Goal: Task Accomplishment & Management: Use online tool/utility

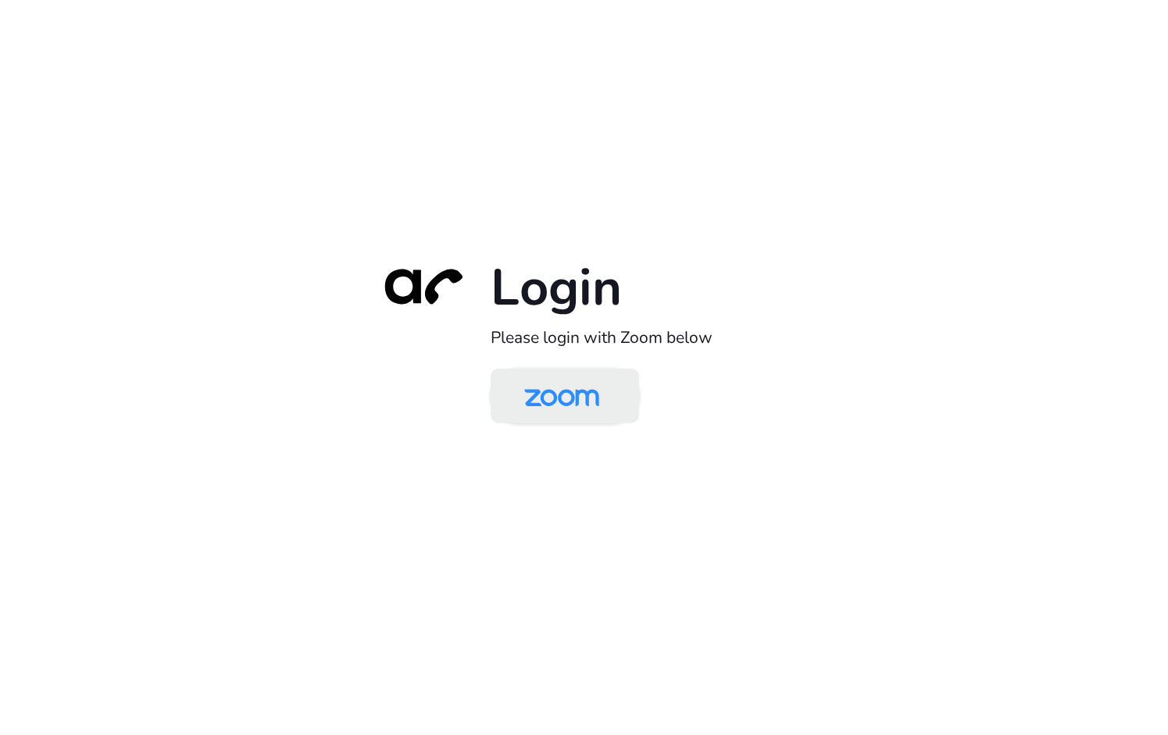
click at [569, 386] on img at bounding box center [562, 397] width 108 height 51
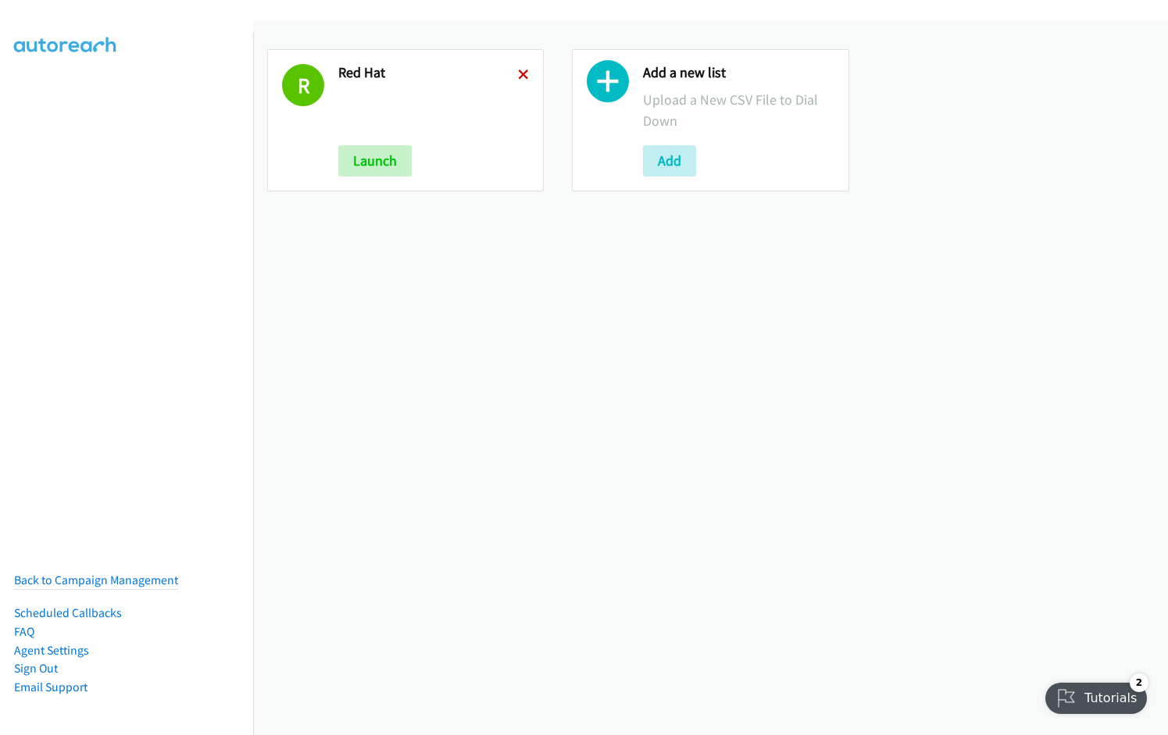
click at [522, 73] on icon at bounding box center [523, 75] width 11 height 11
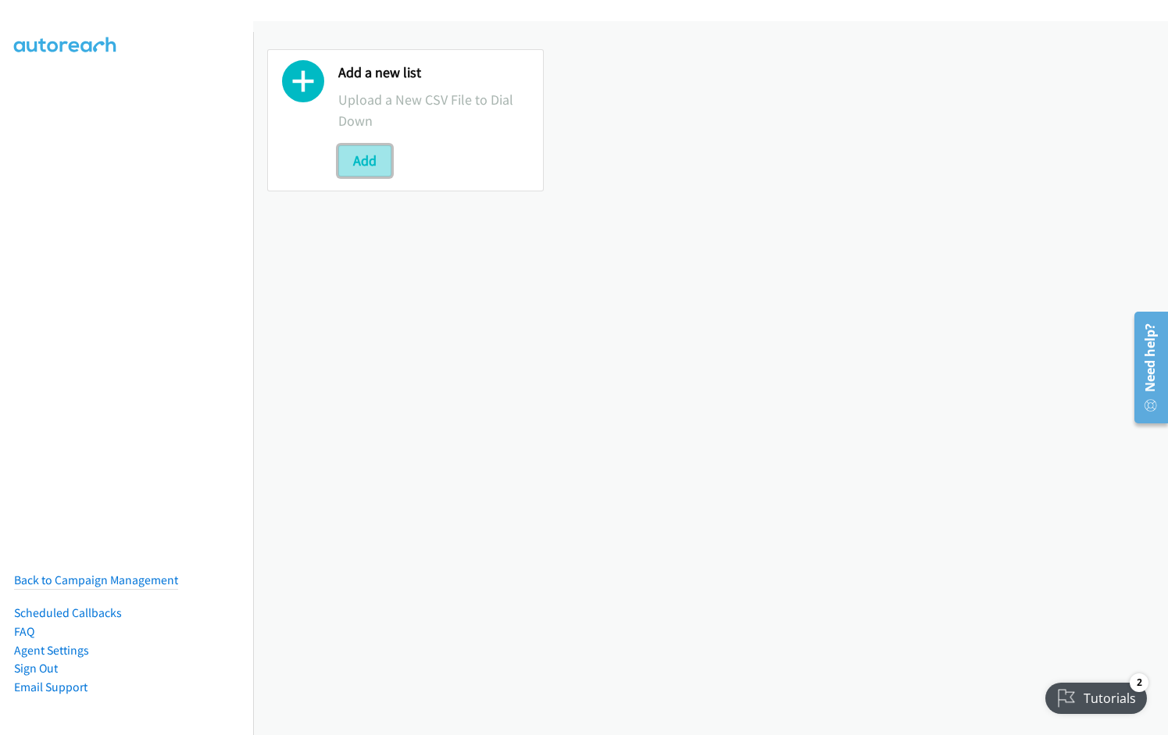
click at [378, 169] on button "Add" at bounding box center [364, 160] width 53 height 31
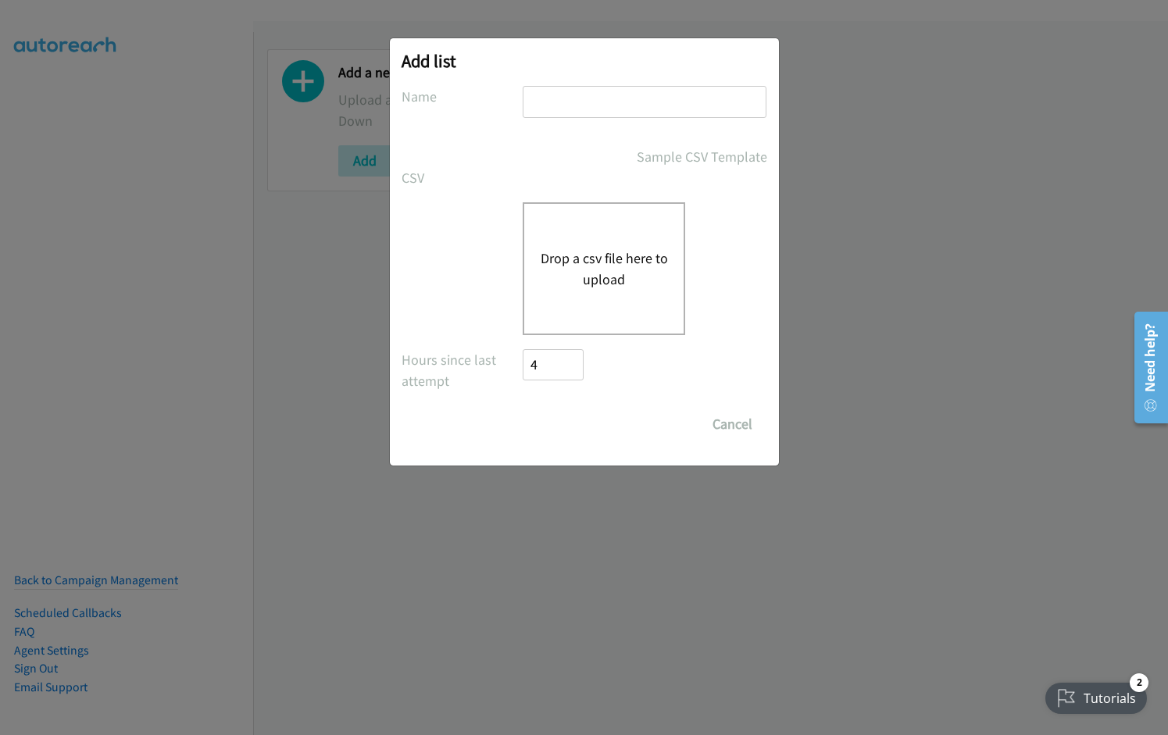
click at [560, 101] on input "text" at bounding box center [645, 102] width 244 height 32
type input "red hat"
click at [617, 257] on button "Drop a csv file here to upload" at bounding box center [604, 269] width 128 height 42
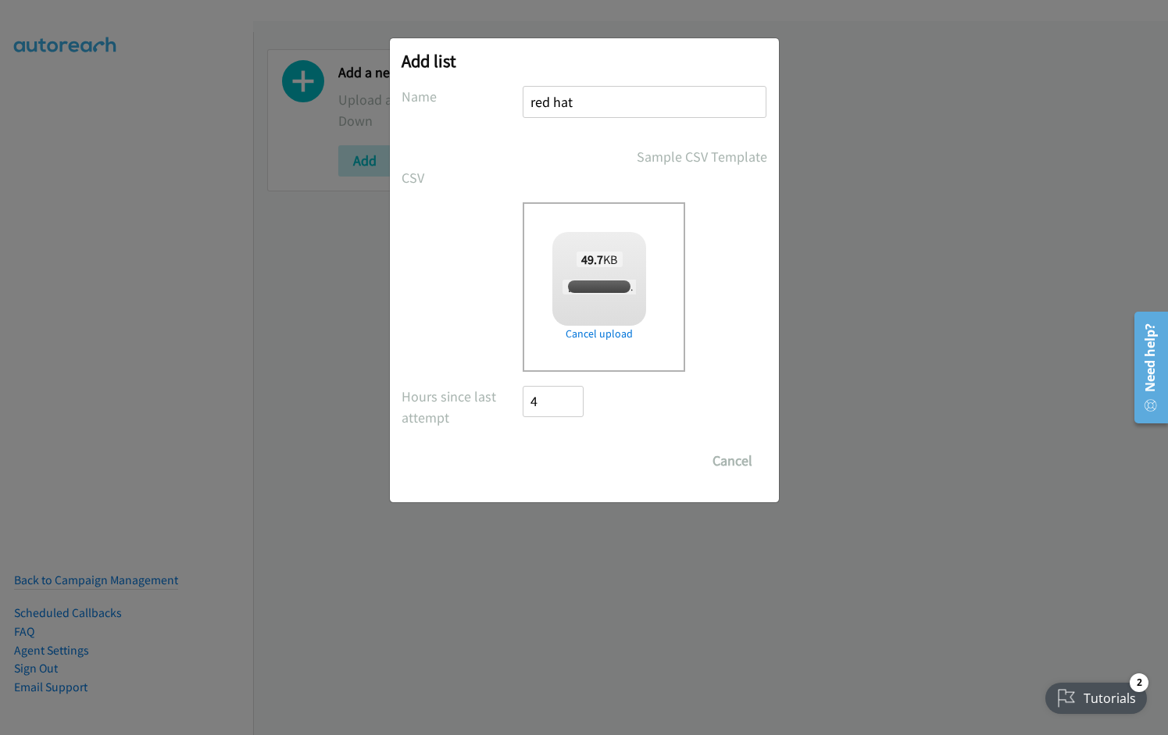
checkbox input "true"
click at [561, 448] on input "Save List" at bounding box center [565, 461] width 82 height 31
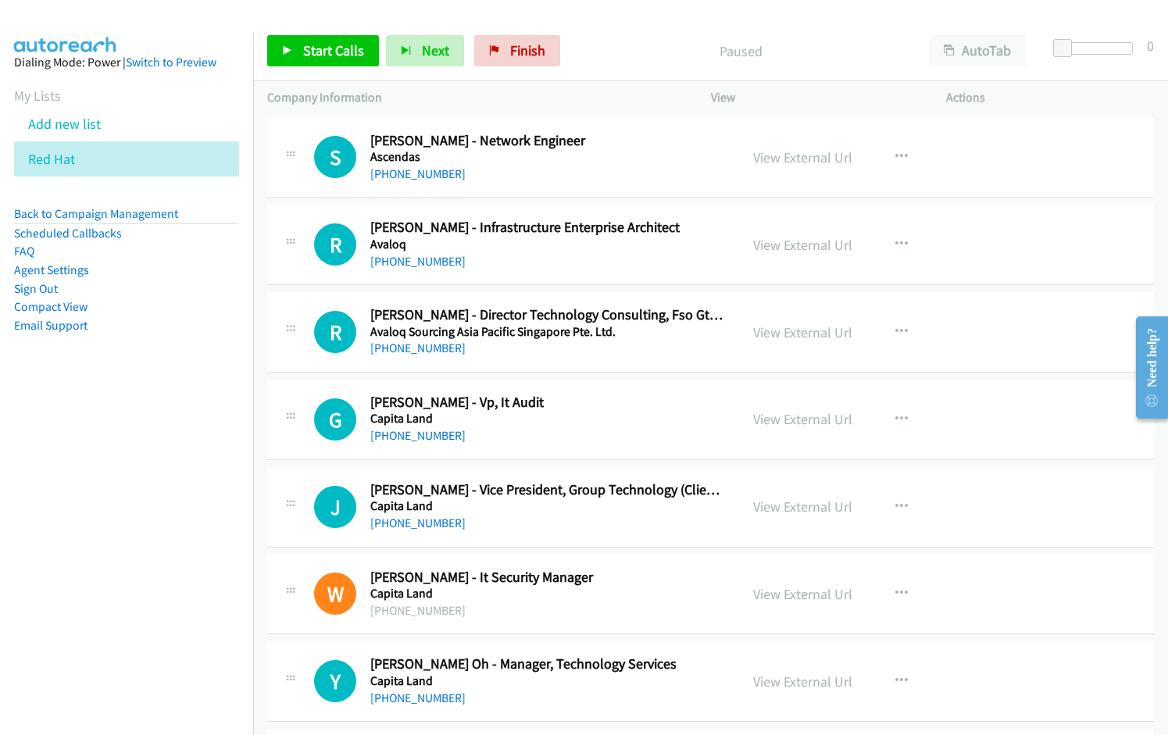
click at [141, 506] on nav "Dialing Mode: Power | Switch to Preview My Lists Add new list Red Hat Back to C…" at bounding box center [127, 399] width 254 height 735
click at [561, 403] on h2 "[PERSON_NAME] - Vp, It Audit" at bounding box center [547, 403] width 355 height 18
click at [345, 51] on span "Start Calls" at bounding box center [333, 50] width 61 height 18
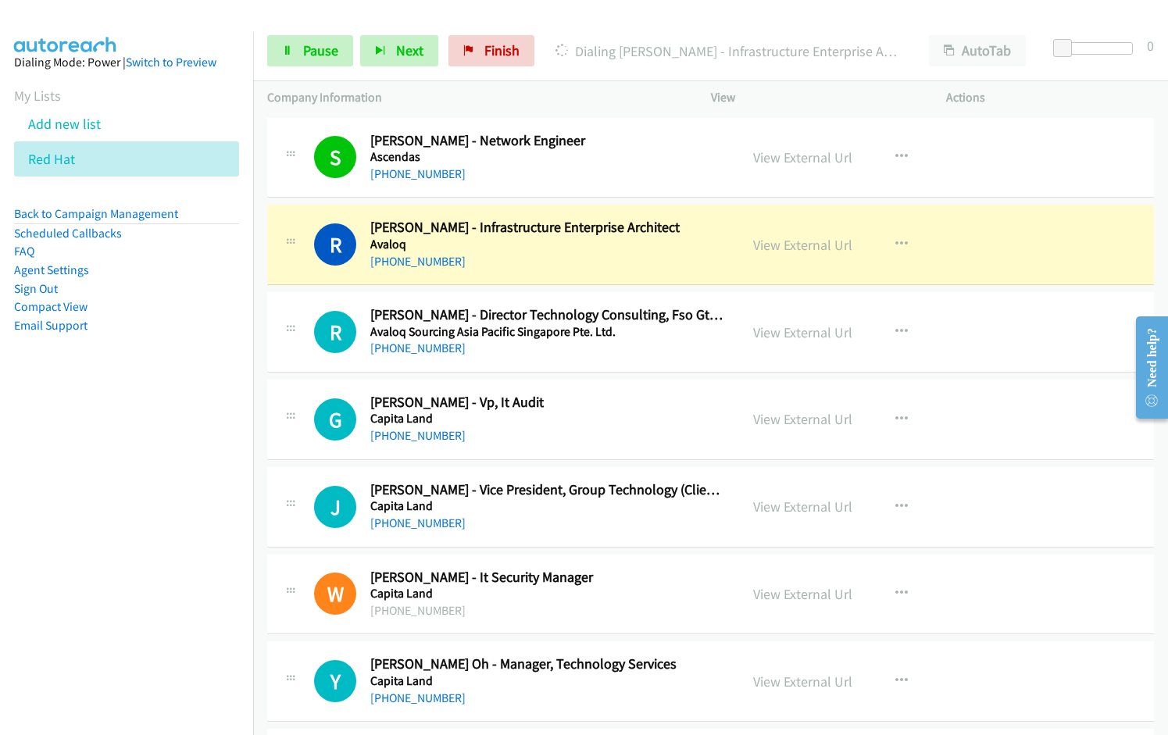
click at [87, 515] on nav "Dialing Mode: Power | Switch to Preview My Lists Add new list Red Hat Back to C…" at bounding box center [127, 399] width 254 height 735
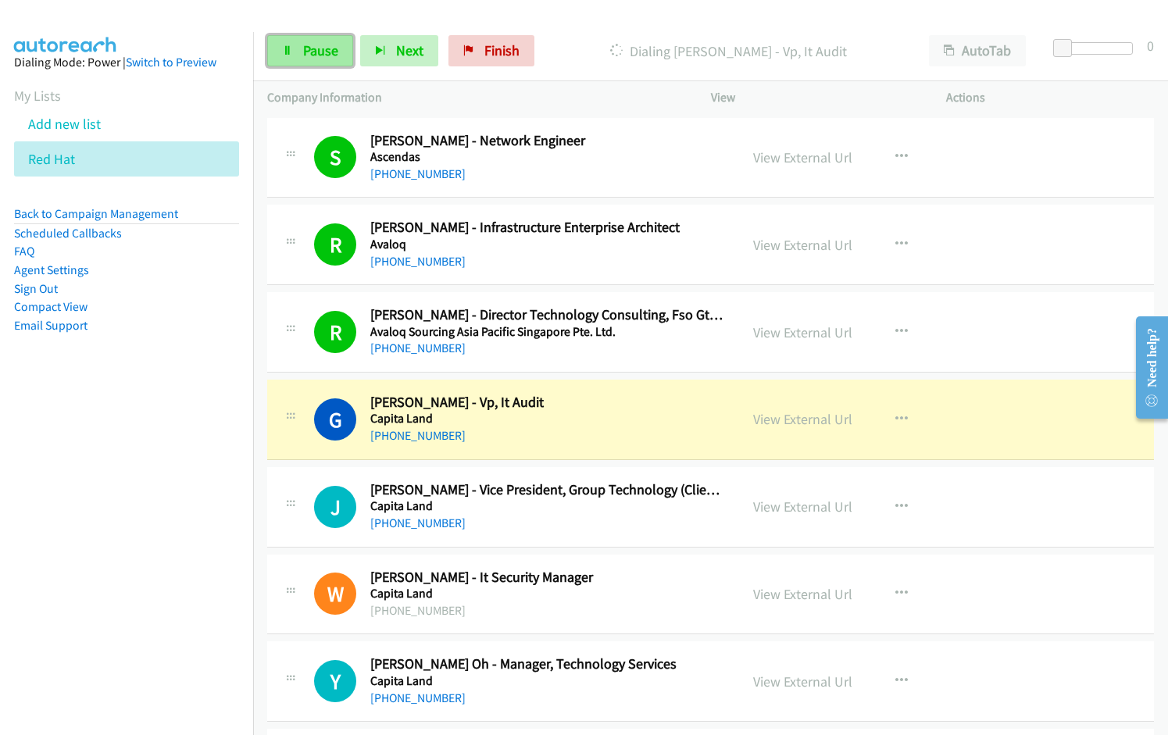
click at [306, 35] on link "Pause" at bounding box center [310, 50] width 86 height 31
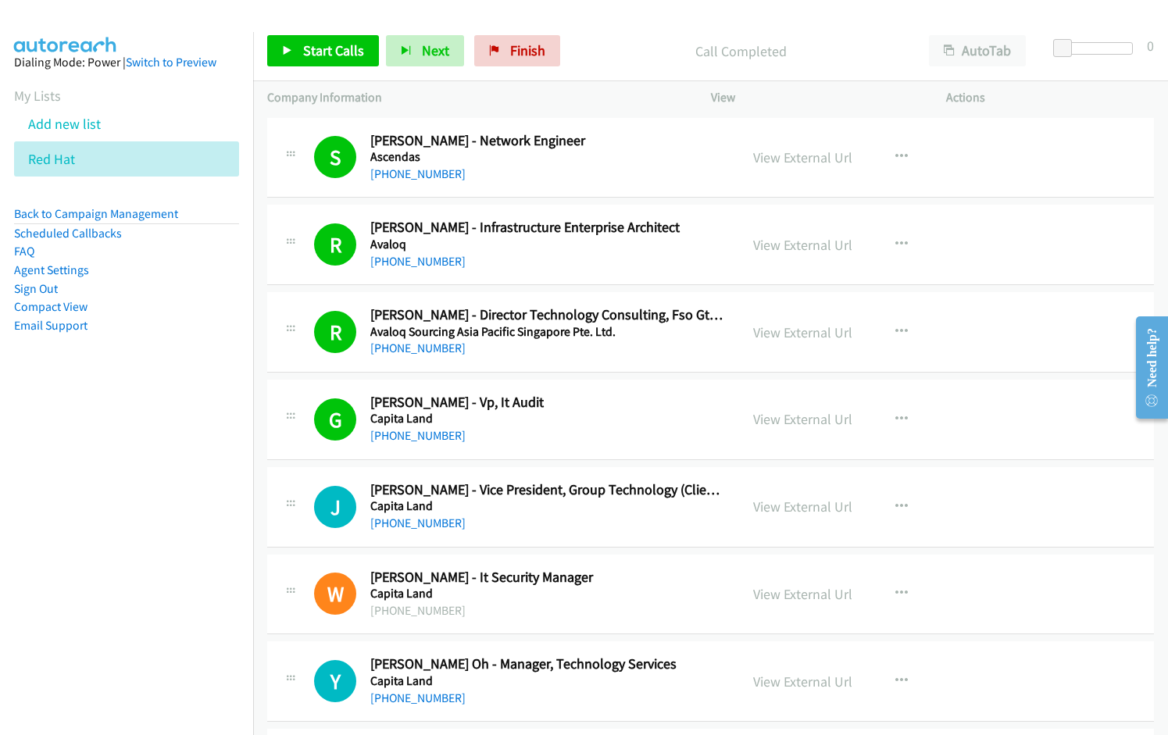
click at [574, 450] on div "G Callback Scheduled [PERSON_NAME] - Vp, It Audit Capita Land [GEOGRAPHIC_DATA]…" at bounding box center [710, 420] width 887 height 81
click at [798, 160] on link "View External Url" at bounding box center [802, 158] width 99 height 18
click at [791, 238] on link "View External Url" at bounding box center [802, 245] width 99 height 18
click at [818, 333] on link "View External Url" at bounding box center [802, 333] width 99 height 18
click at [790, 418] on link "View External Url" at bounding box center [802, 419] width 99 height 18
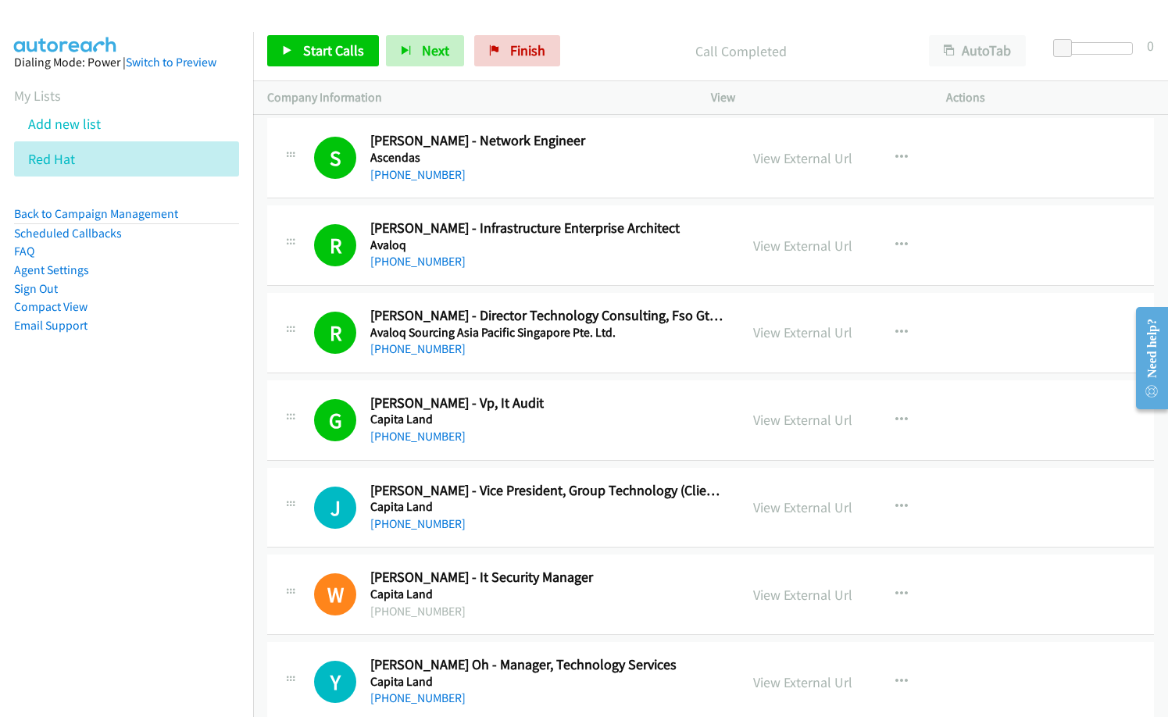
click at [503, 179] on div "[PHONE_NUMBER]" at bounding box center [547, 175] width 355 height 19
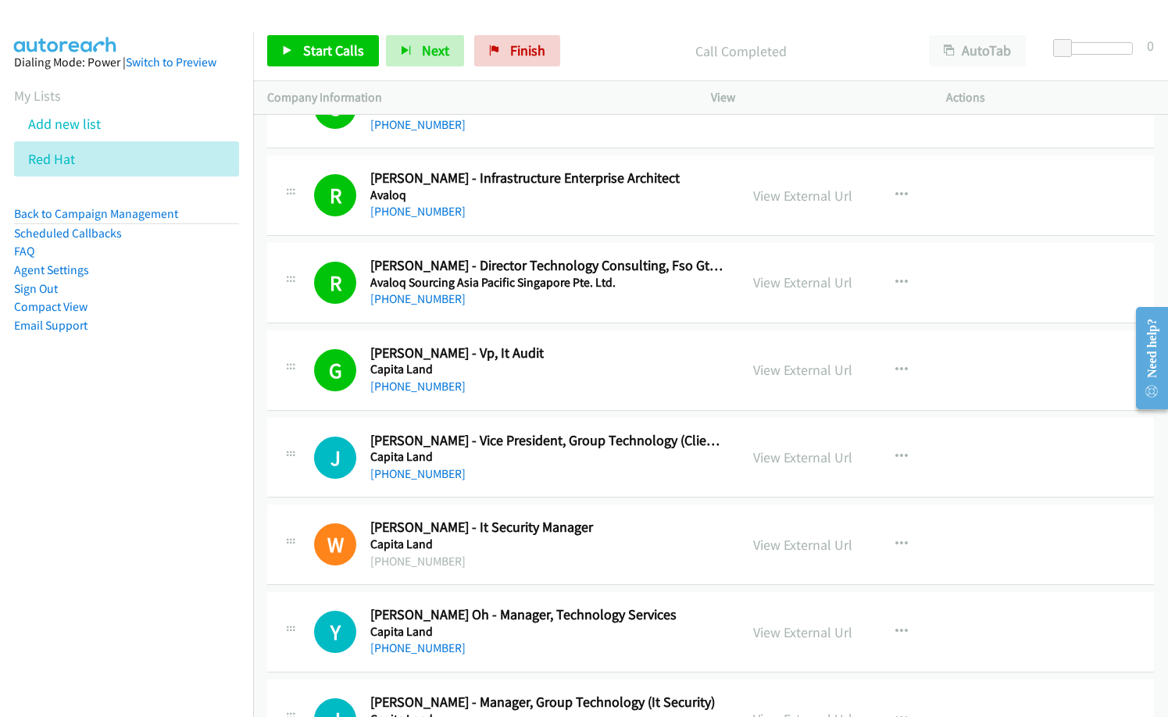
scroll to position [78, 0]
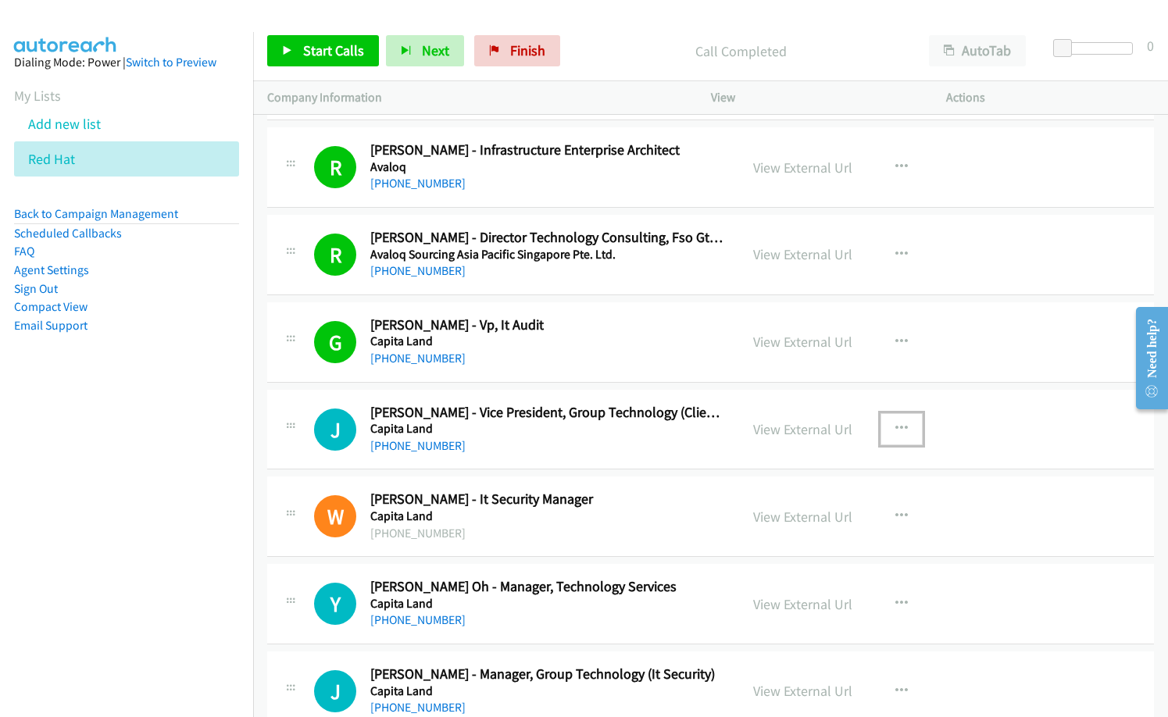
click at [896, 431] on icon "button" at bounding box center [902, 429] width 13 height 13
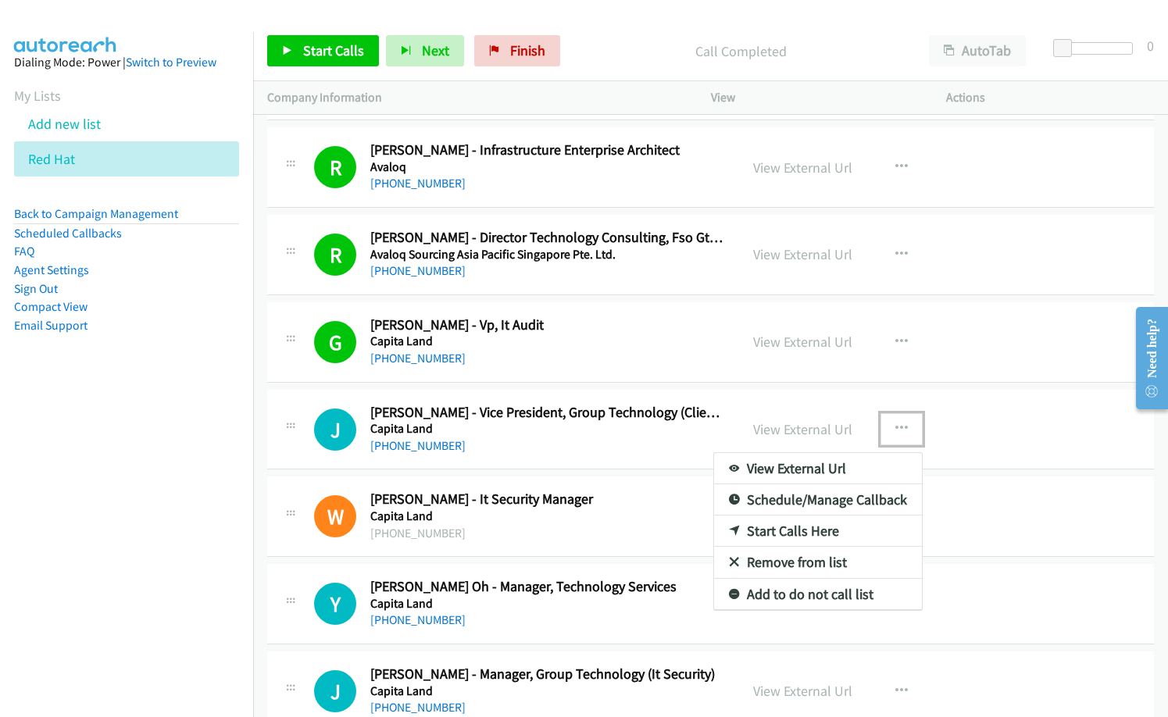
click at [608, 534] on div at bounding box center [584, 358] width 1168 height 717
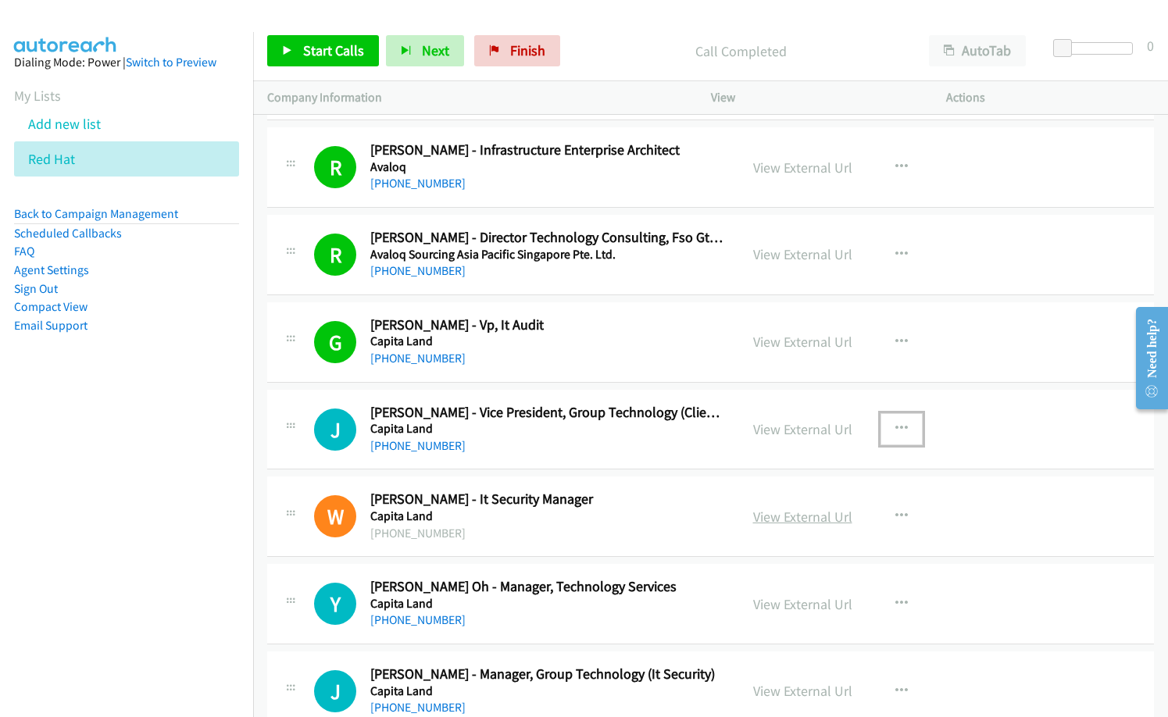
click at [829, 519] on link "View External Url" at bounding box center [802, 517] width 99 height 18
click at [335, 53] on span "Start Calls" at bounding box center [333, 50] width 61 height 18
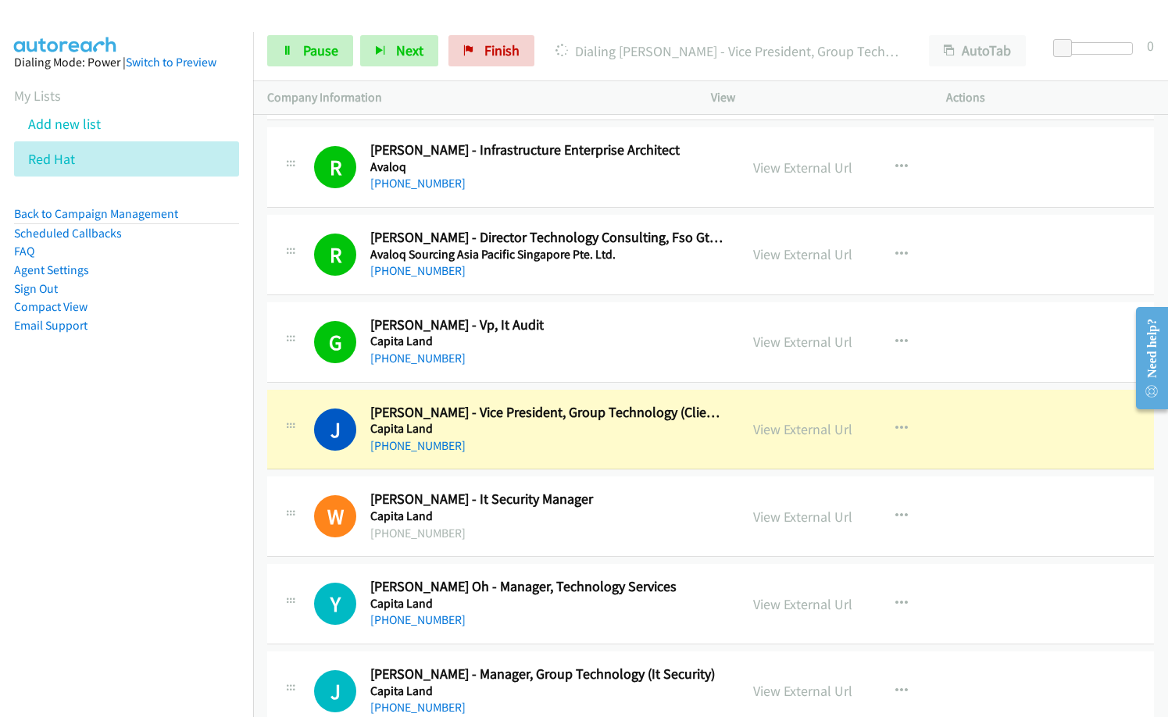
click at [534, 577] on div "Y Callback Scheduled [PERSON_NAME] Oh - Manager, Technology Services [GEOGRAPHI…" at bounding box center [710, 604] width 887 height 81
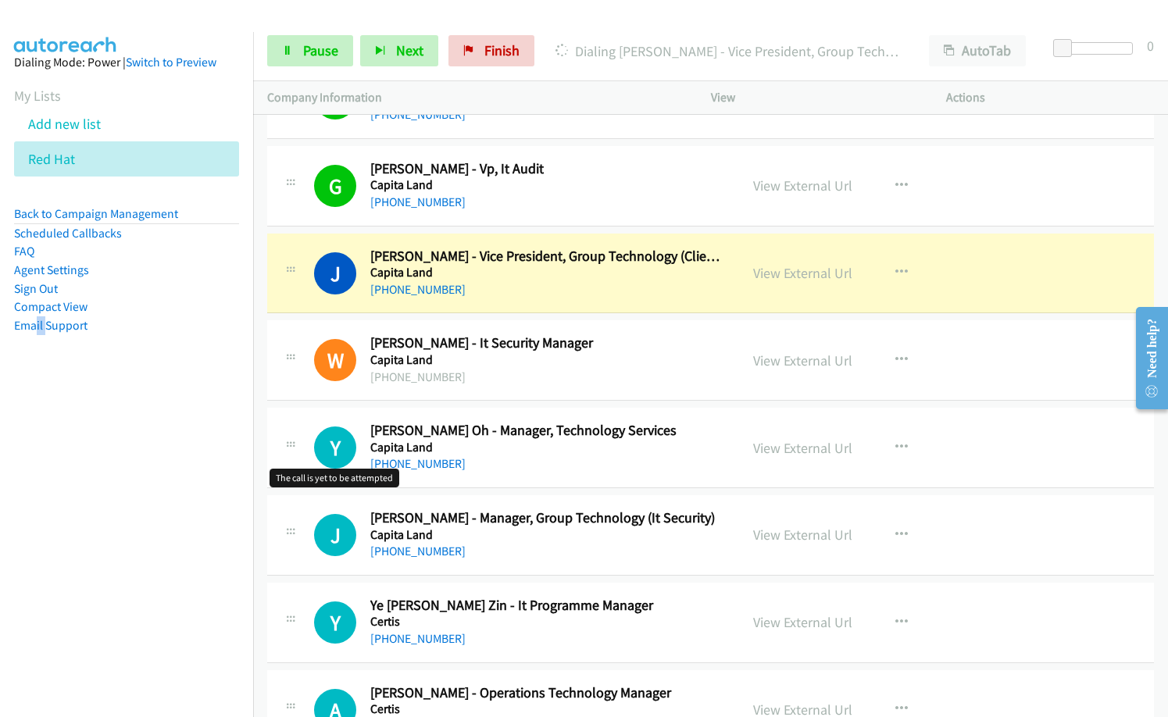
click at [35, 449] on nav "Dialing Mode: Power | Switch to Preview My Lists Add new list Red Hat Back to C…" at bounding box center [127, 390] width 254 height 717
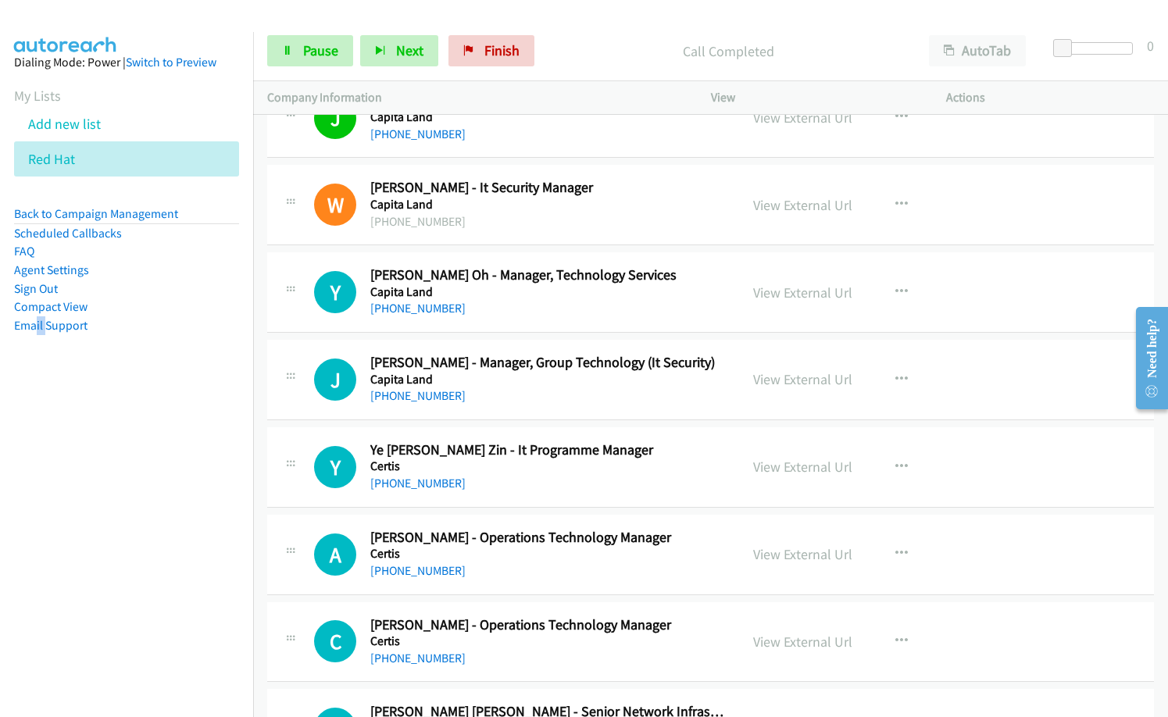
scroll to position [391, 0]
click at [92, 418] on nav "Dialing Mode: Power | Switch to Preview My Lists Add new list Red Hat Back to C…" at bounding box center [127, 390] width 254 height 717
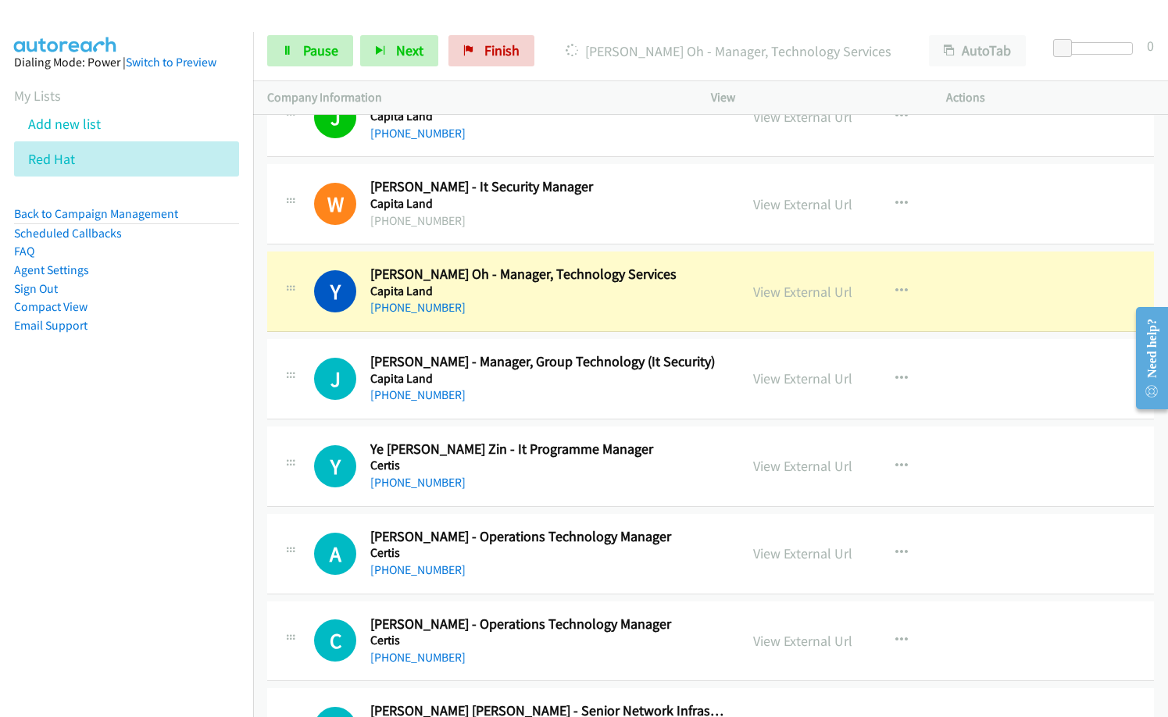
click at [167, 429] on nav "Dialing Mode: Power | Switch to Preview My Lists Add new list Red Hat Back to C…" at bounding box center [127, 390] width 254 height 717
click at [453, 383] on h5 "Capita Land" at bounding box center [547, 379] width 355 height 16
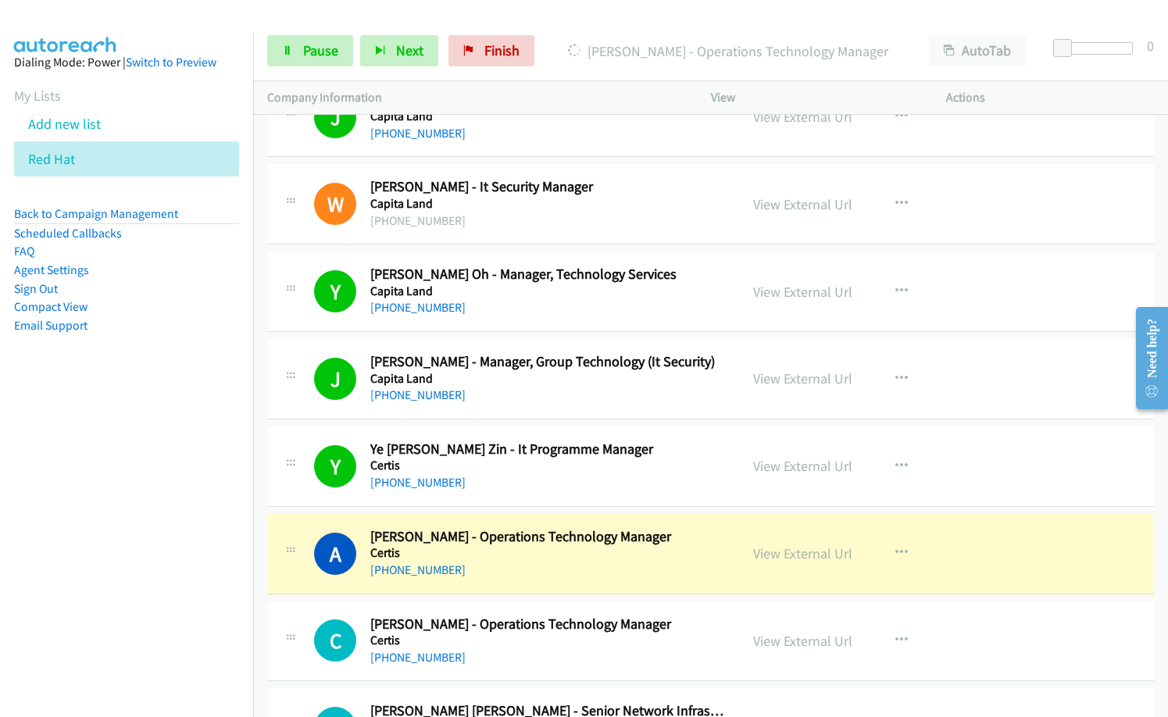
click at [88, 506] on nav "Dialing Mode: Power | Switch to Preview My Lists Add new list Red Hat Back to C…" at bounding box center [127, 390] width 254 height 717
click at [1, 613] on nav "Dialing Mode: Power | Switch to Preview My Lists Add new list Red Hat Back to C…" at bounding box center [127, 390] width 254 height 717
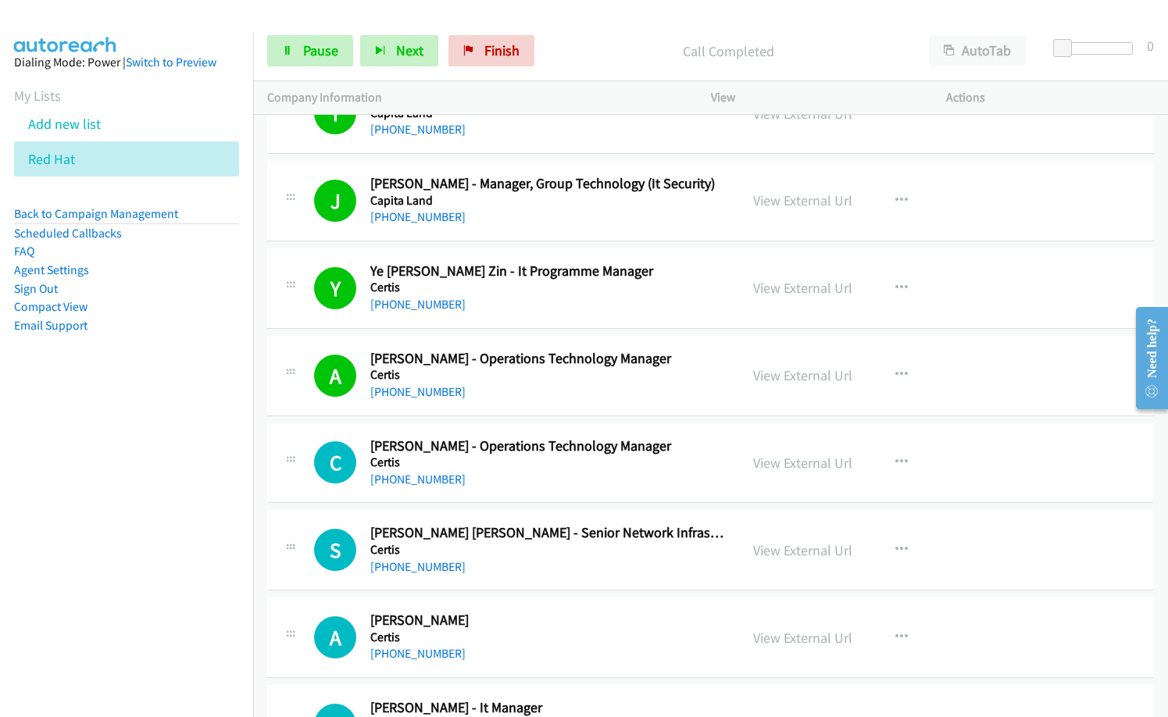
scroll to position [625, 0]
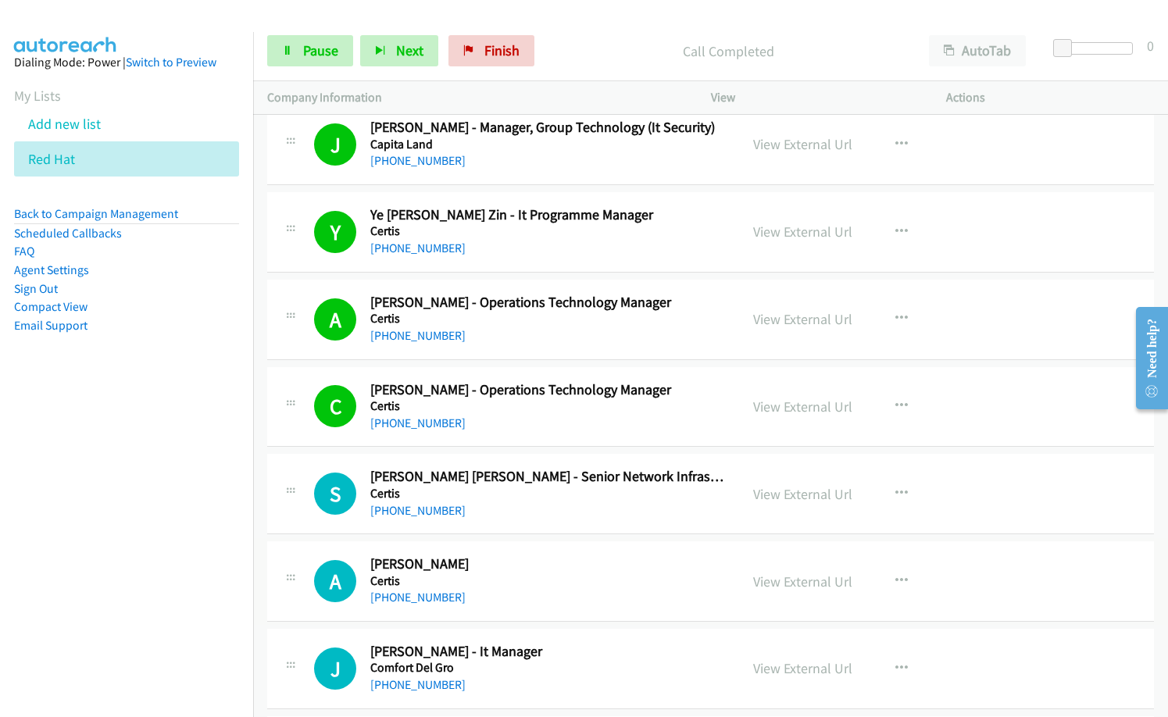
click at [66, 519] on nav "Dialing Mode: Power | Switch to Preview My Lists Add new list Red Hat Back to C…" at bounding box center [127, 390] width 254 height 717
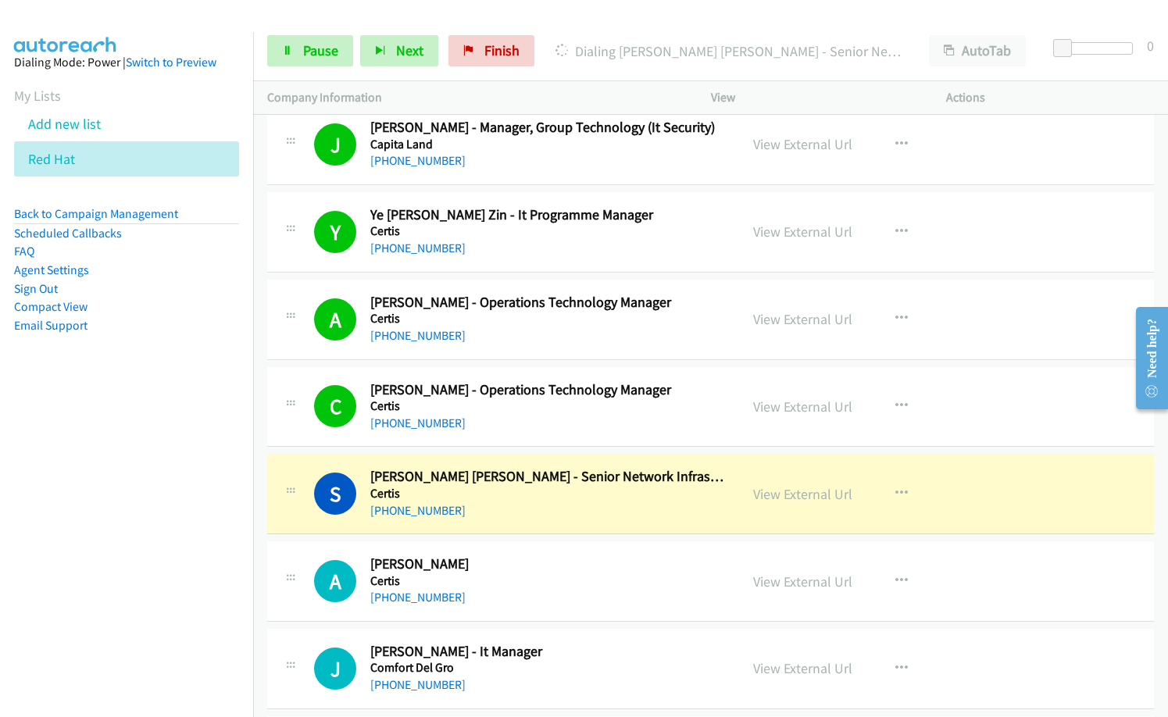
click at [73, 545] on nav "Dialing Mode: Power | Switch to Preview My Lists Add new list Red Hat Back to C…" at bounding box center [127, 390] width 254 height 717
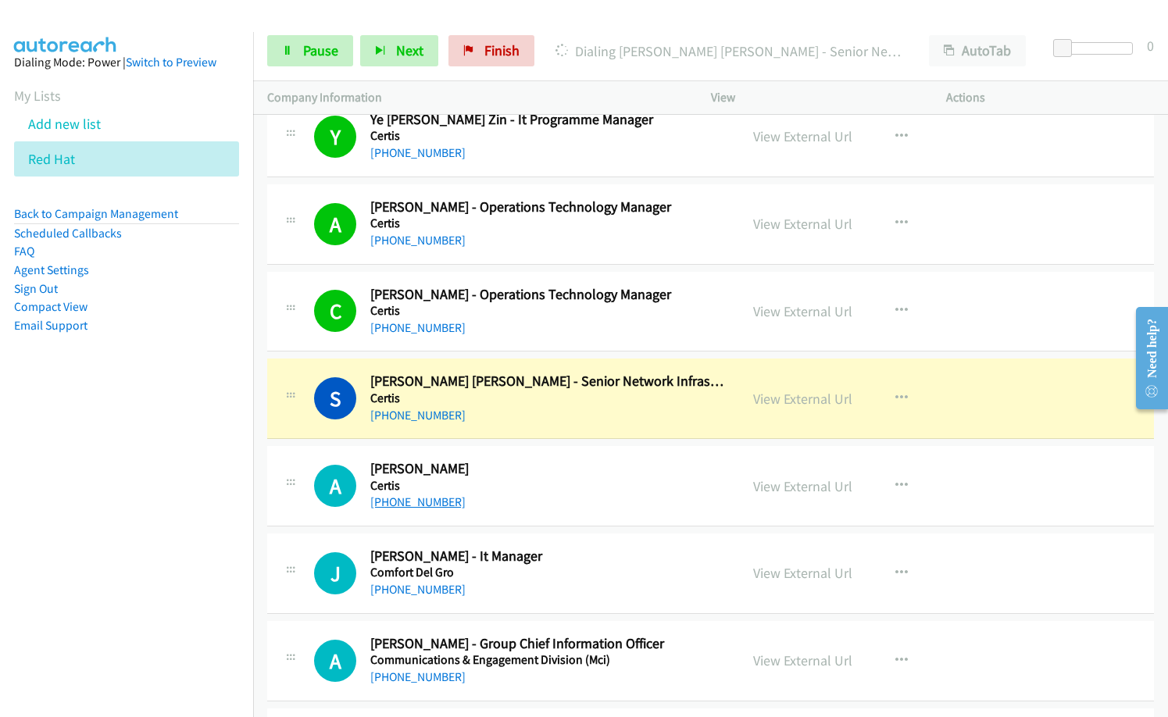
scroll to position [860, 0]
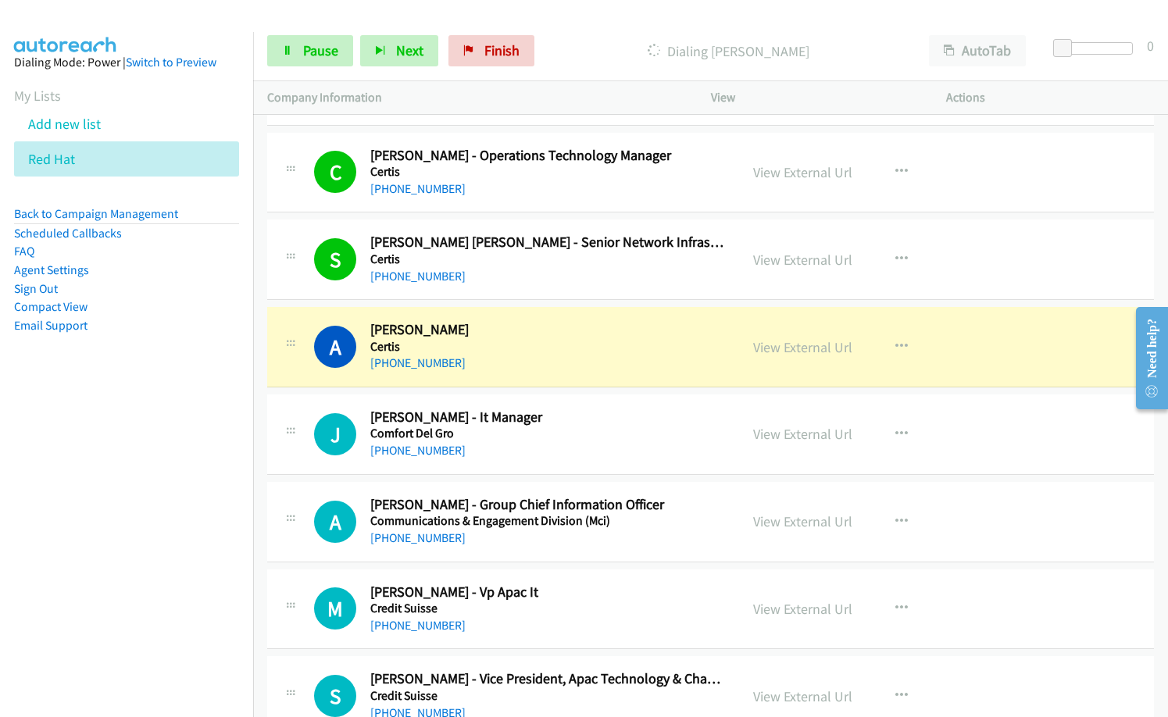
click at [529, 432] on h5 "Comfort Del Gro" at bounding box center [547, 434] width 355 height 16
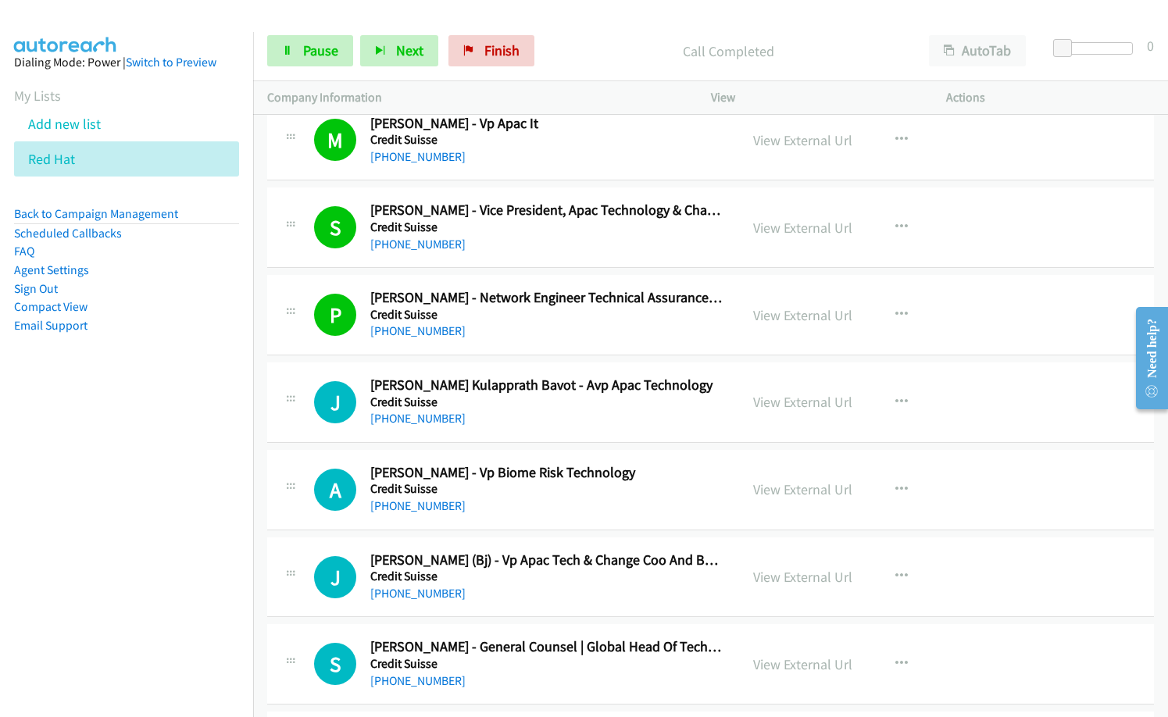
scroll to position [1407, 0]
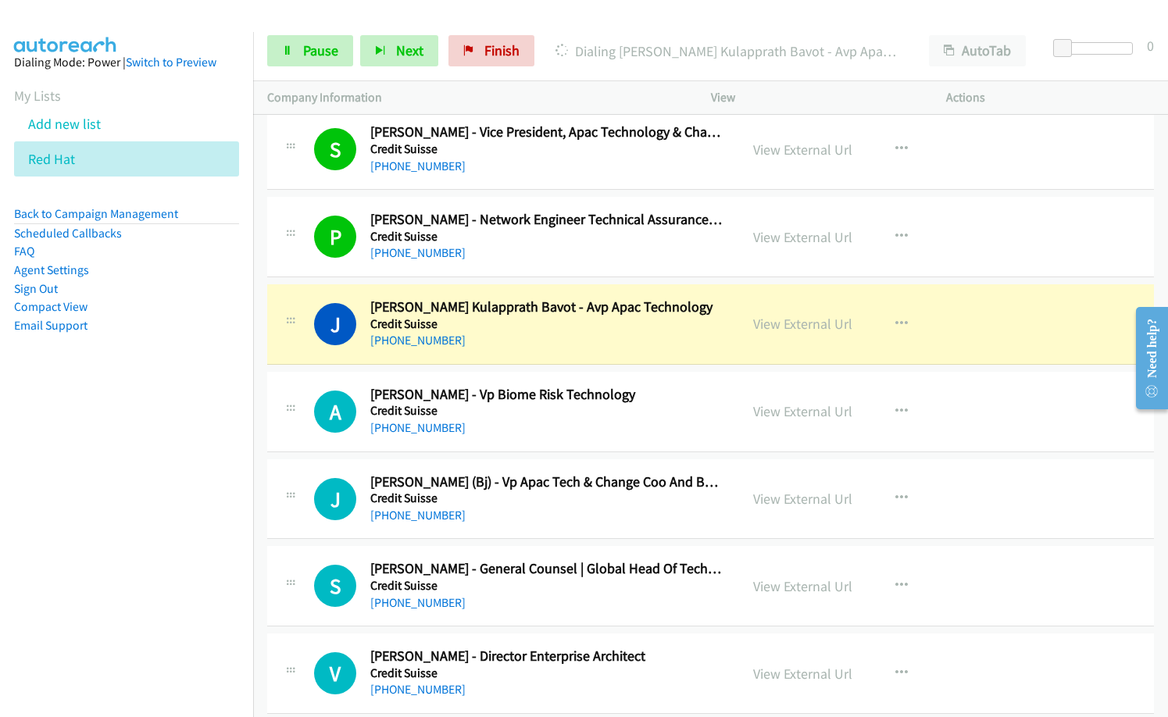
click at [550, 535] on div "J Callback Scheduled [PERSON_NAME] (Bj) - Vp Apac Tech & Change Coo And Busines…" at bounding box center [710, 500] width 887 height 81
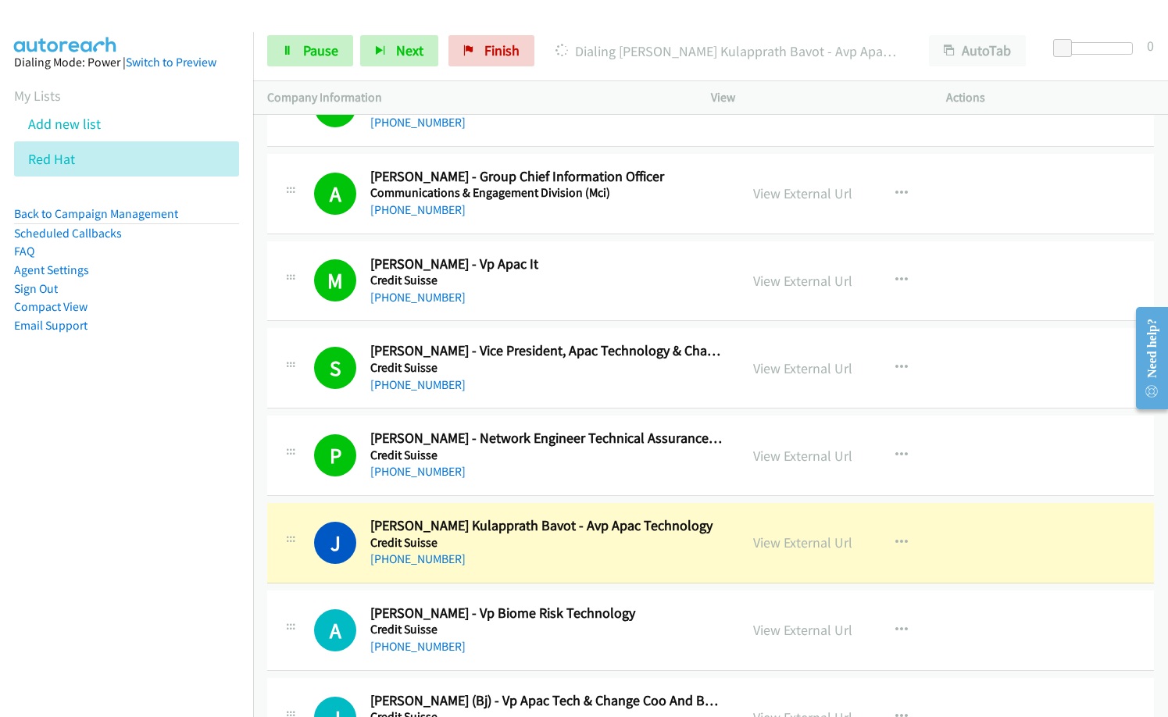
scroll to position [1172, 0]
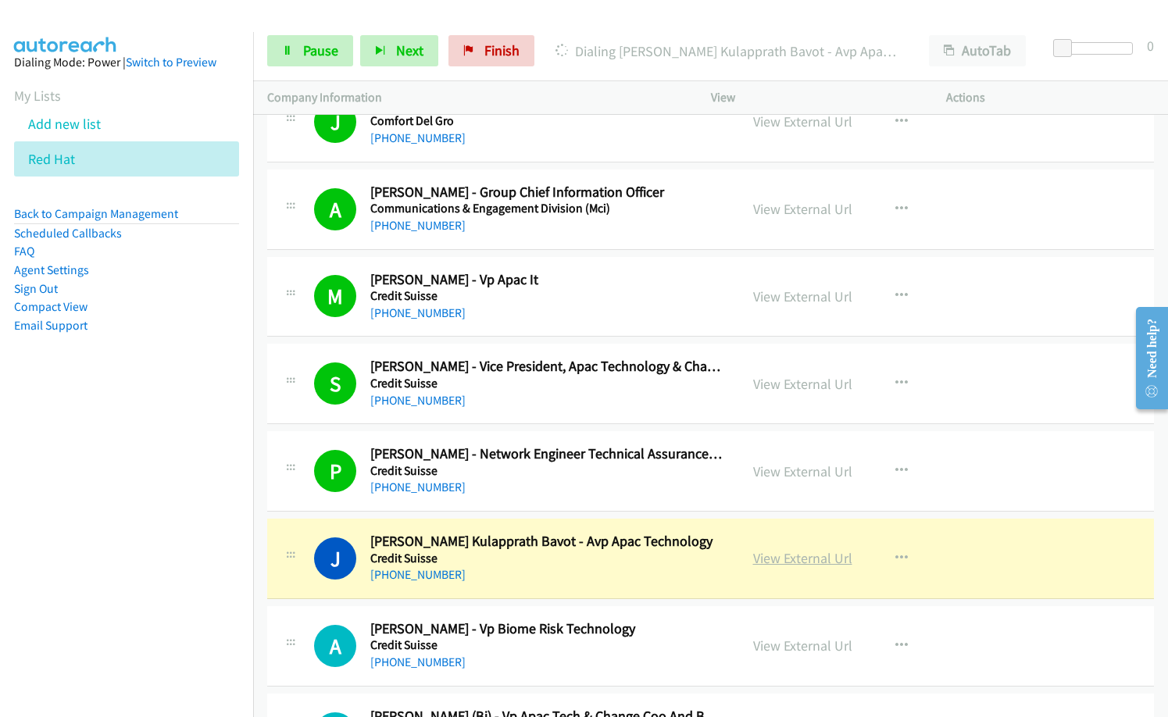
click at [810, 551] on link "View External Url" at bounding box center [802, 558] width 99 height 18
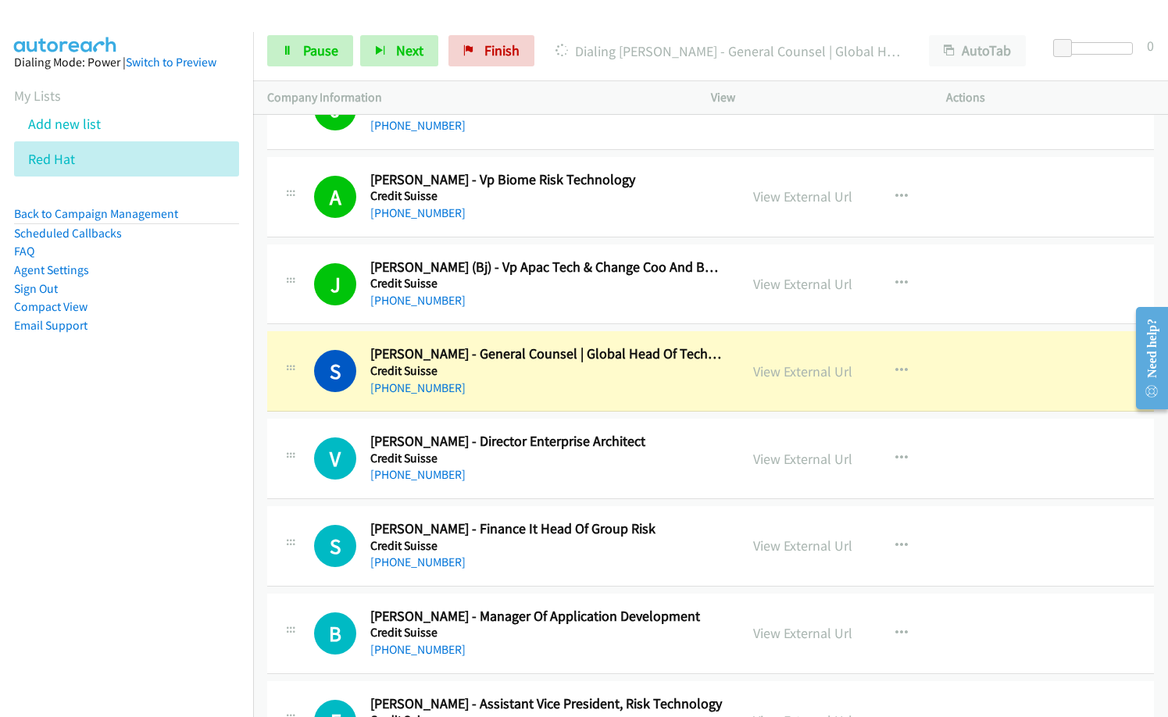
scroll to position [1641, 0]
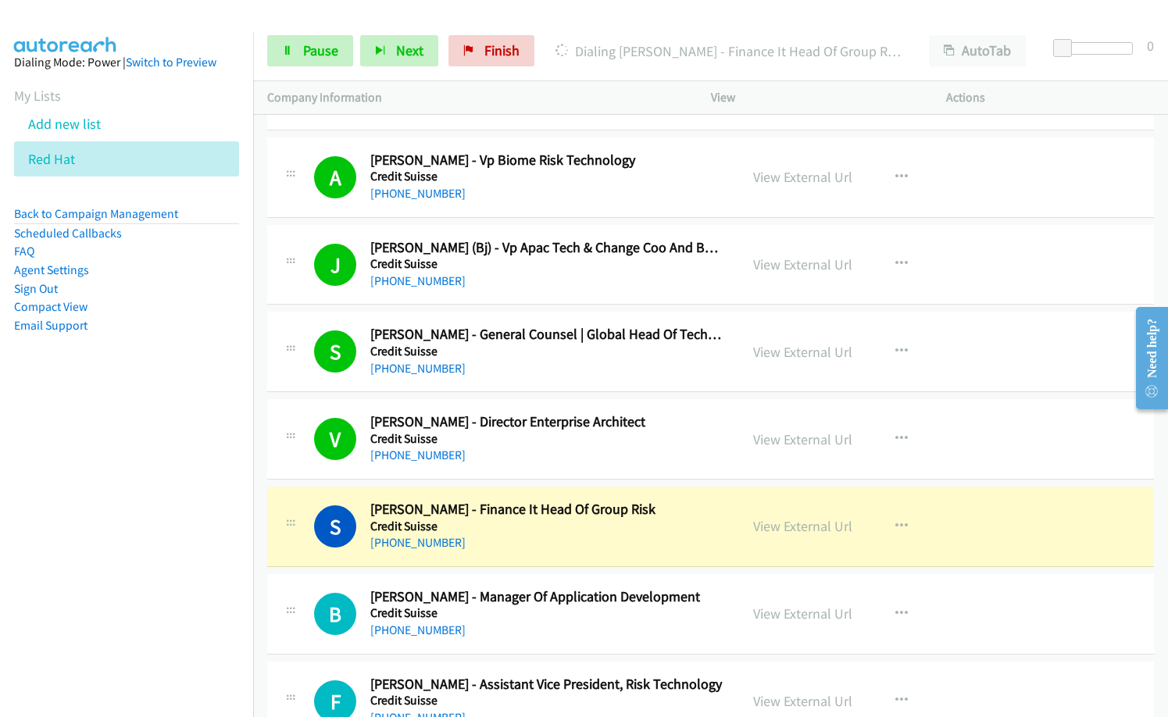
click at [555, 380] on div "S Callback Scheduled [PERSON_NAME] - General Counsel | Global Head Of Technolog…" at bounding box center [710, 352] width 887 height 81
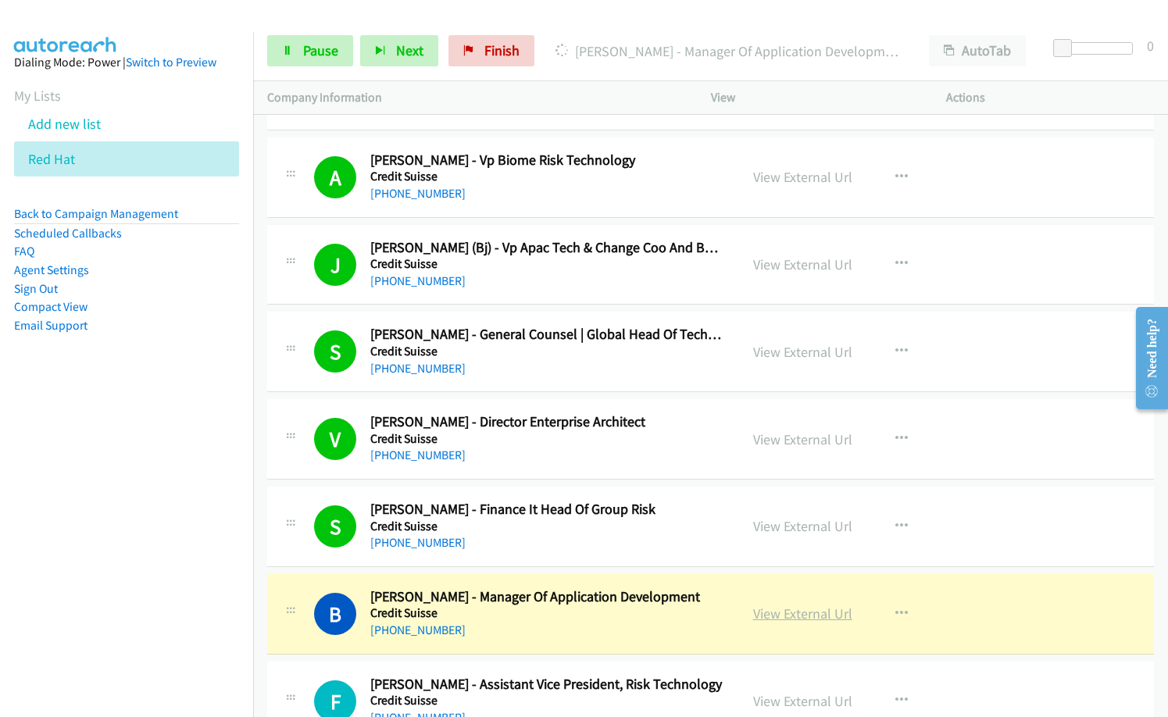
click at [805, 610] on link "View External Url" at bounding box center [802, 614] width 99 height 18
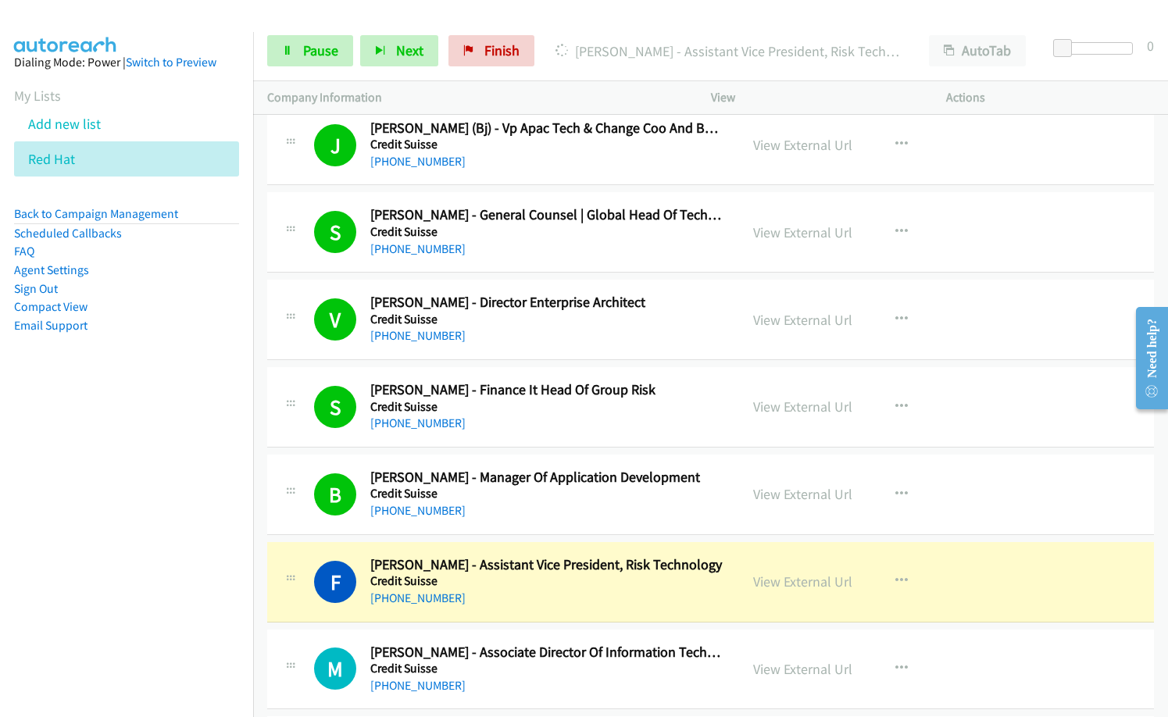
scroll to position [1876, 0]
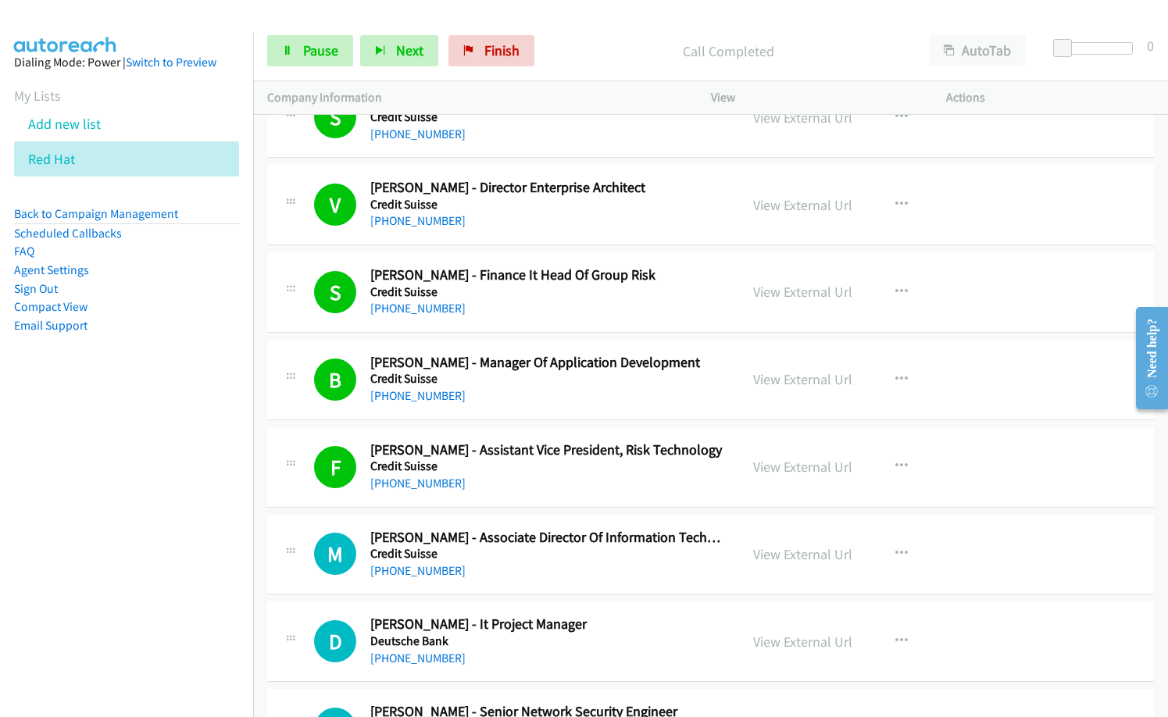
click at [472, 454] on h2 "[PERSON_NAME] - Assistant Vice President, Risk Technology" at bounding box center [547, 451] width 355 height 18
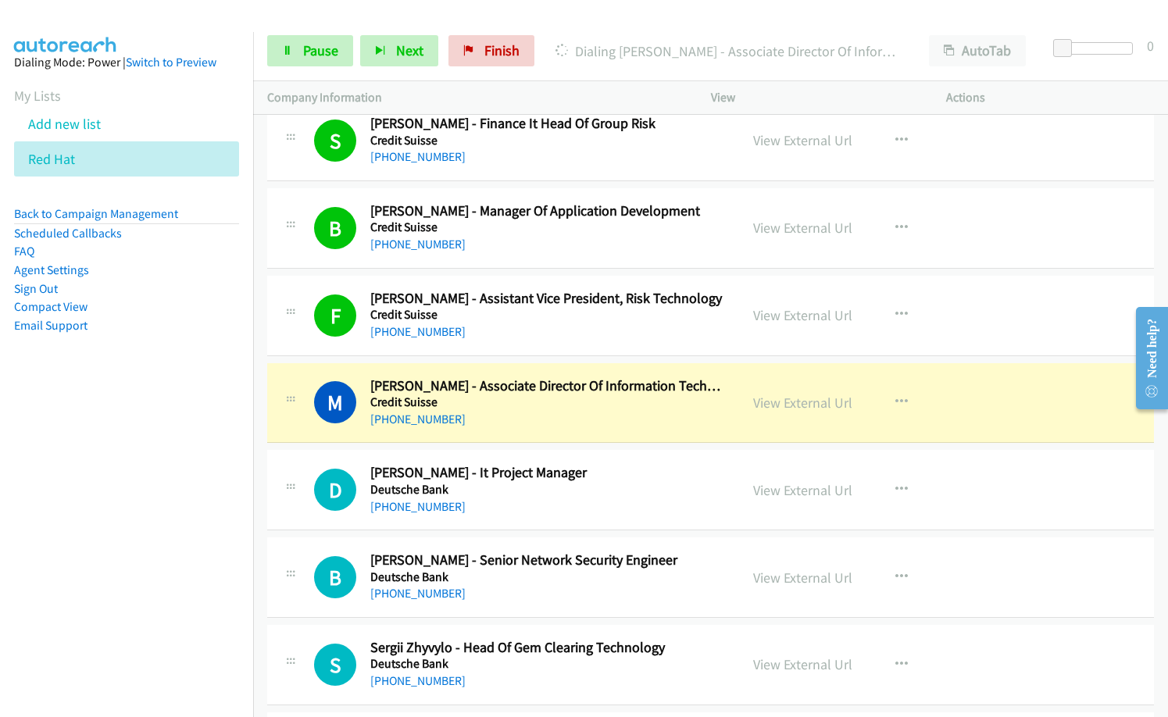
scroll to position [2032, 0]
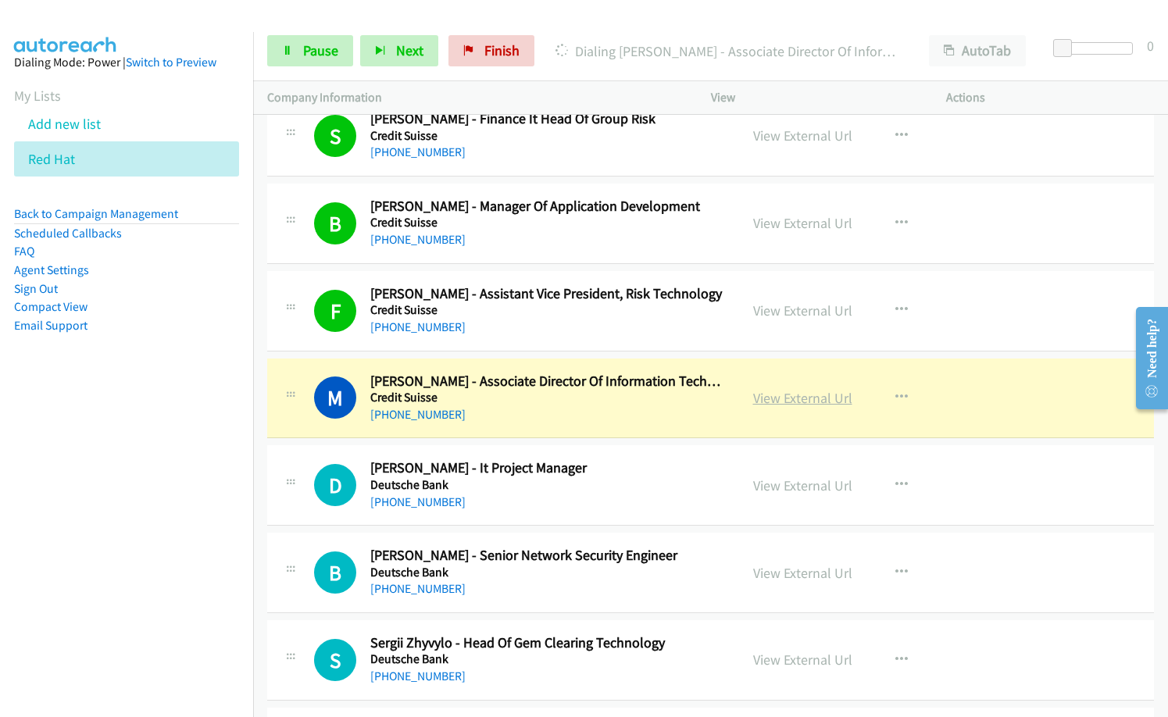
click at [795, 395] on link "View External Url" at bounding box center [802, 398] width 99 height 18
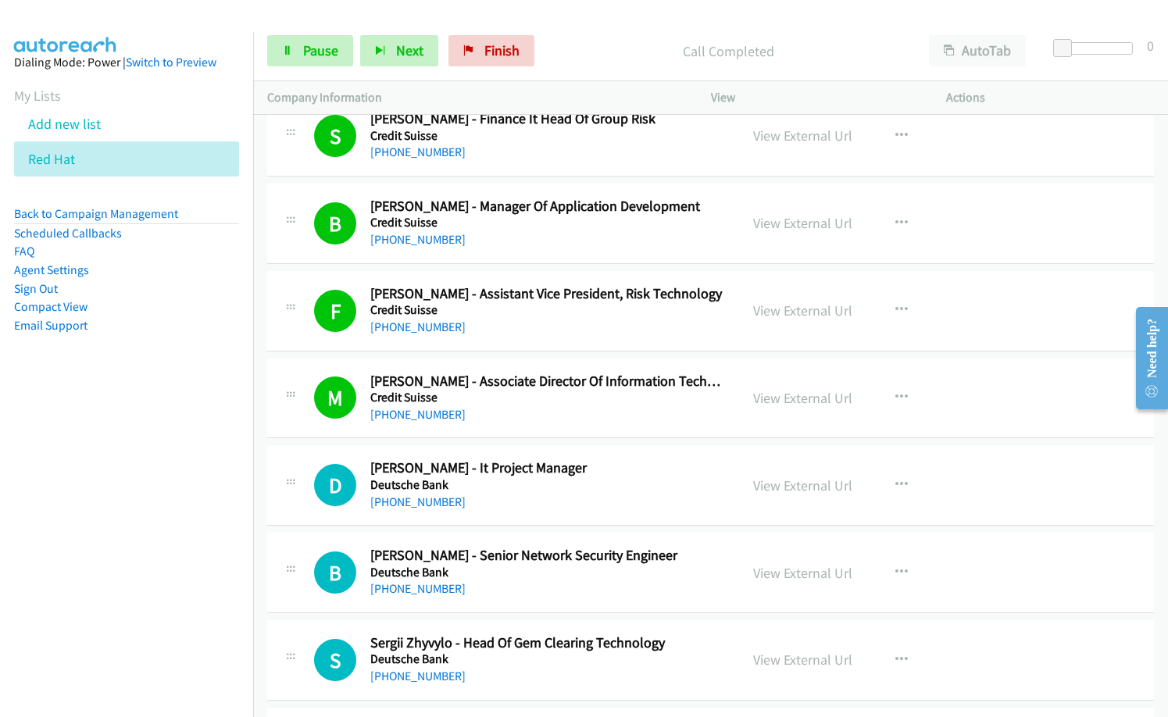
click at [117, 541] on nav "Dialing Mode: Power | Switch to Preview My Lists Add new list Red Hat Back to C…" at bounding box center [127, 390] width 254 height 717
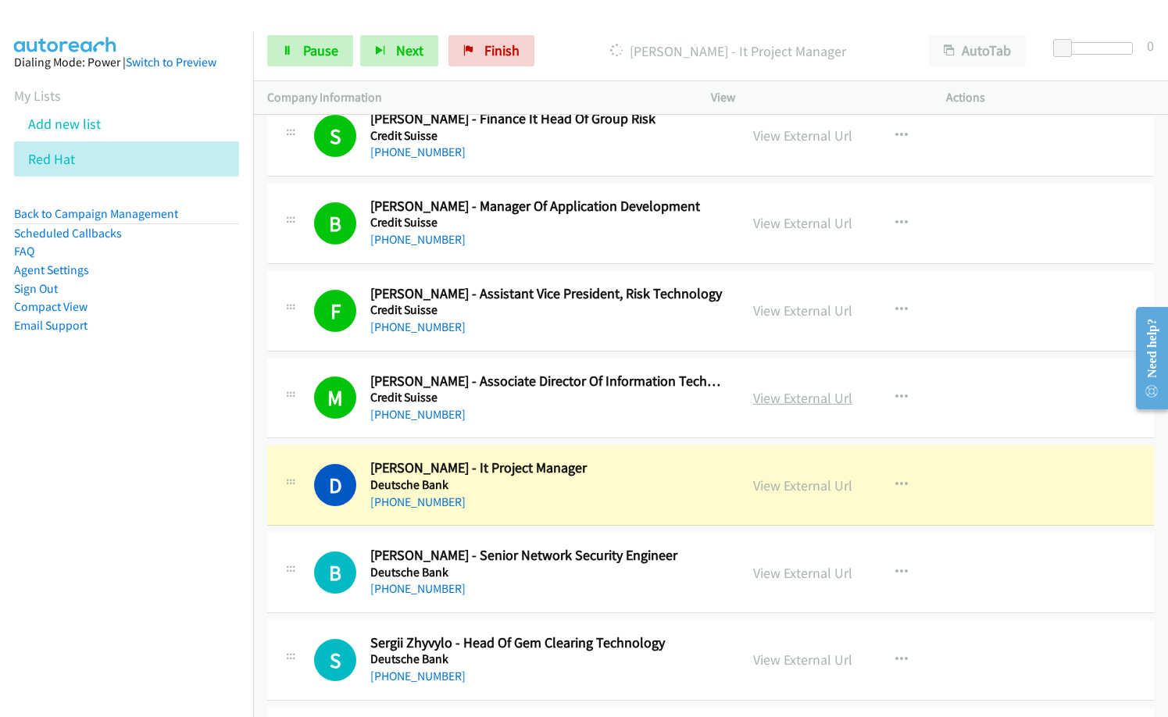
click at [780, 396] on link "View External Url" at bounding box center [802, 398] width 99 height 18
click at [562, 30] on div "Start Calls Pause Next Finish [PERSON_NAME] - It Project Manager AutoTab AutoTa…" at bounding box center [710, 51] width 915 height 60
click at [811, 491] on link "View External Url" at bounding box center [802, 486] width 99 height 18
click at [317, 57] on span "Pause" at bounding box center [320, 50] width 35 height 18
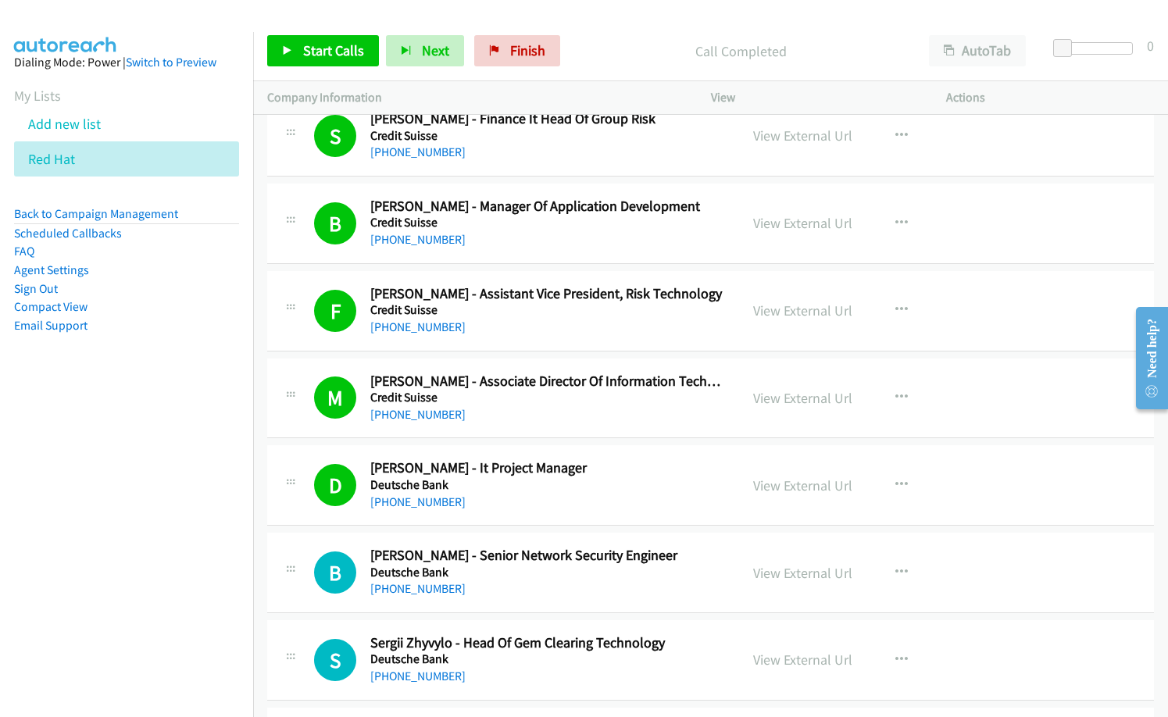
scroll to position [2188, 0]
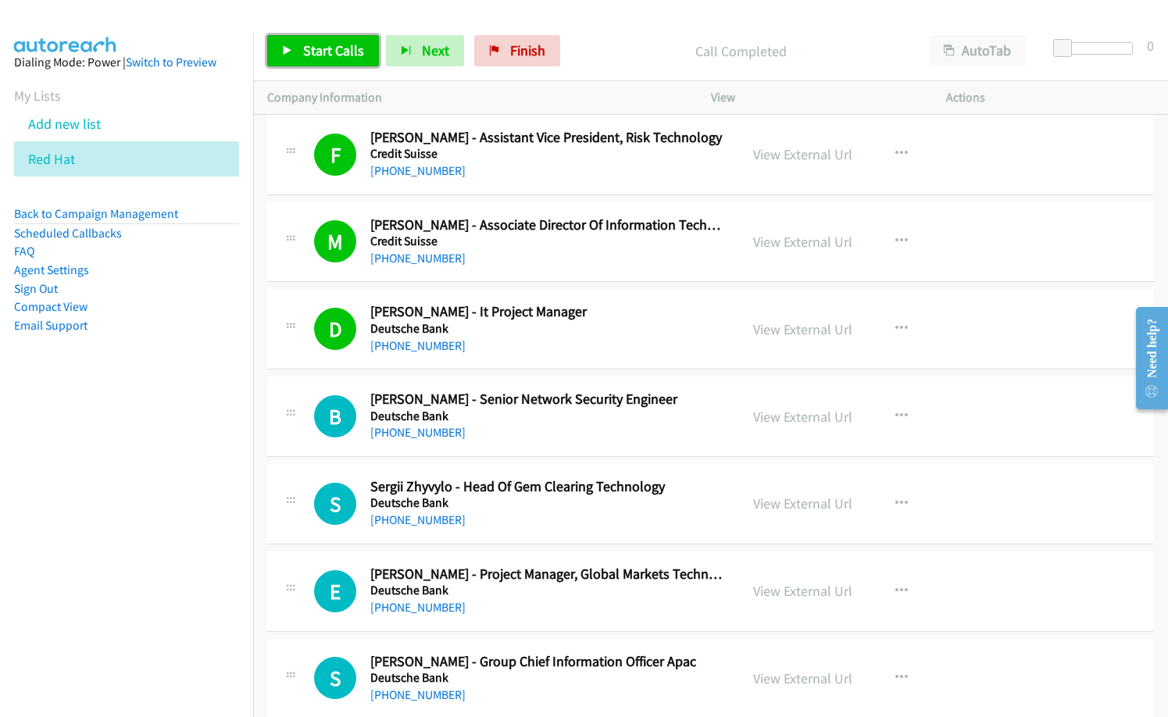
click at [273, 45] on link "Start Calls" at bounding box center [323, 50] width 112 height 31
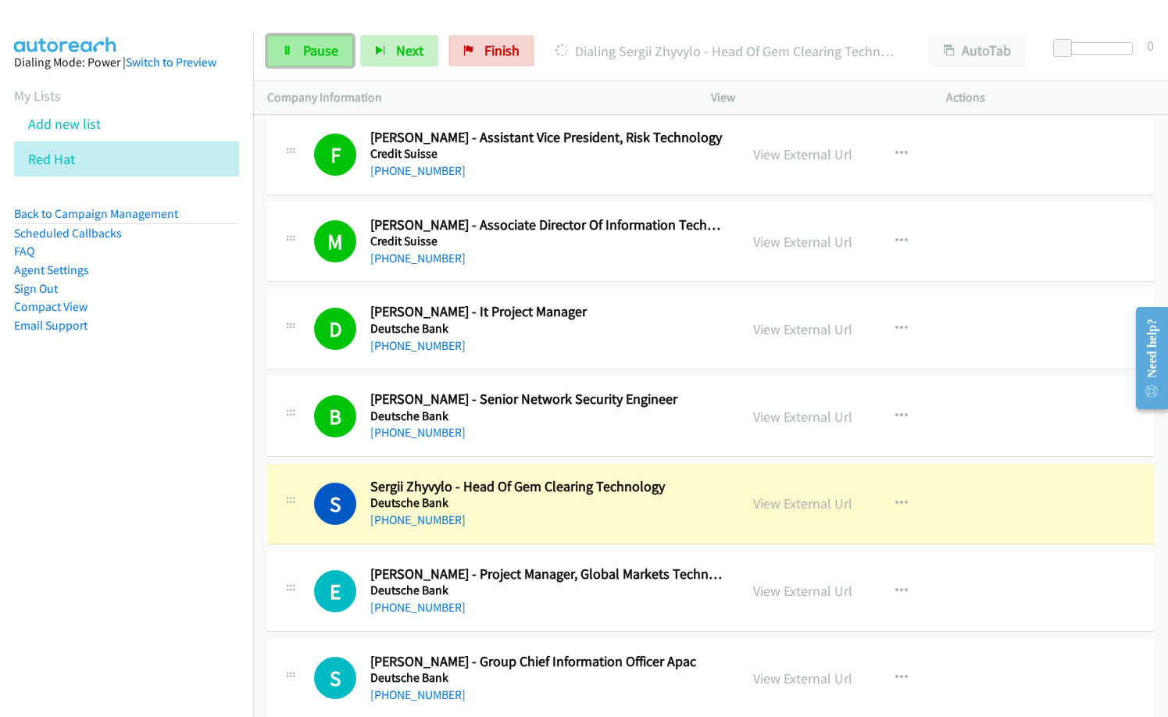
click at [295, 49] on link "Pause" at bounding box center [310, 50] width 86 height 31
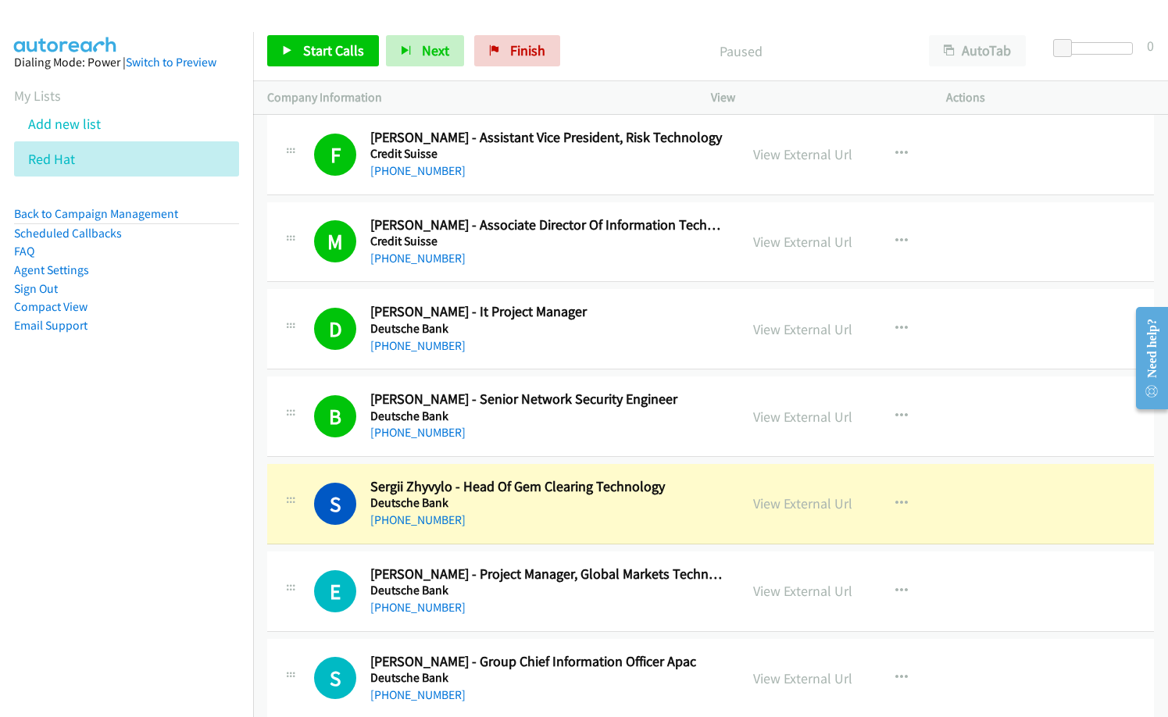
click at [560, 615] on div "[PHONE_NUMBER]" at bounding box center [547, 608] width 355 height 19
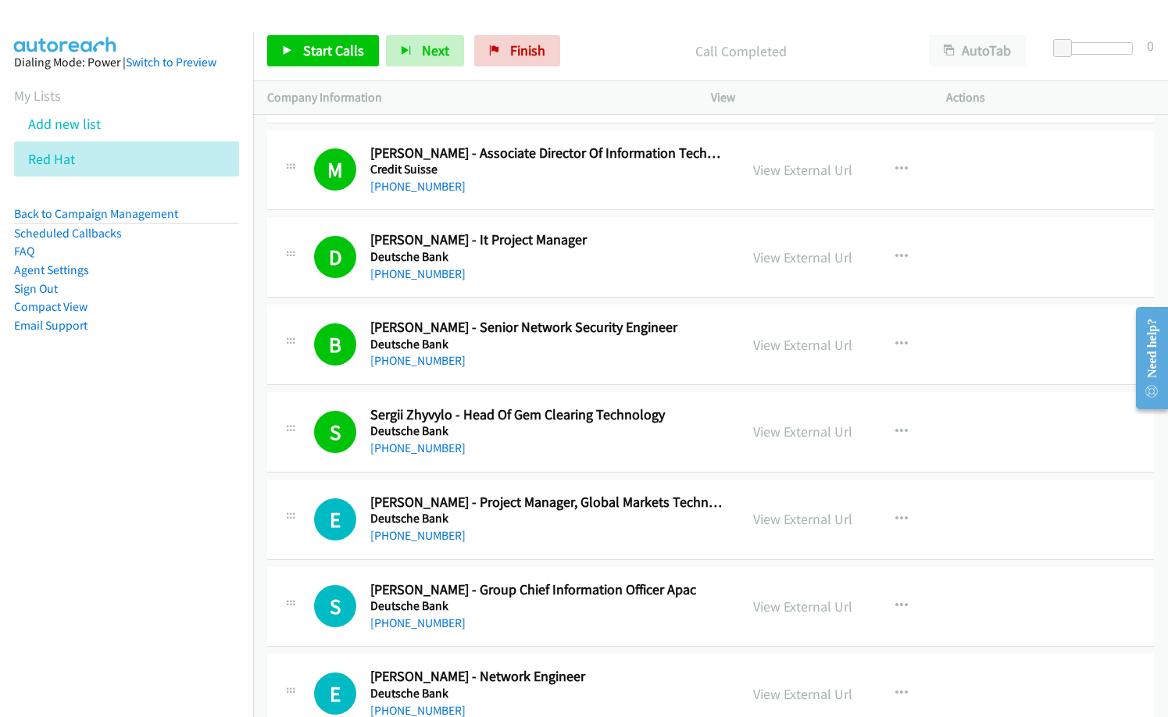
scroll to position [2345, 0]
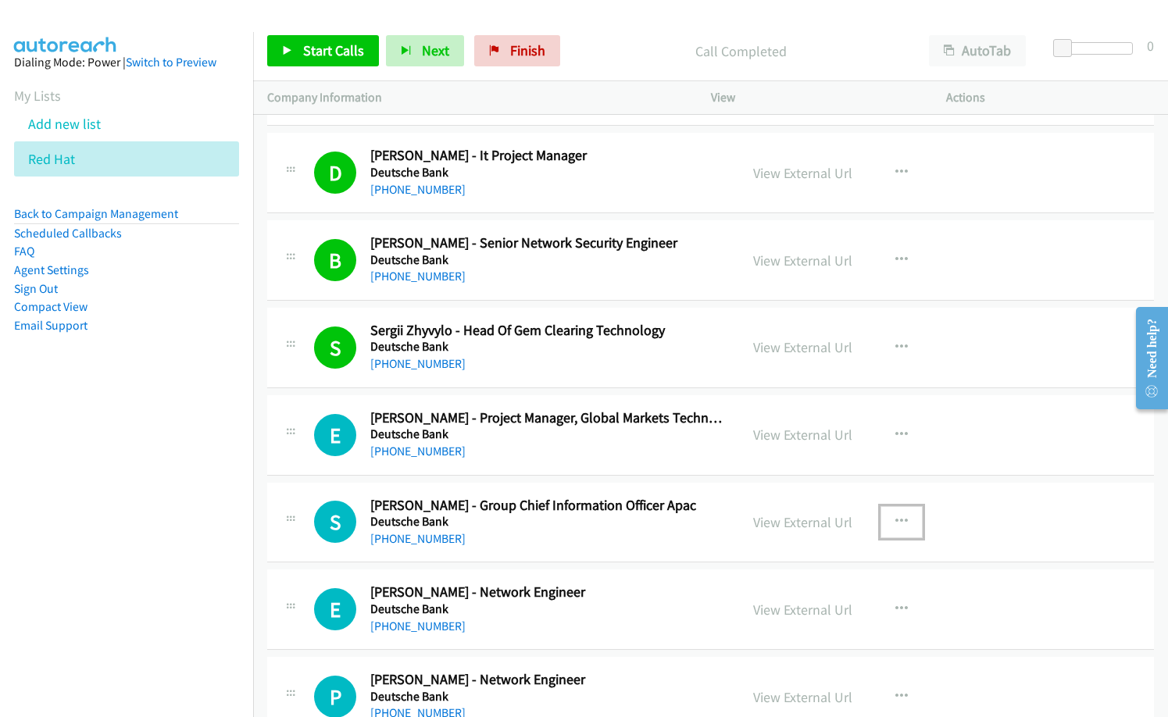
click at [896, 518] on icon "button" at bounding box center [902, 522] width 13 height 13
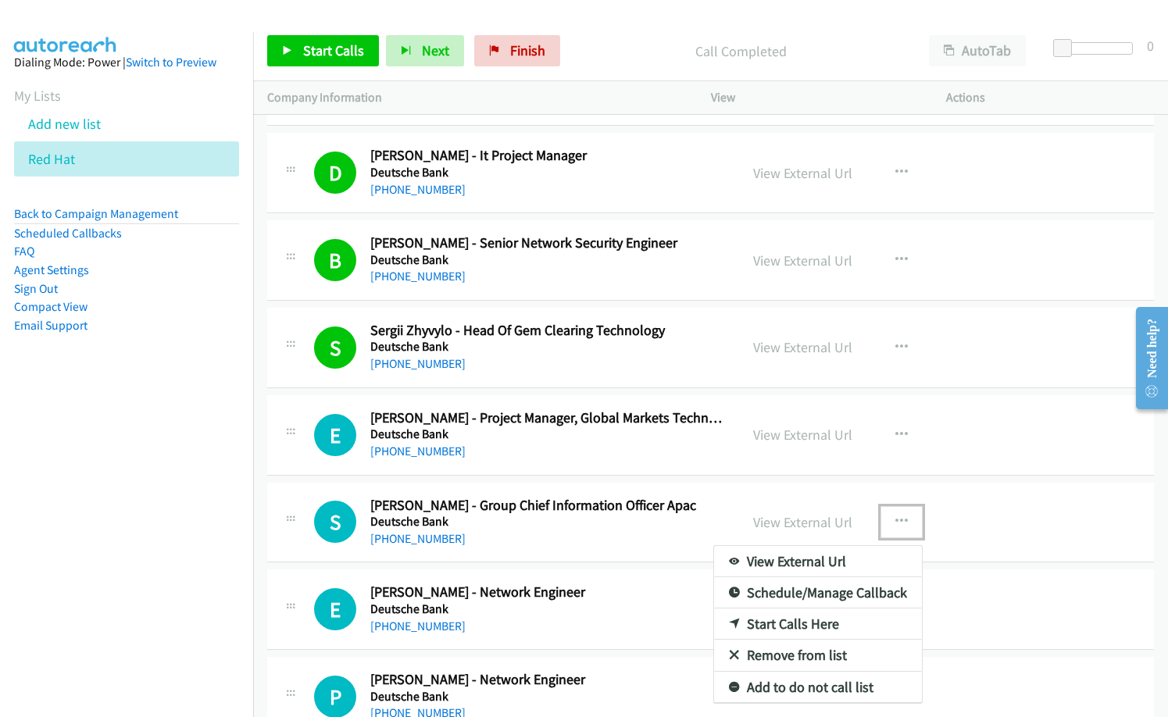
click at [803, 624] on link "Start Calls Here" at bounding box center [818, 624] width 208 height 31
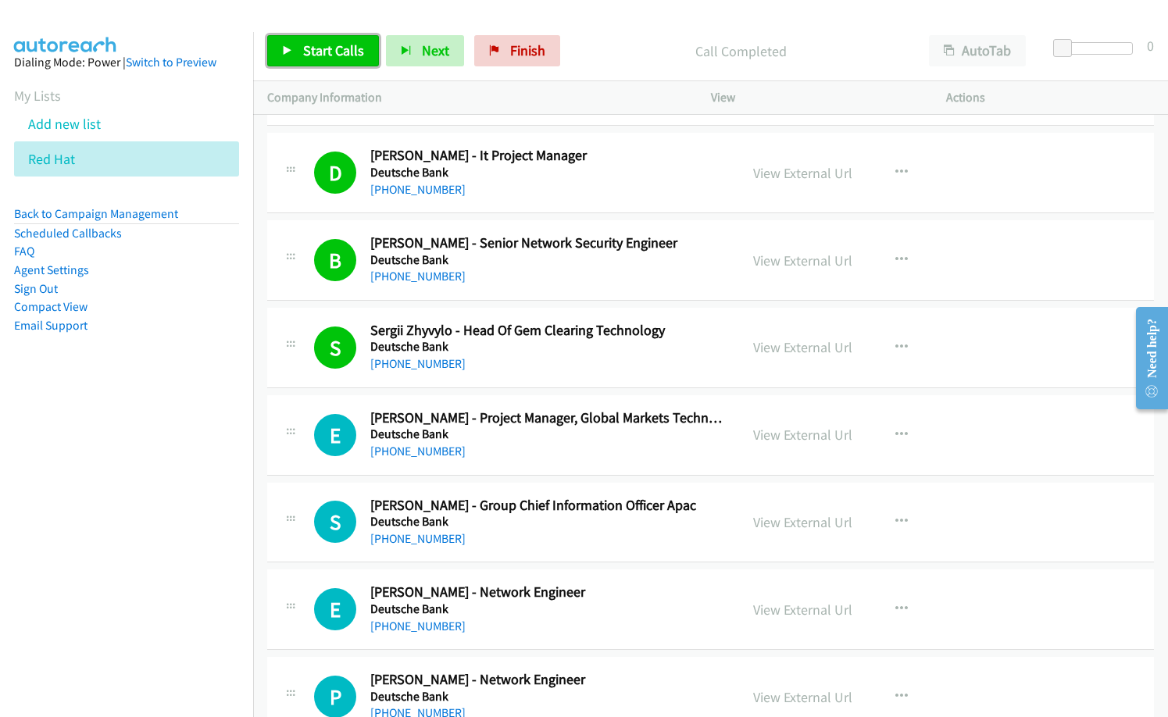
click at [339, 47] on span "Start Calls" at bounding box center [333, 50] width 61 height 18
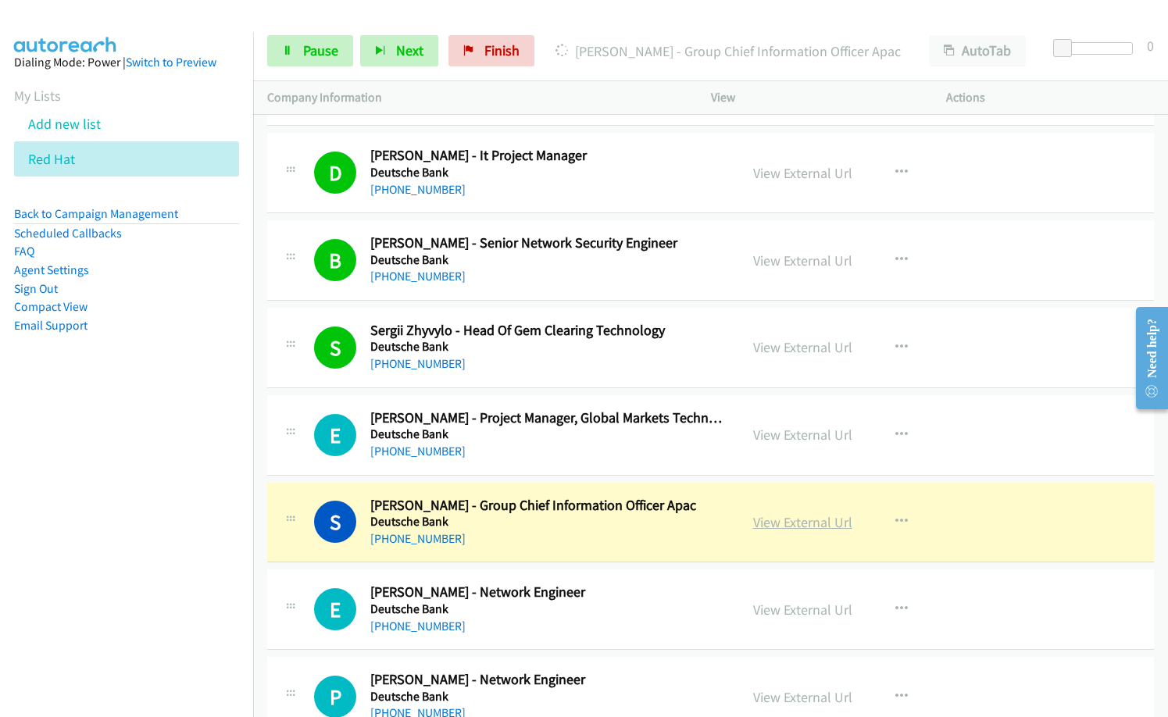
click at [785, 528] on link "View External Url" at bounding box center [802, 522] width 99 height 18
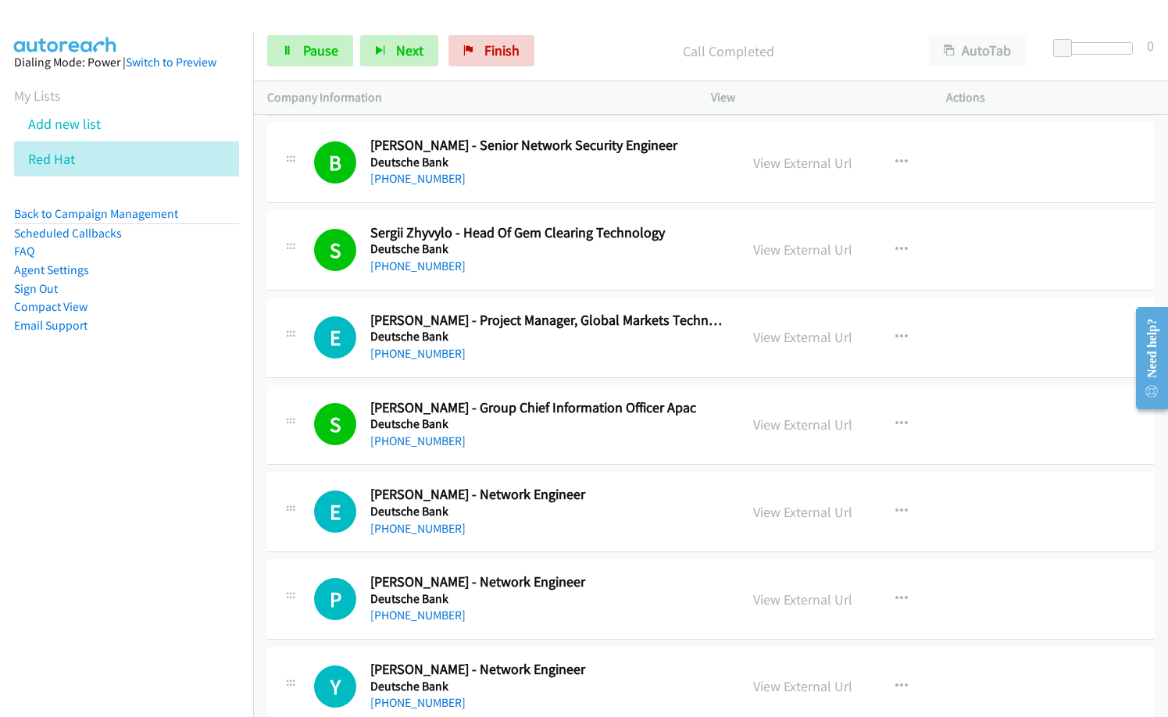
scroll to position [2501, 0]
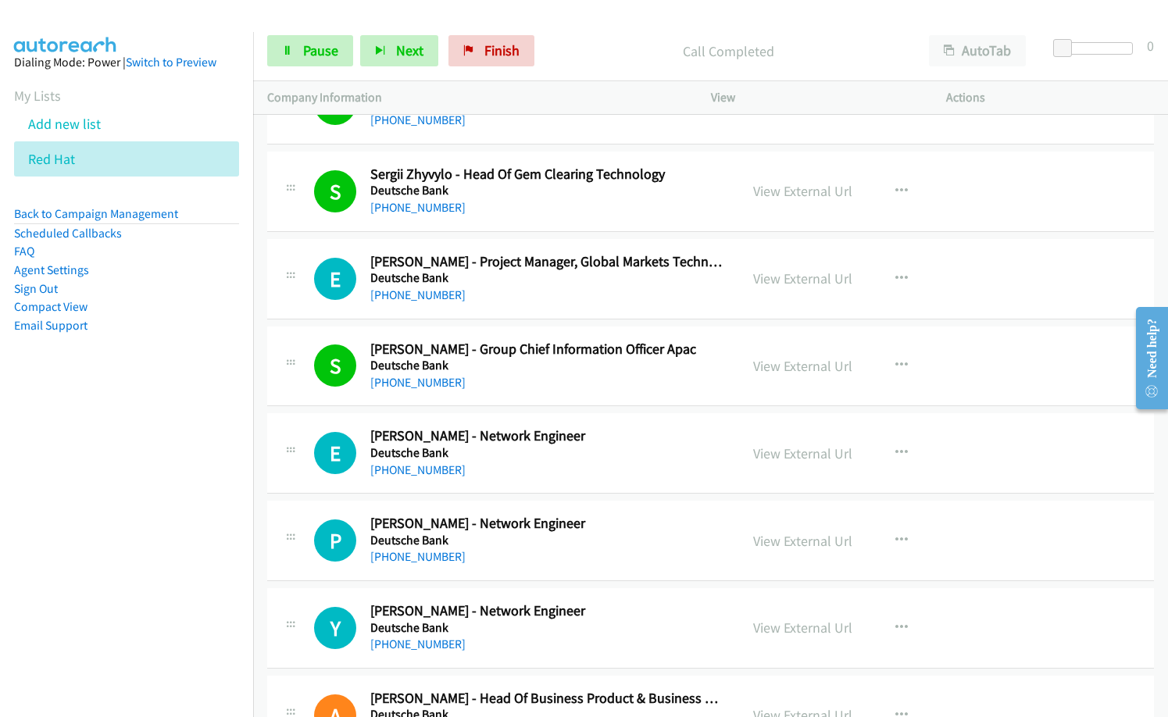
click at [581, 454] on h5 "Deutsche Bank" at bounding box center [547, 454] width 355 height 16
click at [603, 531] on h2 "[PERSON_NAME] - Network Engineer" at bounding box center [547, 524] width 355 height 18
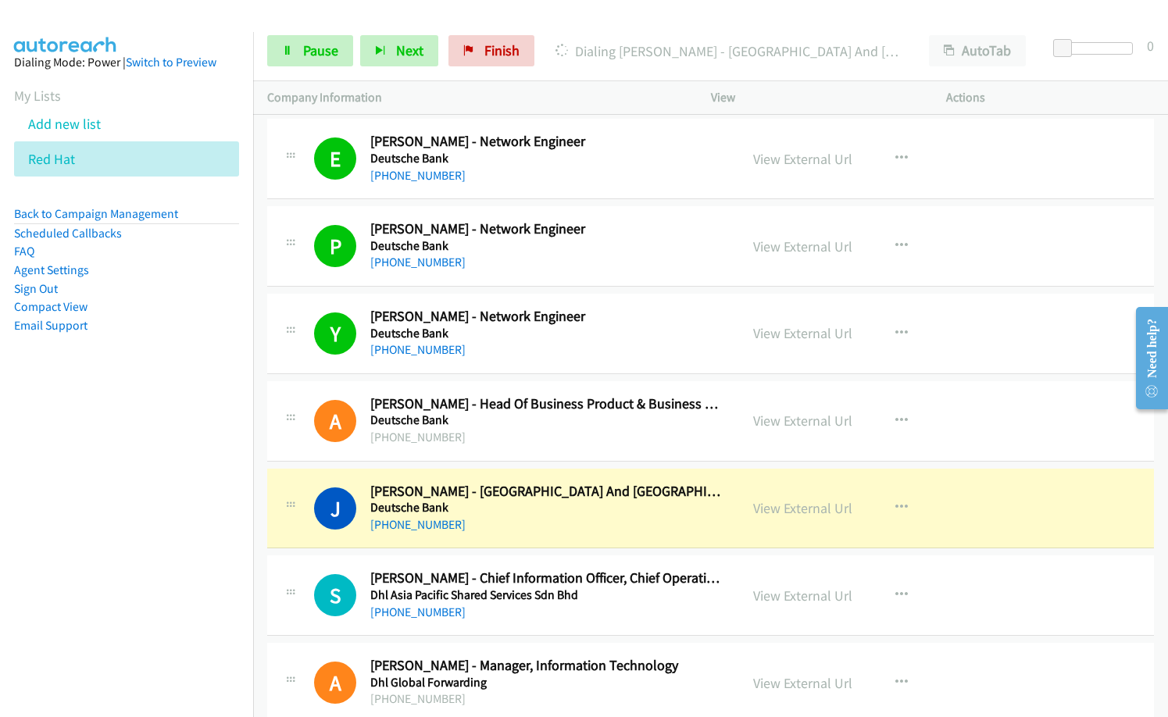
scroll to position [2814, 0]
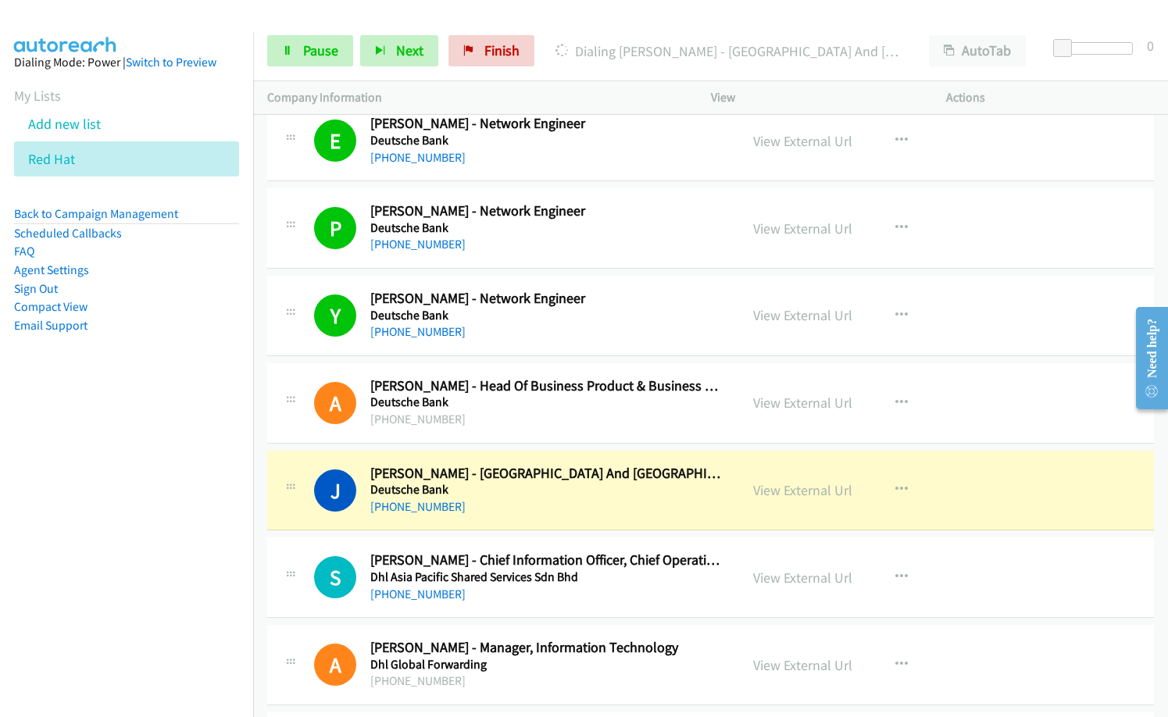
click at [497, 418] on div "[PHONE_NUMBER]" at bounding box center [547, 419] width 355 height 19
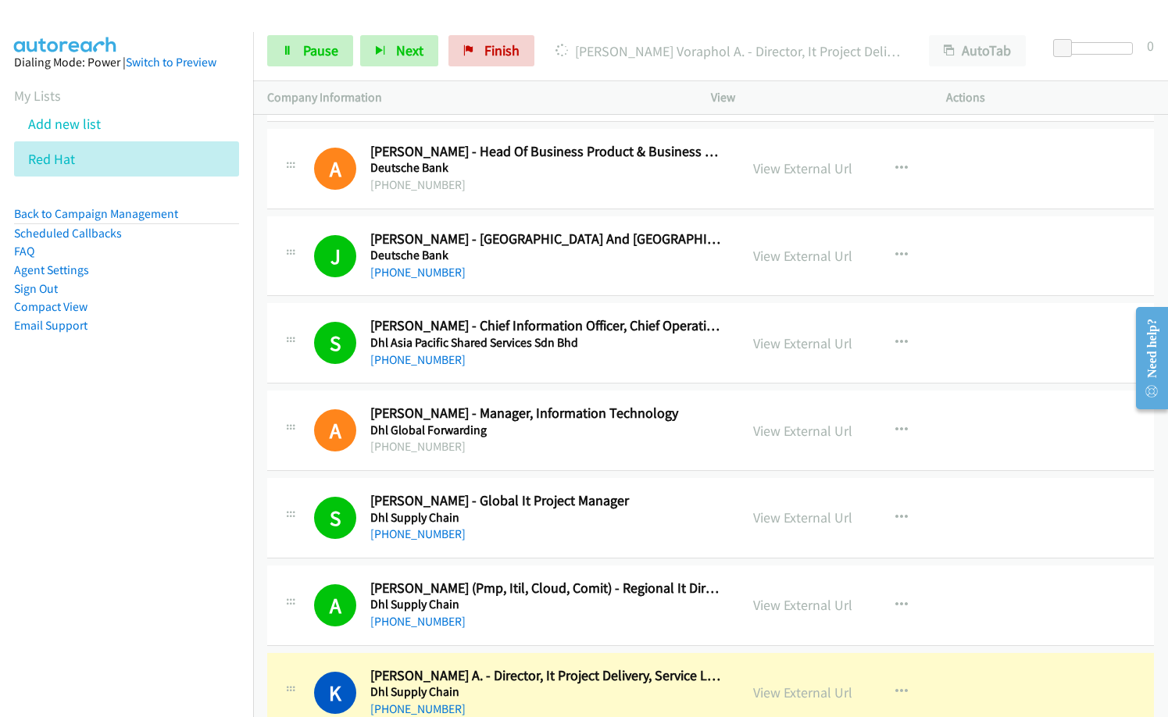
scroll to position [3361, 0]
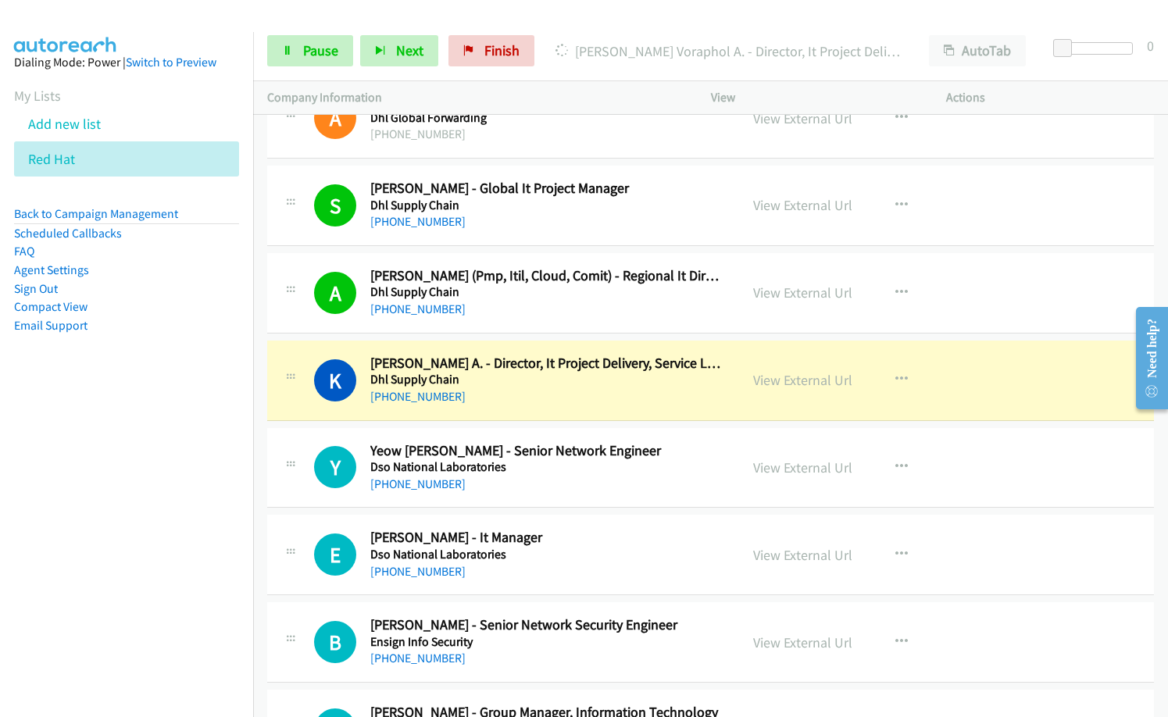
click at [618, 556] on h5 "Dso National Laboratories" at bounding box center [547, 555] width 355 height 16
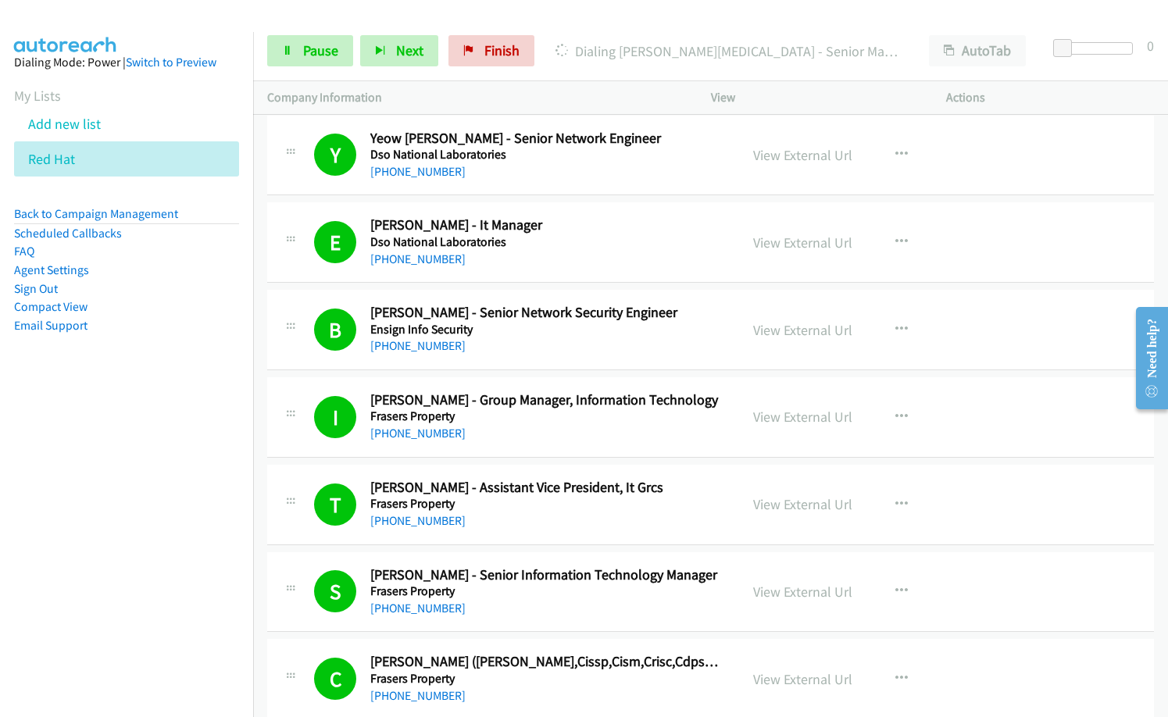
scroll to position [4142, 0]
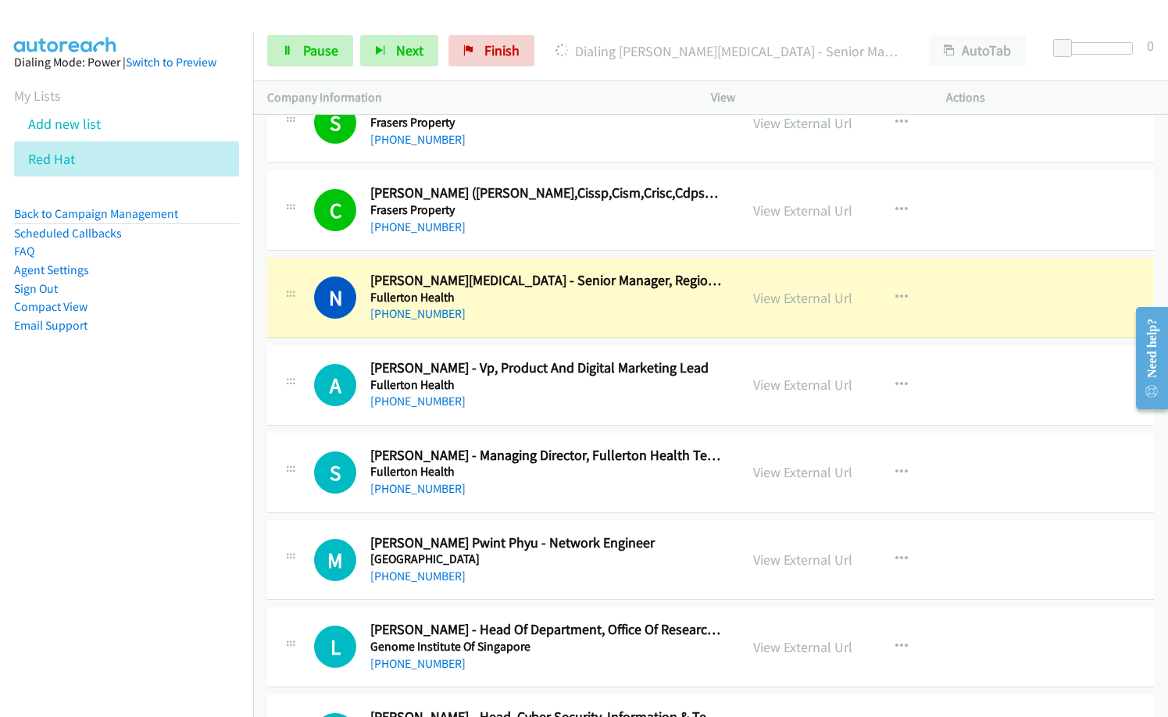
drag, startPoint x: 90, startPoint y: 469, endPoint x: 119, endPoint y: 468, distance: 28.9
click at [92, 469] on nav "Dialing Mode: Power | Switch to Preview My Lists Add new list Red Hat Back to C…" at bounding box center [127, 390] width 254 height 717
click at [316, 48] on span "Pause" at bounding box center [320, 50] width 35 height 18
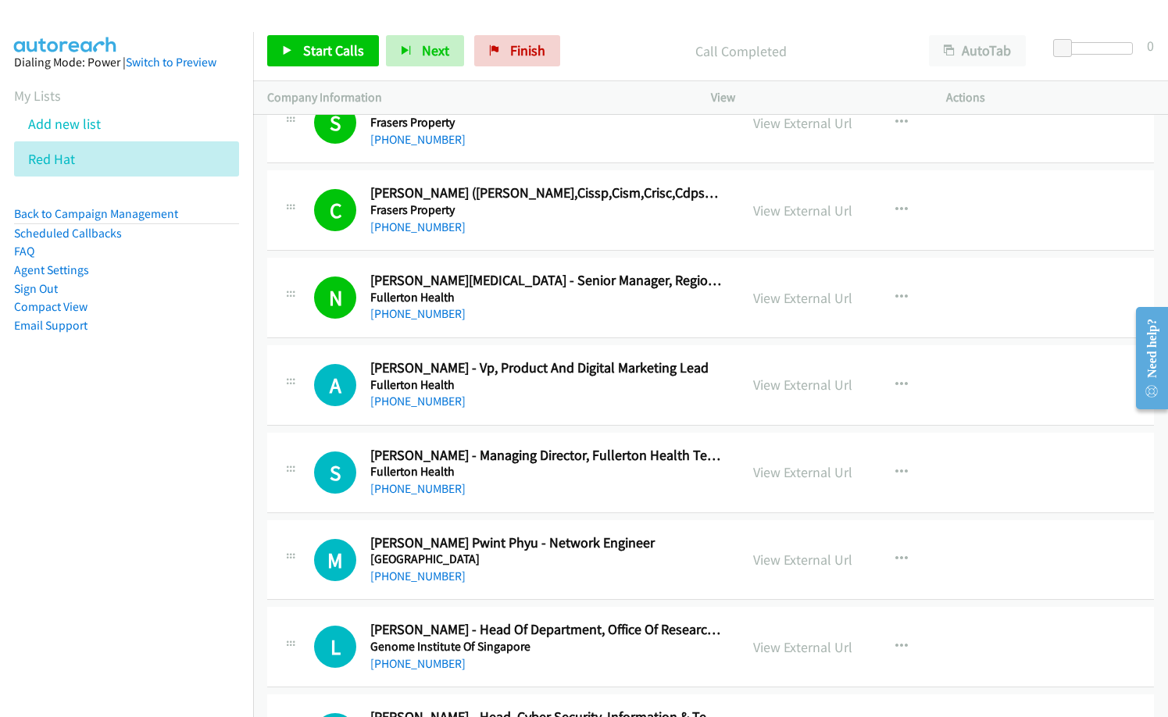
click at [669, 566] on h5 "[GEOGRAPHIC_DATA]" at bounding box center [547, 560] width 355 height 16
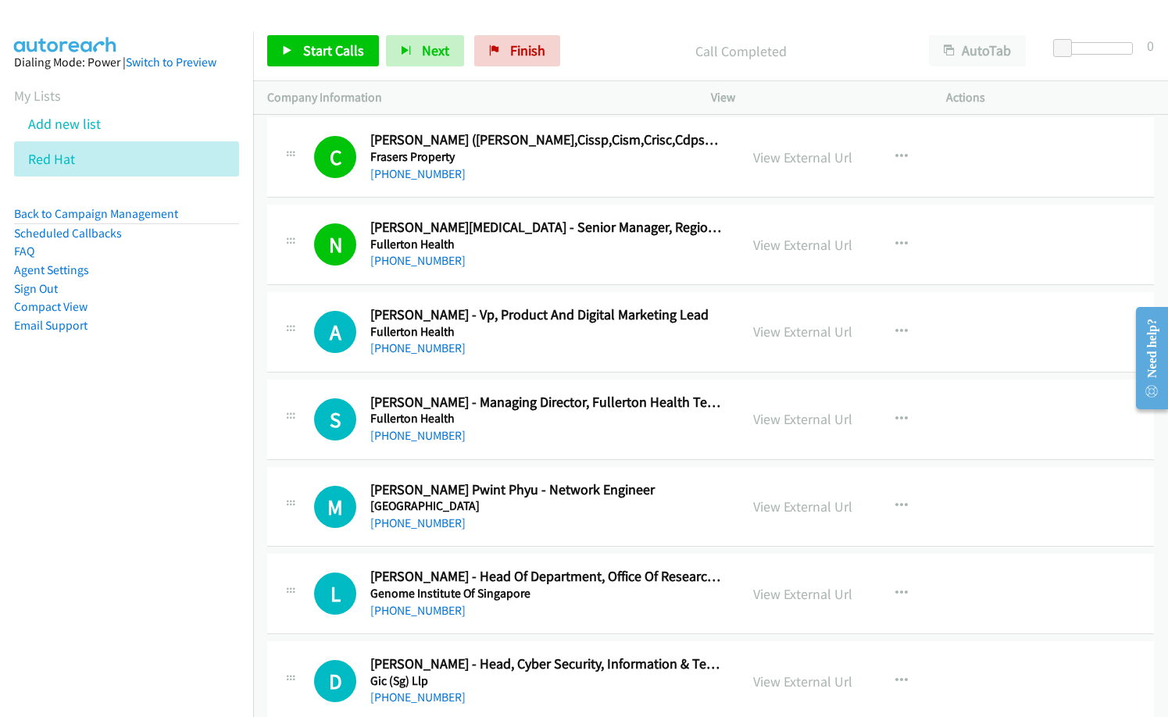
scroll to position [4221, 0]
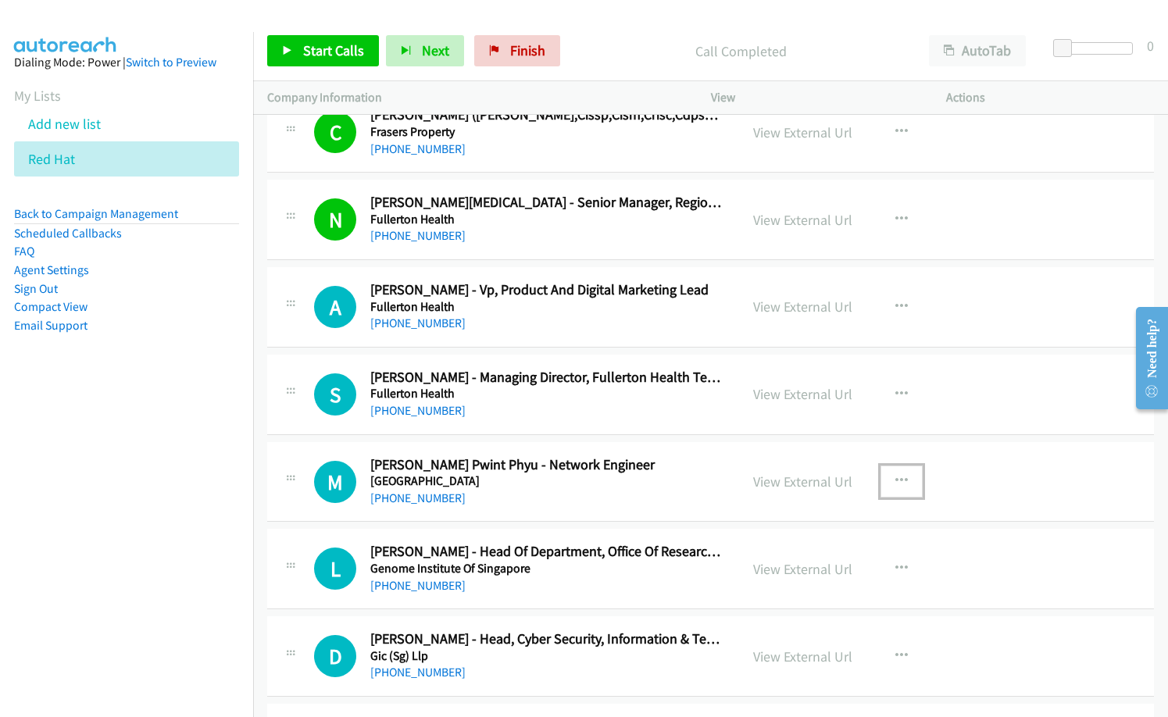
click at [902, 478] on button "button" at bounding box center [902, 481] width 42 height 31
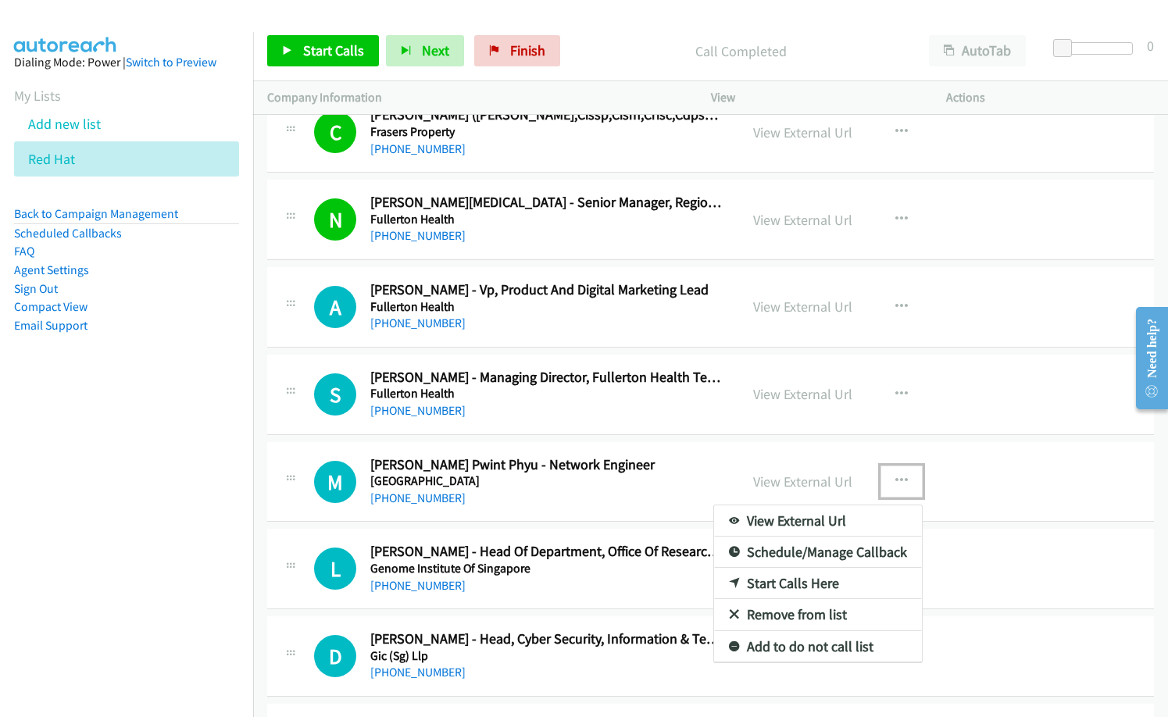
click at [782, 584] on link "Start Calls Here" at bounding box center [818, 583] width 208 height 31
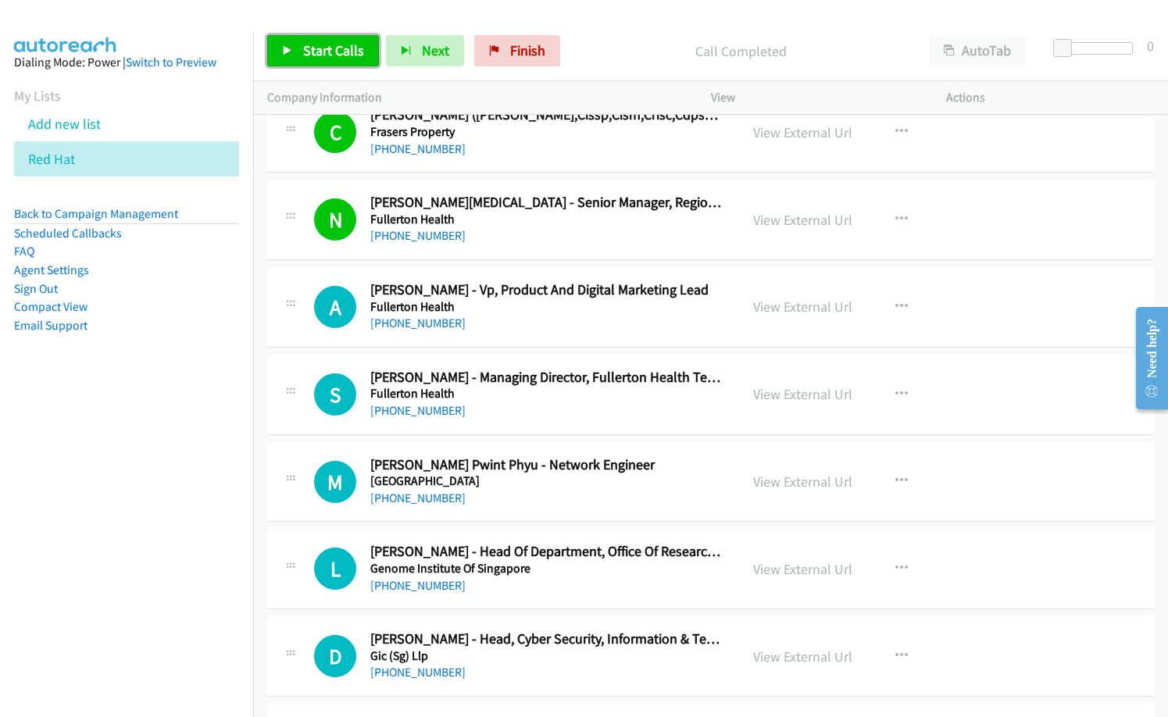
click at [342, 63] on link "Start Calls" at bounding box center [323, 50] width 112 height 31
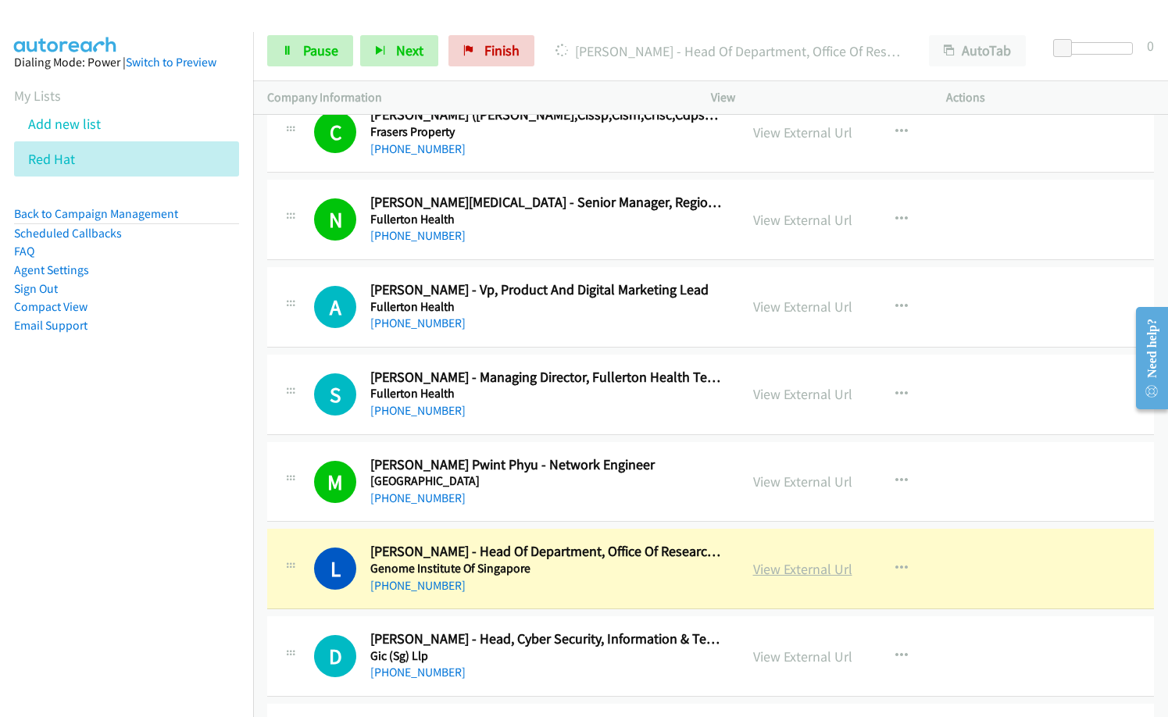
click at [780, 567] on link "View External Url" at bounding box center [802, 569] width 99 height 18
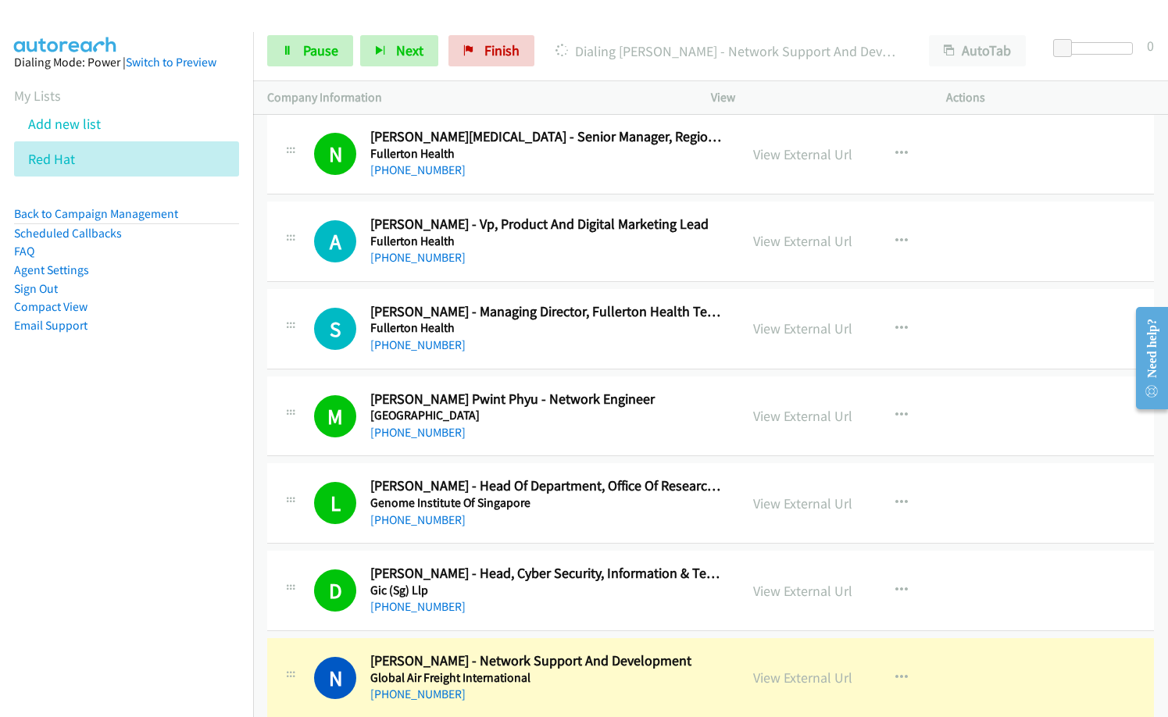
scroll to position [4377, 0]
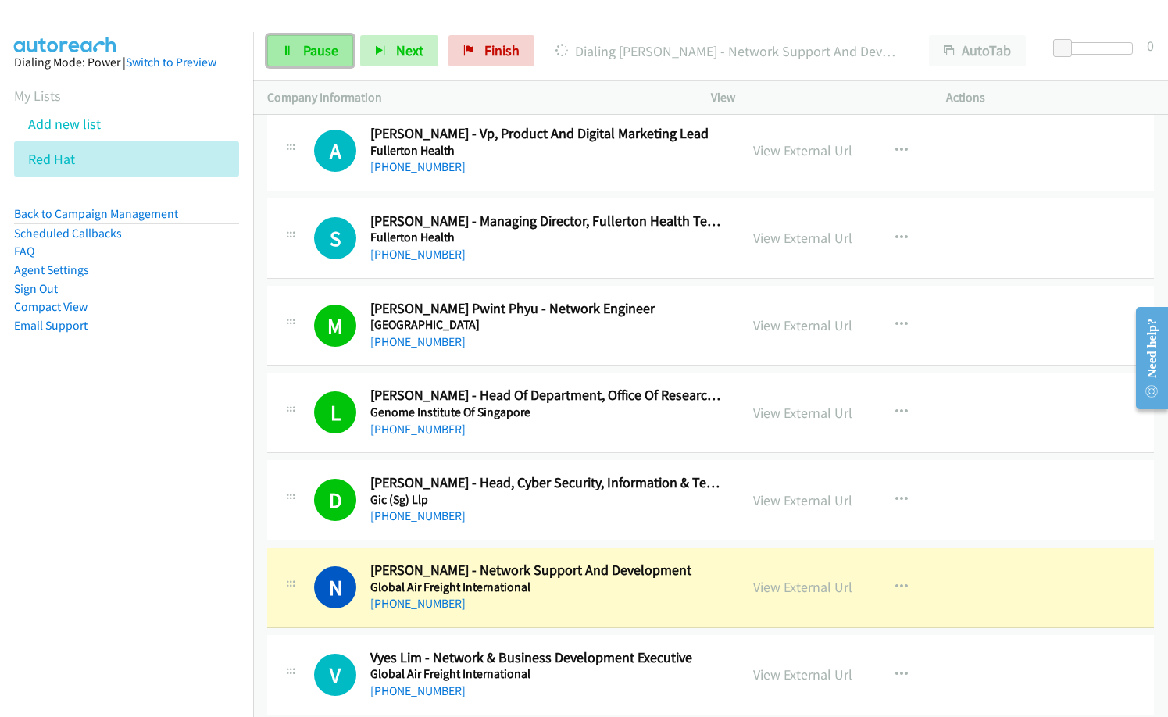
click at [325, 55] on span "Pause" at bounding box center [320, 50] width 35 height 18
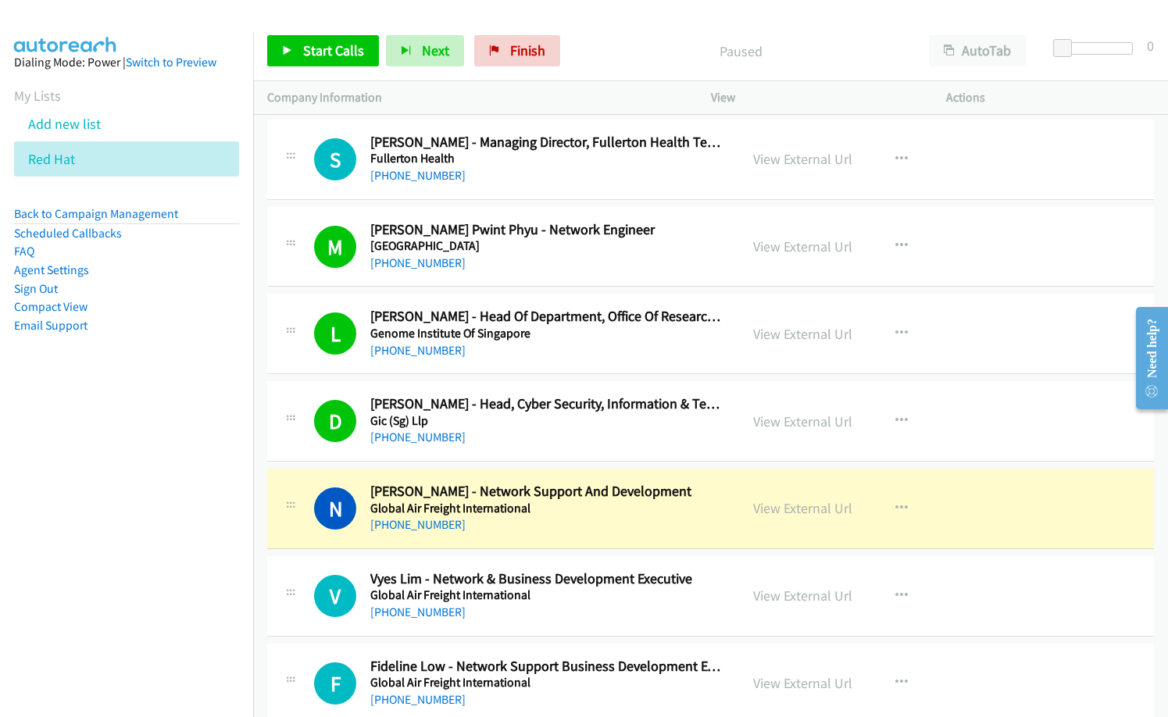
scroll to position [4533, 0]
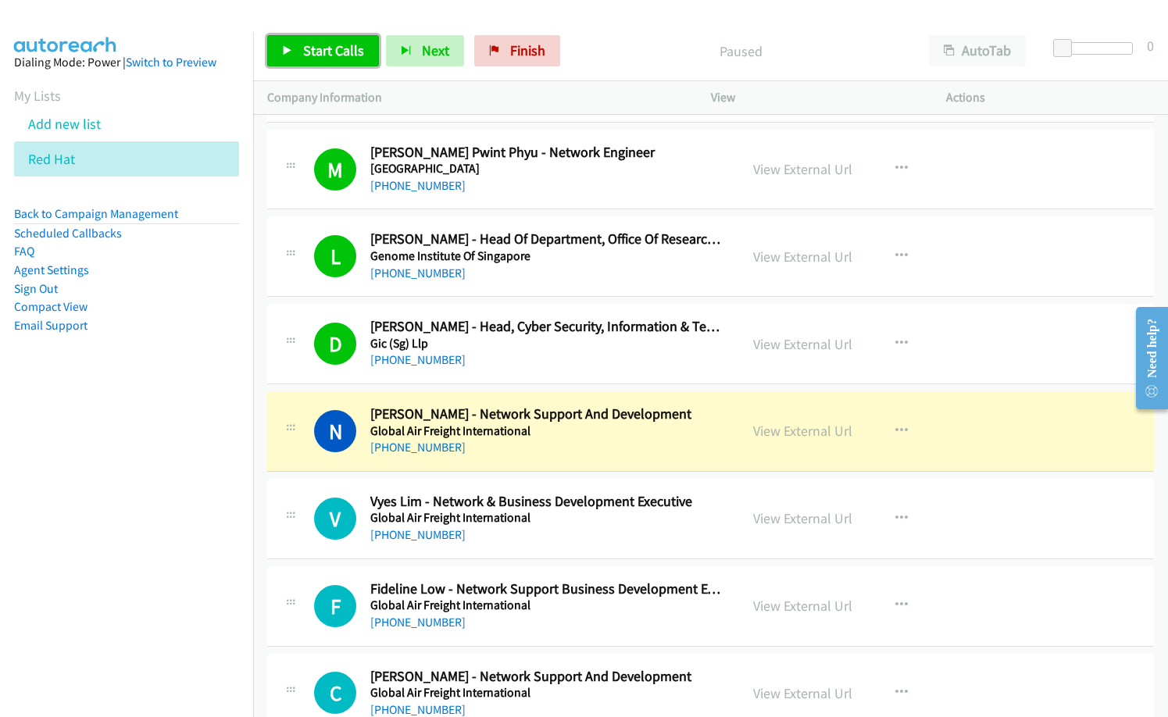
click at [317, 49] on span "Start Calls" at bounding box center [333, 50] width 61 height 18
click at [328, 57] on span "Pause" at bounding box center [320, 50] width 35 height 18
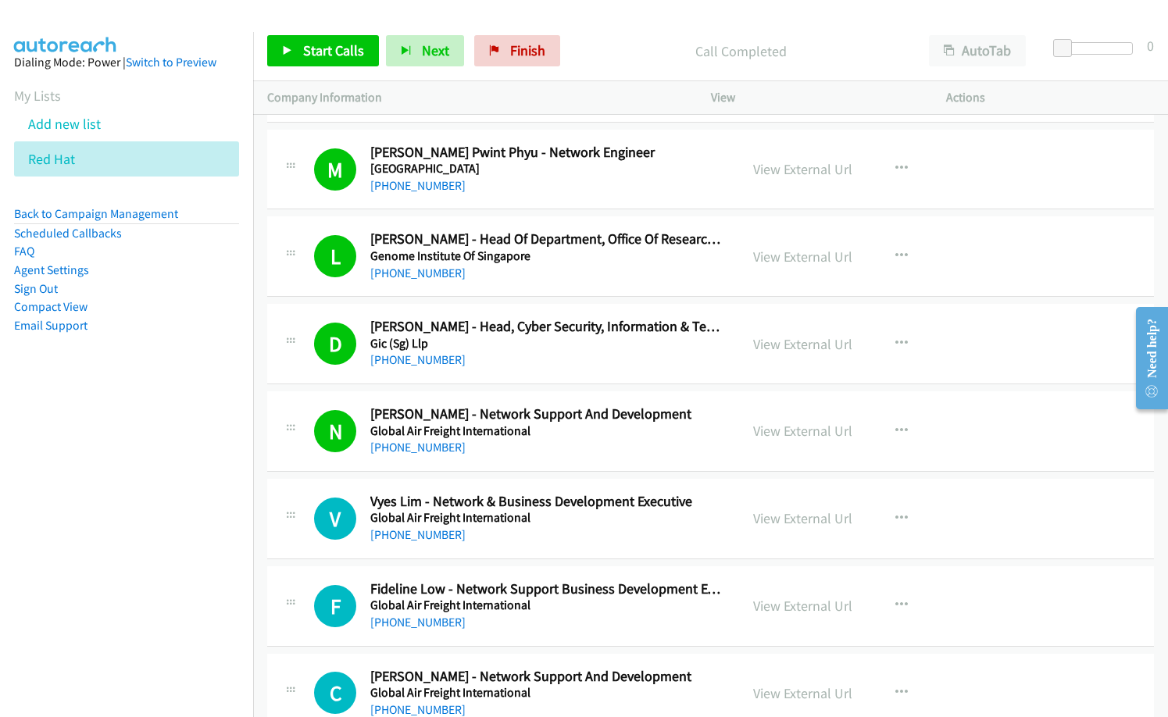
scroll to position [4768, 0]
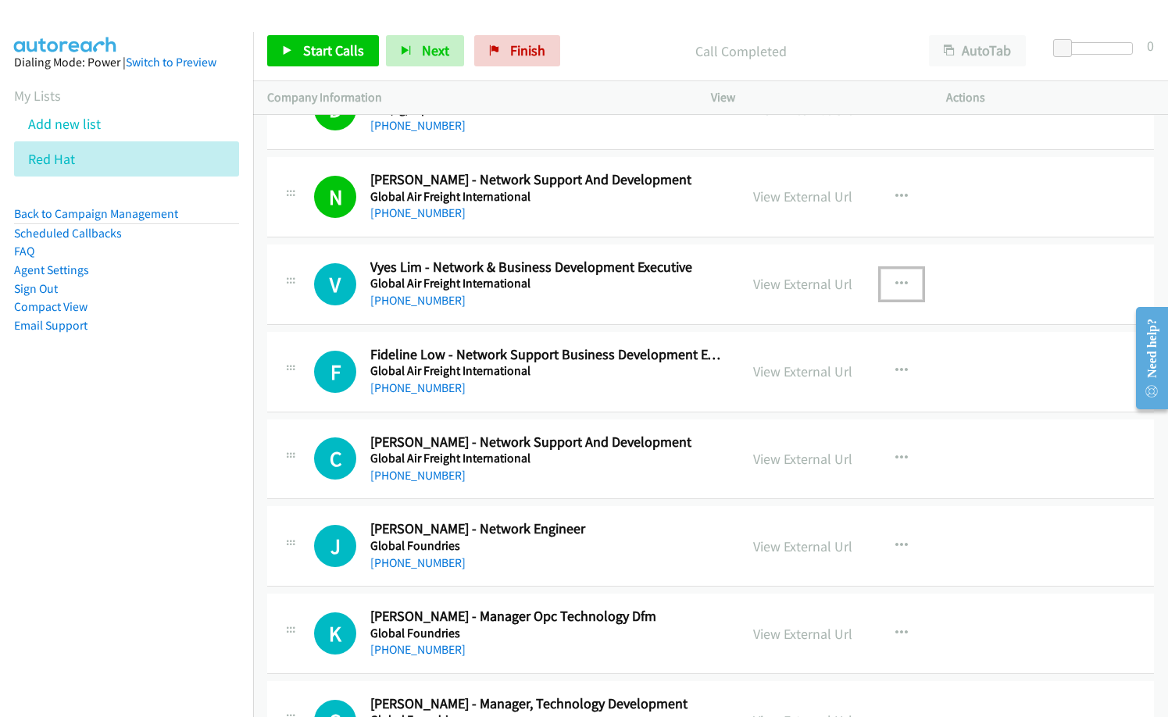
click at [890, 276] on button "button" at bounding box center [902, 284] width 42 height 31
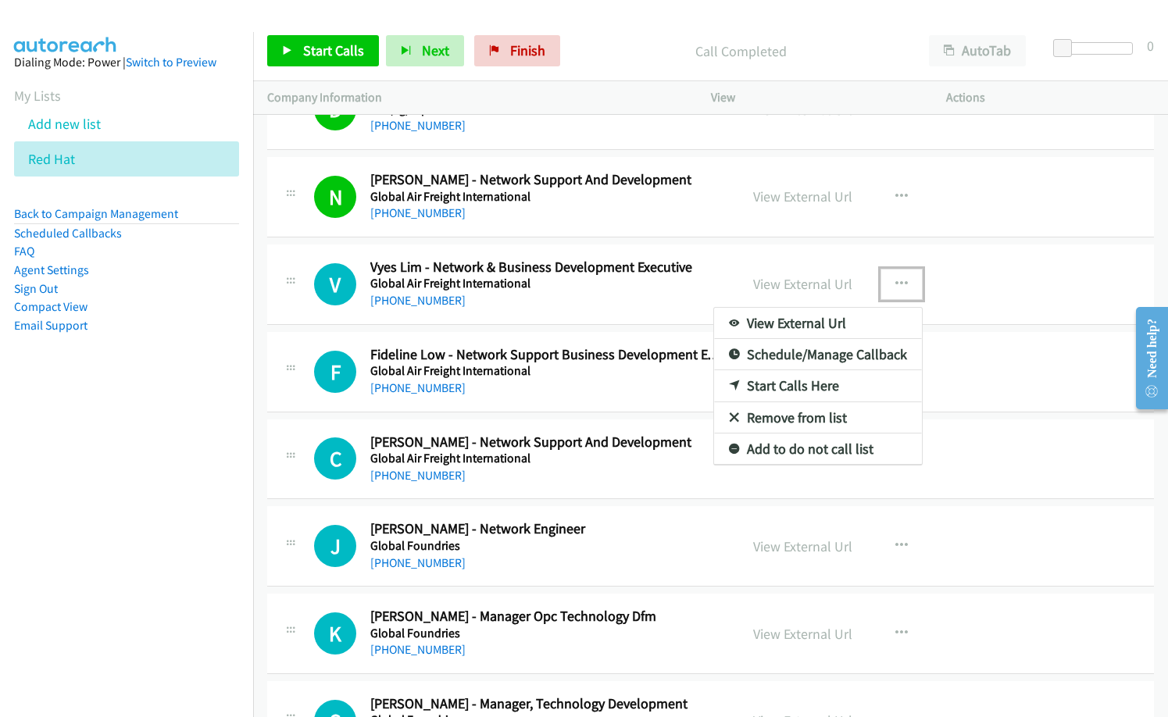
click at [764, 388] on link "Start Calls Here" at bounding box center [818, 385] width 208 height 31
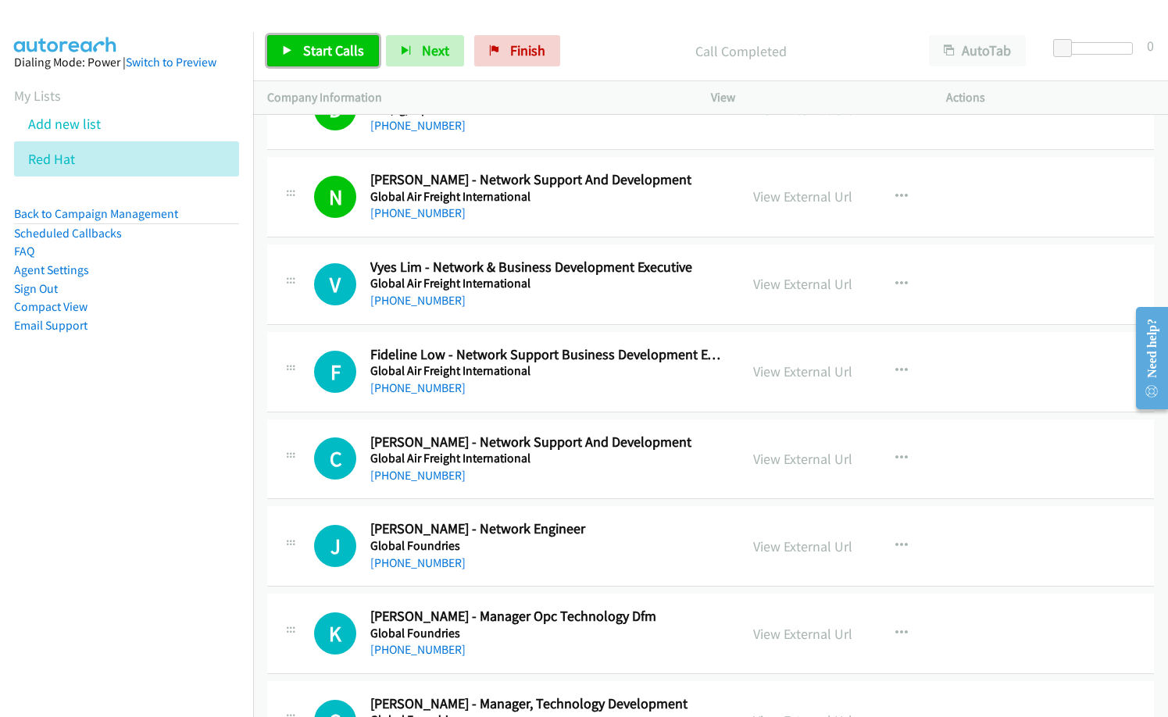
click at [308, 64] on link "Start Calls" at bounding box center [323, 50] width 112 height 31
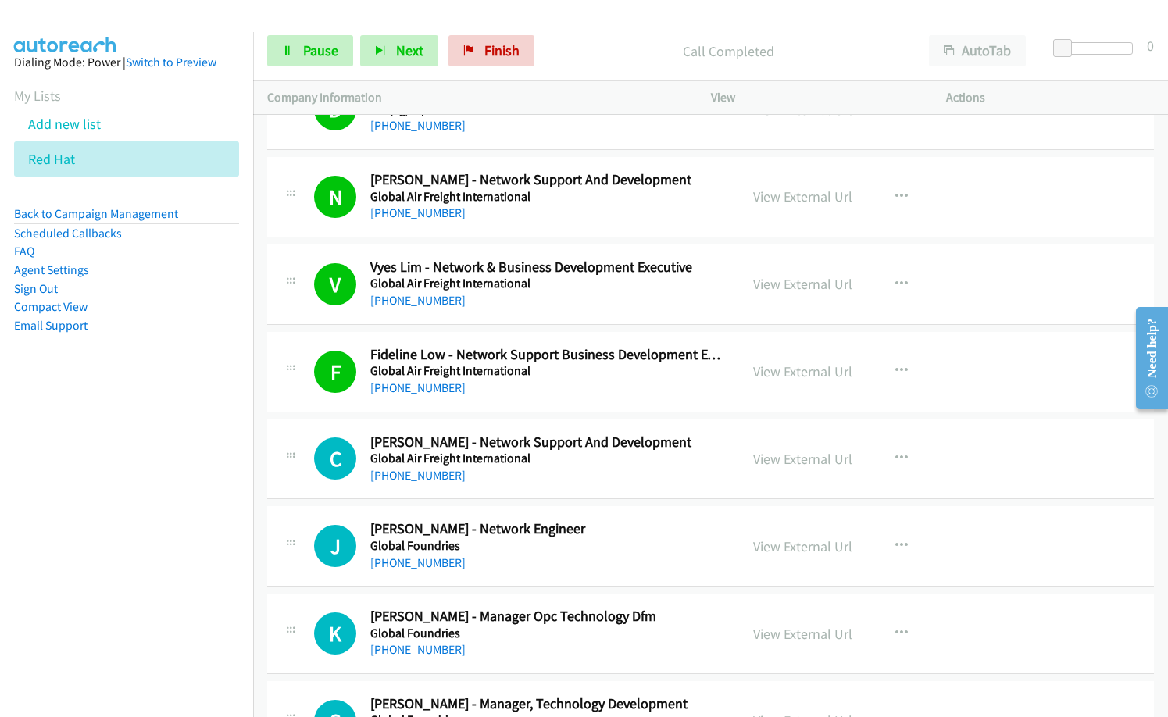
drag, startPoint x: 82, startPoint y: 509, endPoint x: 163, endPoint y: 395, distance: 140.1
click at [83, 509] on nav "Dialing Mode: Power | Switch to Preview My Lists Add new list Red Hat Back to C…" at bounding box center [127, 390] width 254 height 717
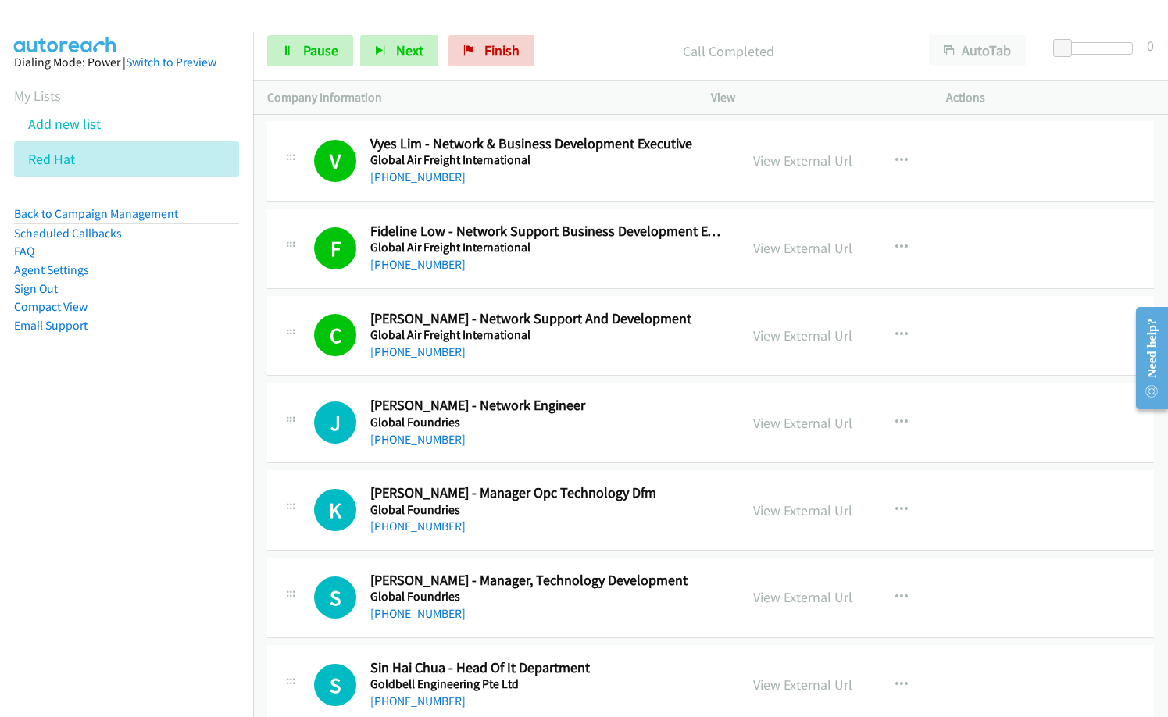
scroll to position [4924, 0]
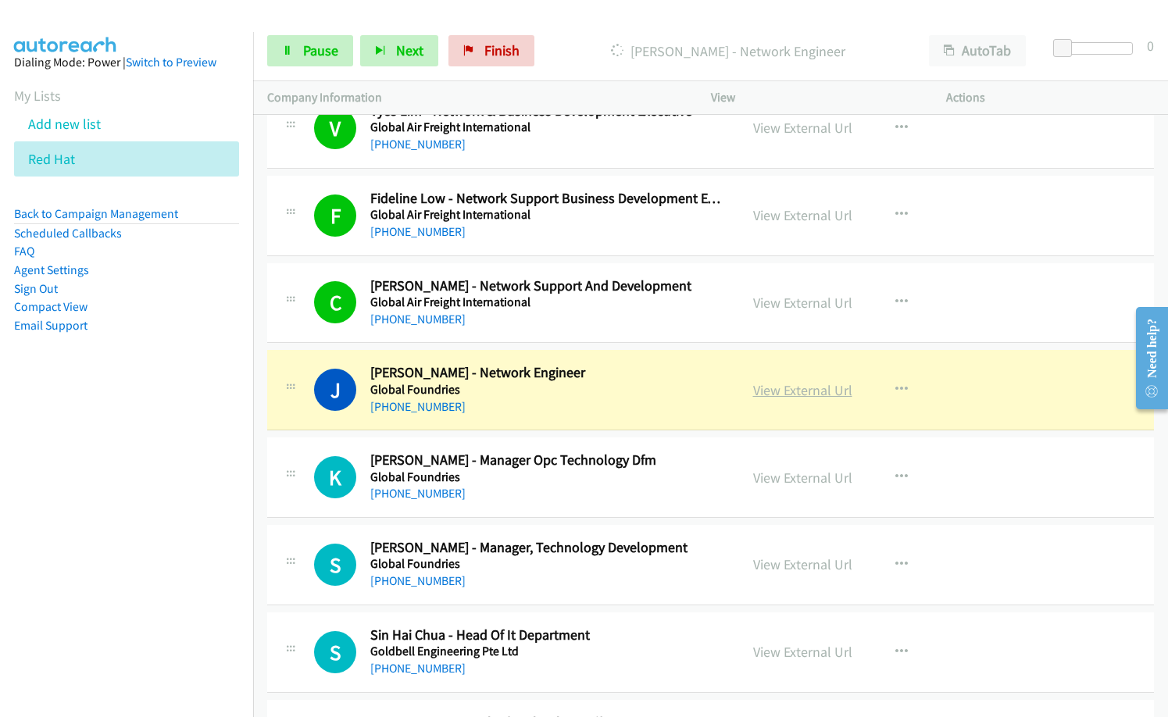
click at [796, 394] on link "View External Url" at bounding box center [802, 390] width 99 height 18
click at [591, 336] on div "C Callback Scheduled [PERSON_NAME] - Network Support And Development Global Air…" at bounding box center [710, 303] width 887 height 81
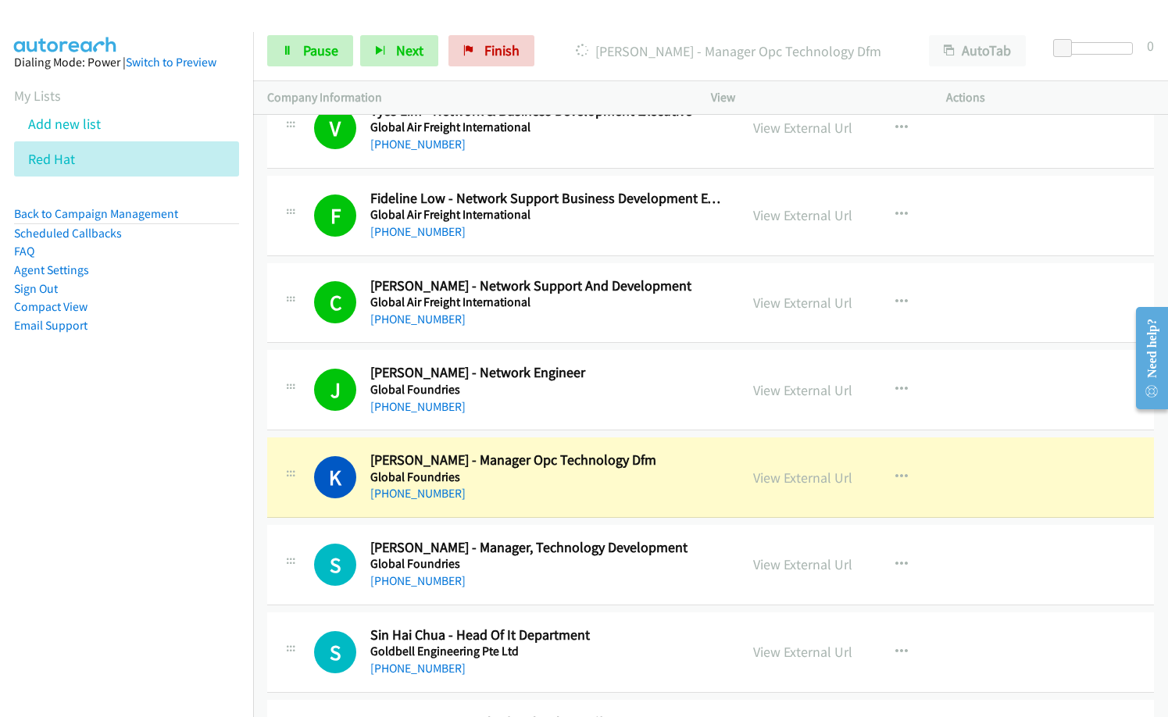
click at [147, 542] on nav "Dialing Mode: Power | Switch to Preview My Lists Add new list Red Hat Back to C…" at bounding box center [127, 390] width 254 height 717
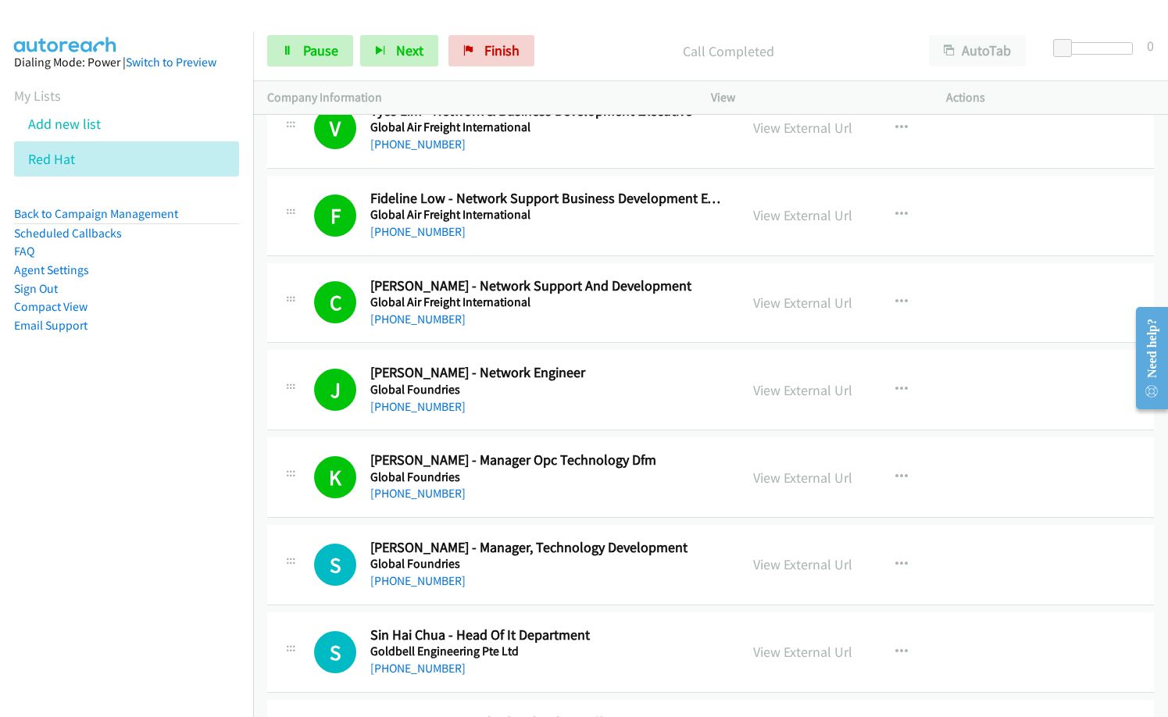
click at [1, 559] on nav "Dialing Mode: Power | Switch to Preview My Lists Add new list Red Hat Back to C…" at bounding box center [127, 390] width 254 height 717
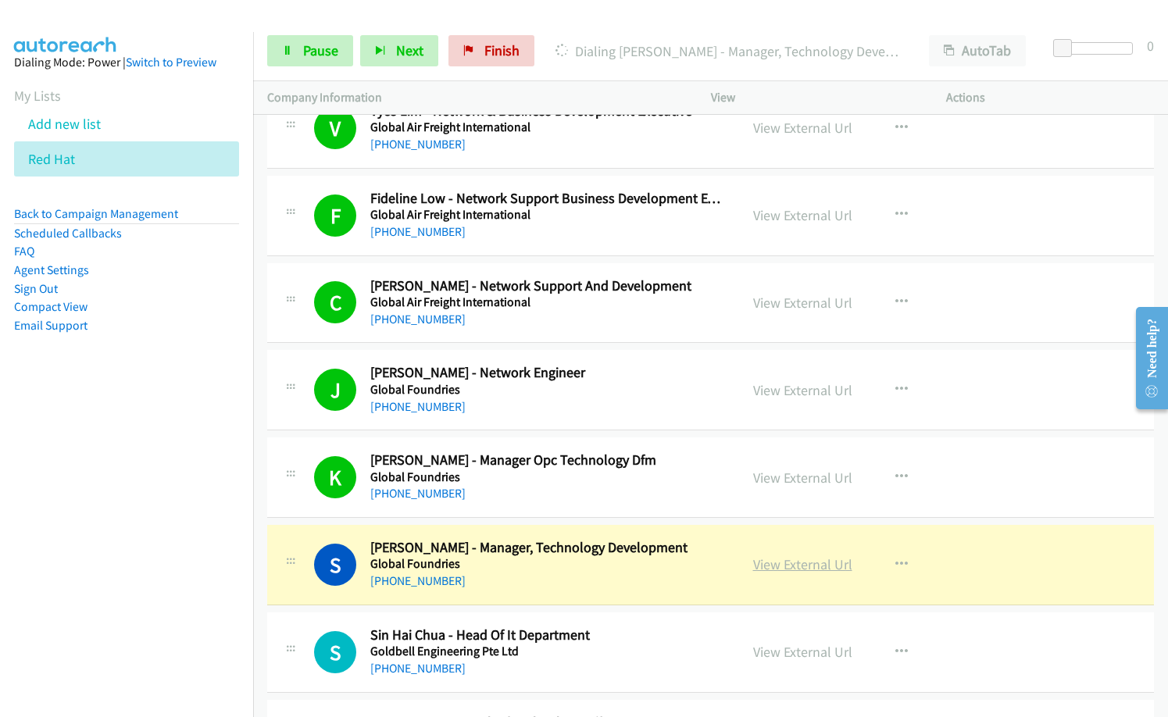
click at [832, 567] on link "View External Url" at bounding box center [802, 565] width 99 height 18
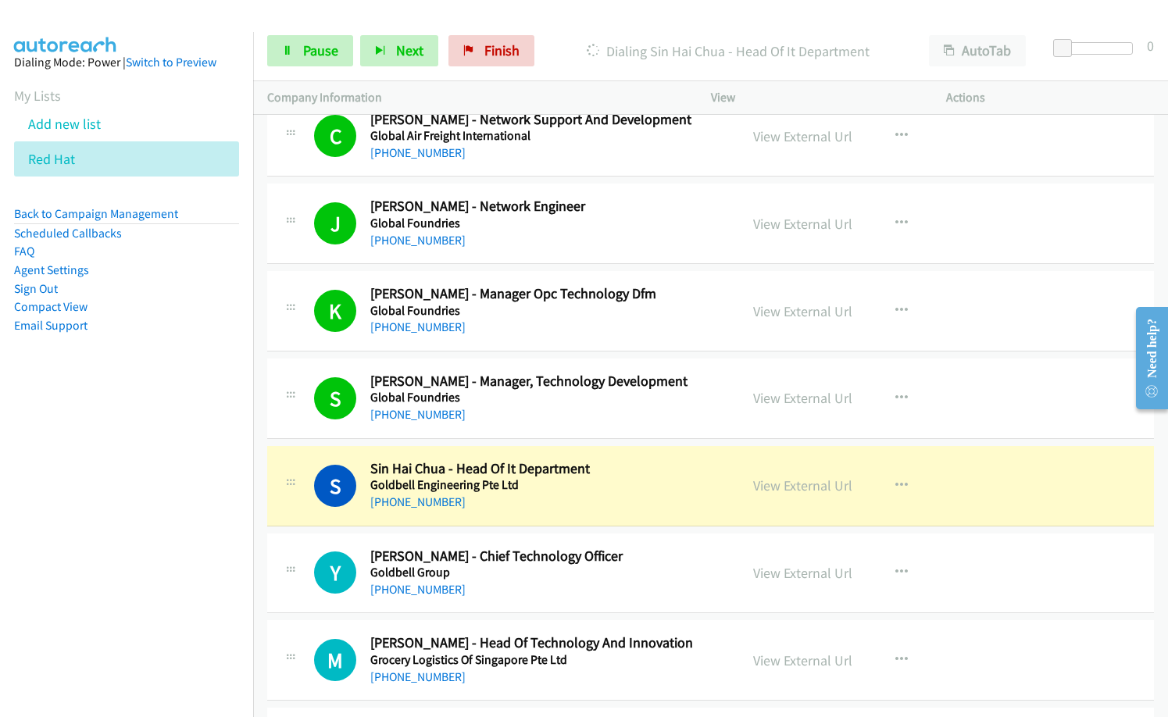
scroll to position [5158, 0]
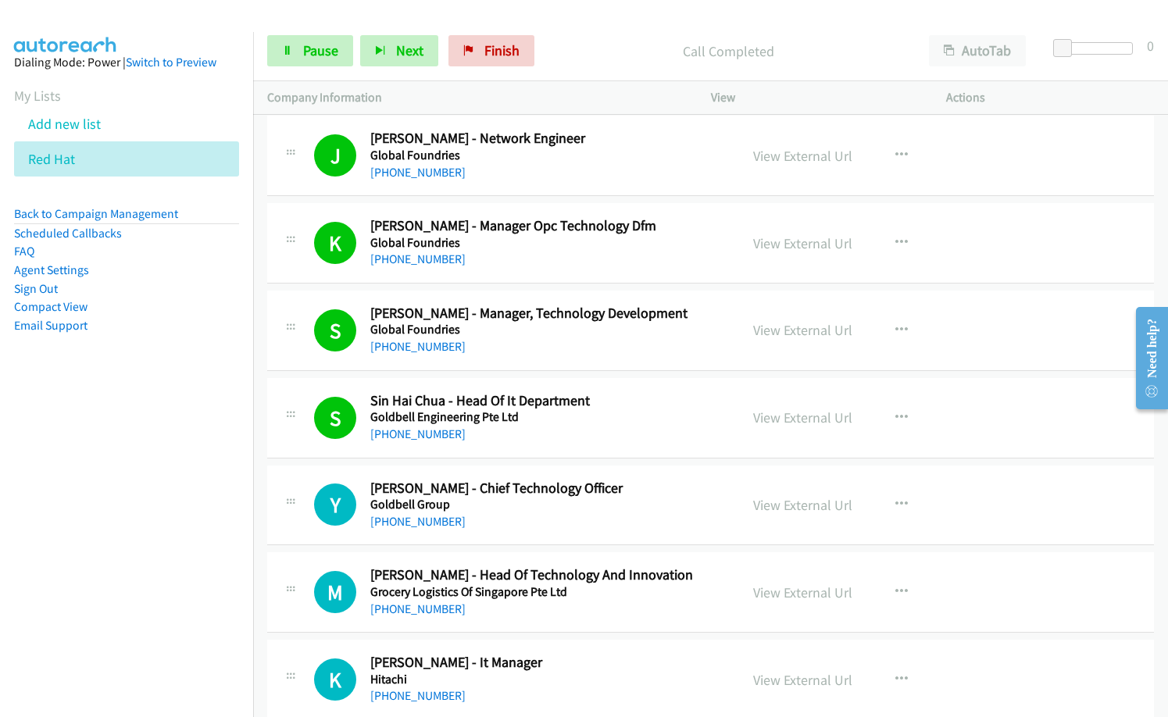
click at [614, 412] on h5 "Goldbell Engineering Pte Ltd" at bounding box center [547, 418] width 355 height 16
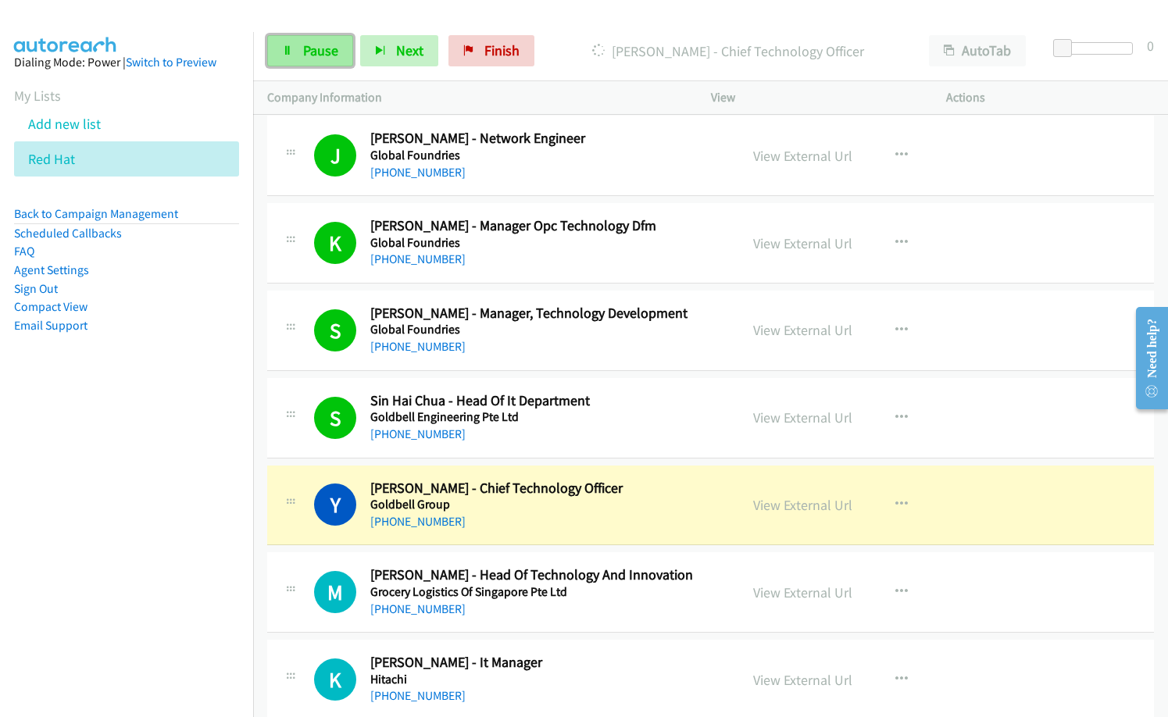
click at [325, 47] on span "Pause" at bounding box center [320, 50] width 35 height 18
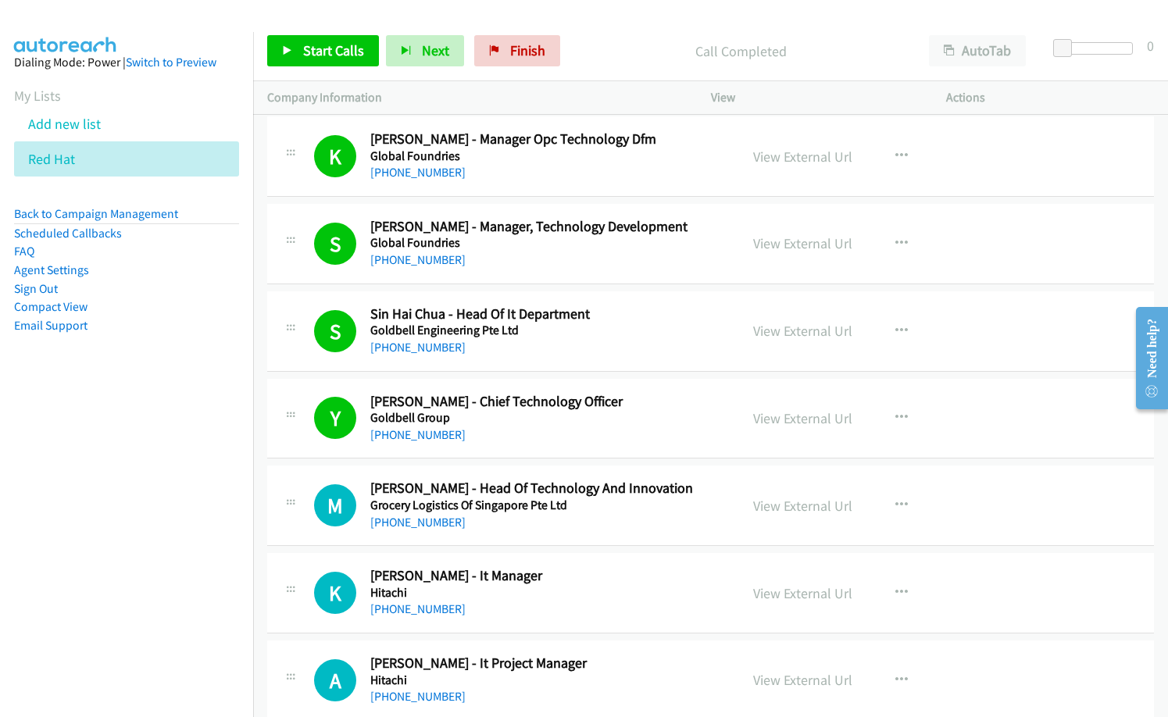
scroll to position [5393, 0]
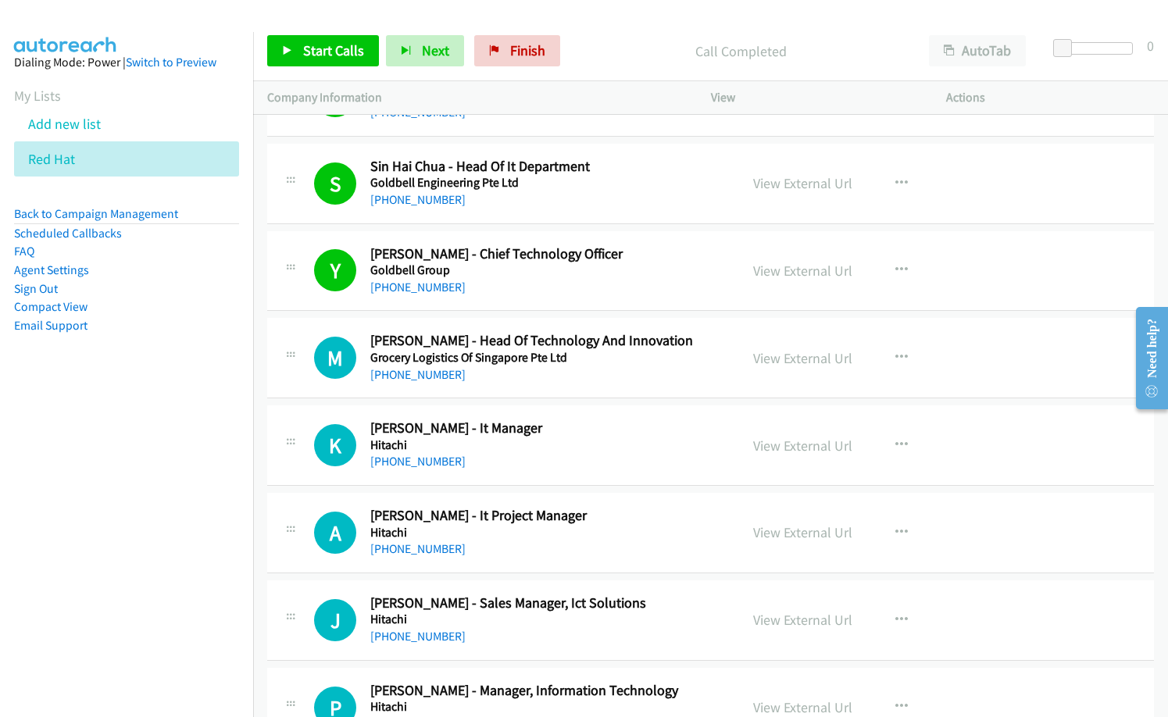
click at [340, 70] on div "Start Calls Pause Next Finish Call Completed AutoTab AutoTab 0" at bounding box center [710, 51] width 915 height 60
click at [348, 51] on span "Start Calls" at bounding box center [333, 50] width 61 height 18
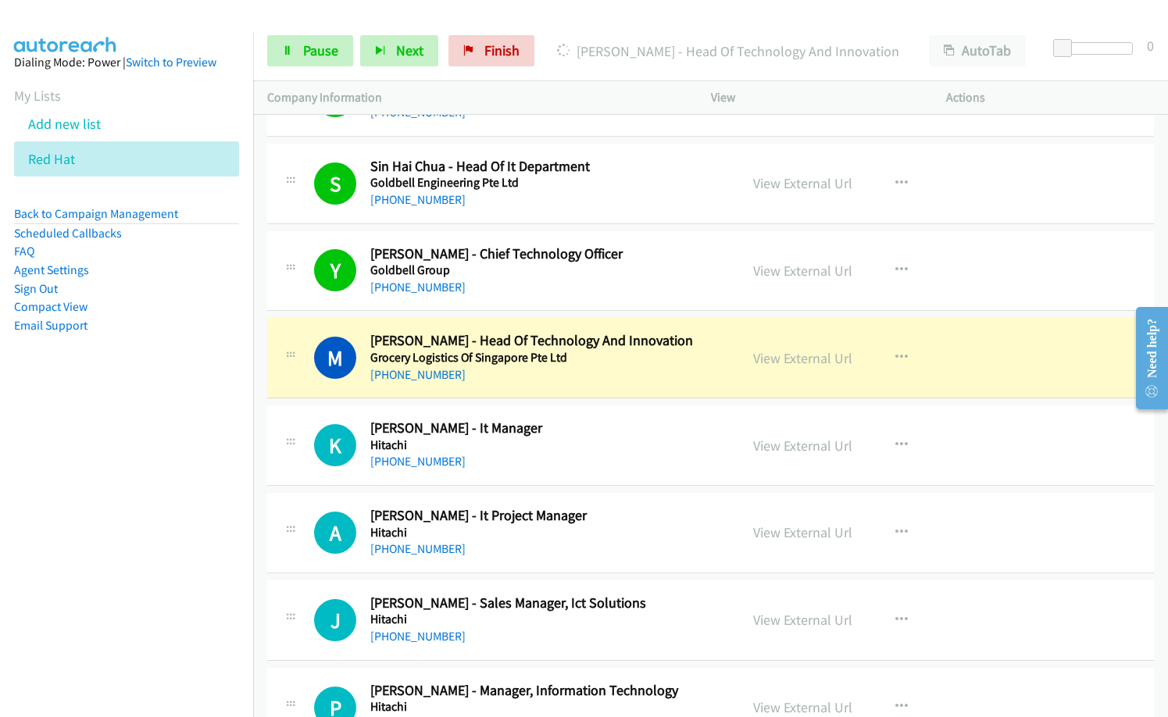
scroll to position [5471, 0]
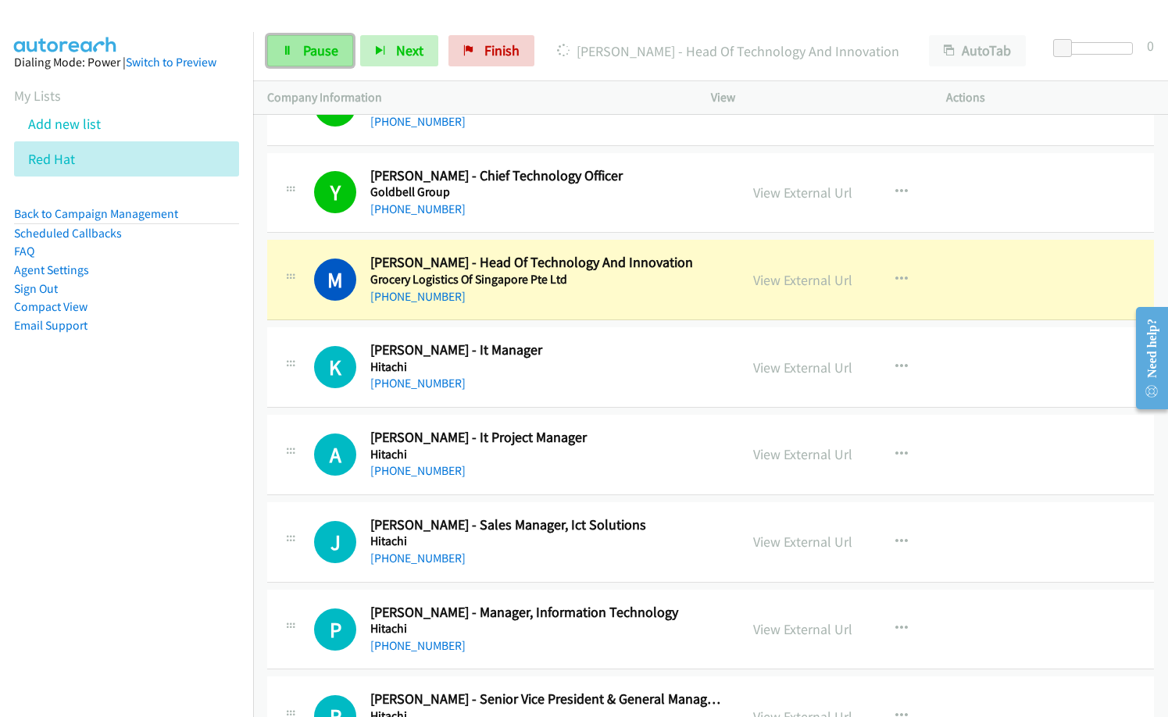
click at [317, 52] on span "Pause" at bounding box center [320, 50] width 35 height 18
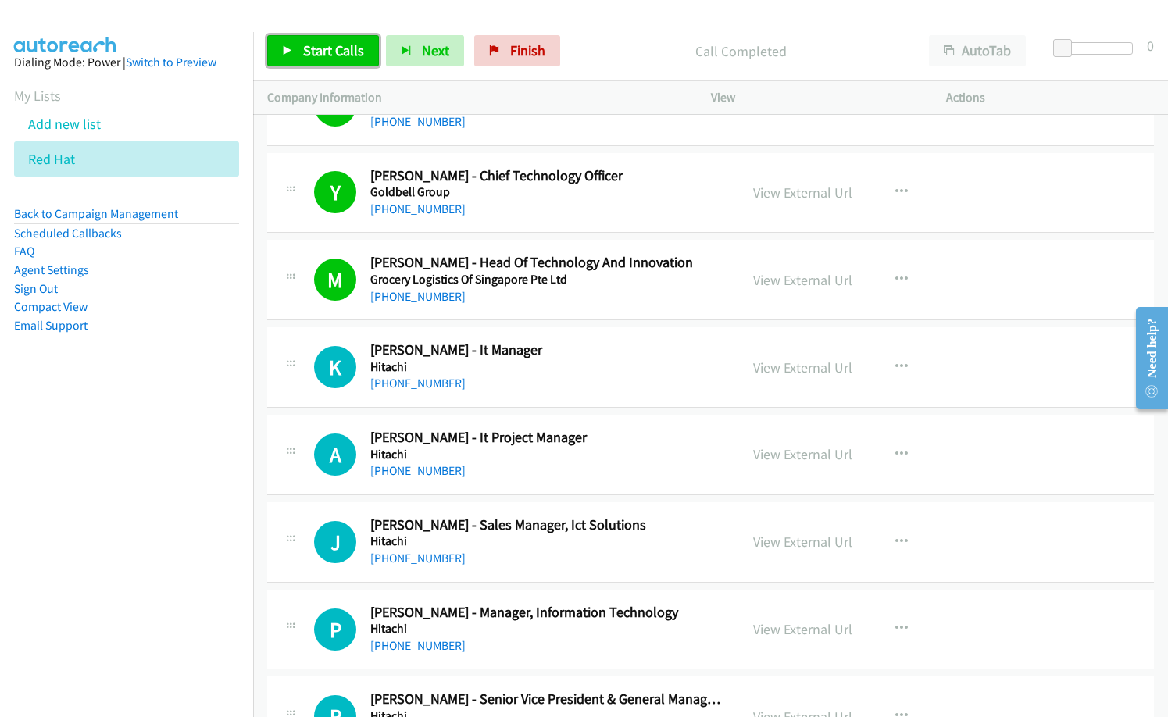
click at [320, 37] on link "Start Calls" at bounding box center [323, 50] width 112 height 31
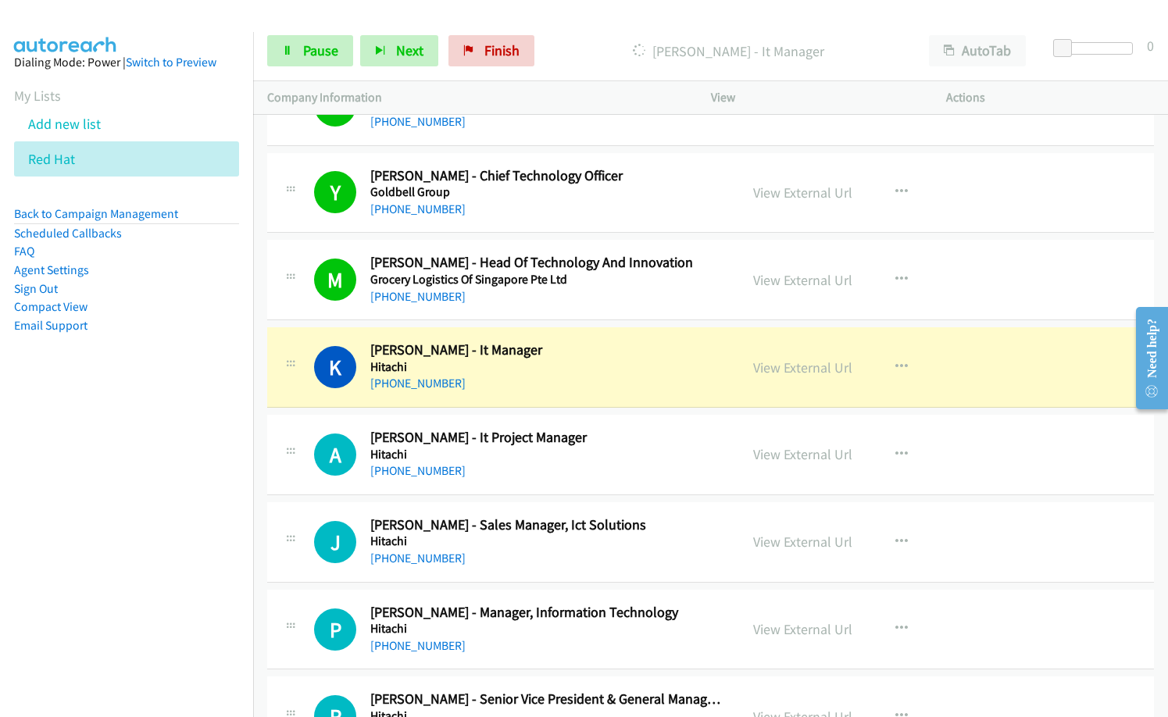
click at [987, 547] on div "J Callback Scheduled [PERSON_NAME] Manager, Ict Solutions Hitachi [GEOGRAPHIC_D…" at bounding box center [710, 543] width 887 height 81
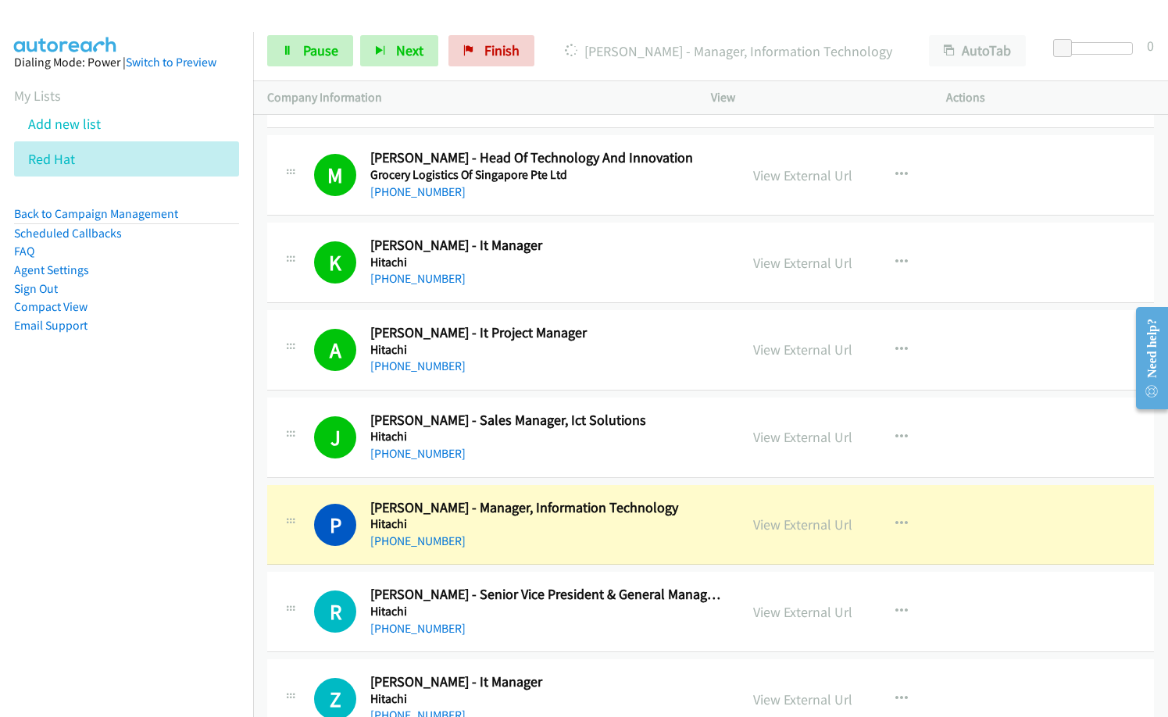
scroll to position [5706, 0]
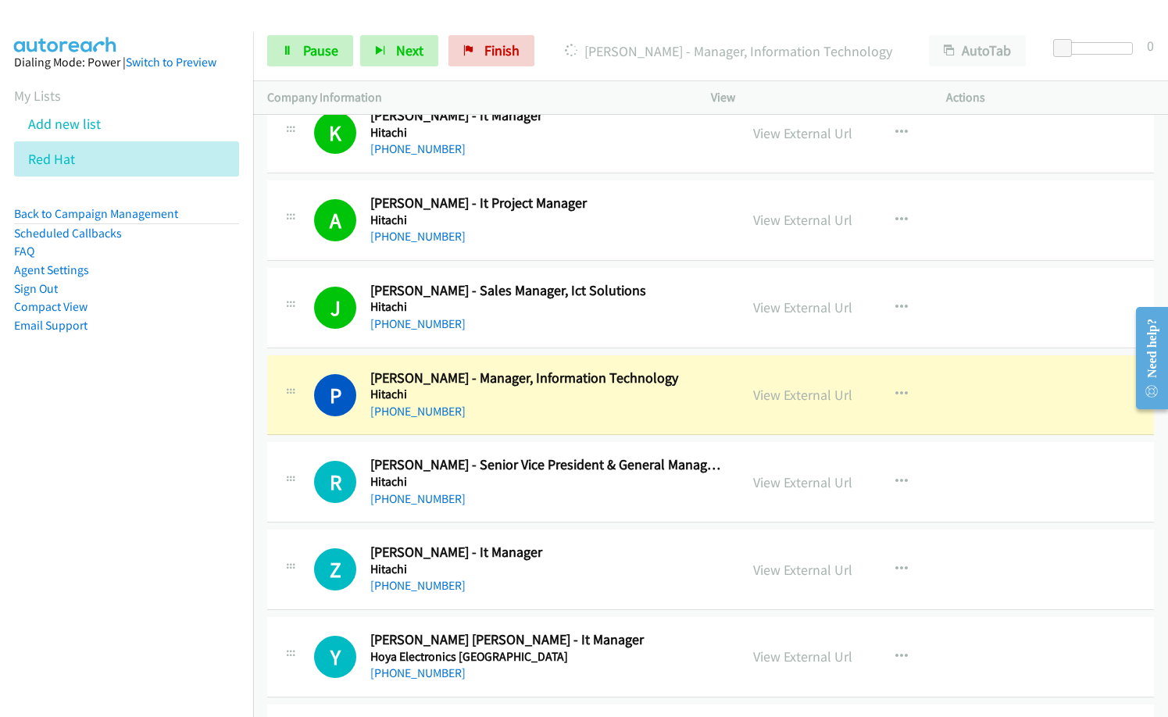
click at [124, 466] on nav "Dialing Mode: Power | Switch to Preview My Lists Add new list Red Hat Back to C…" at bounding box center [127, 390] width 254 height 717
click at [800, 397] on link "View External Url" at bounding box center [802, 395] width 99 height 18
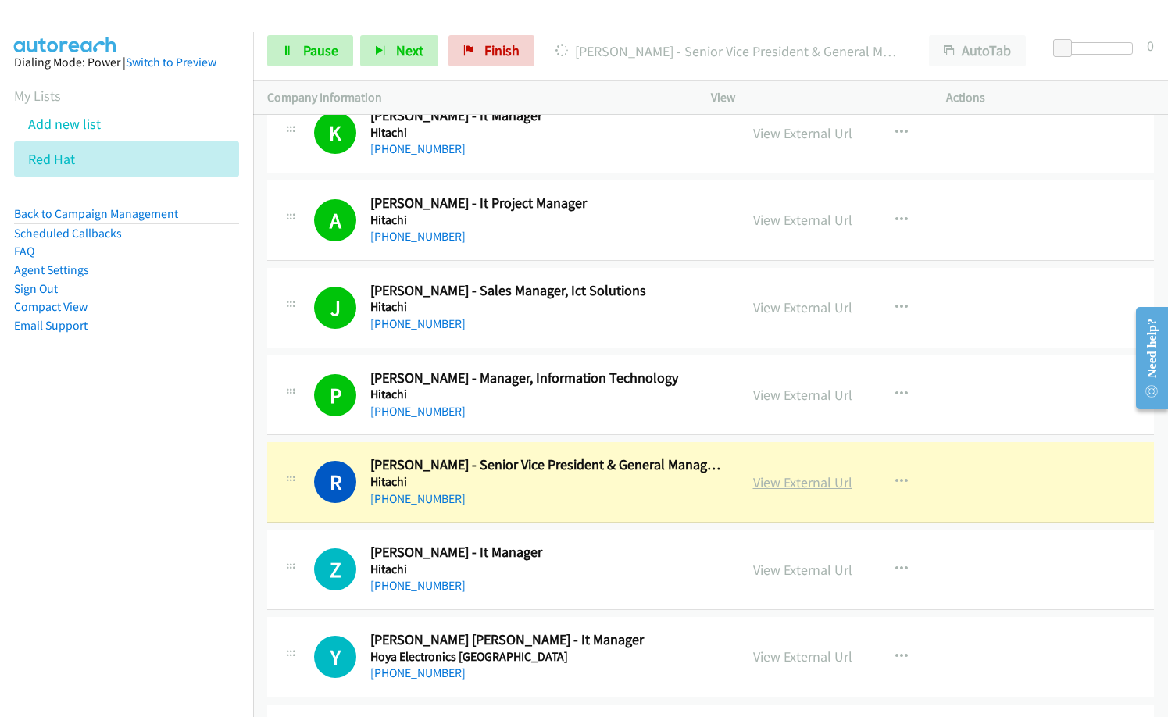
click at [801, 488] on link "View External Url" at bounding box center [802, 483] width 99 height 18
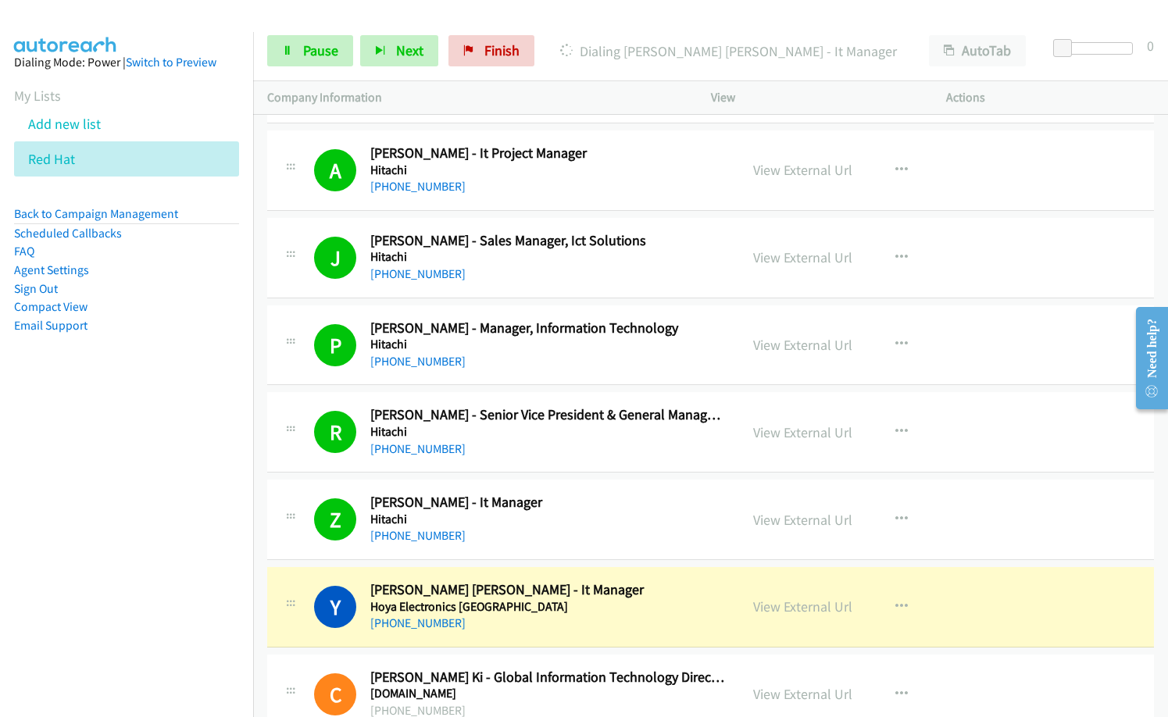
scroll to position [5784, 0]
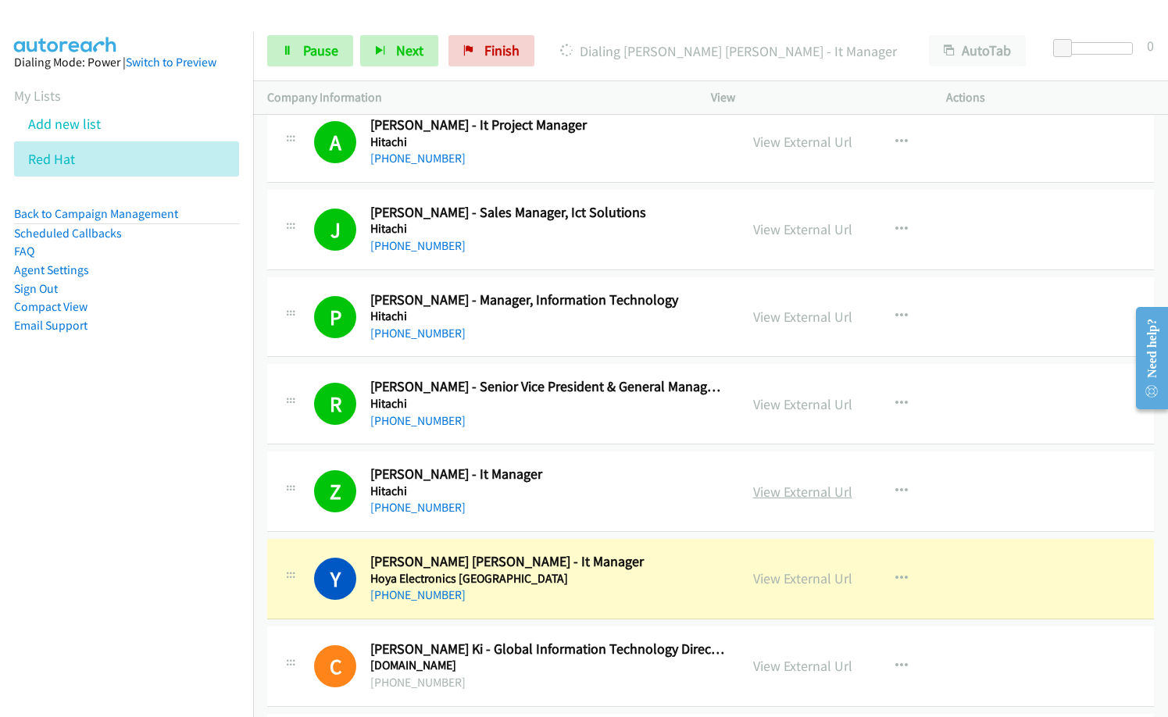
click at [794, 498] on link "View External Url" at bounding box center [802, 492] width 99 height 18
click at [307, 58] on span "Pause" at bounding box center [320, 50] width 35 height 18
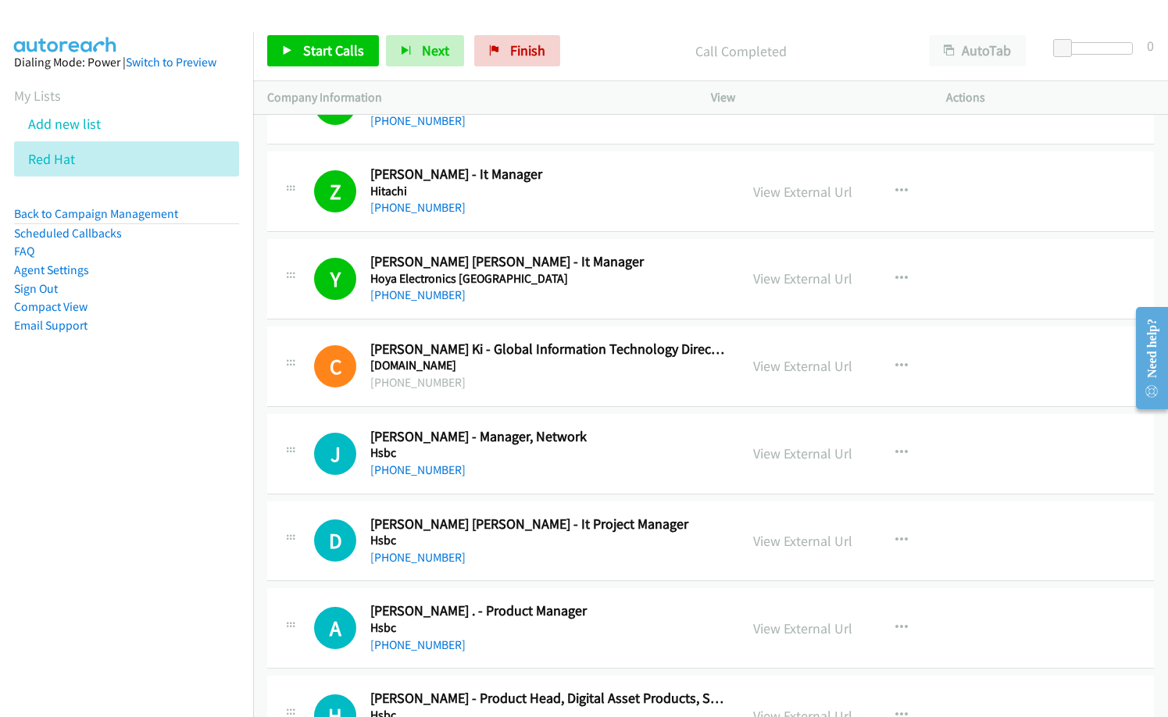
scroll to position [6096, 0]
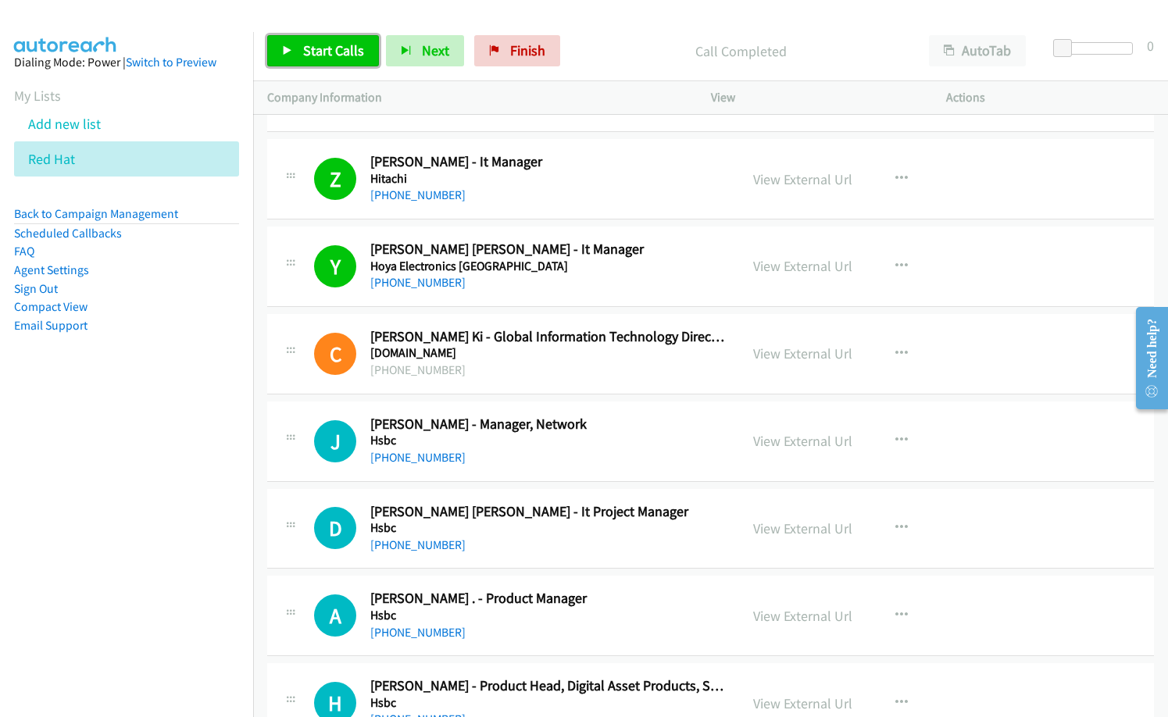
click at [343, 49] on span "Start Calls" at bounding box center [333, 50] width 61 height 18
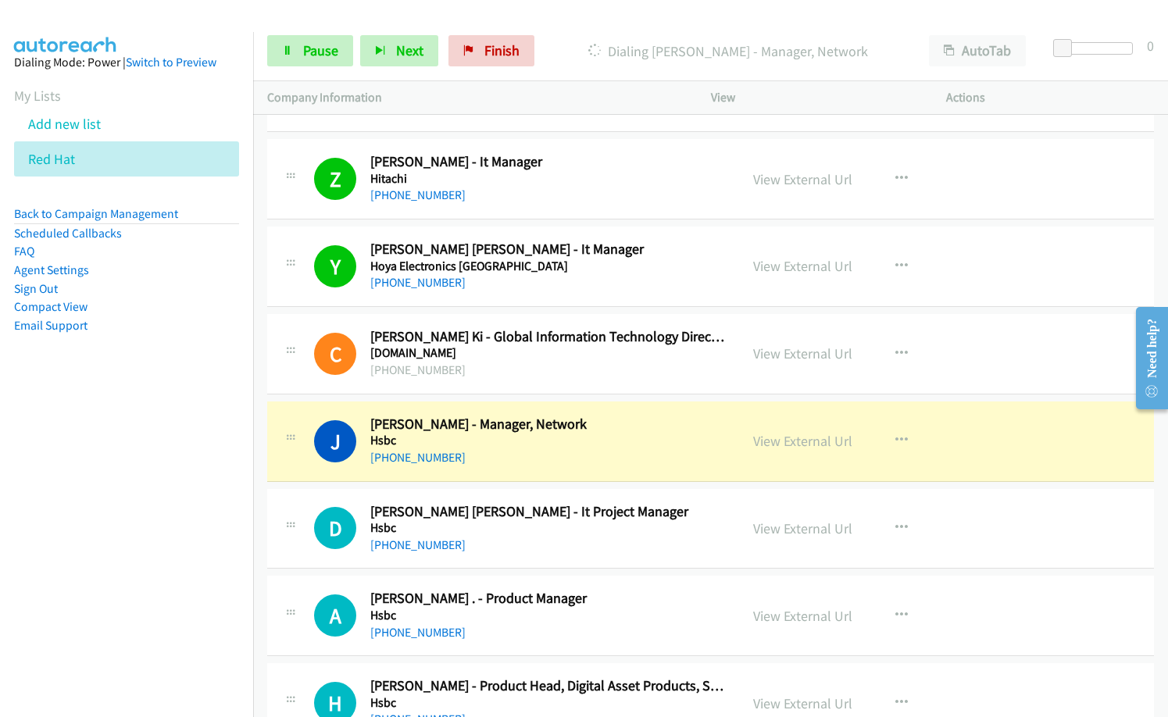
drag, startPoint x: 188, startPoint y: 496, endPoint x: 191, endPoint y: 524, distance: 27.6
click at [189, 499] on nav "Dialing Mode: Power | Switch to Preview My Lists Add new list Red Hat Back to C…" at bounding box center [127, 390] width 254 height 717
click at [88, 610] on nav "Dialing Mode: Power | Switch to Preview My Lists Add new list Red Hat Back to C…" at bounding box center [127, 390] width 254 height 717
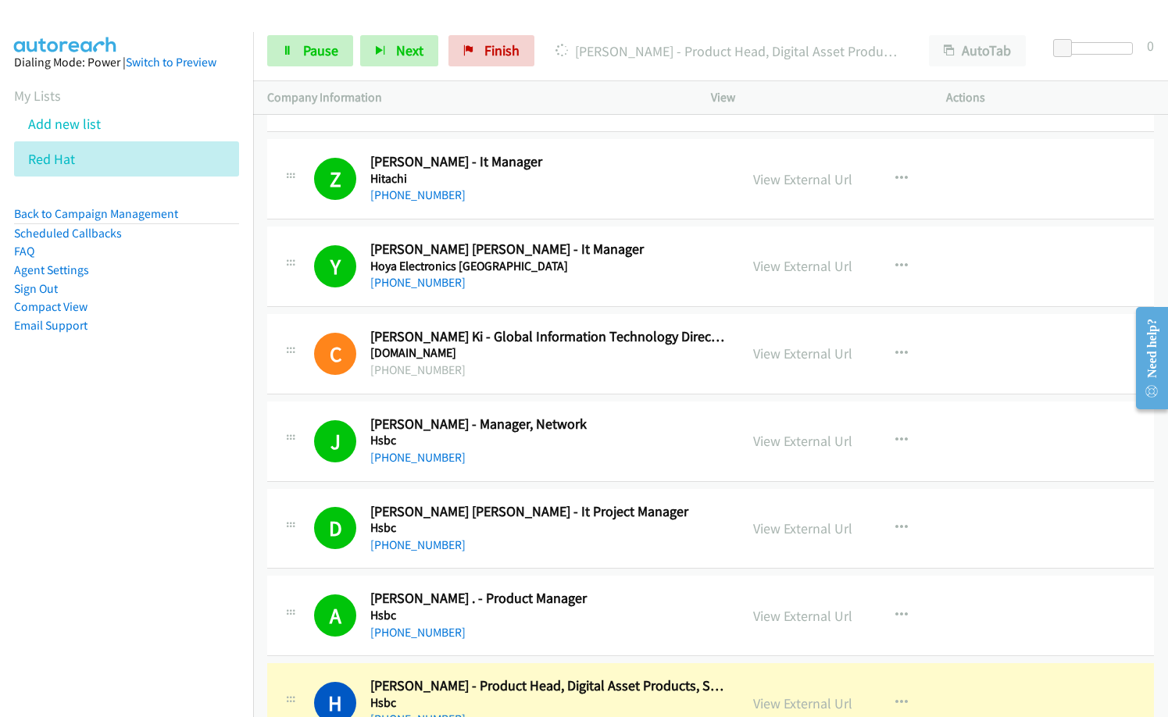
click at [562, 436] on h5 "Hsbc" at bounding box center [547, 441] width 355 height 16
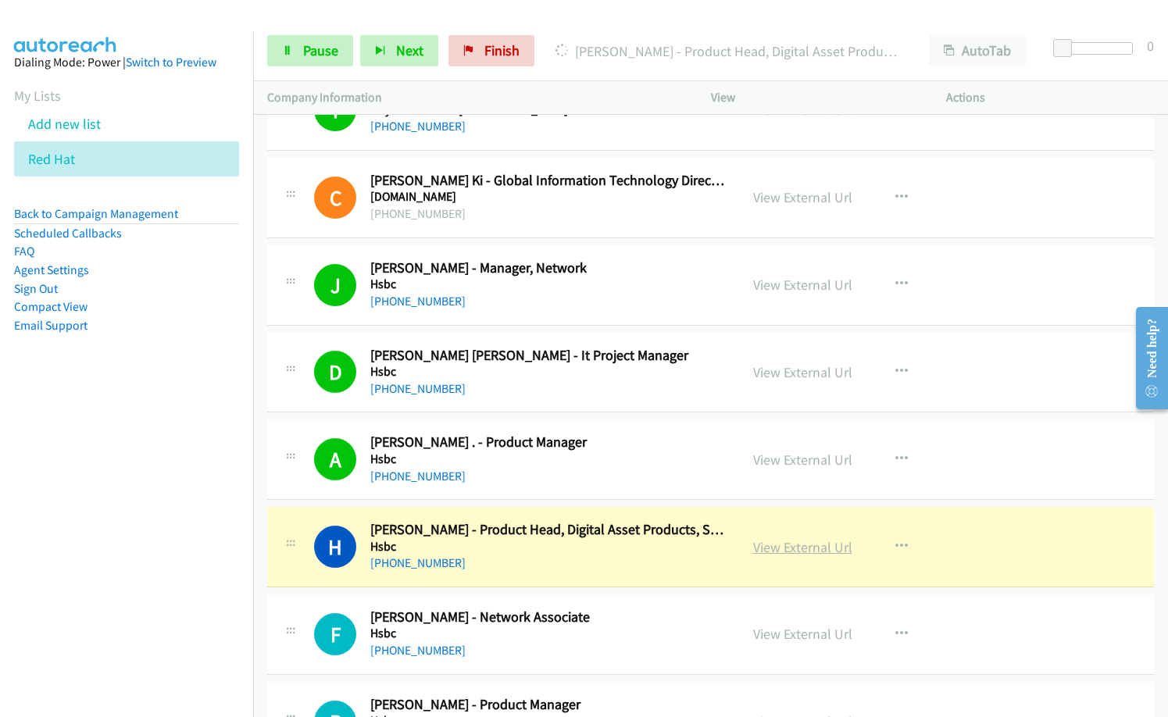
scroll to position [6409, 0]
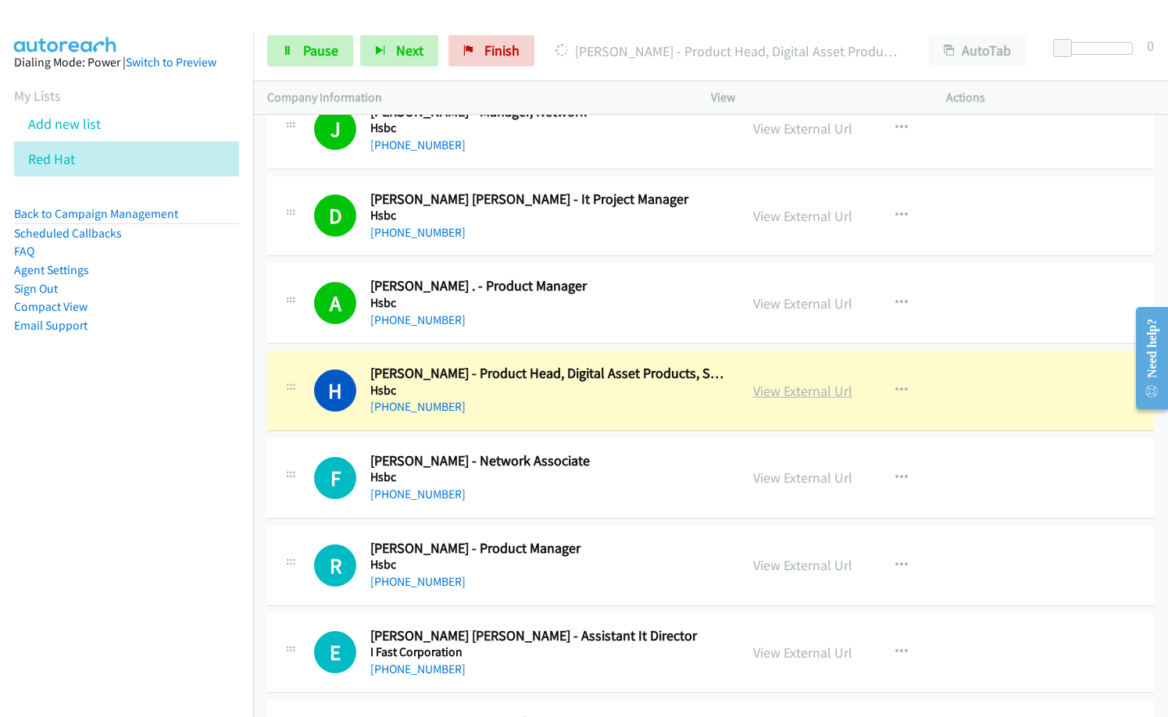
click at [789, 392] on link "View External Url" at bounding box center [802, 391] width 99 height 18
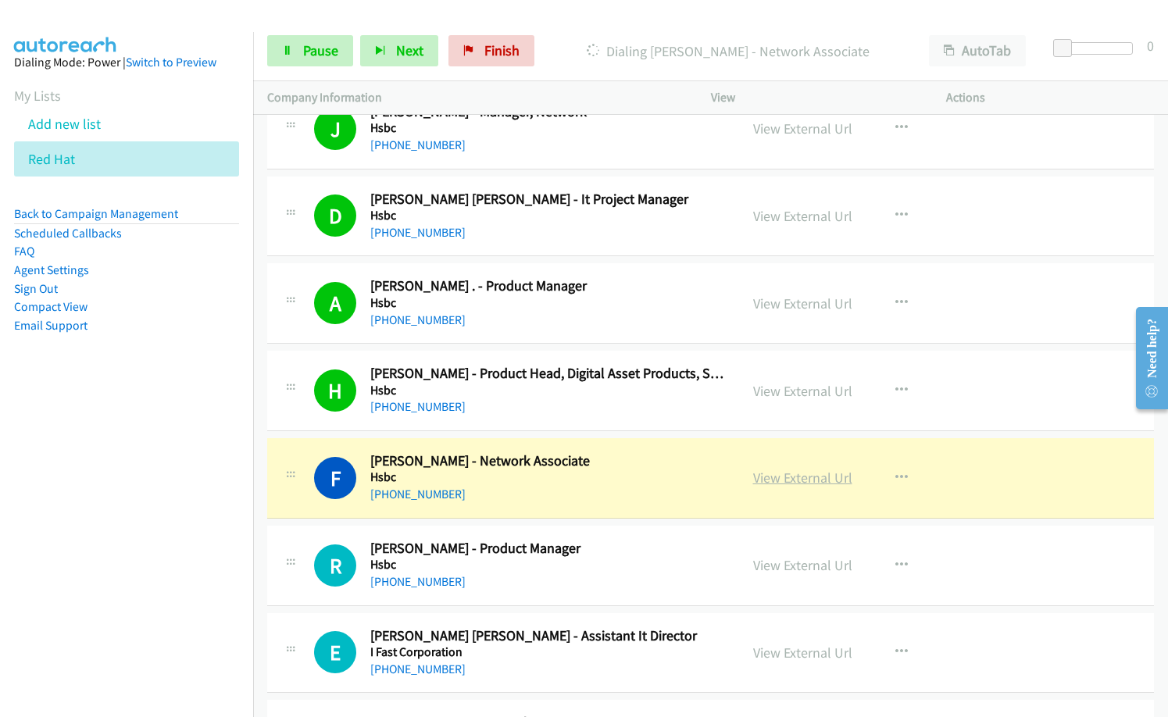
click at [805, 481] on link "View External Url" at bounding box center [802, 478] width 99 height 18
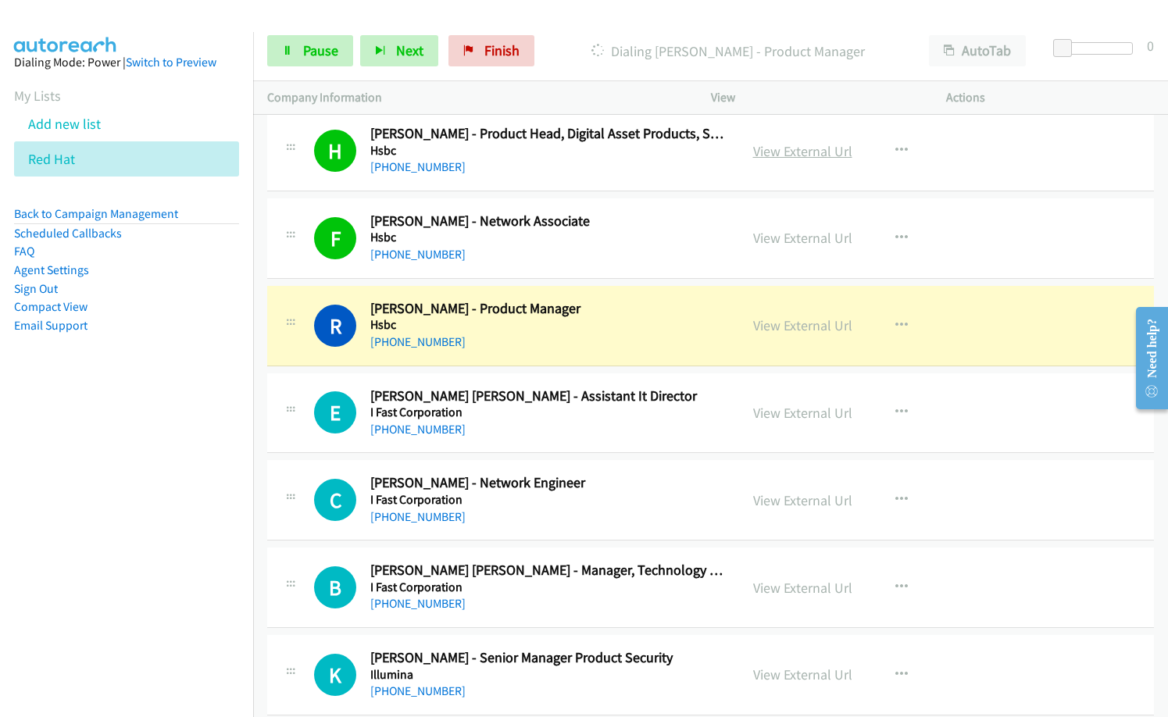
scroll to position [6722, 0]
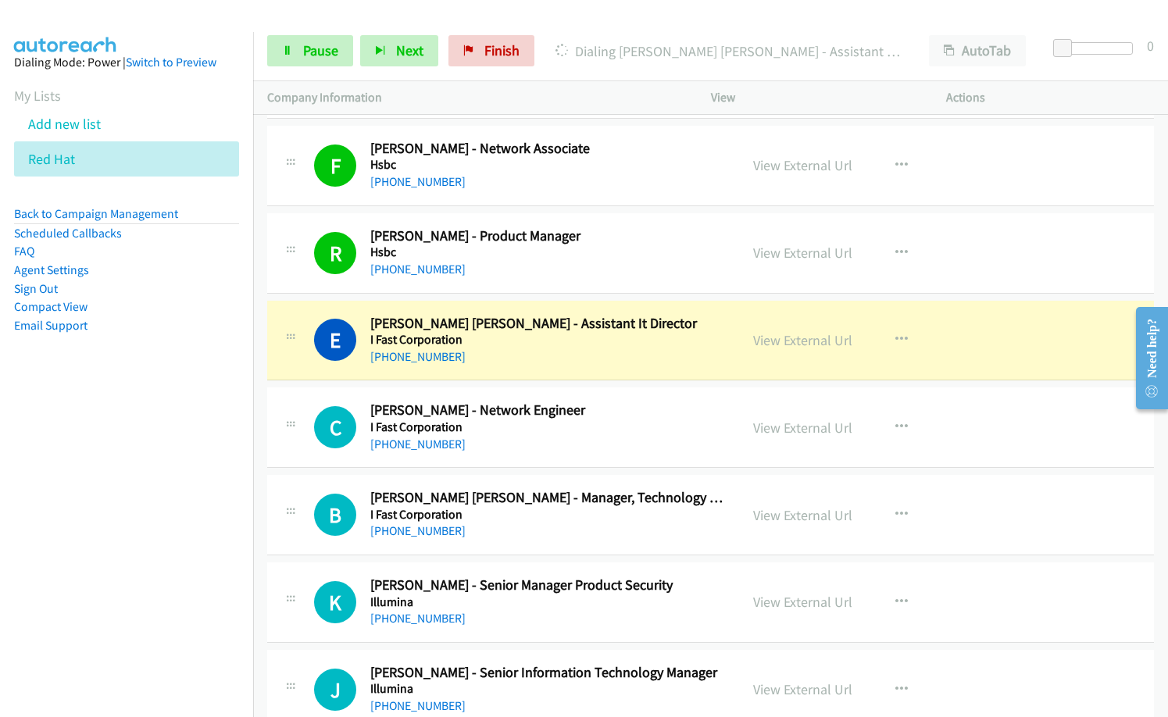
click at [492, 351] on div "[PHONE_NUMBER]" at bounding box center [547, 357] width 355 height 19
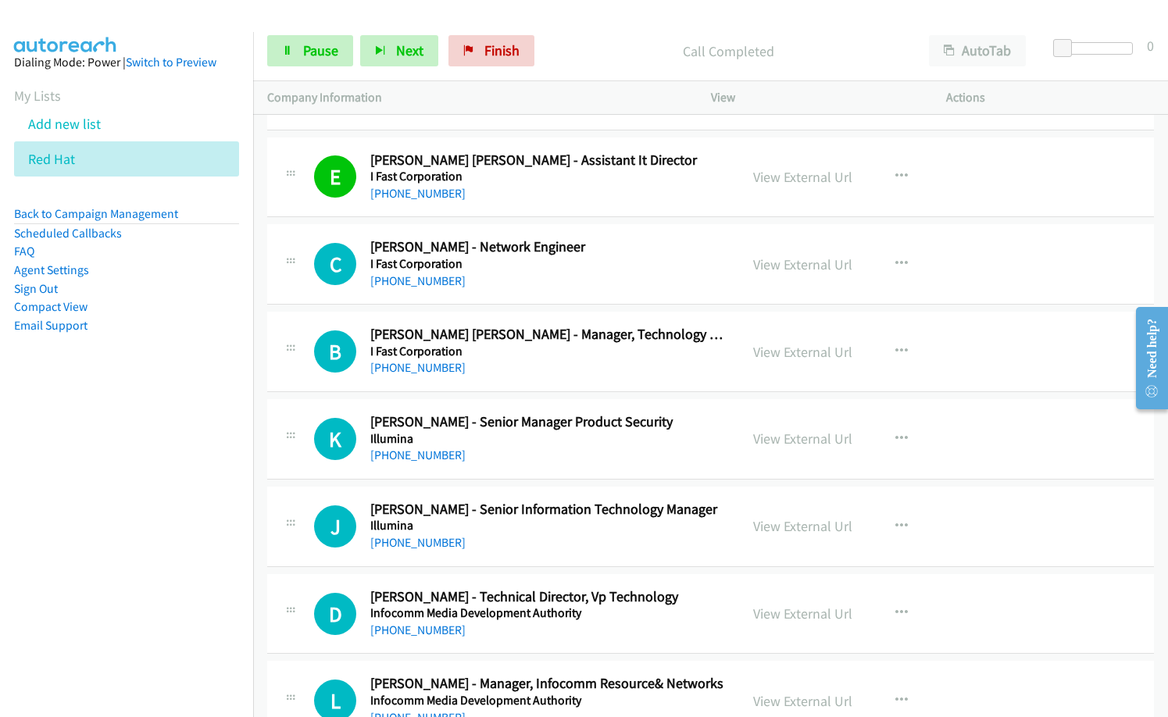
scroll to position [6878, 0]
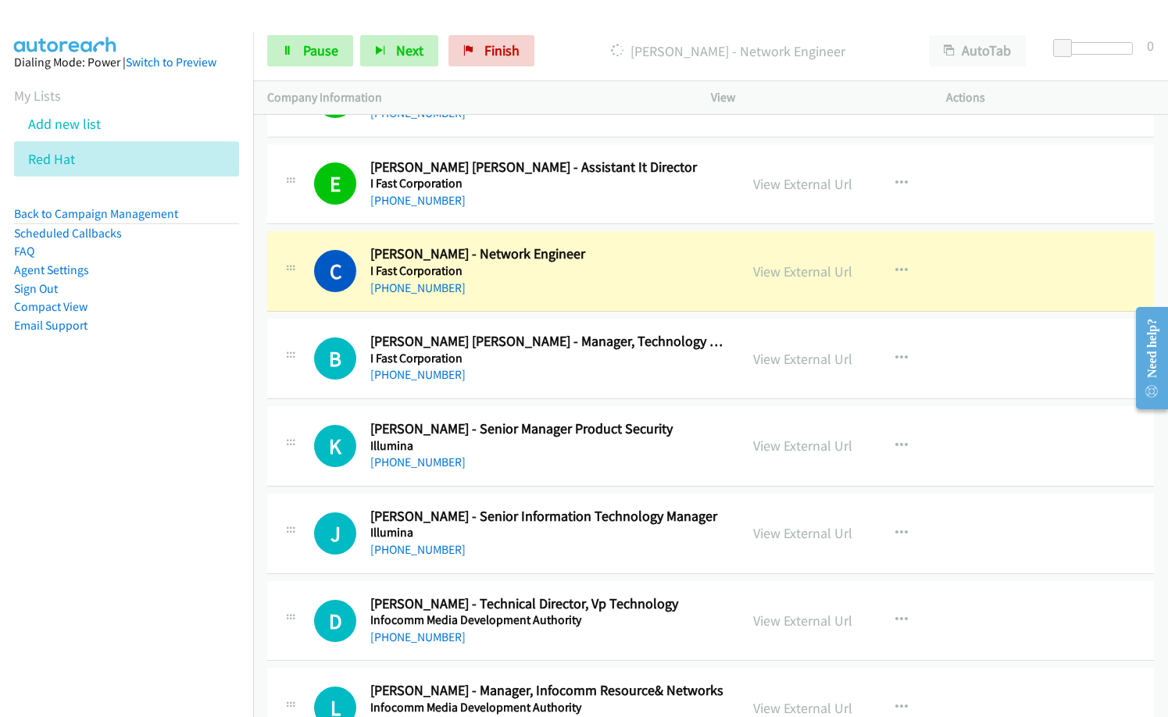
drag, startPoint x: 46, startPoint y: 482, endPoint x: 482, endPoint y: 482, distance: 436.1
click at [52, 484] on nav "Dialing Mode: Power | Switch to Preview My Lists Add new list Red Hat Back to C…" at bounding box center [127, 390] width 254 height 717
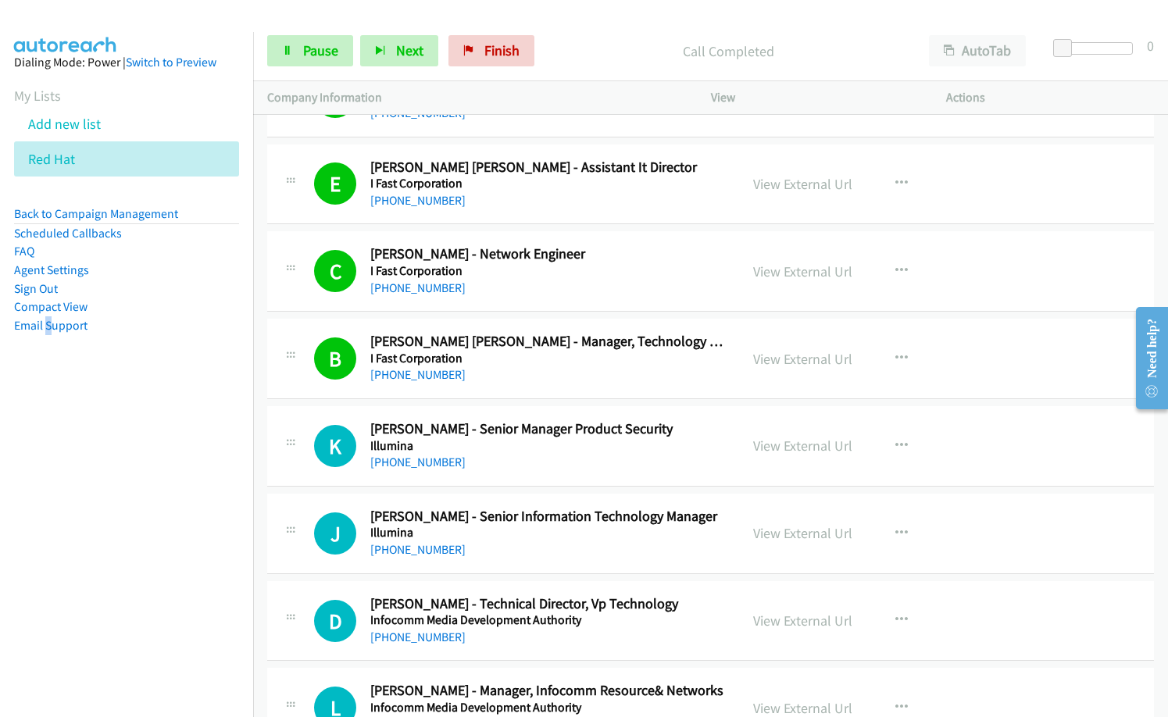
click at [571, 395] on div "B Callback Scheduled [PERSON_NAME] [PERSON_NAME] - Manager, Technology Risk I F…" at bounding box center [710, 359] width 887 height 81
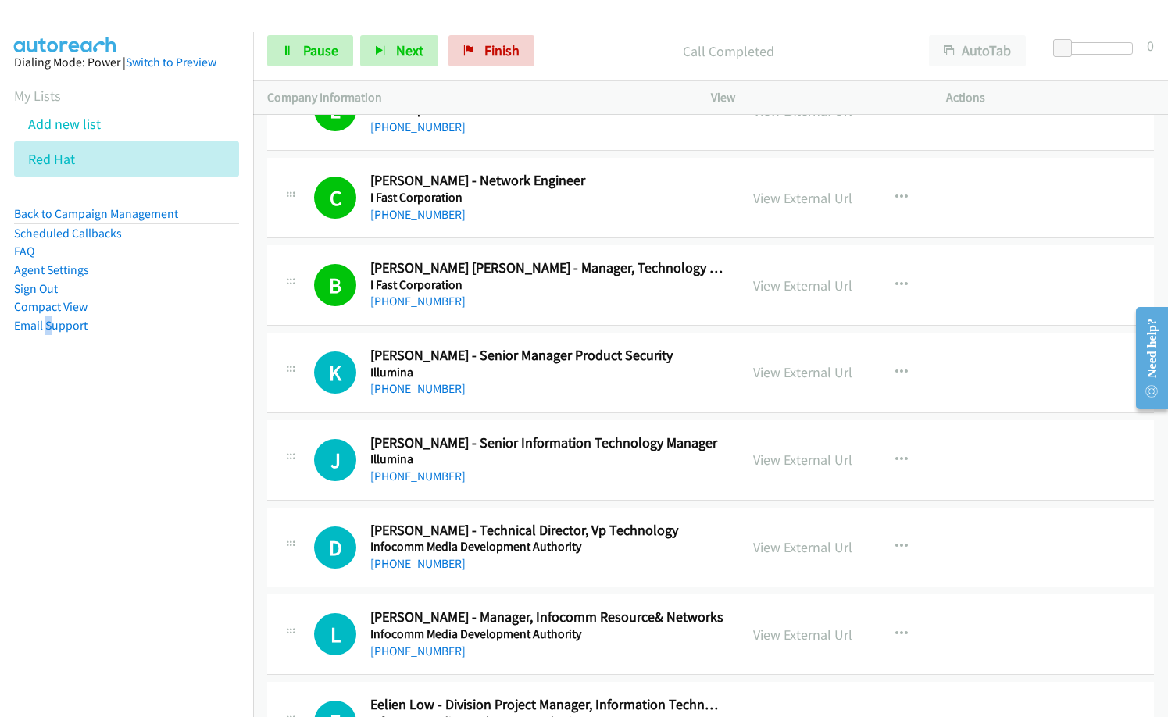
scroll to position [7034, 0]
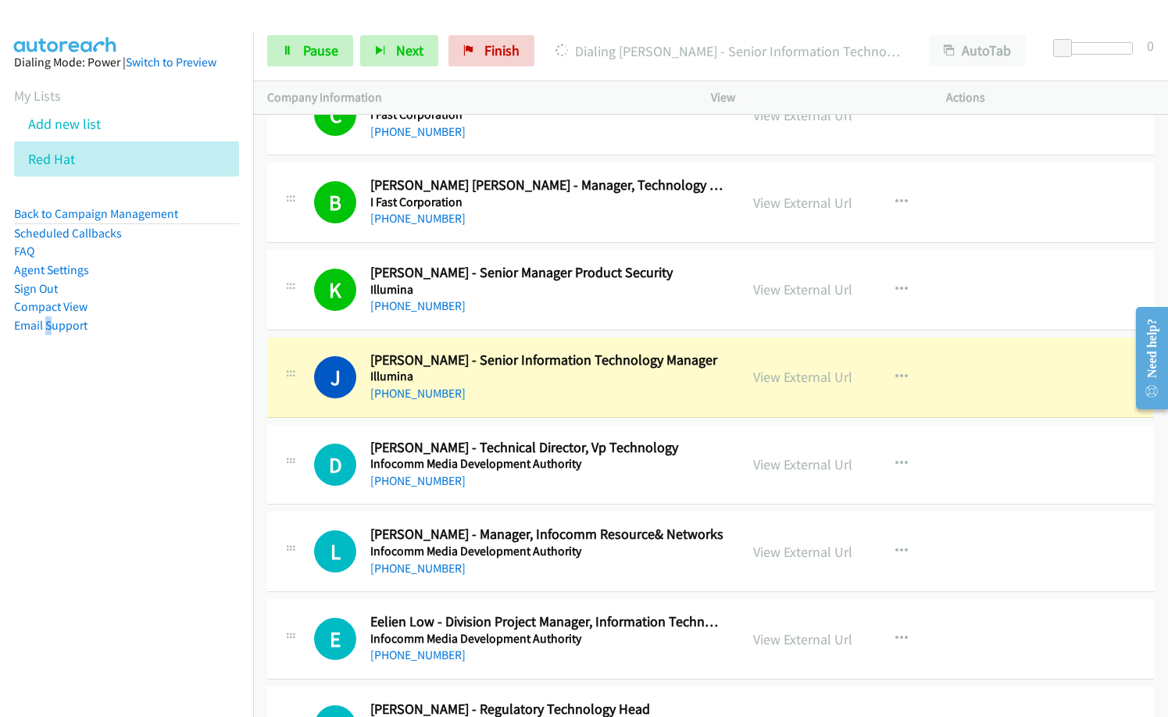
click at [510, 403] on div "J Callback Scheduled [PERSON_NAME] - Senior Information Technology Manager Illu…" at bounding box center [710, 378] width 887 height 81
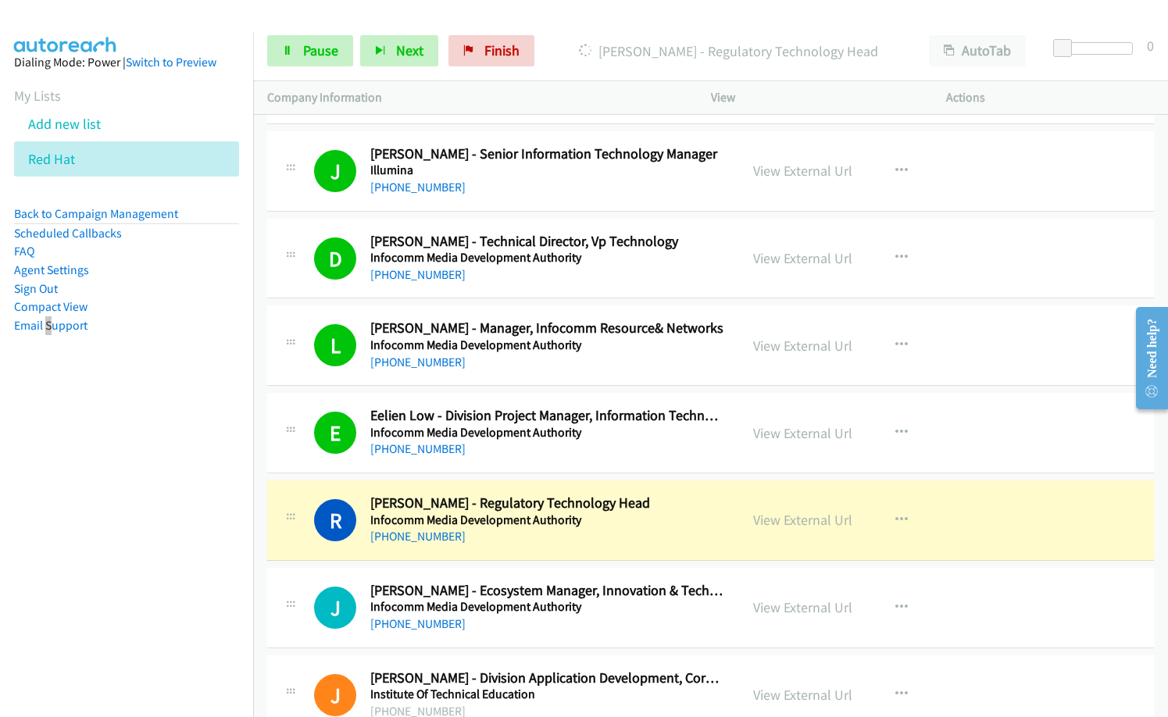
scroll to position [7269, 0]
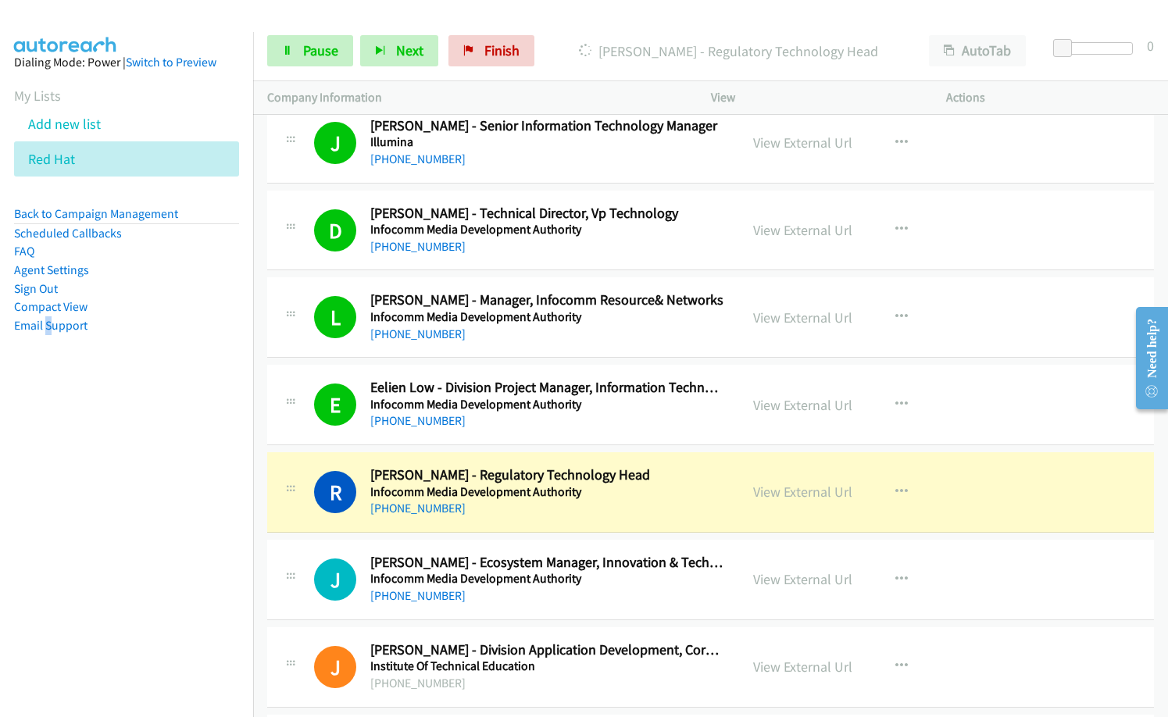
click at [699, 509] on div "[PHONE_NUMBER]" at bounding box center [547, 508] width 355 height 19
click at [792, 496] on link "View External Url" at bounding box center [802, 492] width 99 height 18
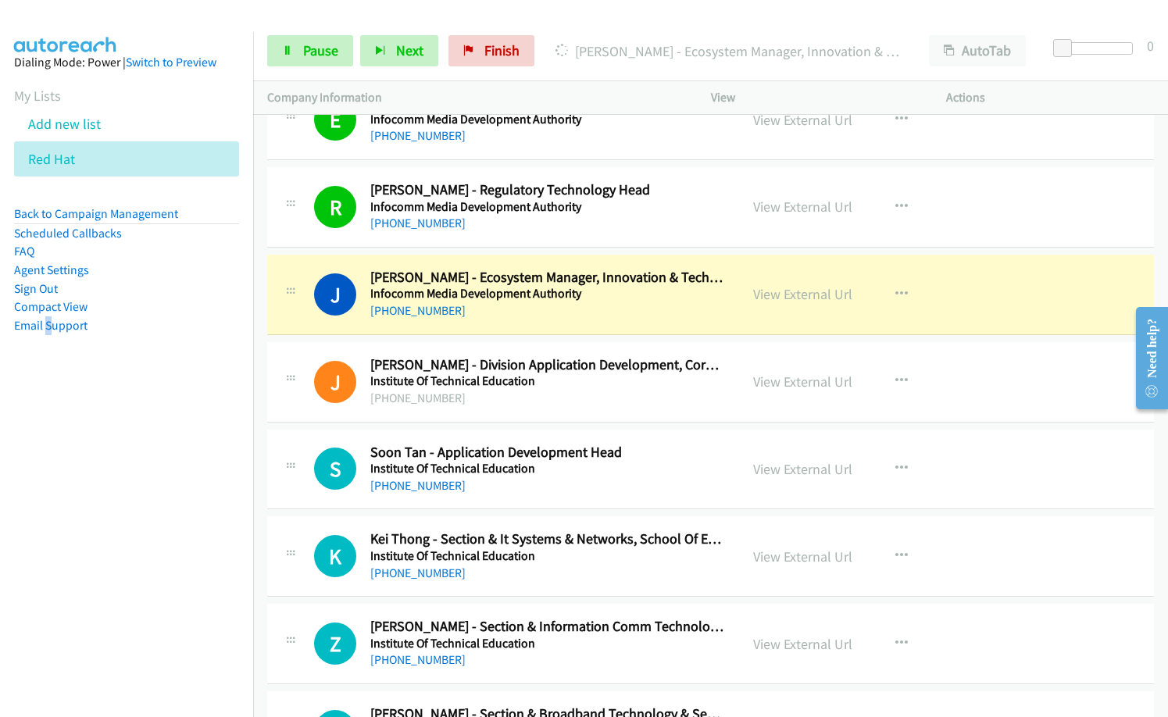
scroll to position [7581, 0]
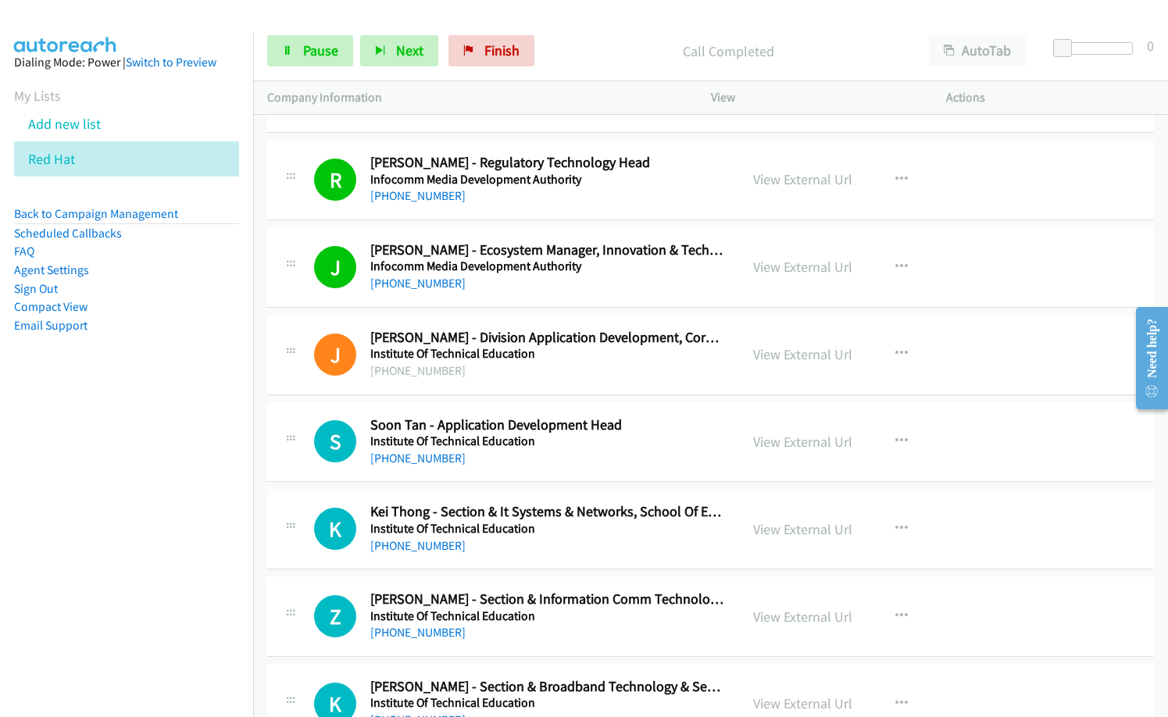
click at [182, 521] on nav "Dialing Mode: Power | Switch to Preview My Lists Add new list Red Hat Back to C…" at bounding box center [127, 390] width 254 height 717
click at [95, 542] on nav "Dialing Mode: Power | Switch to Preview My Lists Add new list Red Hat Back to C…" at bounding box center [127, 390] width 254 height 717
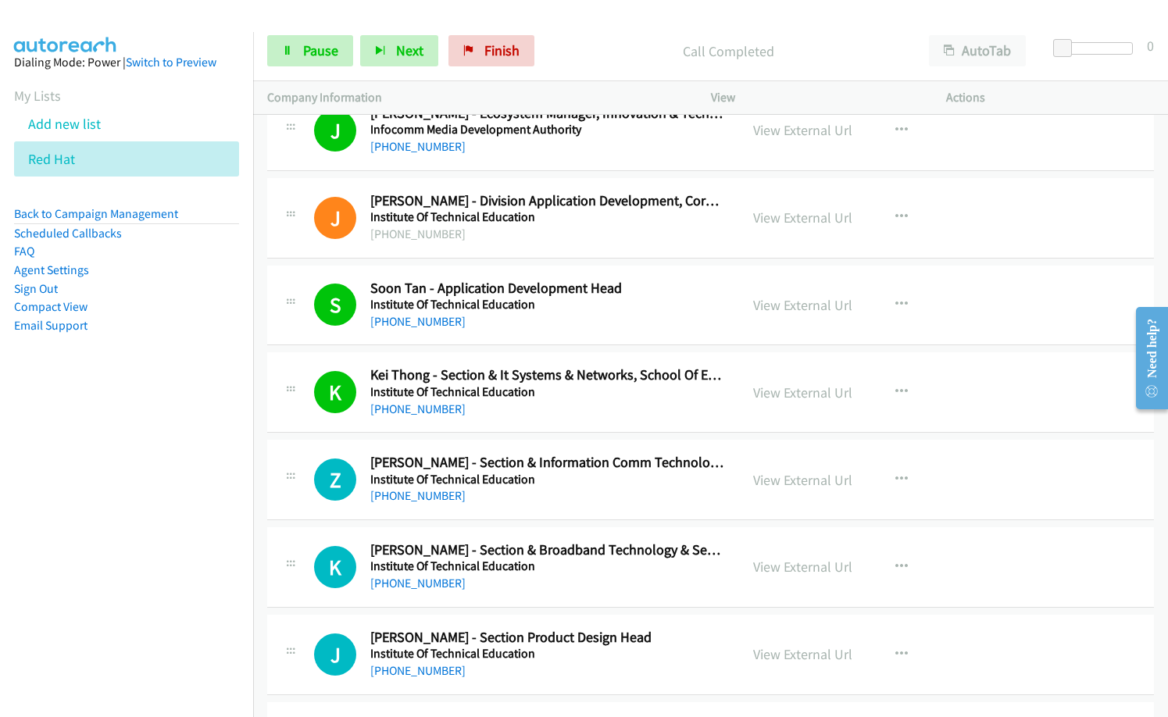
scroll to position [7738, 0]
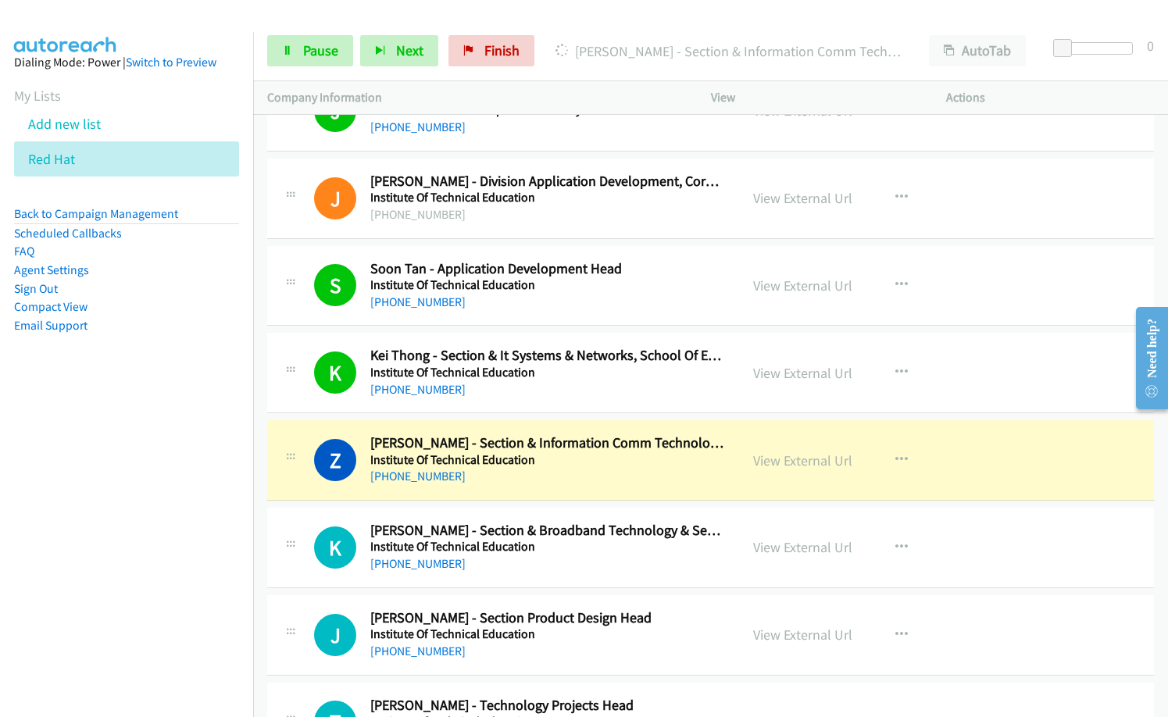
drag, startPoint x: 598, startPoint y: 48, endPoint x: 735, endPoint y: 0, distance: 145.8
click at [602, 46] on p "[PERSON_NAME] - Section & Information Comm Technology Head" at bounding box center [728, 51] width 345 height 21
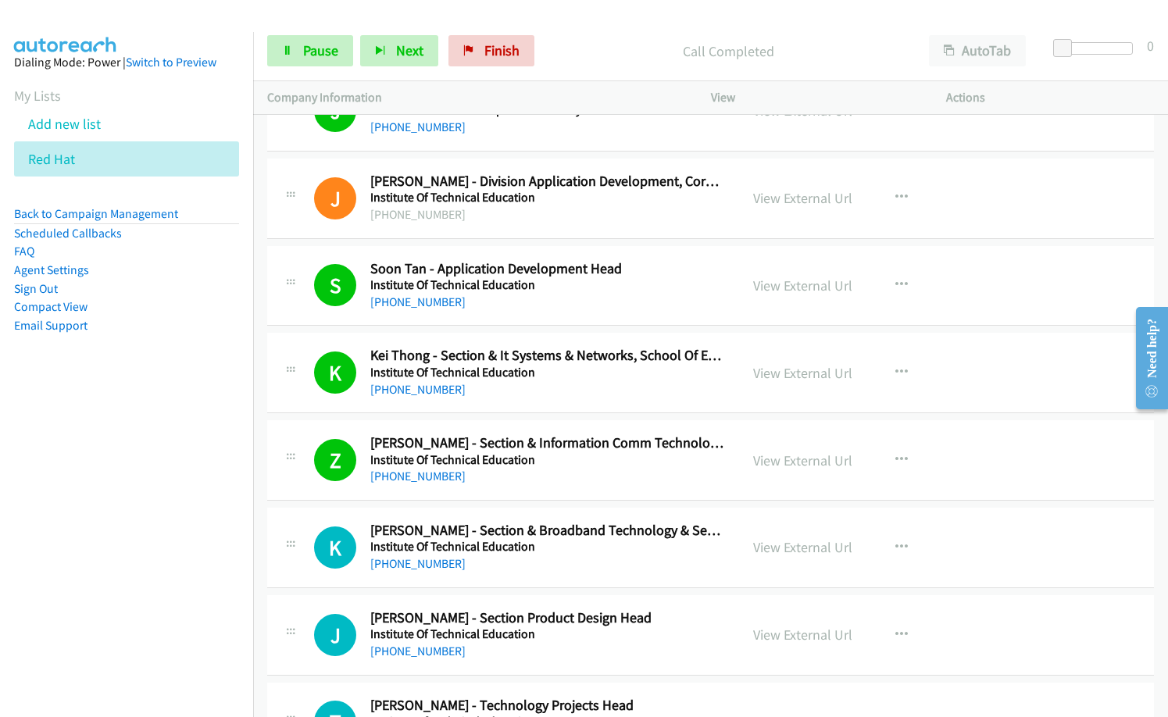
scroll to position [7894, 0]
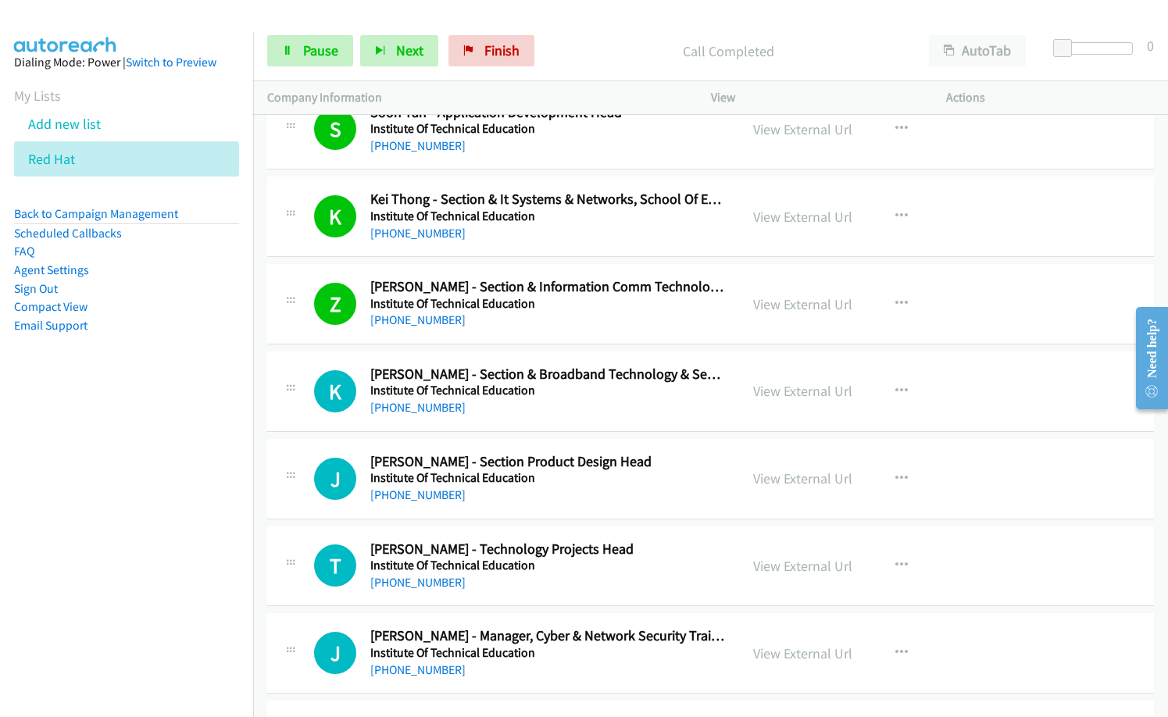
click at [532, 408] on div "[PHONE_NUMBER]" at bounding box center [547, 408] width 355 height 19
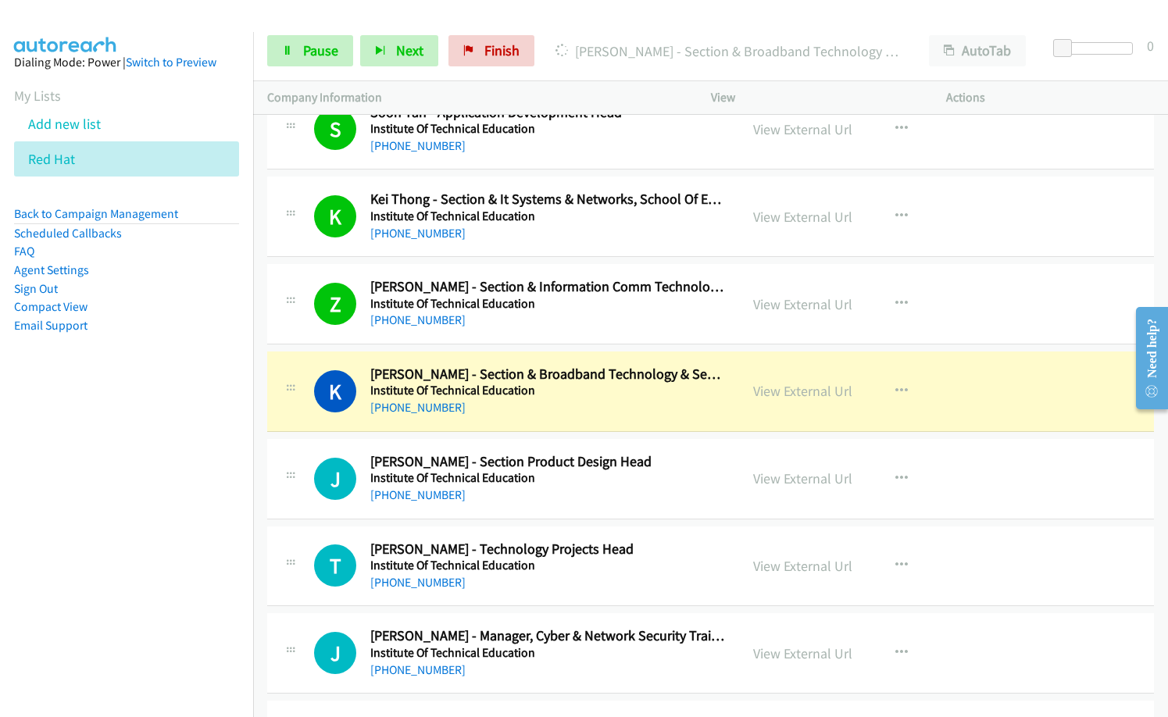
click at [329, 31] on div "Start Calls Pause Next Finish Dialing [PERSON_NAME] - Section & Broadband Techn…" at bounding box center [710, 51] width 915 height 60
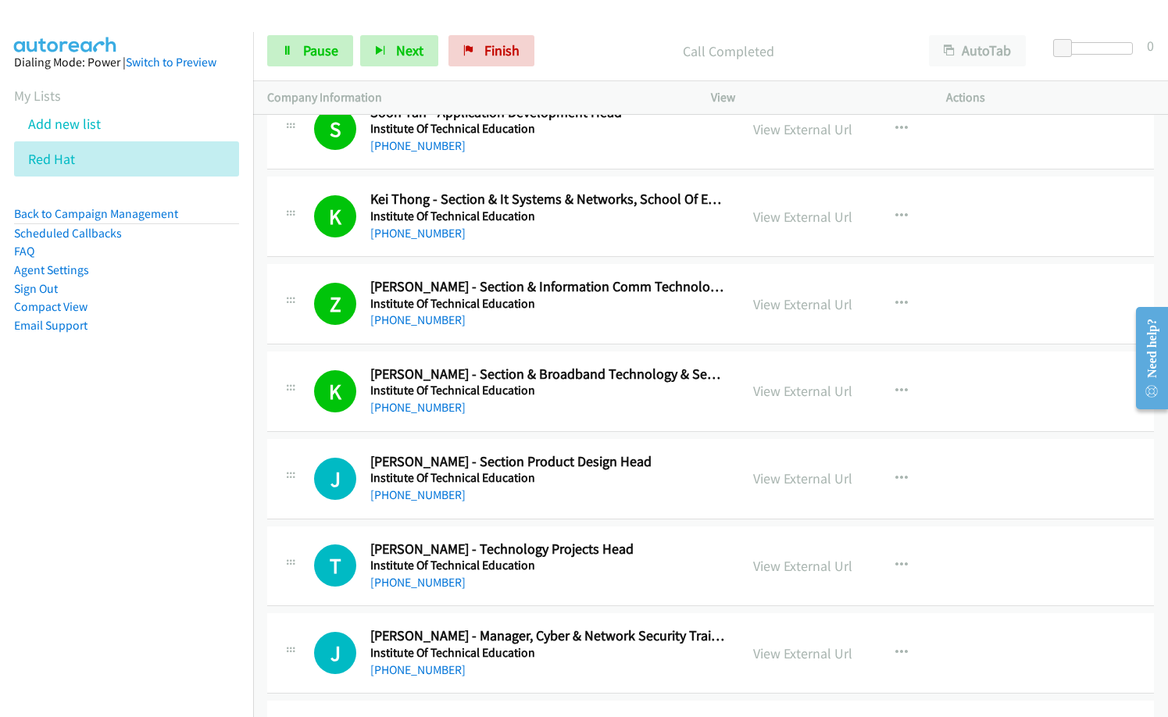
click at [120, 578] on nav "Dialing Mode: Power | Switch to Preview My Lists Add new list Red Hat Back to C…" at bounding box center [127, 390] width 254 height 717
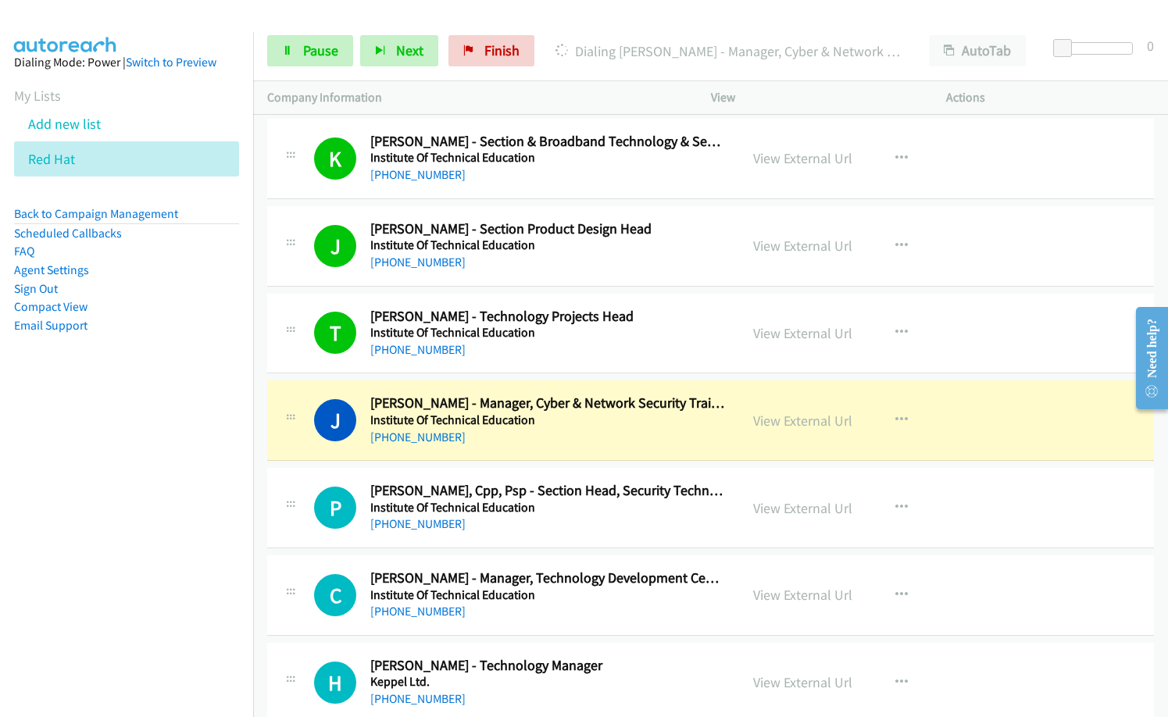
scroll to position [8128, 0]
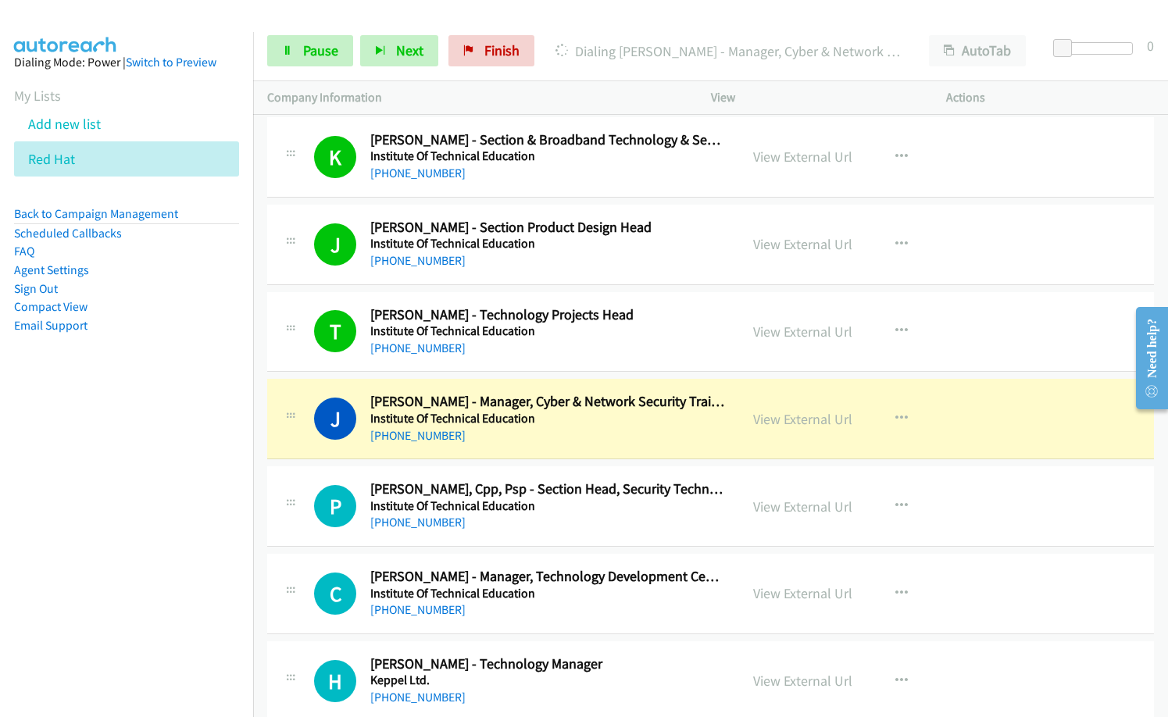
click at [600, 531] on div "[PHONE_NUMBER]" at bounding box center [547, 522] width 355 height 19
click at [588, 440] on div "[PHONE_NUMBER]" at bounding box center [547, 436] width 355 height 19
click at [789, 421] on link "View External Url" at bounding box center [802, 419] width 99 height 18
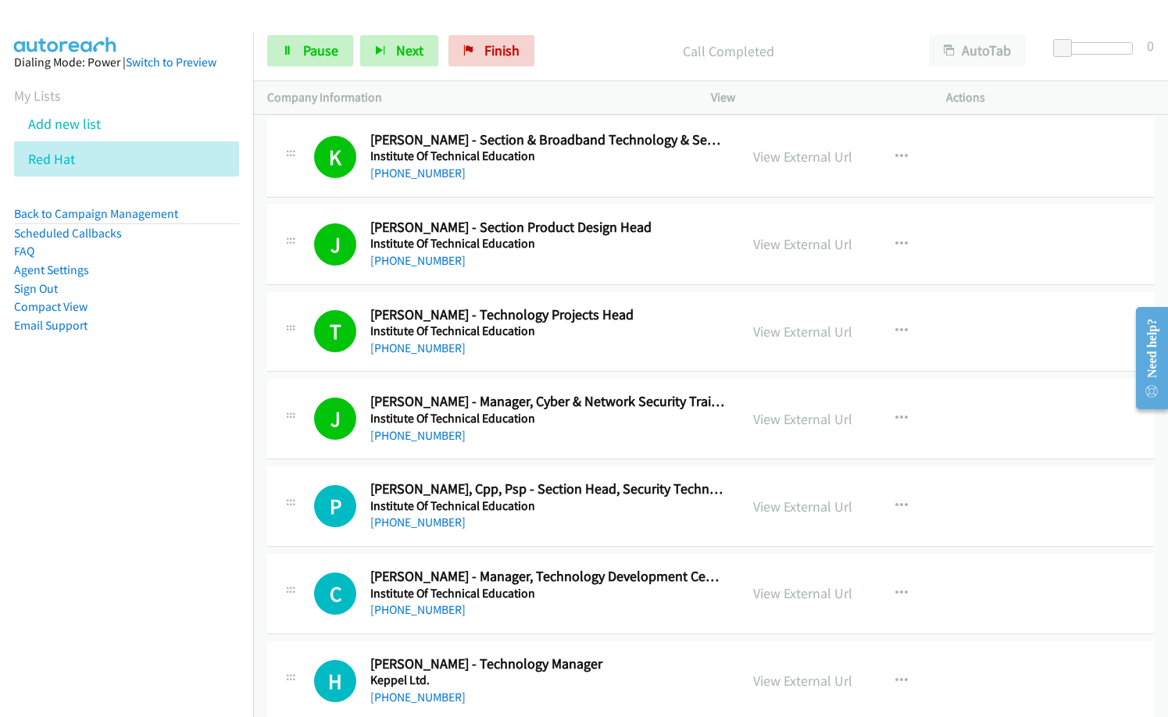
scroll to position [8207, 0]
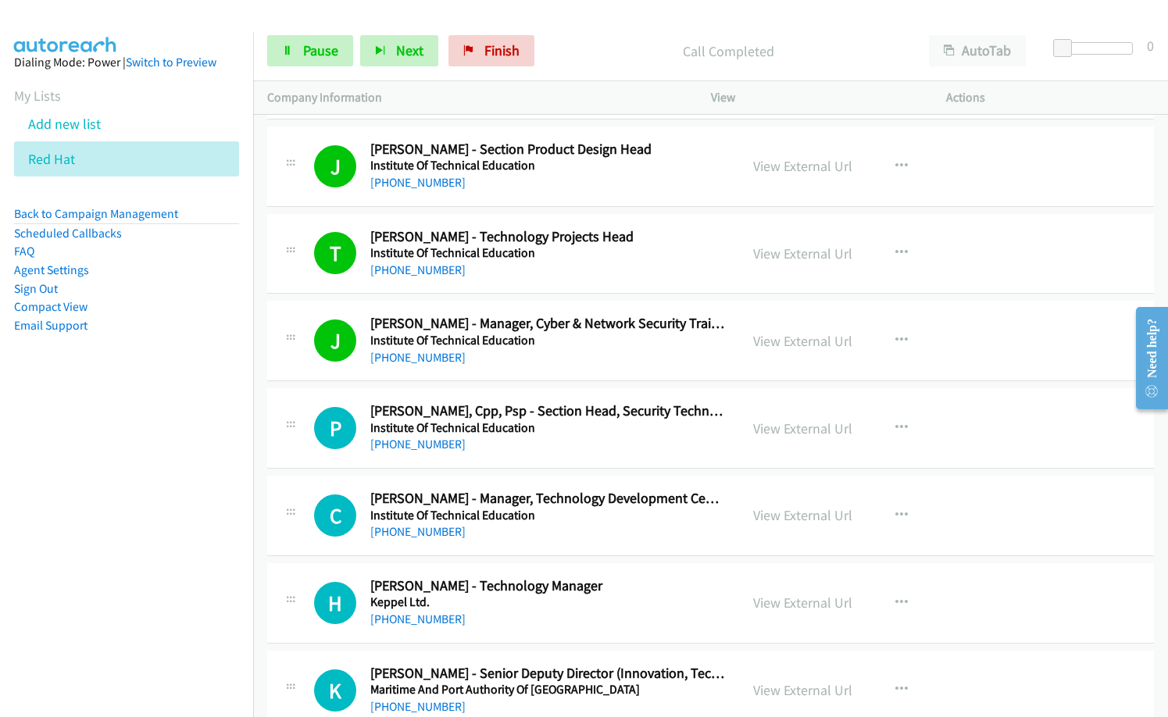
click at [161, 475] on nav "Dialing Mode: Power | Switch to Preview My Lists Add new list Red Hat Back to C…" at bounding box center [127, 390] width 254 height 717
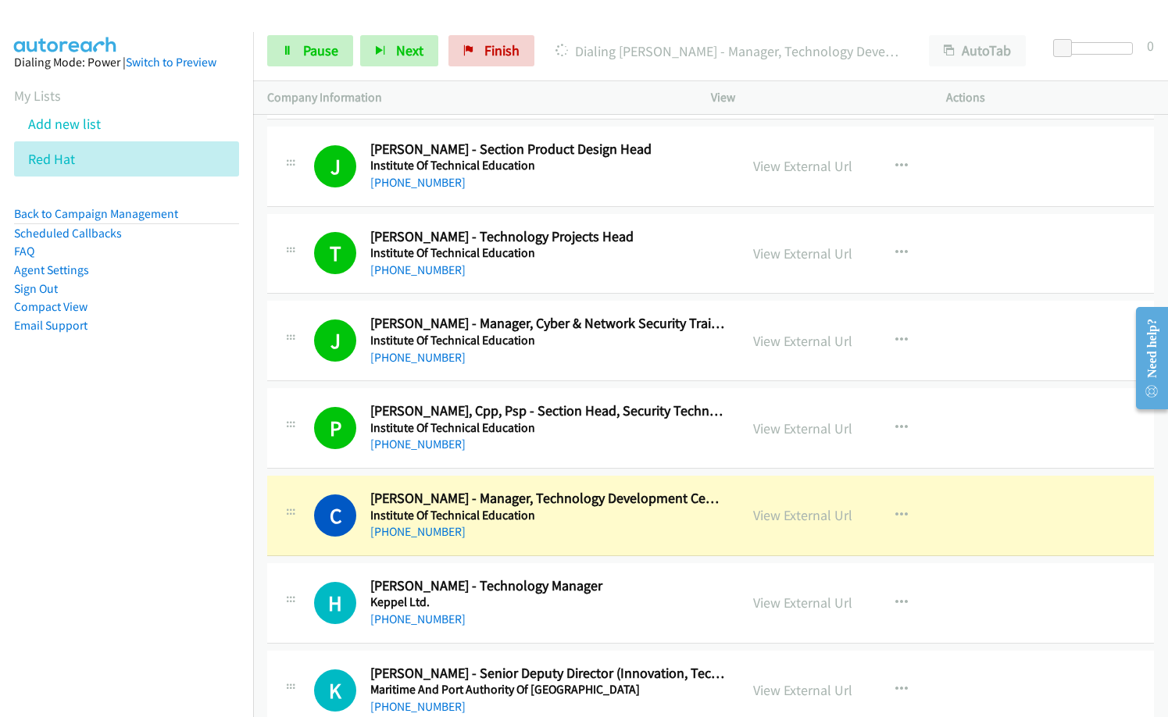
click at [672, 559] on td "C Callback Scheduled [PERSON_NAME] - Manager, [GEOGRAPHIC_DATA] America/New_Yor…" at bounding box center [710, 517] width 915 height 88
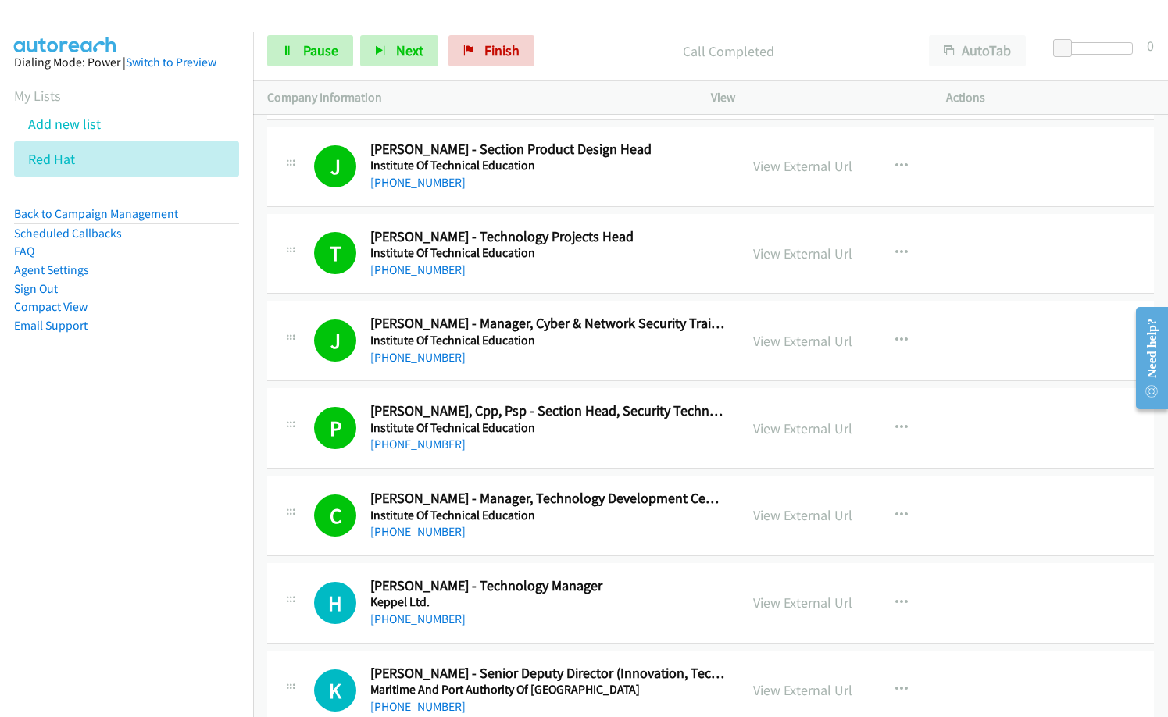
scroll to position [8363, 0]
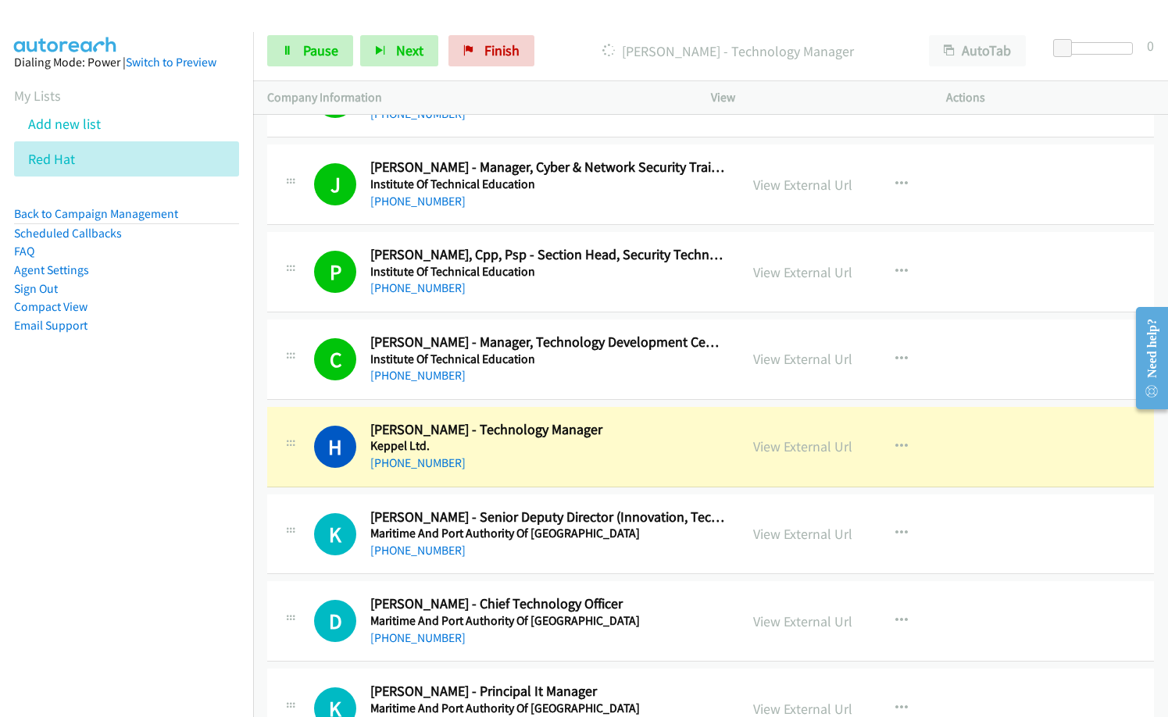
click at [562, 473] on div "H Callback Scheduled [PERSON_NAME] - Technology Manager Keppel Ltd. [GEOGRAPHIC…" at bounding box center [710, 447] width 887 height 81
click at [700, 460] on div "[PHONE_NUMBER]" at bounding box center [547, 463] width 355 height 19
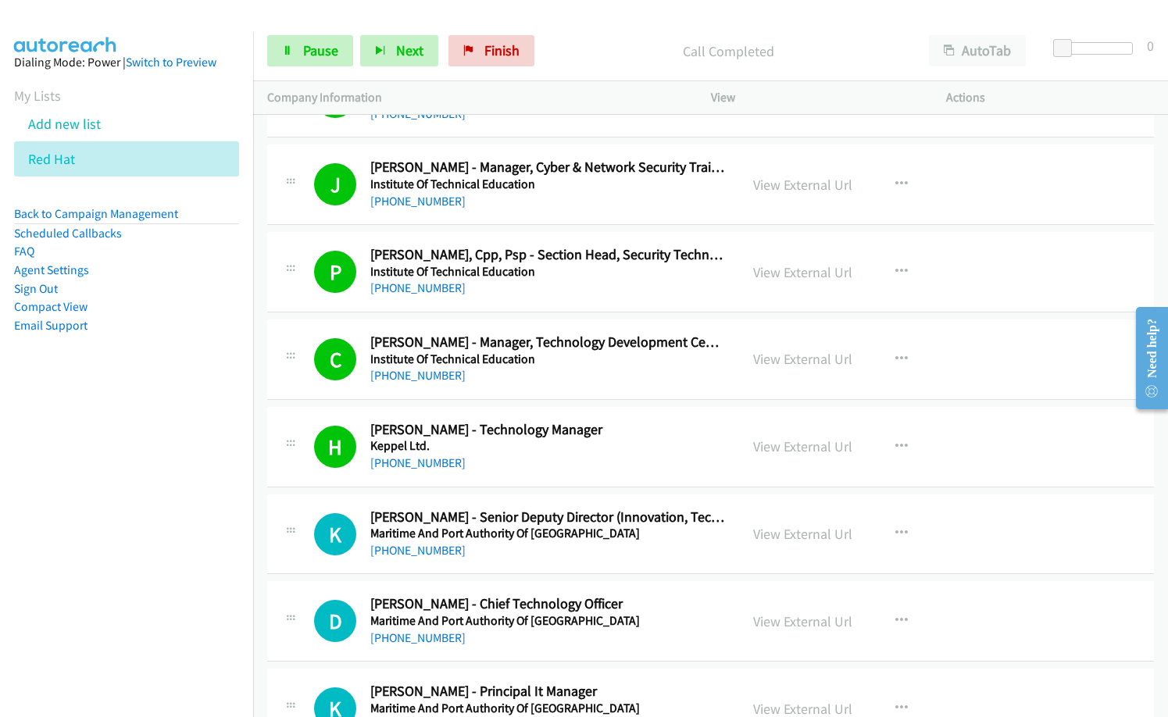
click at [564, 462] on div "[PHONE_NUMBER]" at bounding box center [547, 463] width 355 height 19
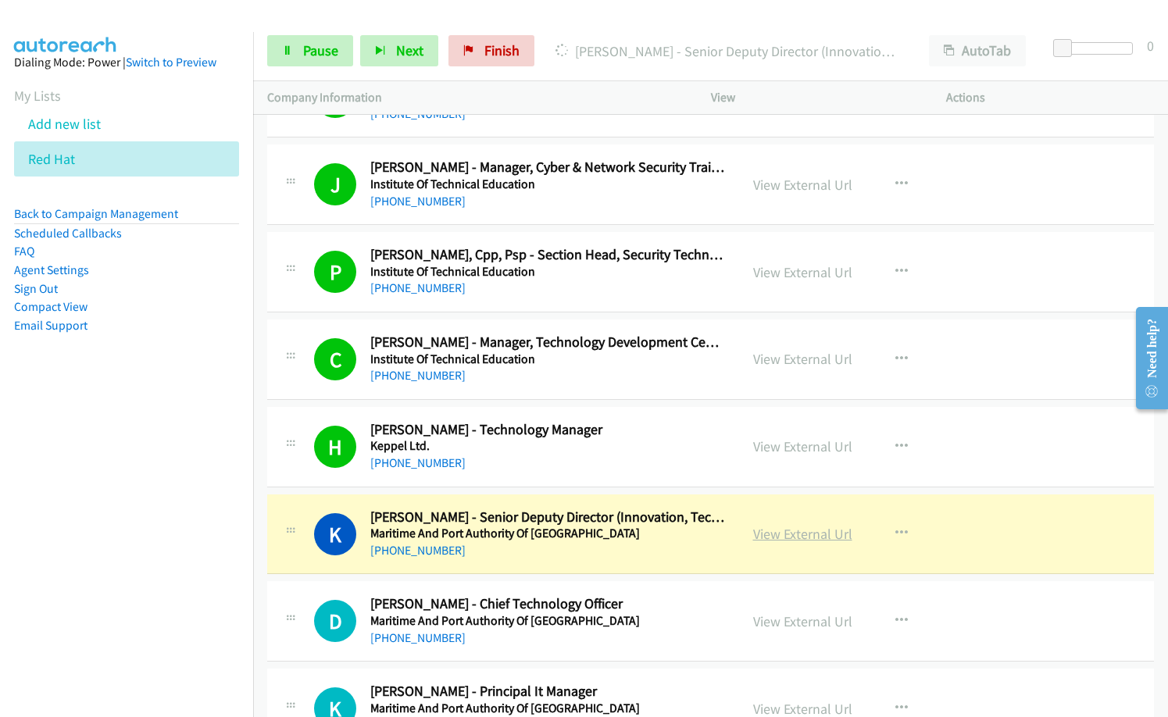
click at [775, 536] on link "View External Url" at bounding box center [802, 534] width 99 height 18
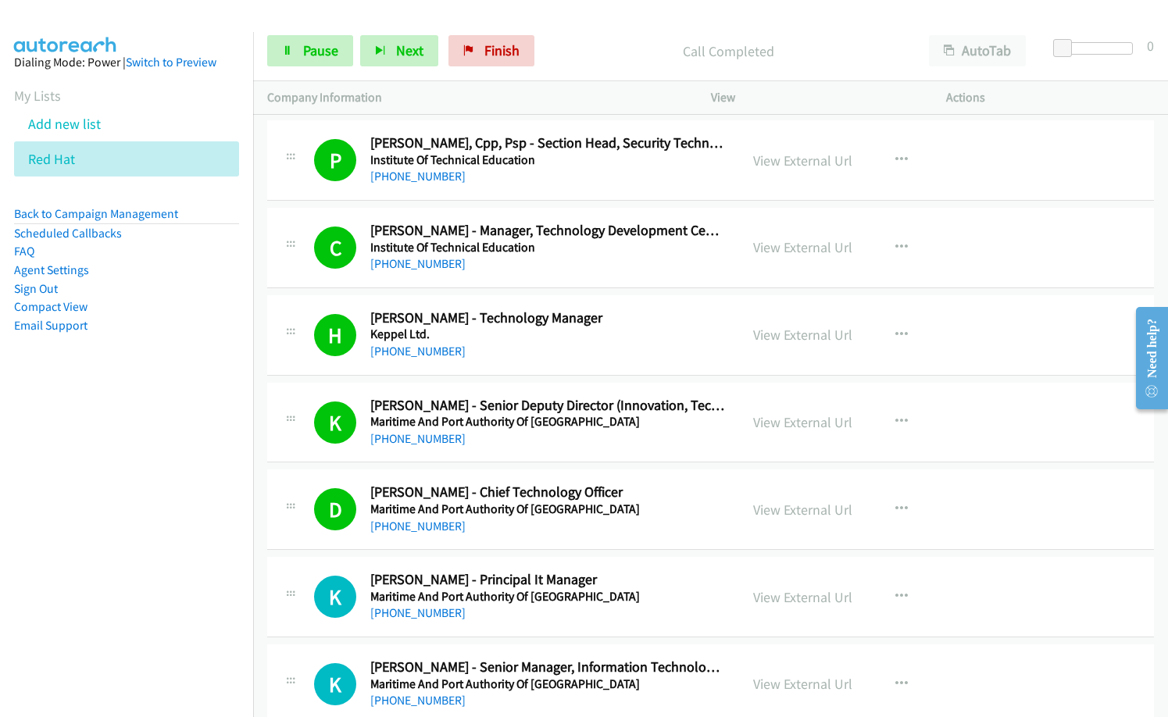
scroll to position [8676, 0]
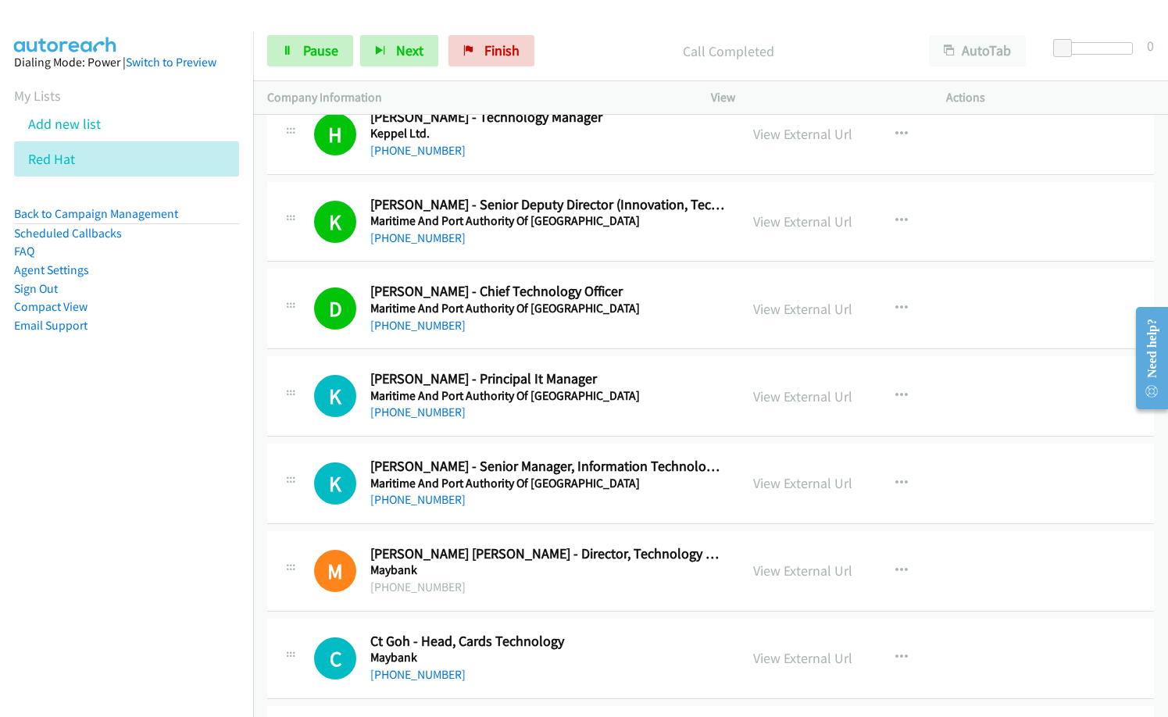
click at [163, 440] on nav "Dialing Mode: Power | Switch to Preview My Lists Add new list Red Hat Back to C…" at bounding box center [127, 390] width 254 height 717
click at [607, 575] on h5 "Maybank" at bounding box center [547, 571] width 355 height 16
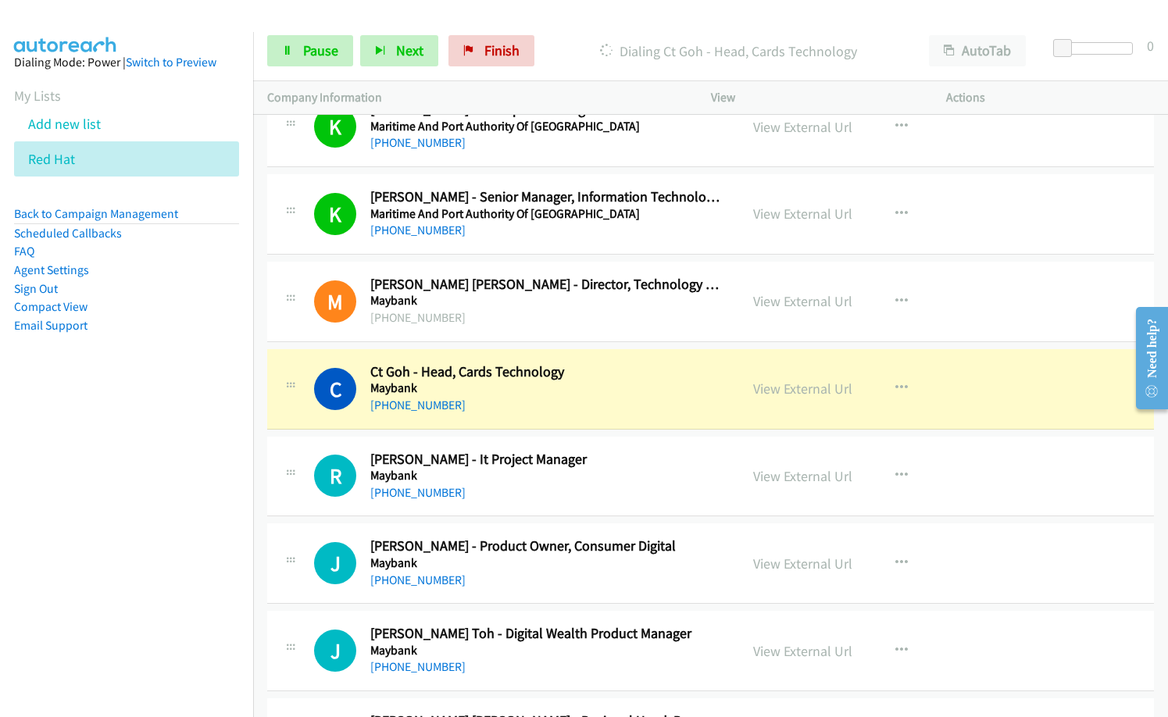
scroll to position [9066, 0]
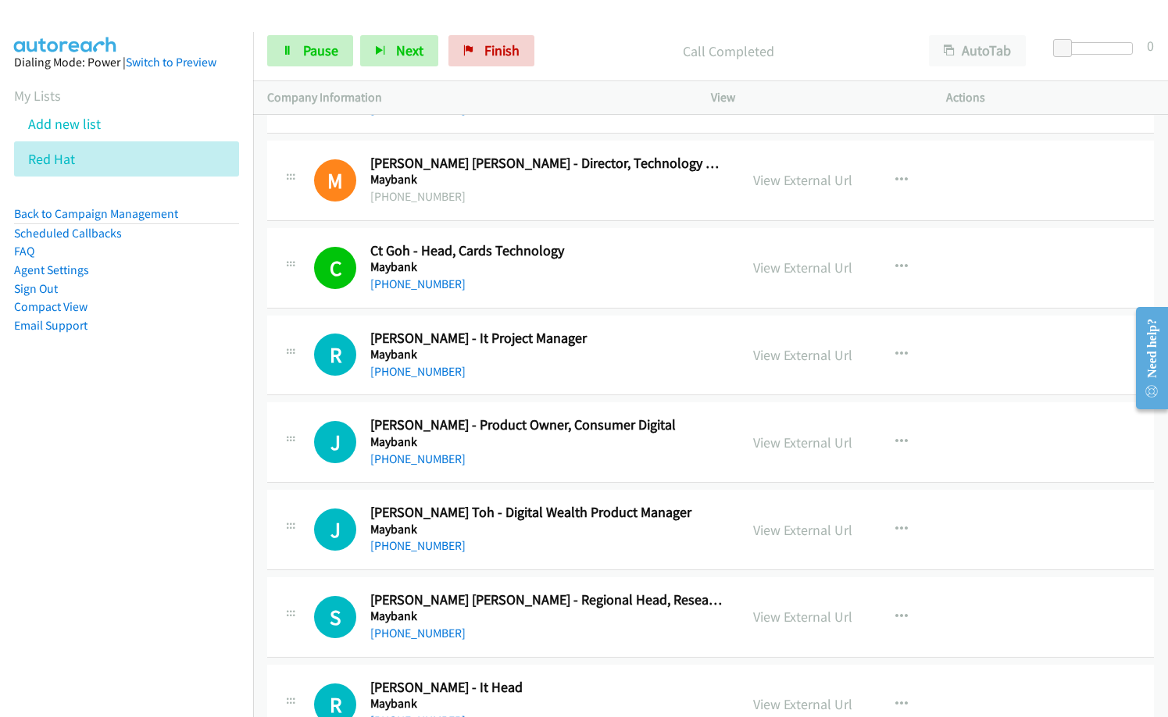
click at [496, 363] on div "[PHONE_NUMBER]" at bounding box center [547, 372] width 355 height 19
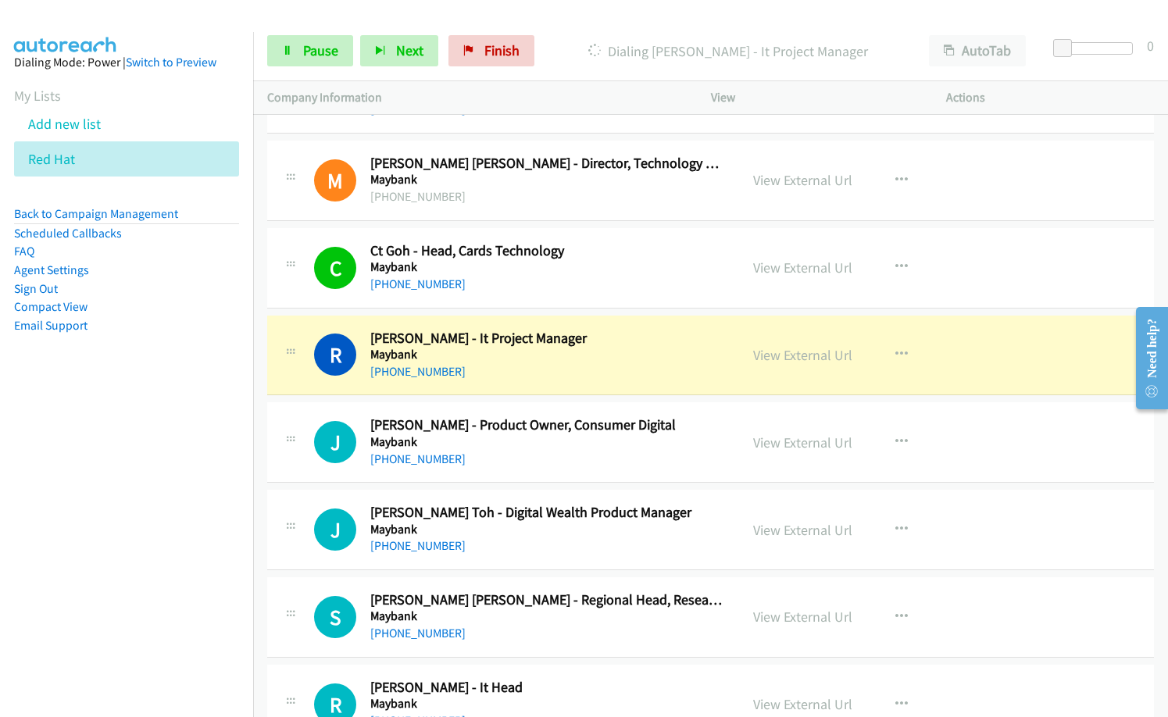
click at [114, 549] on nav "Dialing Mode: Power | Switch to Preview My Lists Add new list Red Hat Back to C…" at bounding box center [127, 390] width 254 height 717
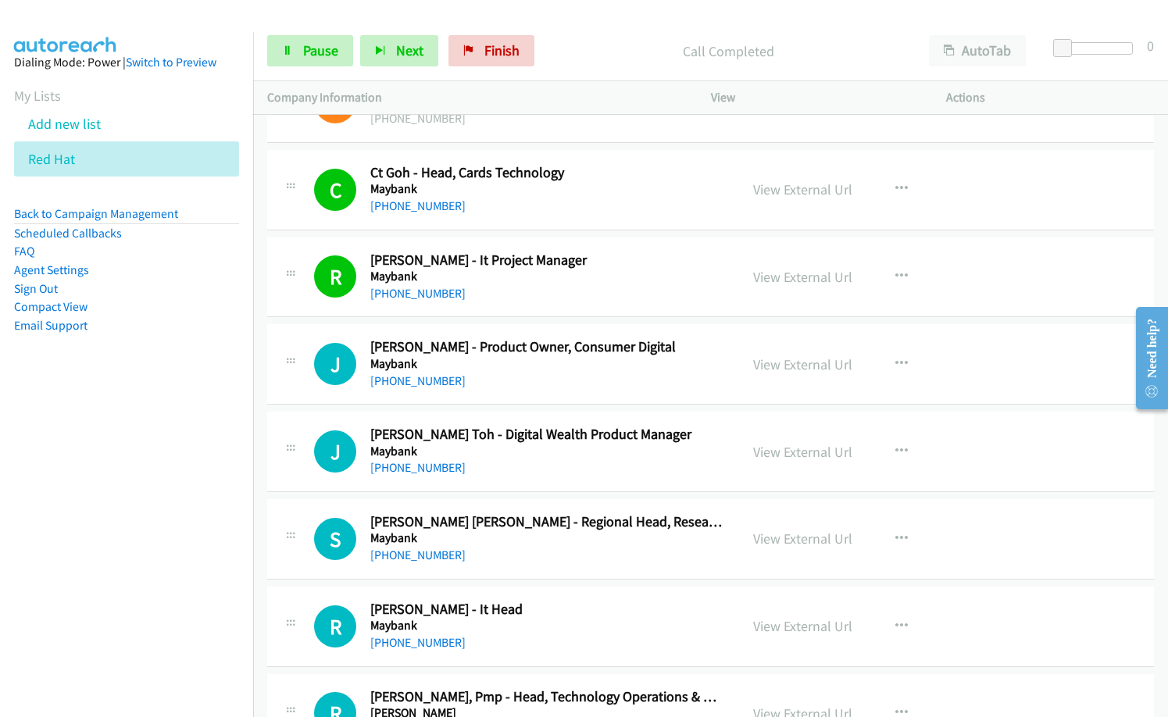
scroll to position [9223, 0]
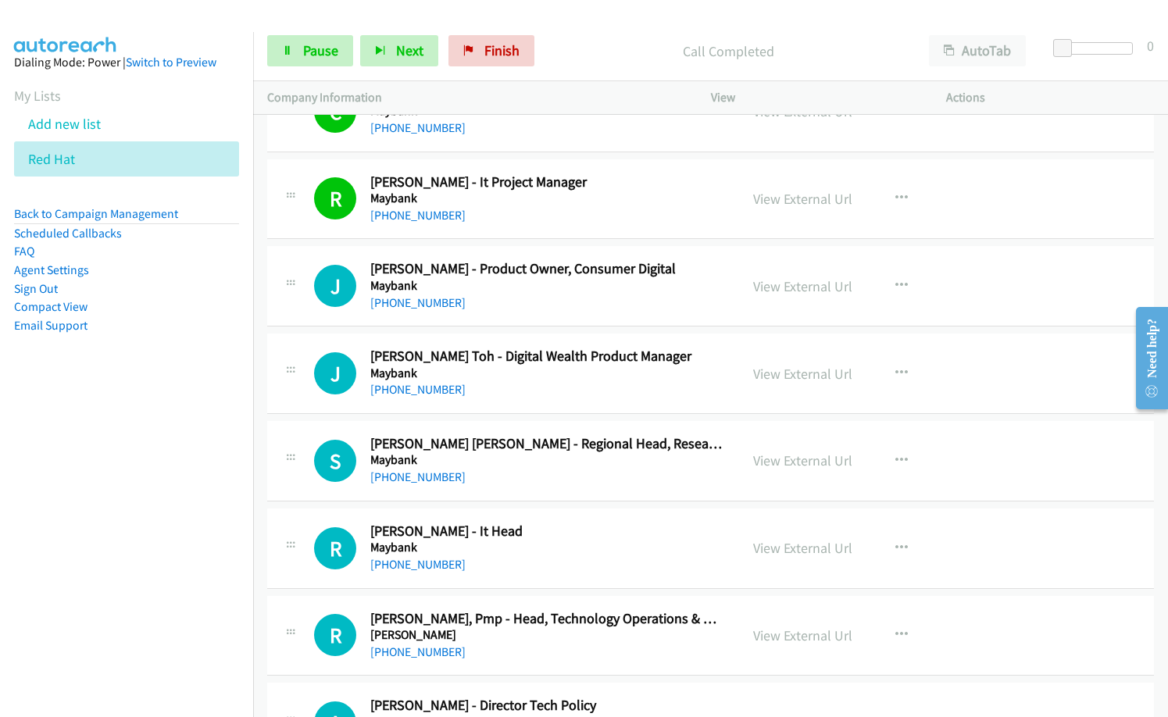
click at [584, 556] on div "[PHONE_NUMBER]" at bounding box center [547, 565] width 355 height 19
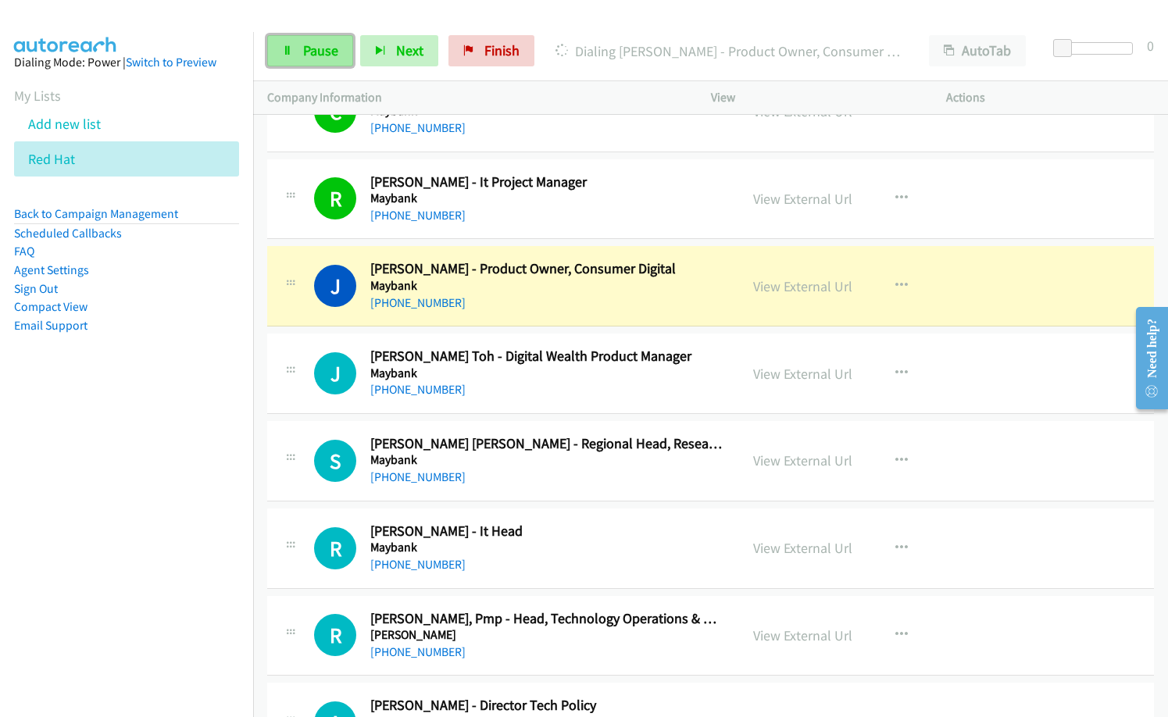
click at [304, 53] on span "Pause" at bounding box center [320, 50] width 35 height 18
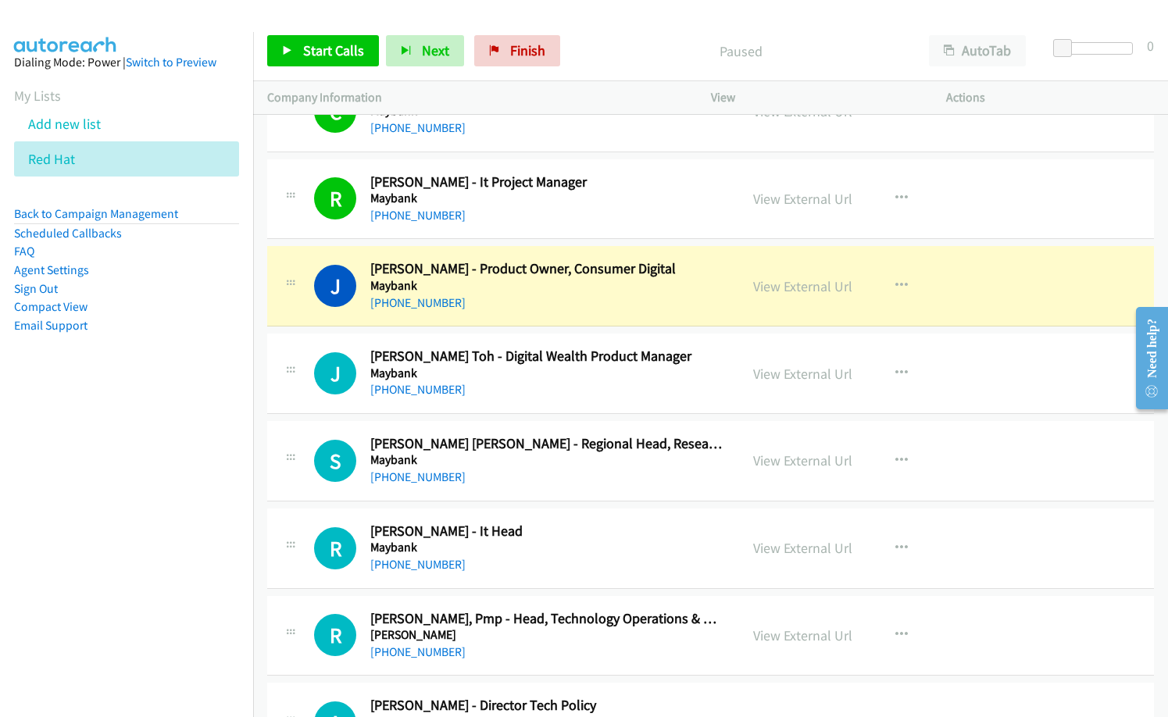
click at [578, 538] on h2 "[PERSON_NAME] - It Head" at bounding box center [547, 532] width 355 height 18
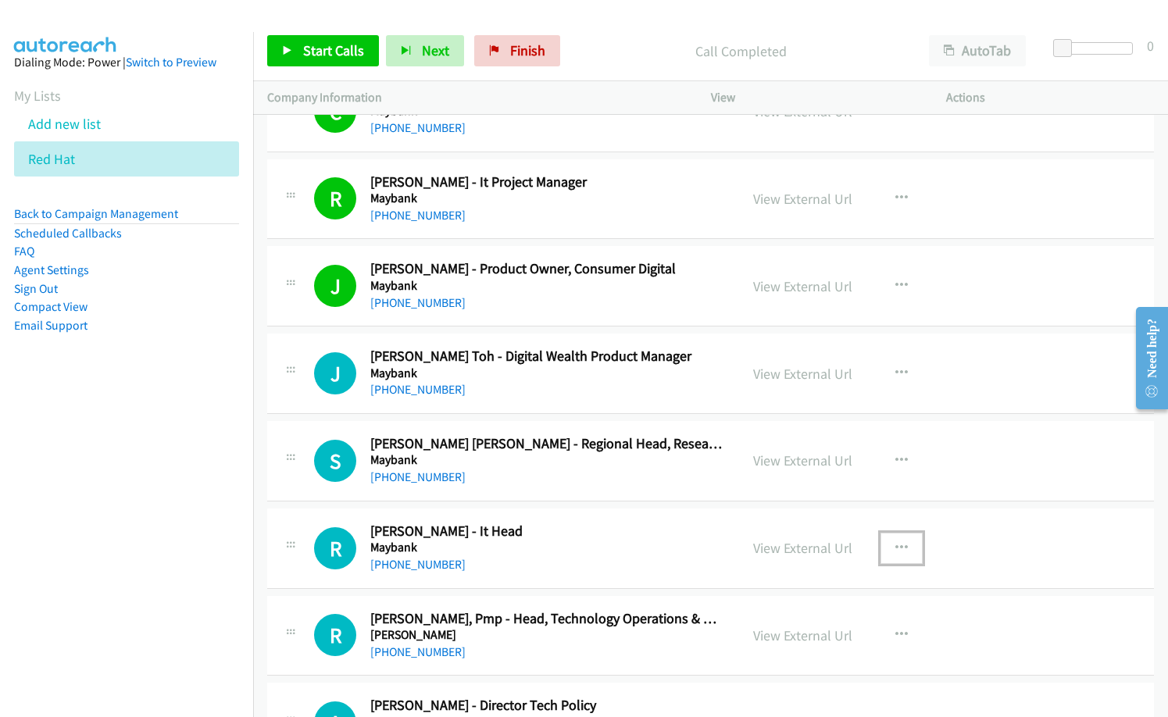
click at [907, 546] on button "button" at bounding box center [902, 548] width 42 height 31
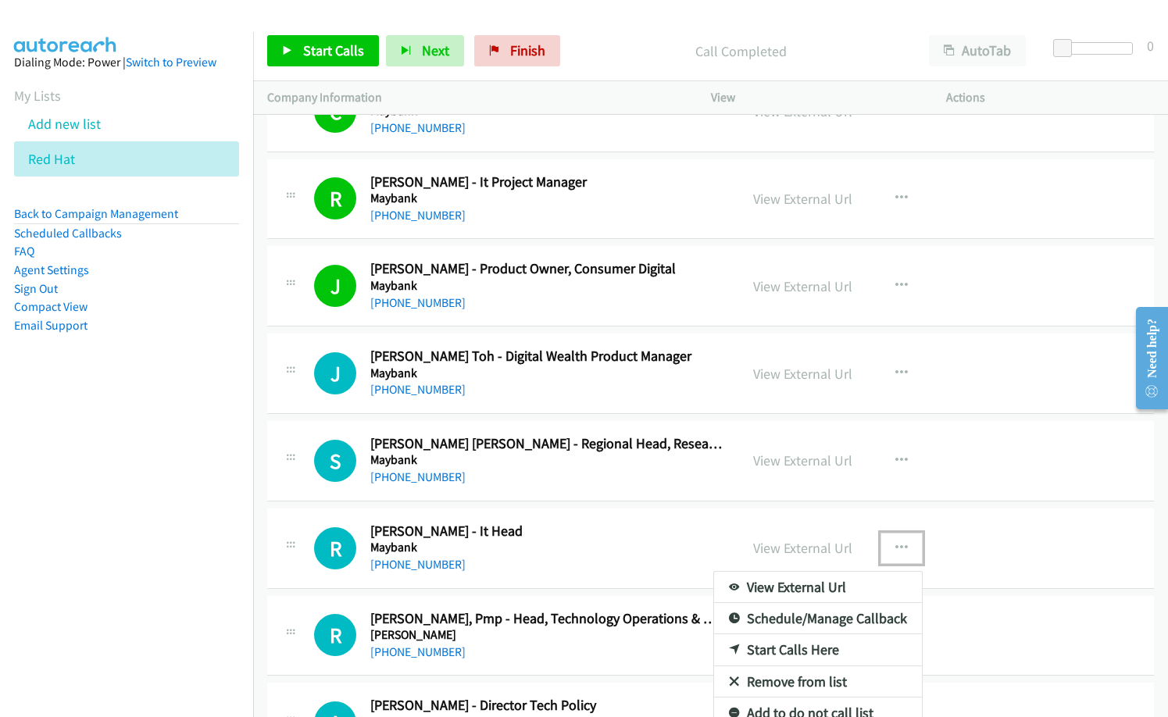
click at [799, 652] on link "Start Calls Here" at bounding box center [818, 650] width 208 height 31
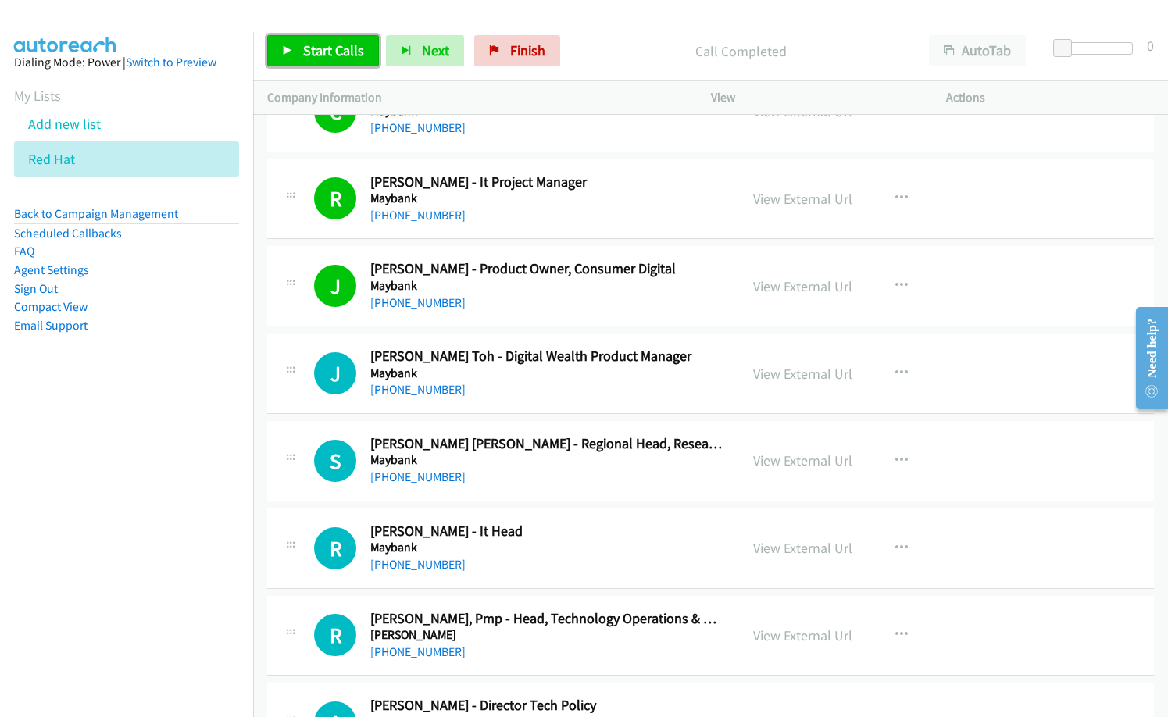
click at [315, 51] on span "Start Calls" at bounding box center [333, 50] width 61 height 18
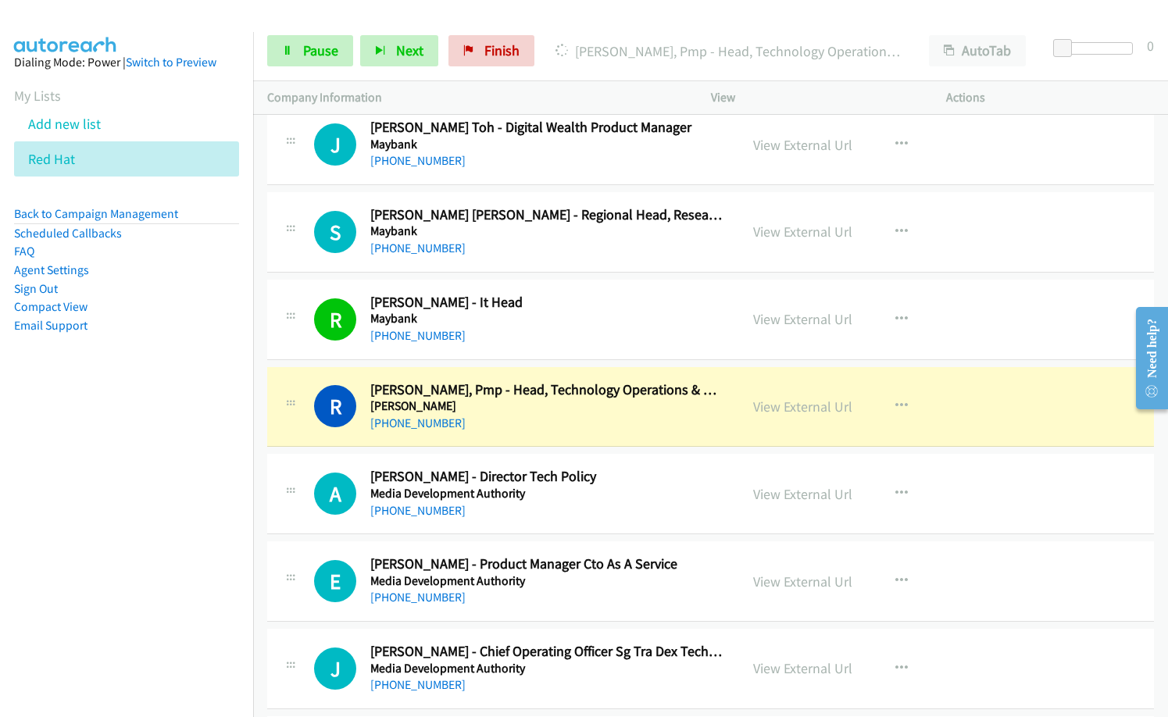
scroll to position [9457, 0]
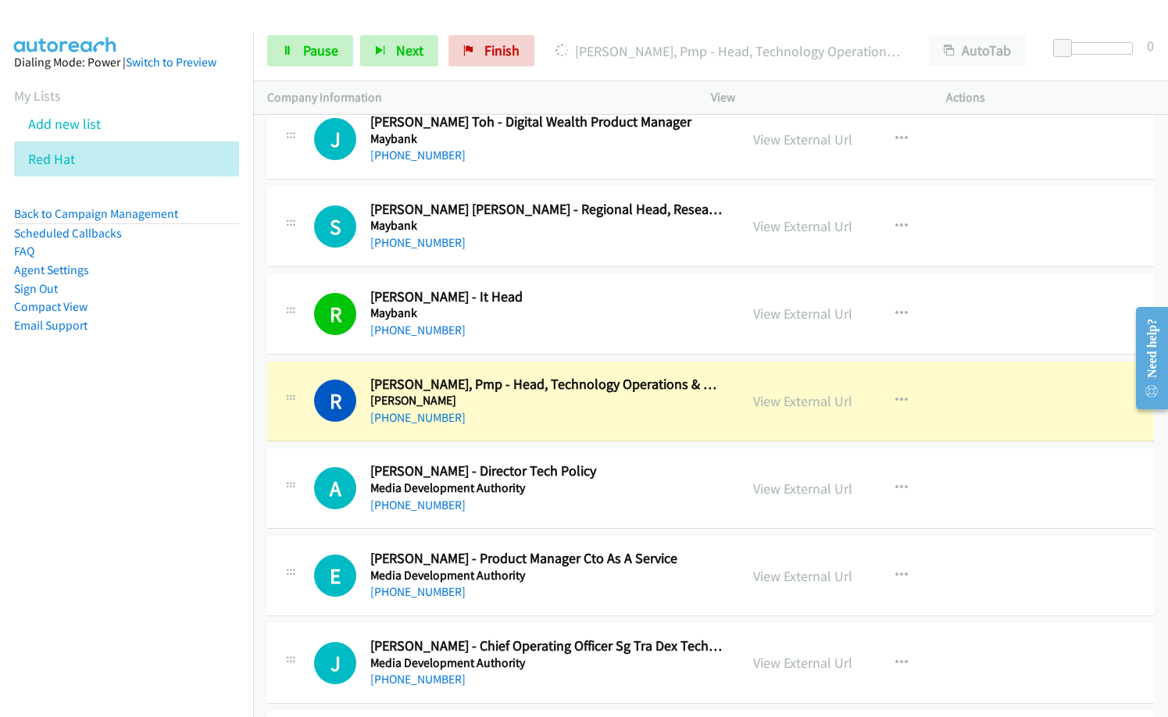
click at [192, 542] on nav "Dialing Mode: Power | Switch to Preview My Lists Add new list Red Hat Back to C…" at bounding box center [127, 390] width 254 height 717
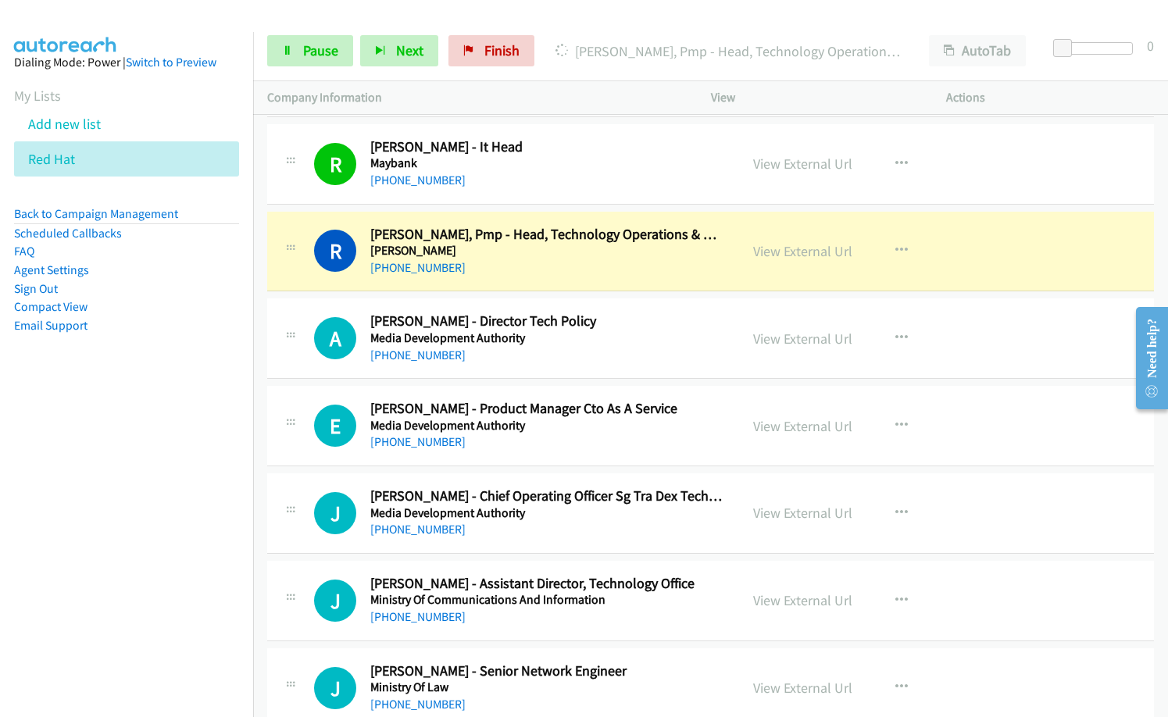
scroll to position [9613, 0]
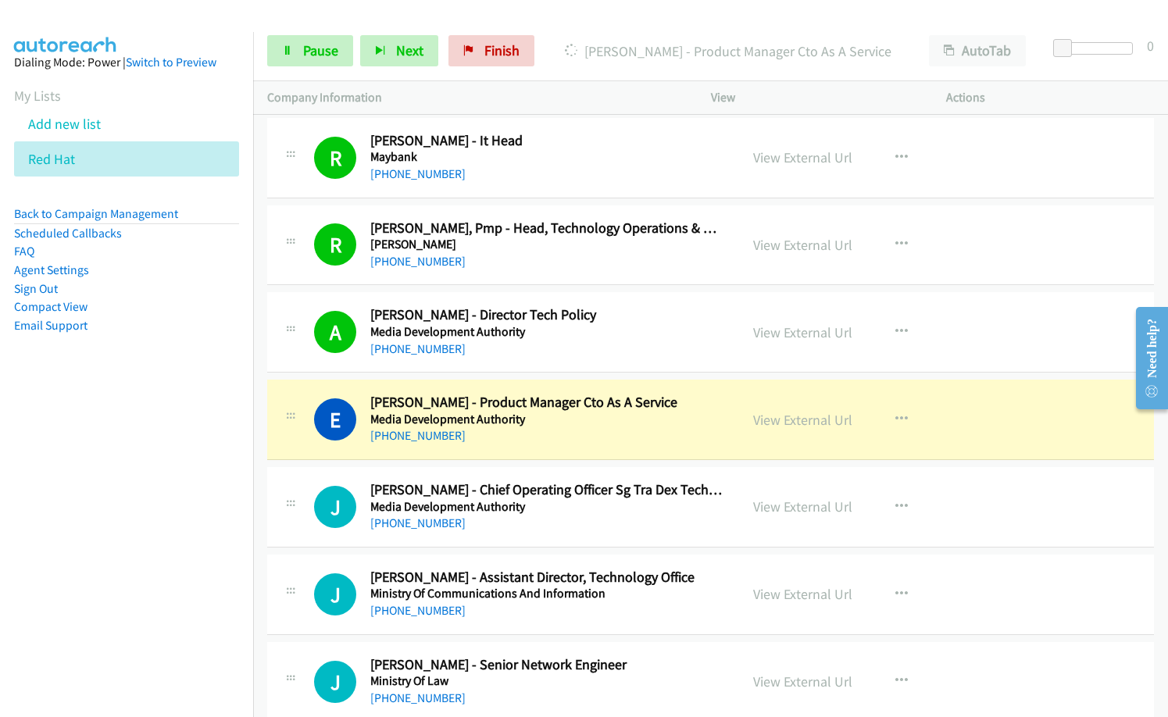
click at [107, 542] on nav "Dialing Mode: Power | Switch to Preview My Lists Add new list Red Hat Back to C…" at bounding box center [127, 390] width 254 height 717
click at [805, 419] on link "View External Url" at bounding box center [802, 420] width 99 height 18
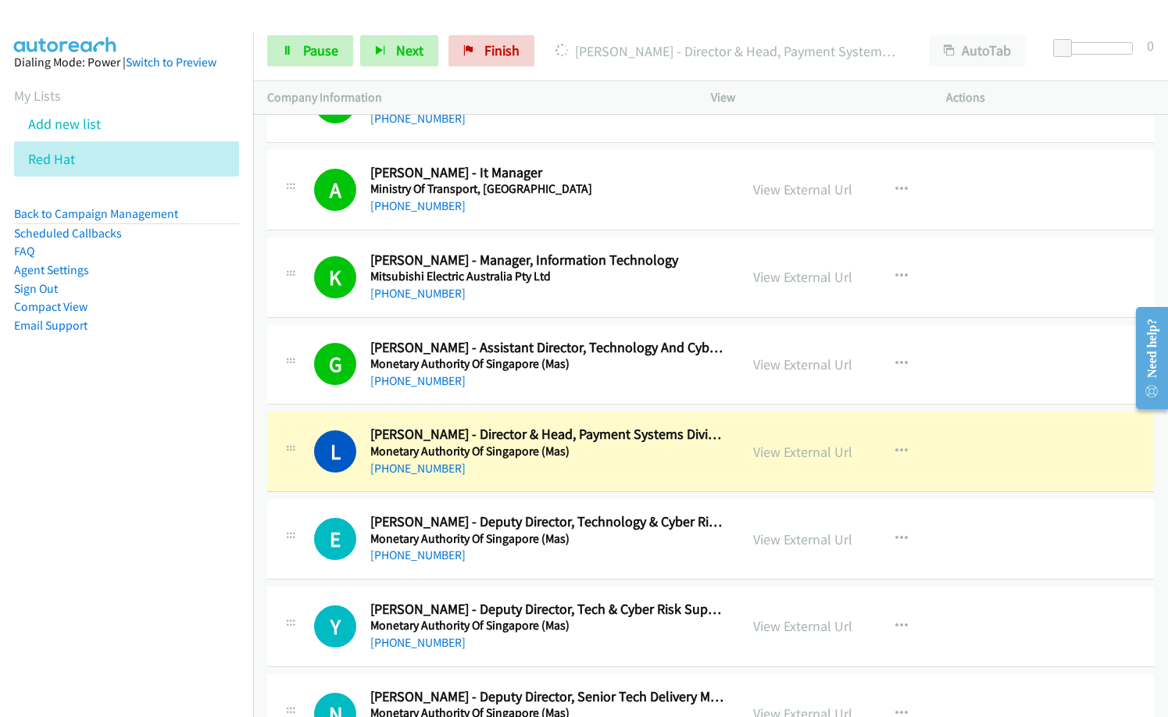
scroll to position [10473, 0]
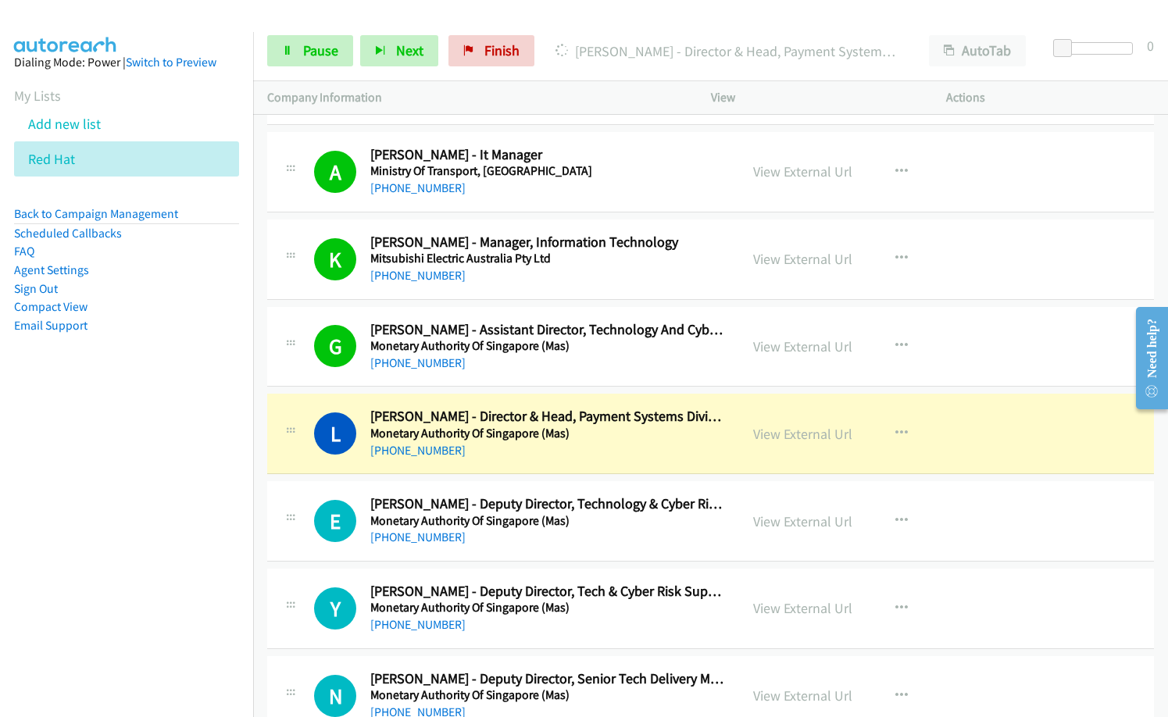
click at [621, 535] on div "[PHONE_NUMBER]" at bounding box center [547, 537] width 355 height 19
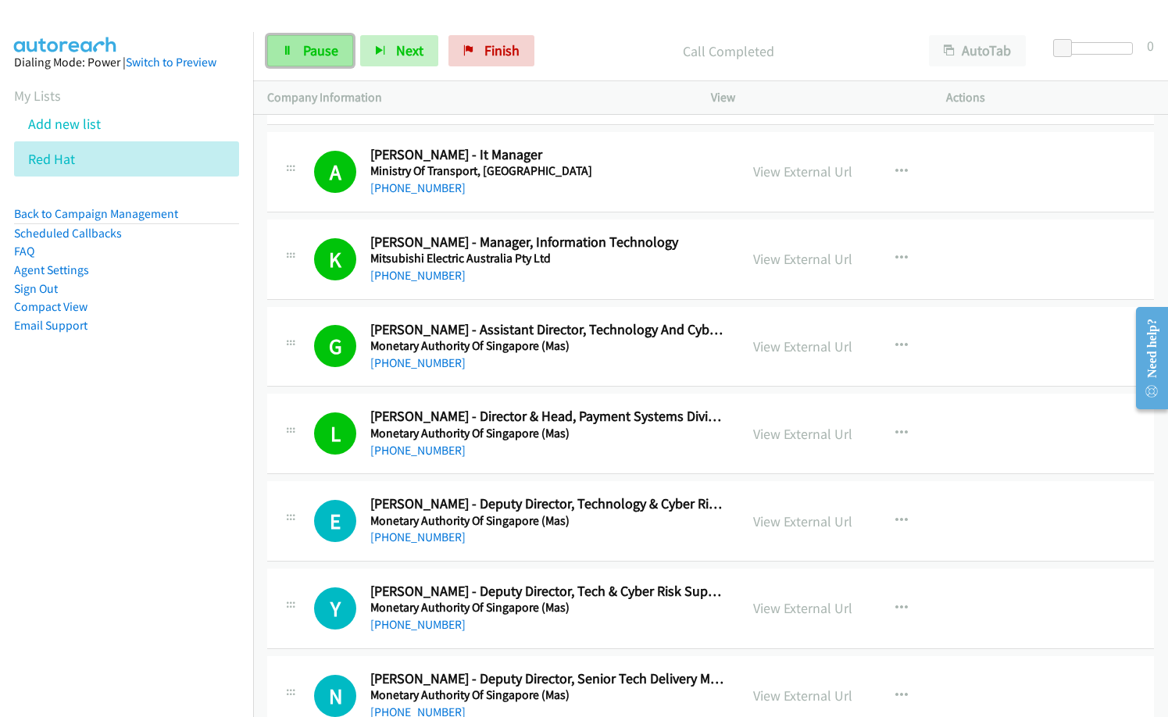
click at [327, 62] on link "Pause" at bounding box center [310, 50] width 86 height 31
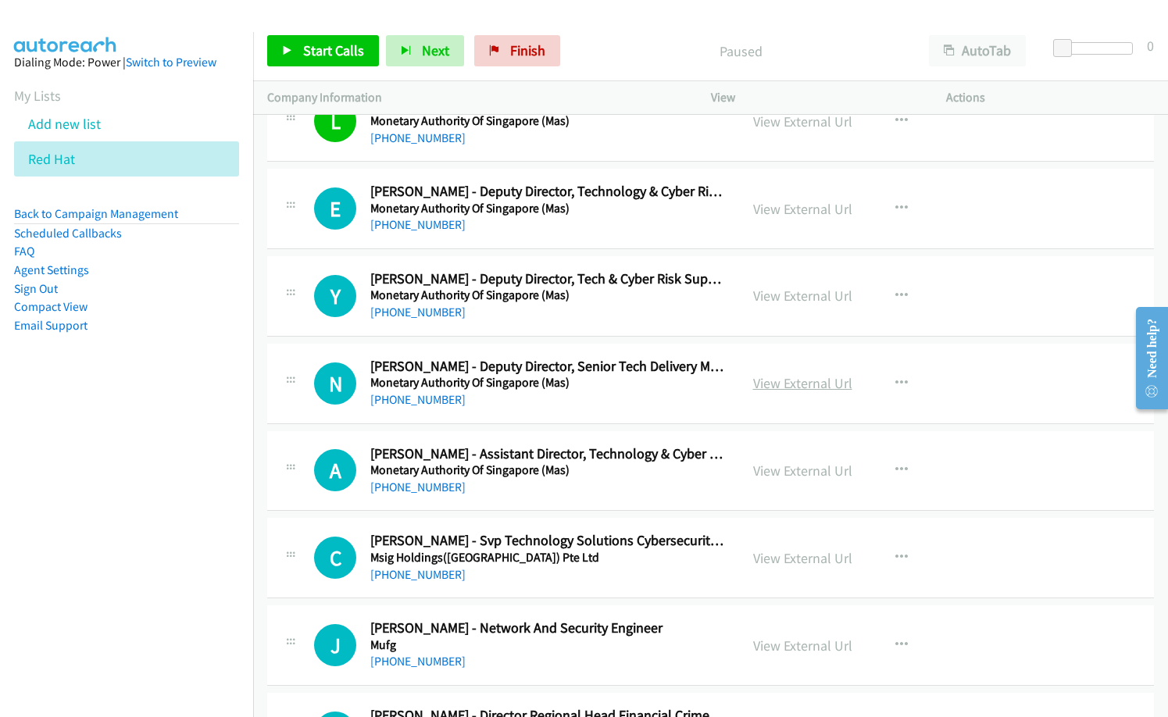
scroll to position [10864, 0]
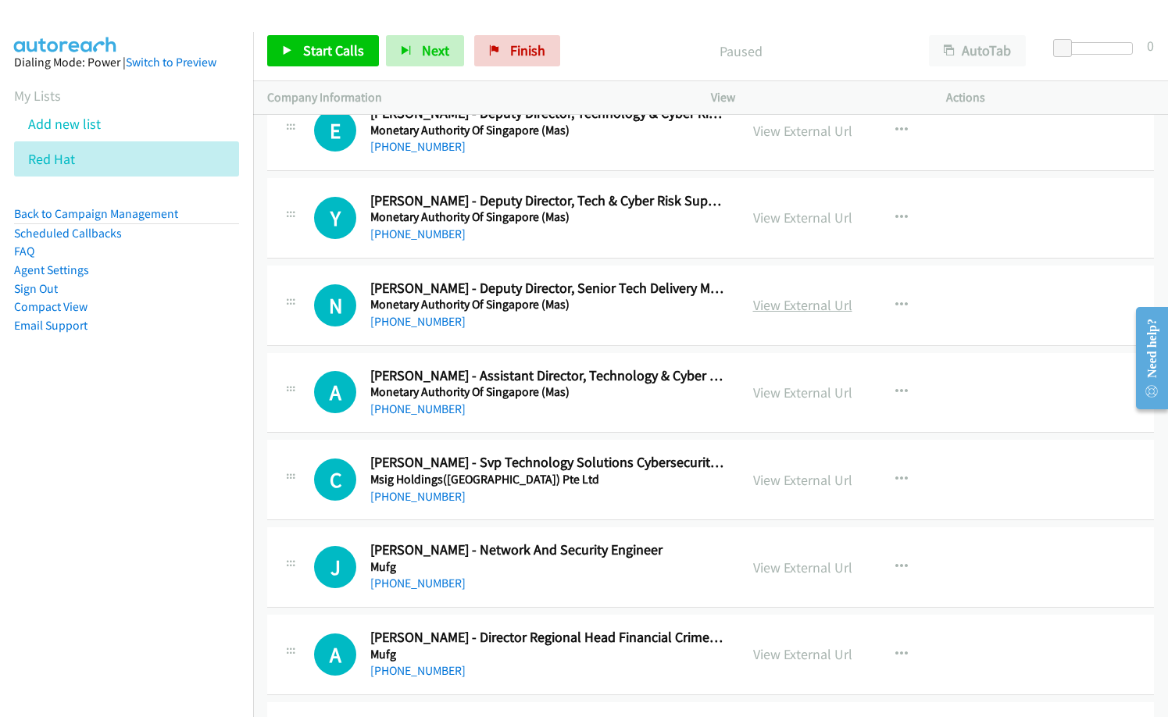
click at [803, 303] on link "View External Url" at bounding box center [802, 305] width 99 height 18
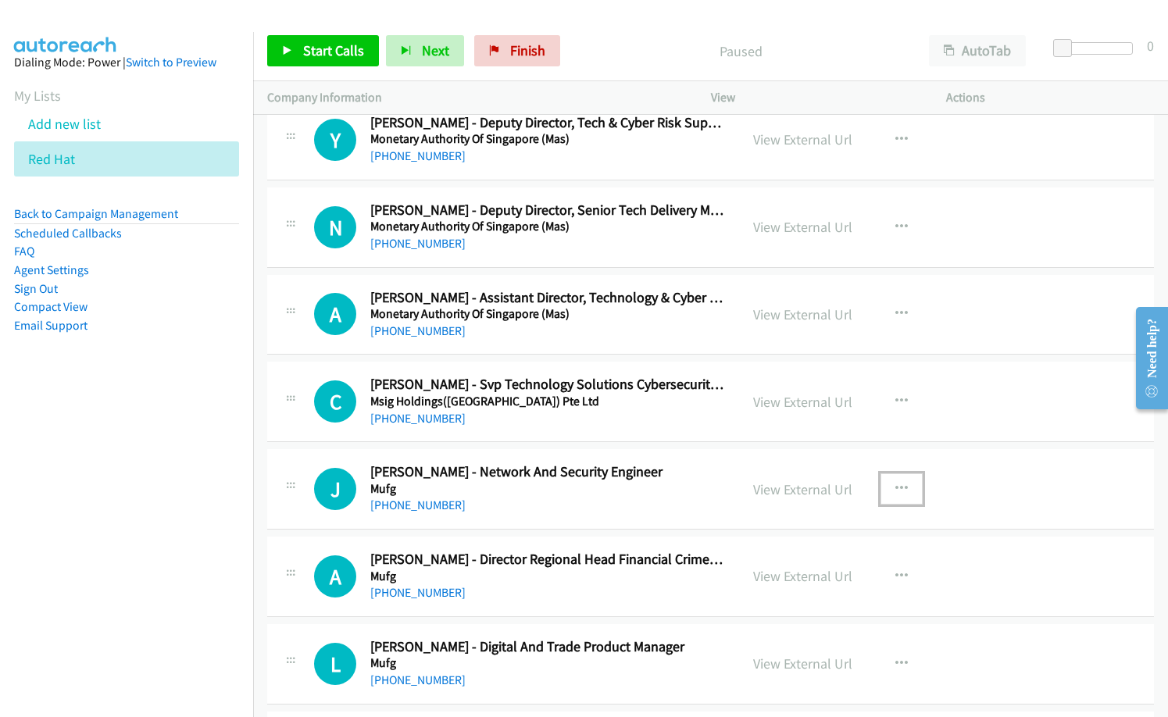
click at [896, 483] on icon "button" at bounding box center [902, 489] width 13 height 13
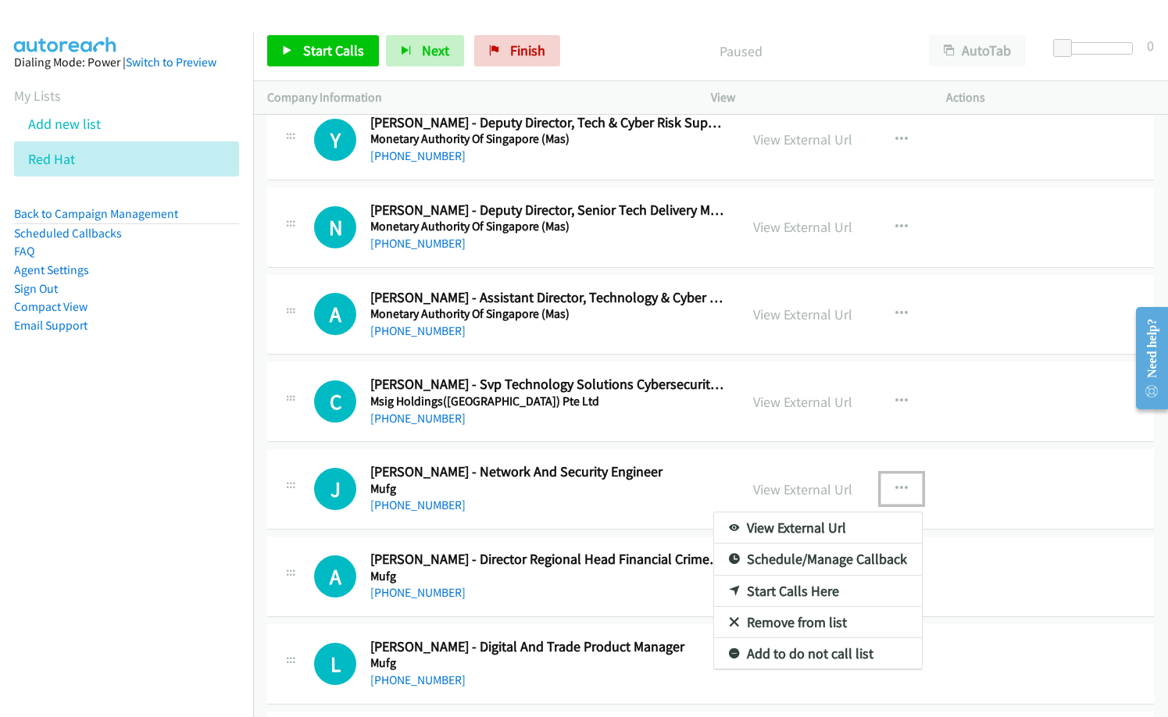
click at [804, 595] on link "Start Calls Here" at bounding box center [818, 591] width 208 height 31
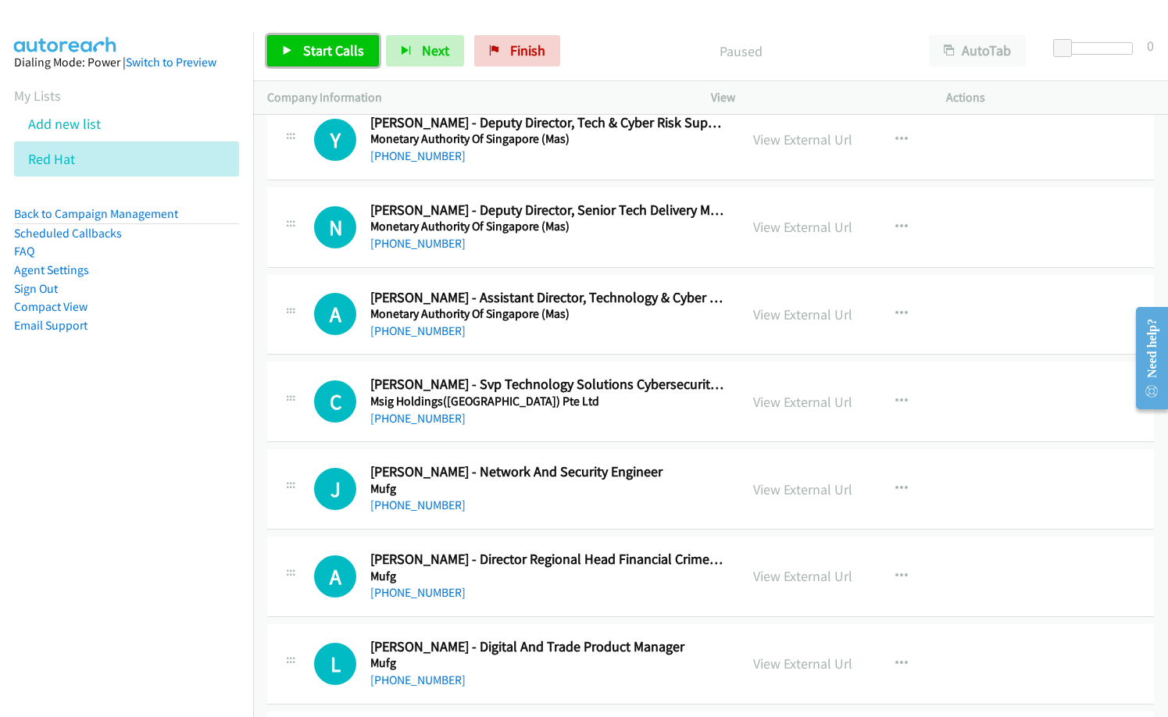
click at [345, 46] on span "Start Calls" at bounding box center [333, 50] width 61 height 18
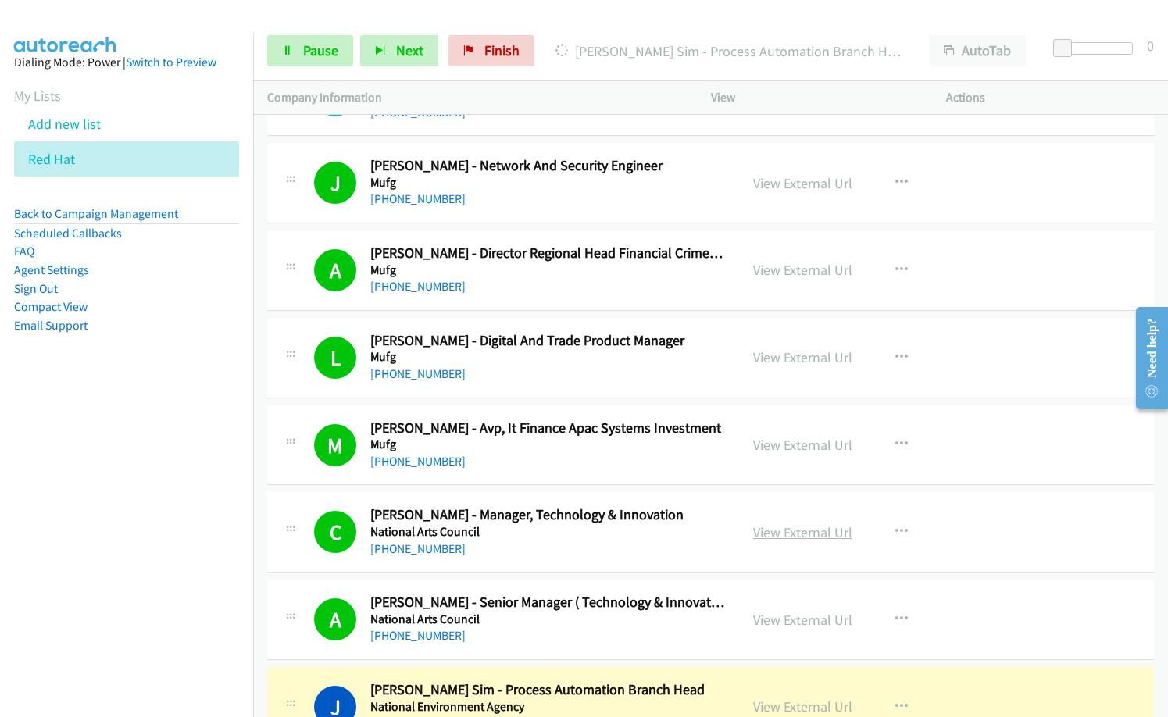
scroll to position [11411, 0]
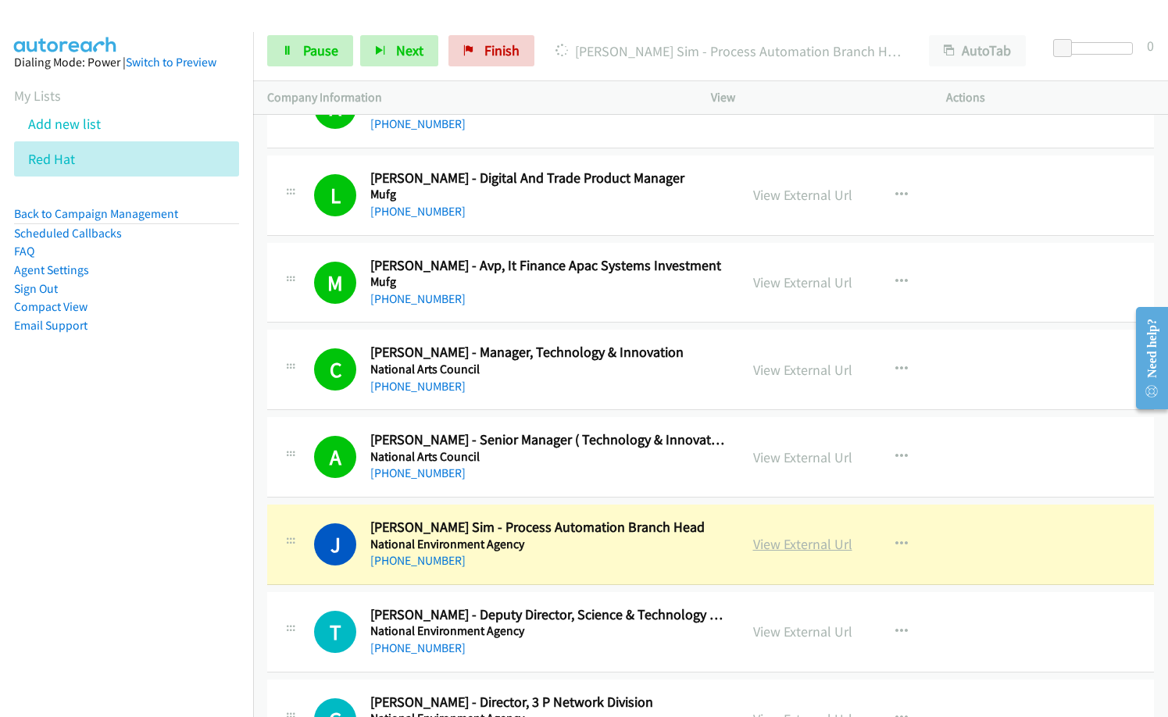
click at [796, 543] on link "View External Url" at bounding box center [802, 544] width 99 height 18
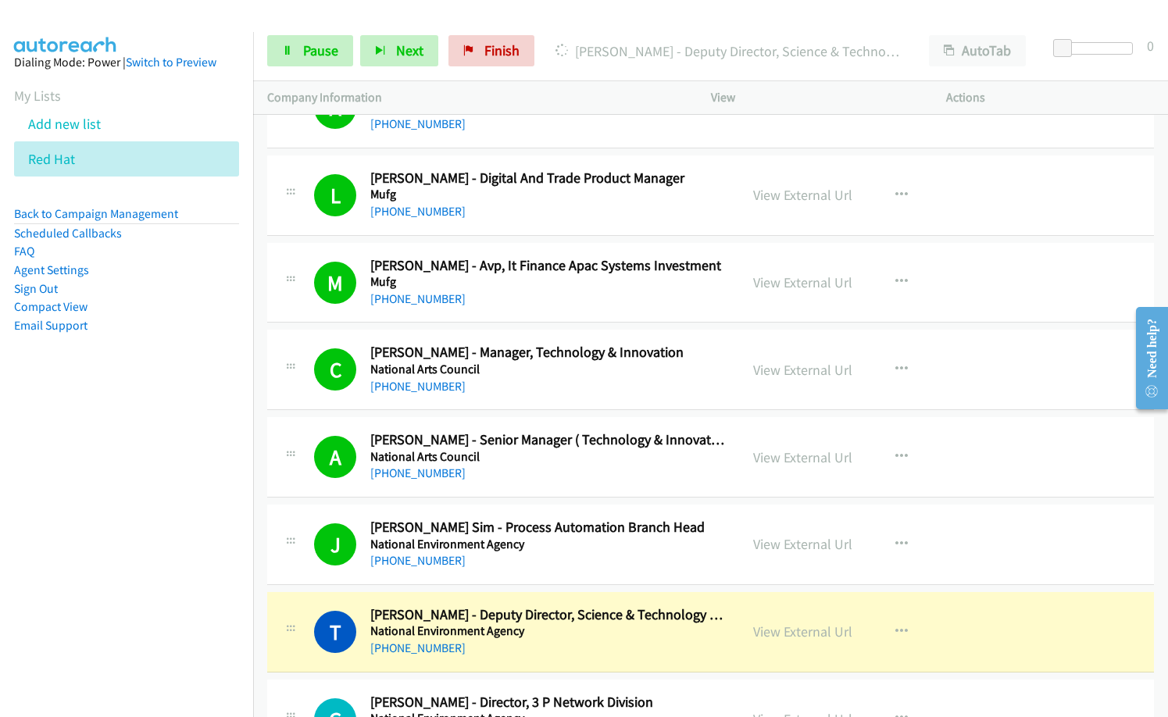
drag, startPoint x: 563, startPoint y: 37, endPoint x: 582, endPoint y: 32, distance: 20.1
click at [564, 37] on div "[PERSON_NAME] - Deputy Director, Science & Technology Masterplanning" at bounding box center [729, 50] width 374 height 31
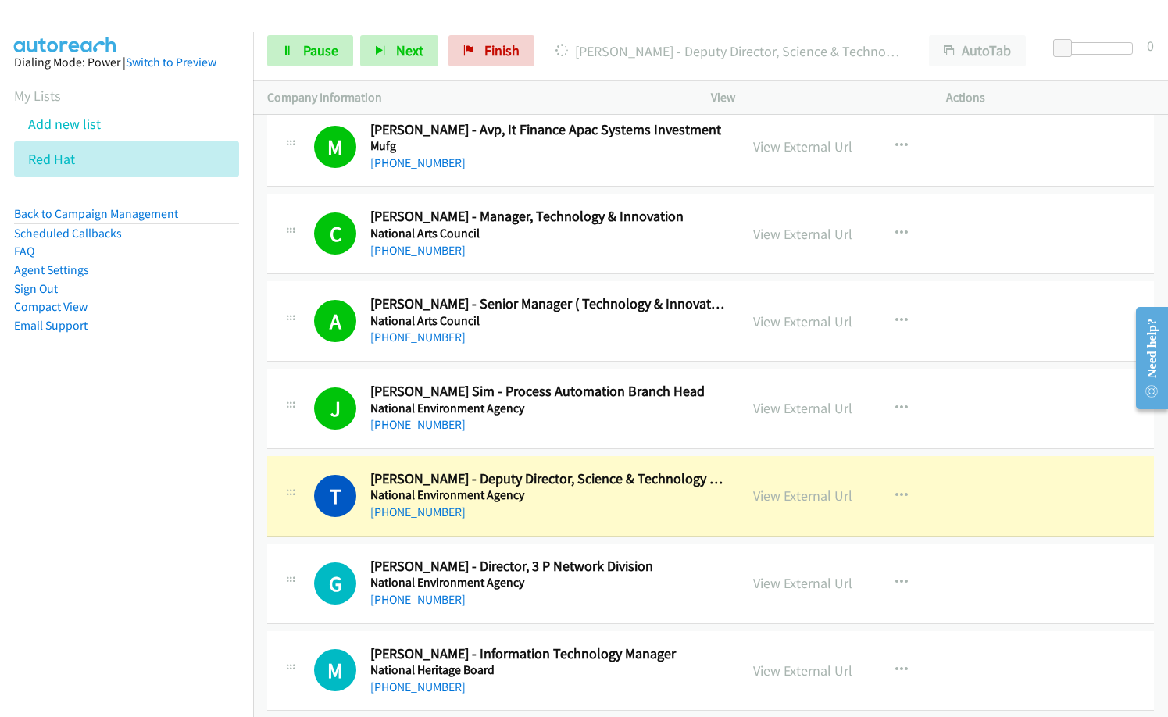
scroll to position [11567, 0]
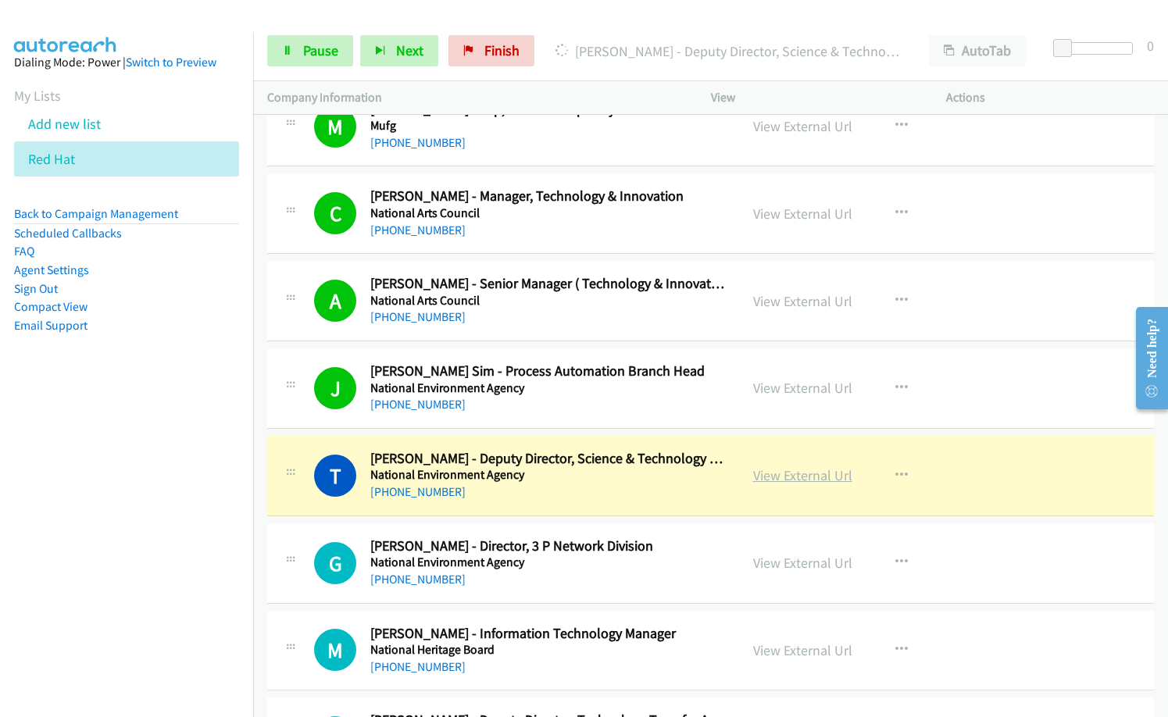
click at [813, 482] on link "View External Url" at bounding box center [802, 476] width 99 height 18
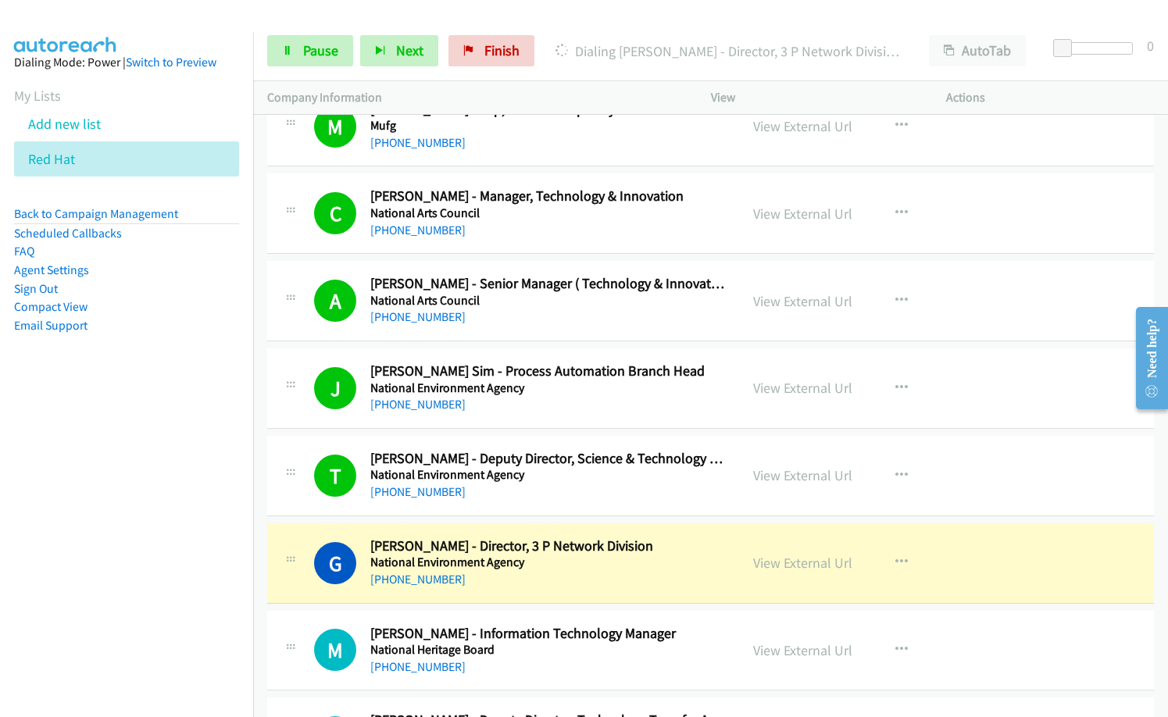
scroll to position [11646, 0]
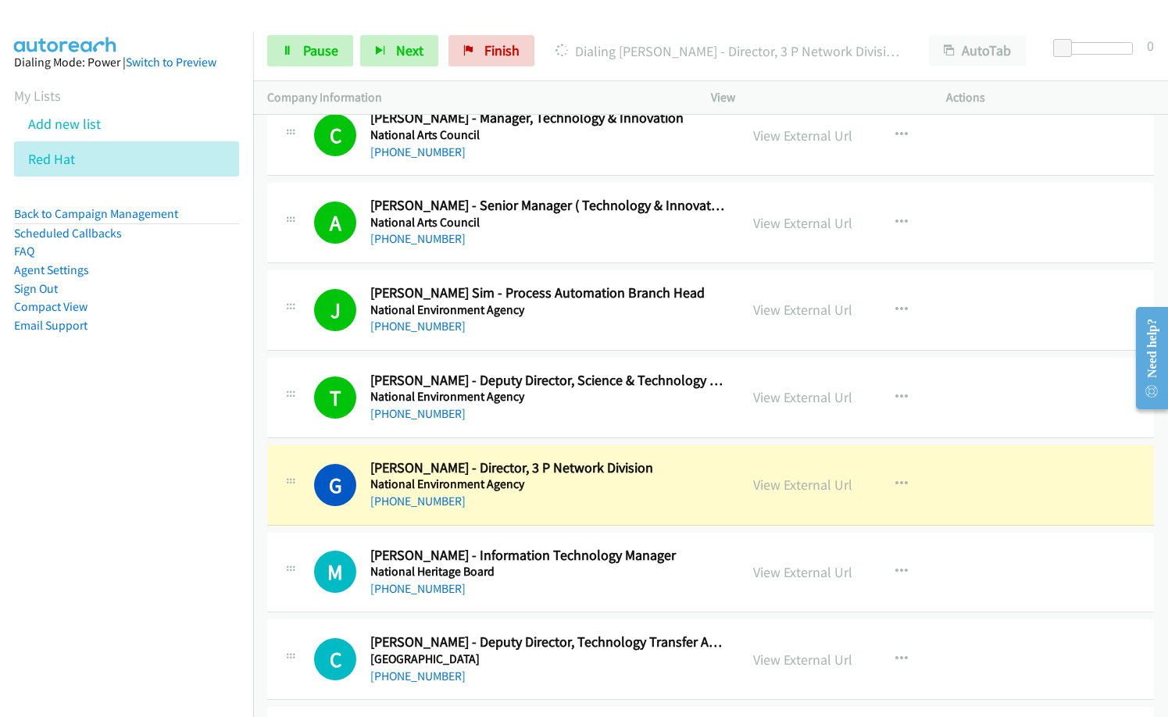
click at [486, 455] on div "G Callback Scheduled [PERSON_NAME] - Director, 3 P Network Division National En…" at bounding box center [710, 486] width 887 height 81
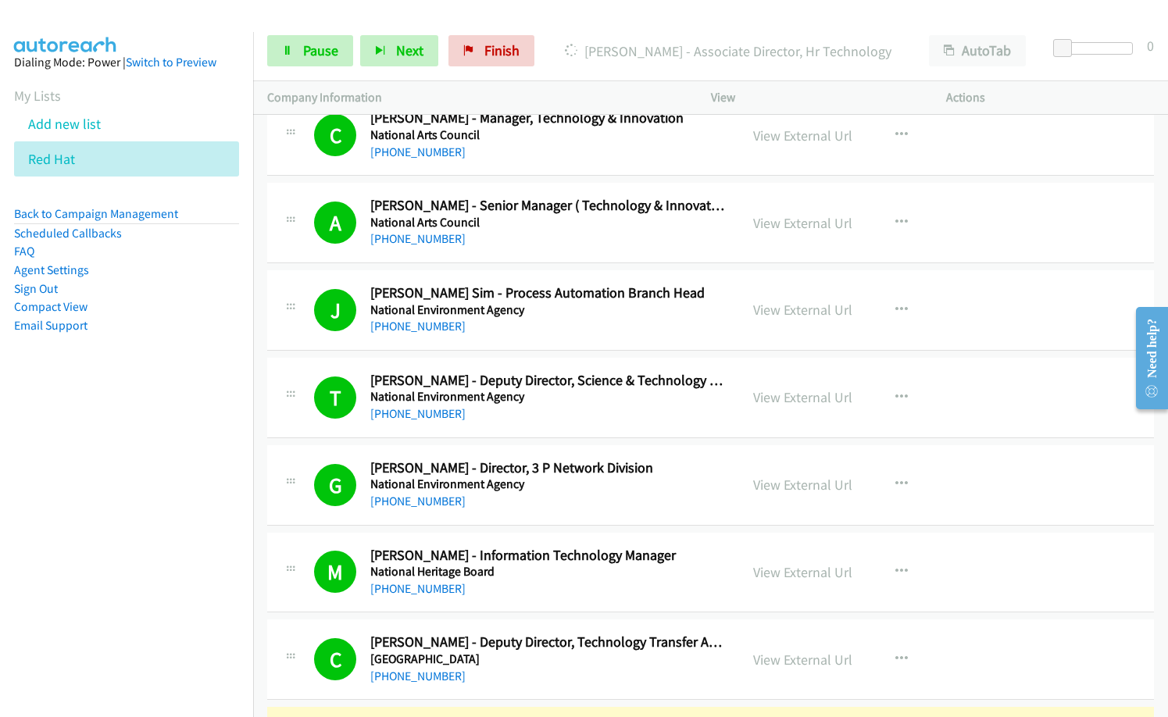
drag, startPoint x: 106, startPoint y: 456, endPoint x: 552, endPoint y: 401, distance: 448.9
click at [108, 456] on nav "Dialing Mode: Power | Switch to Preview My Lists Add new list Red Hat Back to C…" at bounding box center [127, 390] width 254 height 717
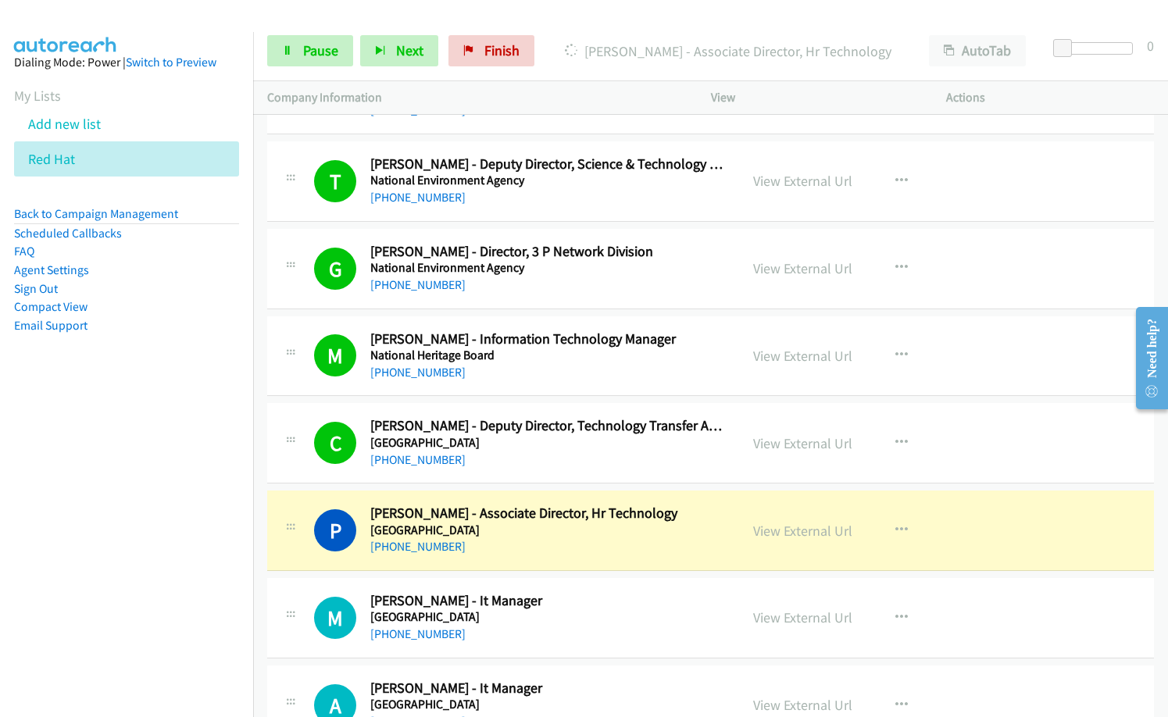
scroll to position [11958, 0]
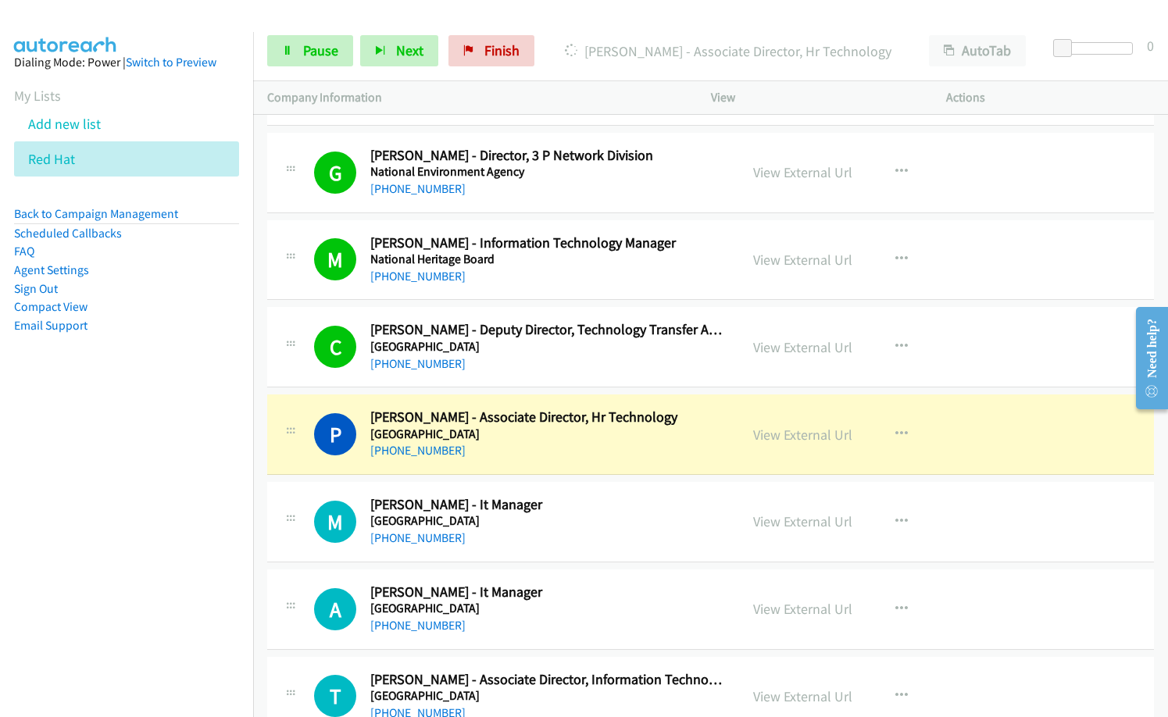
click at [216, 504] on nav "Dialing Mode: Power | Switch to Preview My Lists Add new list Red Hat Back to C…" at bounding box center [127, 390] width 254 height 717
click at [798, 440] on link "View External Url" at bounding box center [802, 435] width 99 height 18
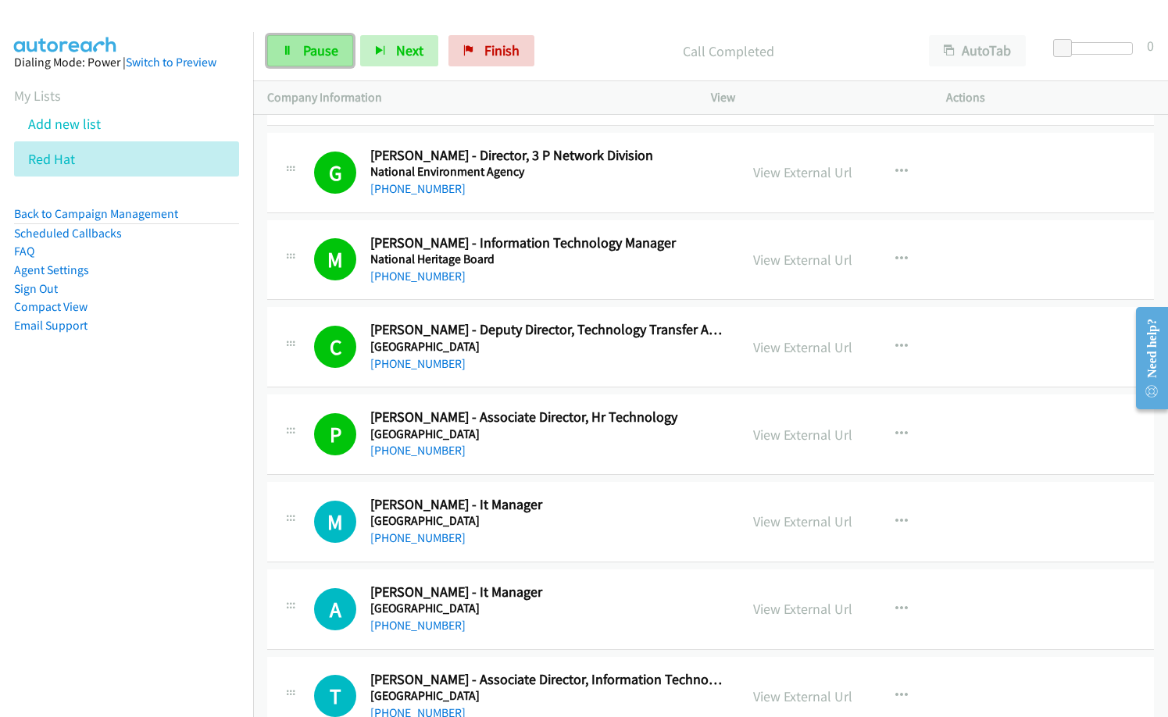
click at [295, 41] on link "Pause" at bounding box center [310, 50] width 86 height 31
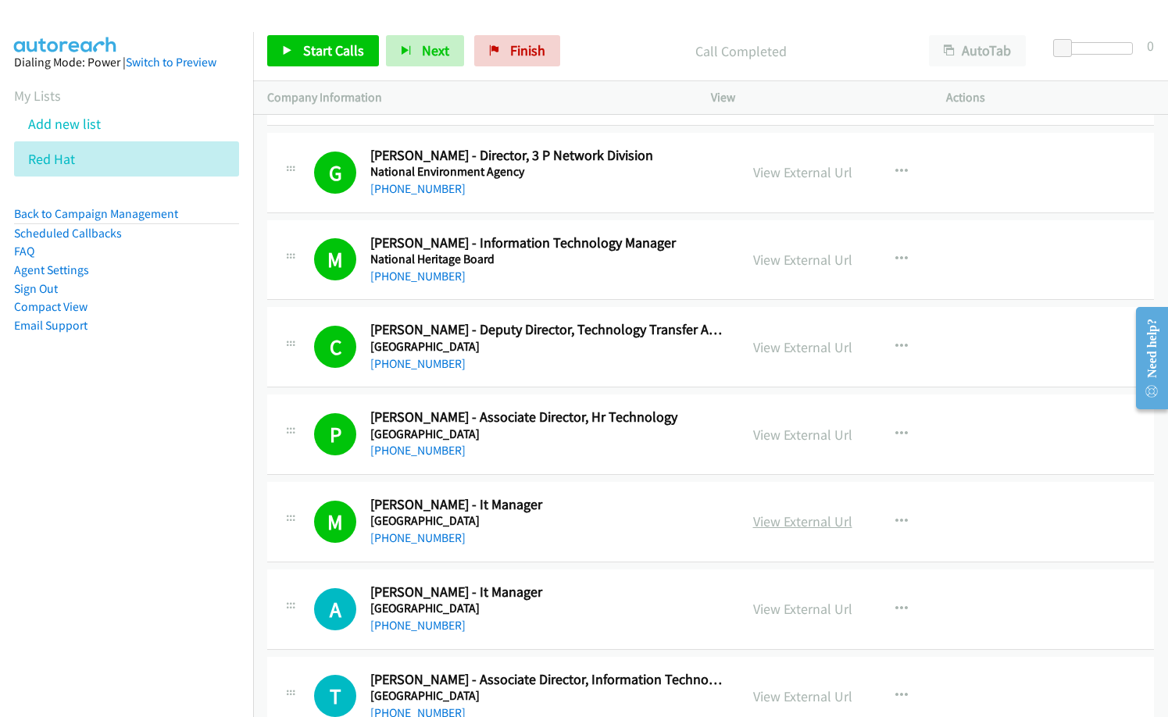
click at [817, 524] on link "View External Url" at bounding box center [802, 522] width 99 height 18
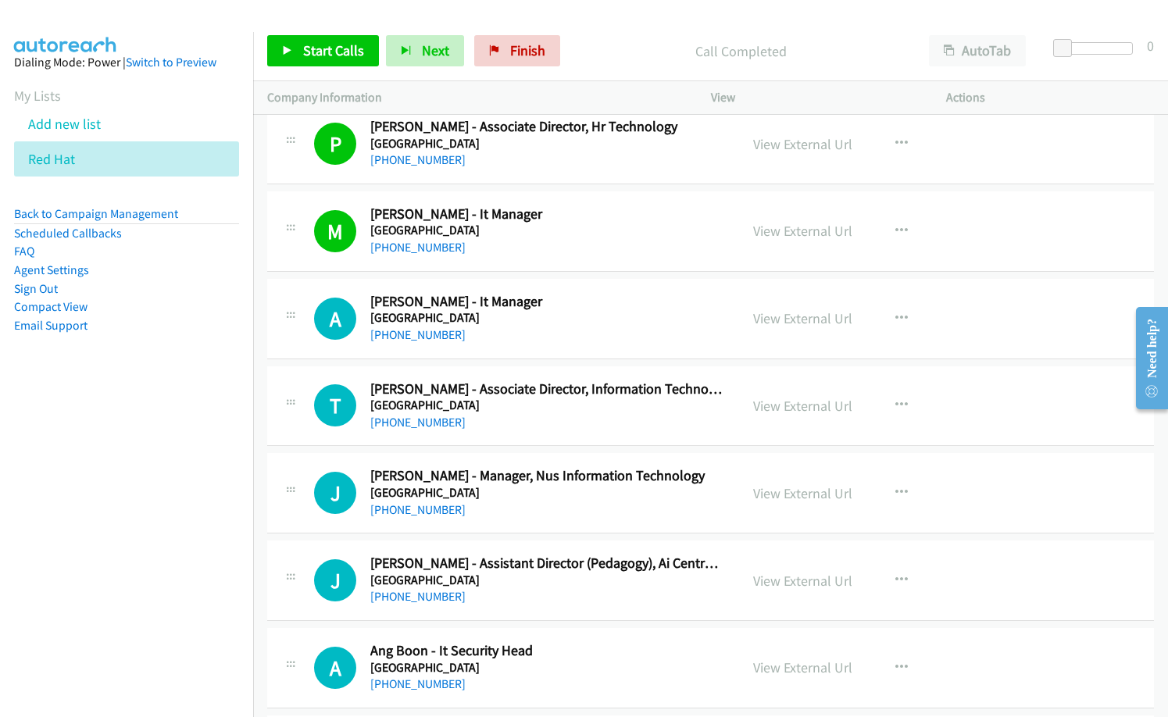
scroll to position [12271, 0]
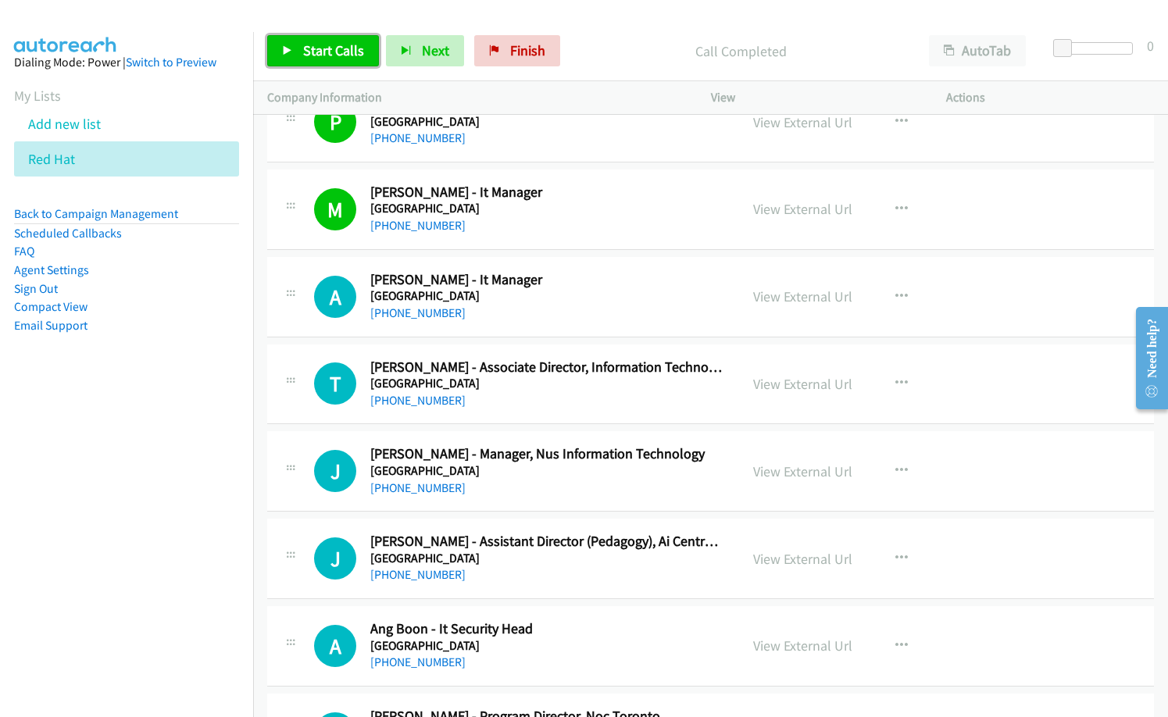
click at [327, 55] on span "Start Calls" at bounding box center [333, 50] width 61 height 18
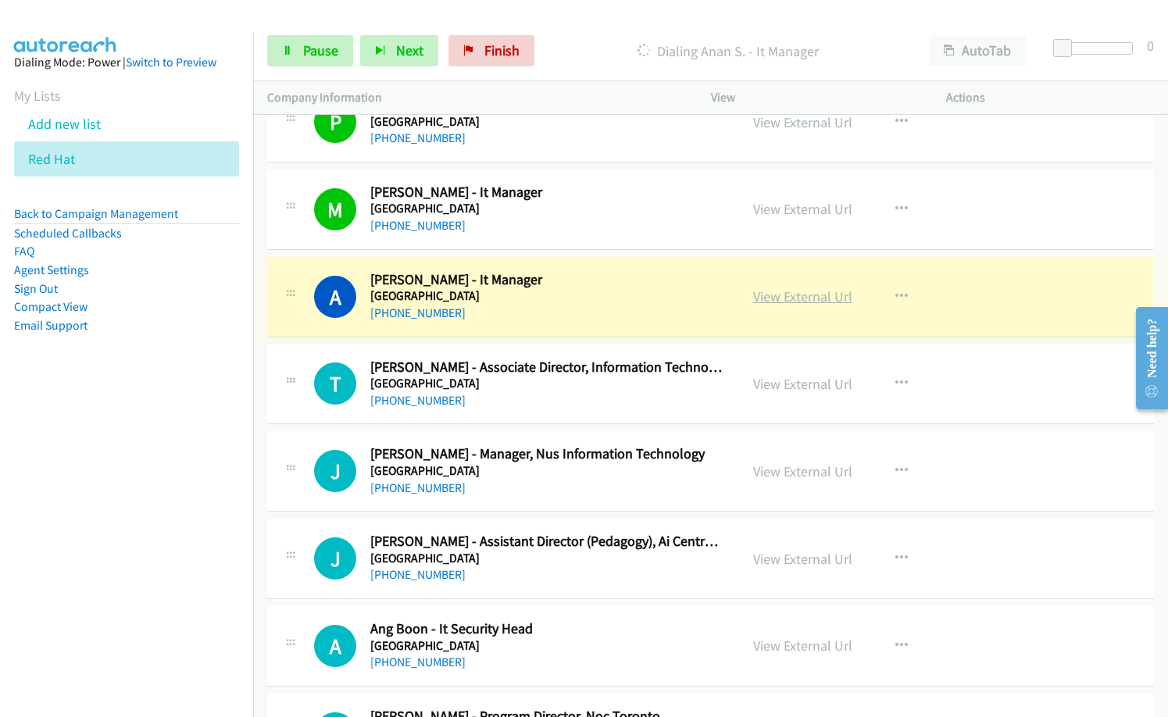
click at [817, 301] on link "View External Url" at bounding box center [802, 297] width 99 height 18
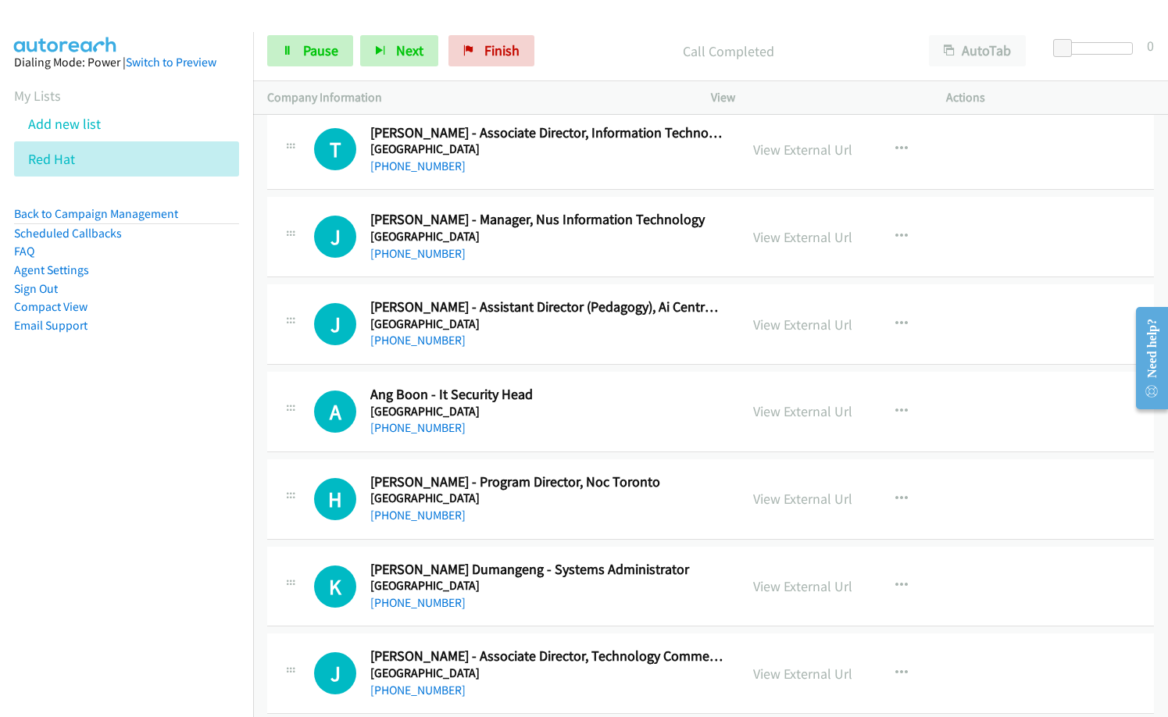
scroll to position [12427, 0]
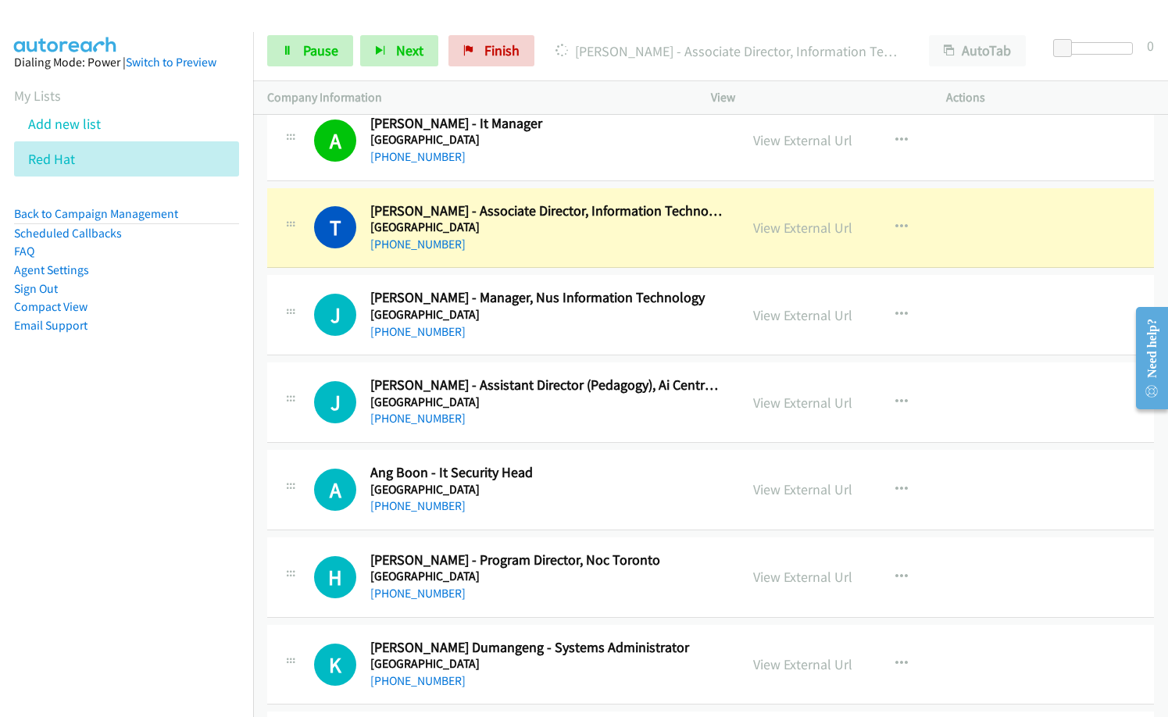
click at [77, 543] on nav "Dialing Mode: Power | Switch to Preview My Lists Add new list Red Hat Back to C…" at bounding box center [127, 390] width 254 height 717
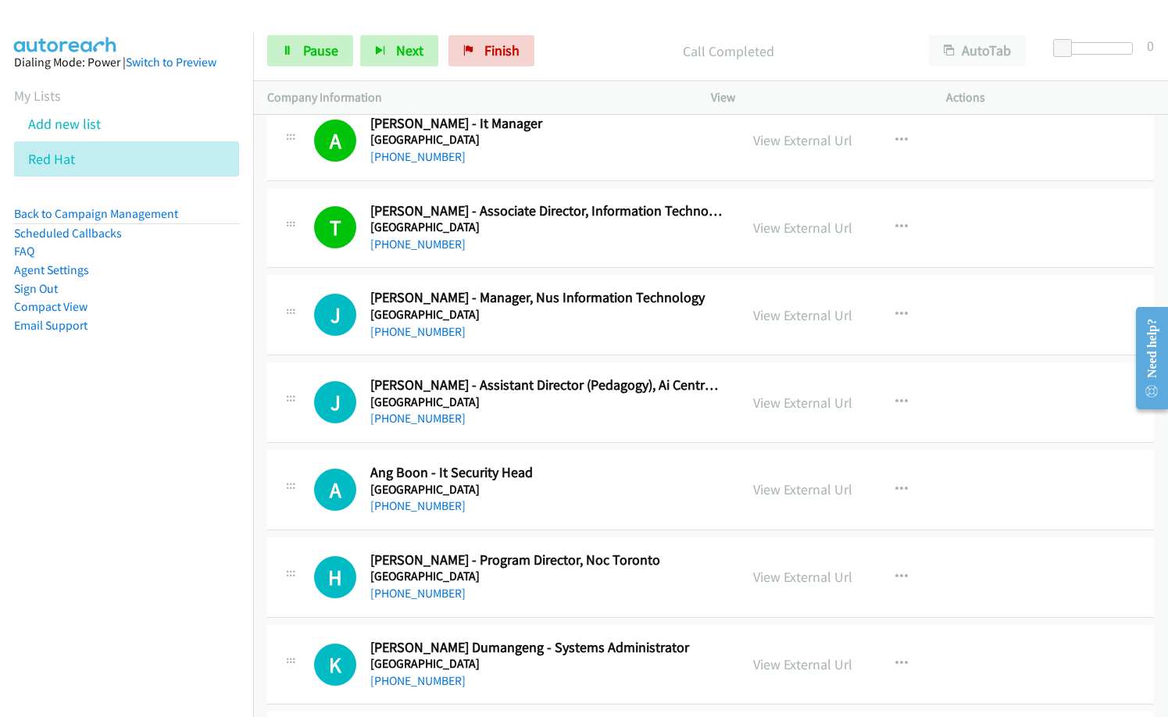
scroll to position [12505, 0]
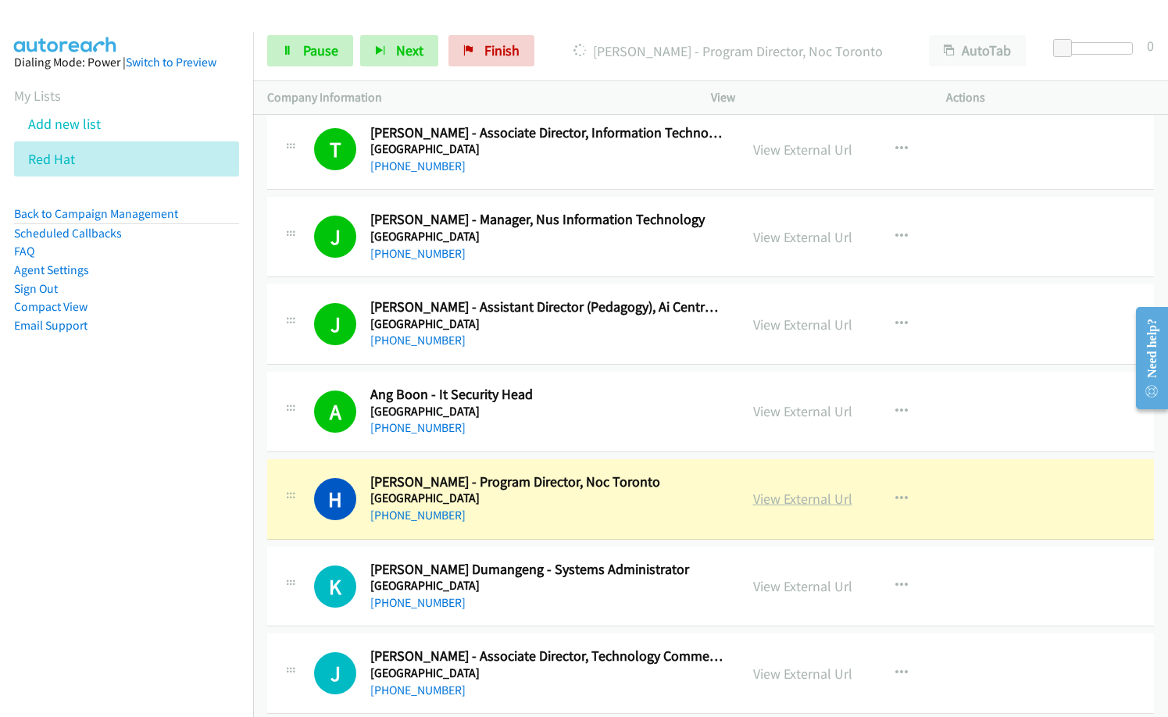
click at [796, 496] on link "View External Url" at bounding box center [802, 499] width 99 height 18
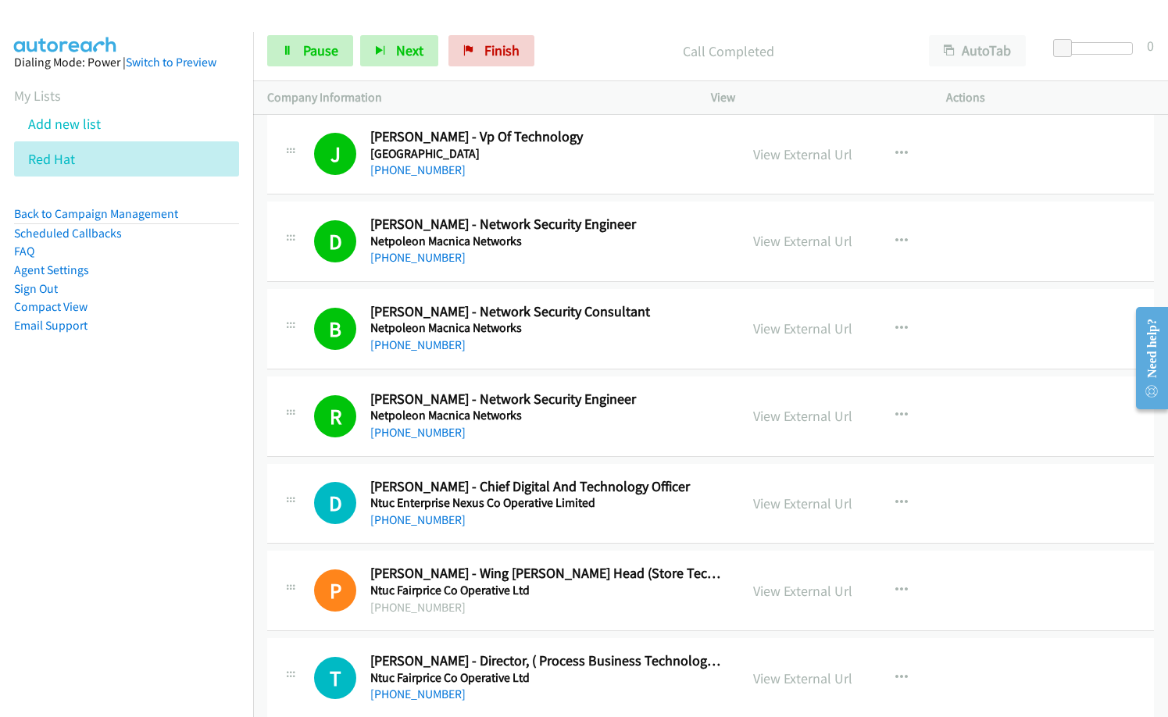
scroll to position [13131, 0]
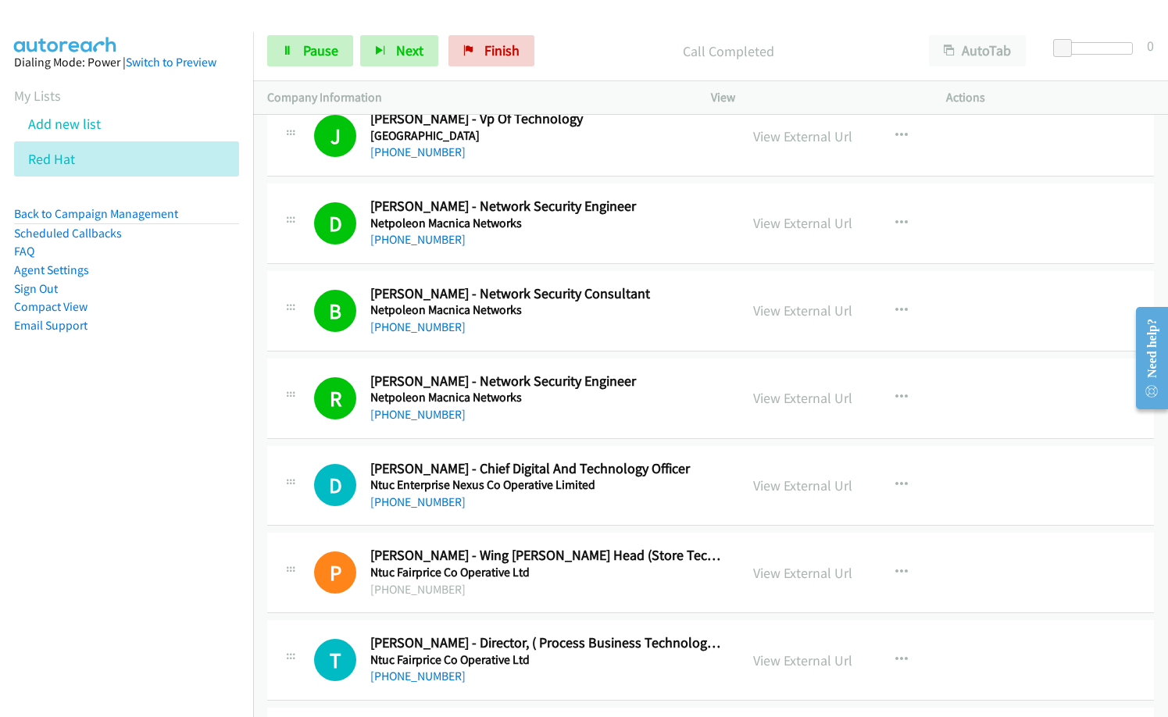
click at [113, 589] on nav "Dialing Mode: Power | Switch to Preview My Lists Add new list Red Hat Back to C…" at bounding box center [127, 390] width 254 height 717
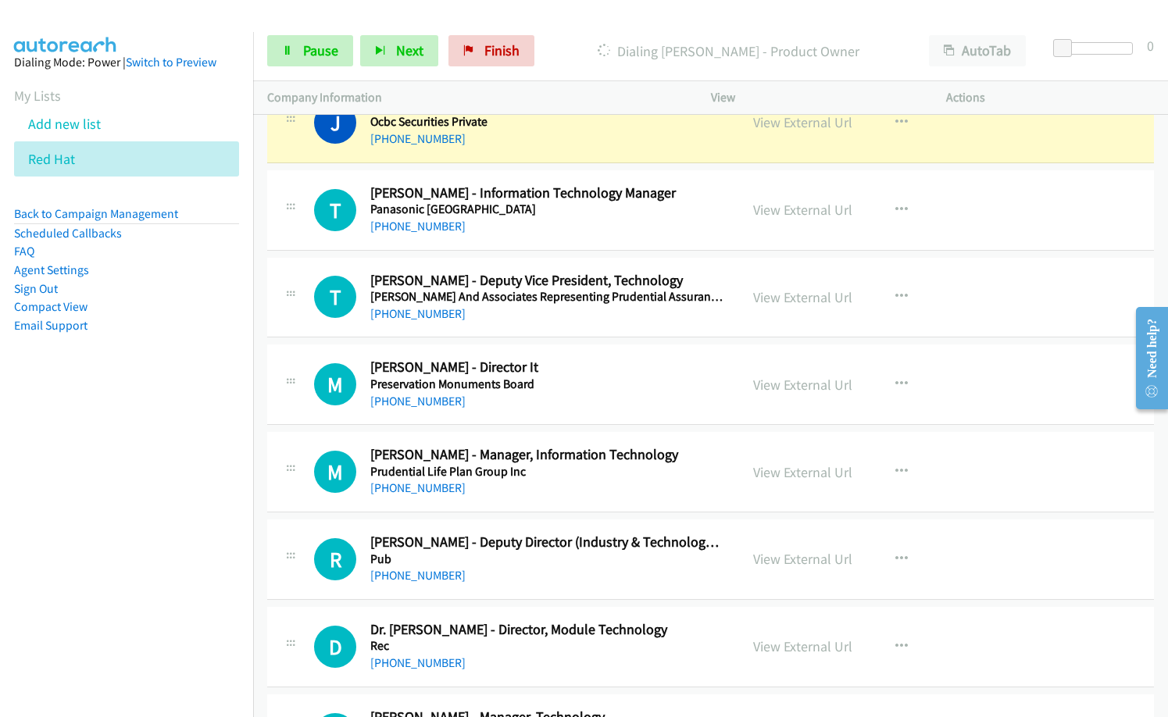
scroll to position [13600, 0]
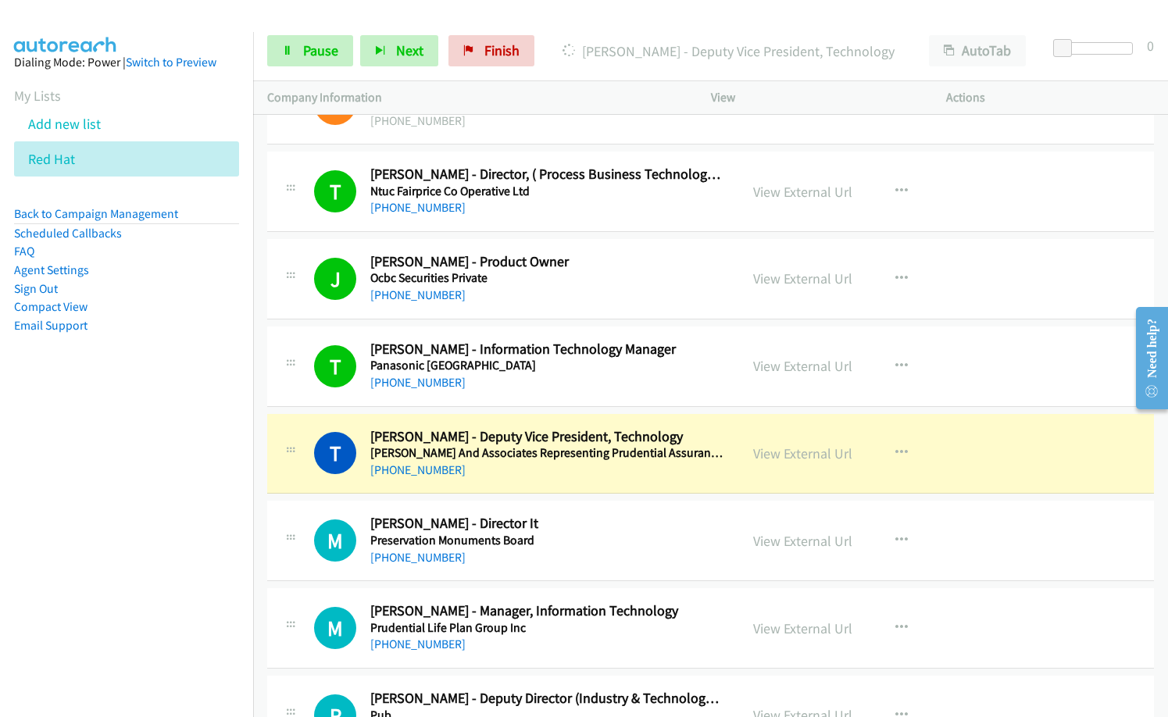
click at [600, 506] on div "M Callback Scheduled [PERSON_NAME] - Director It Preservation Monuments Board […" at bounding box center [710, 541] width 887 height 81
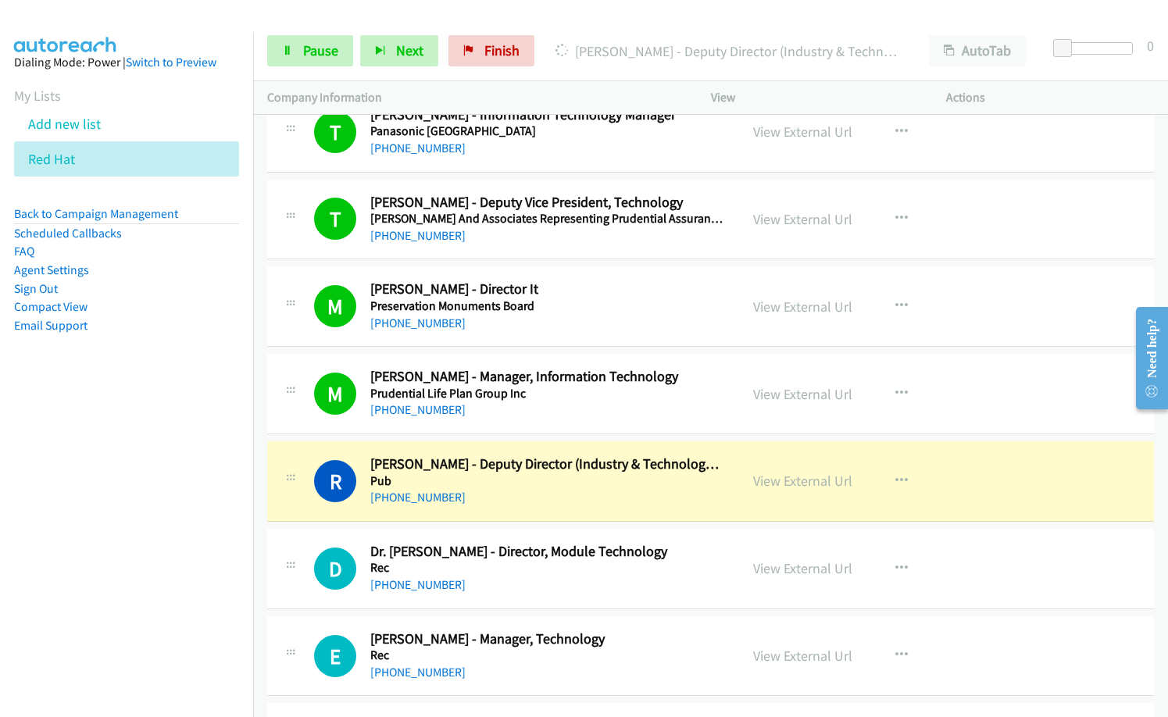
scroll to position [13912, 0]
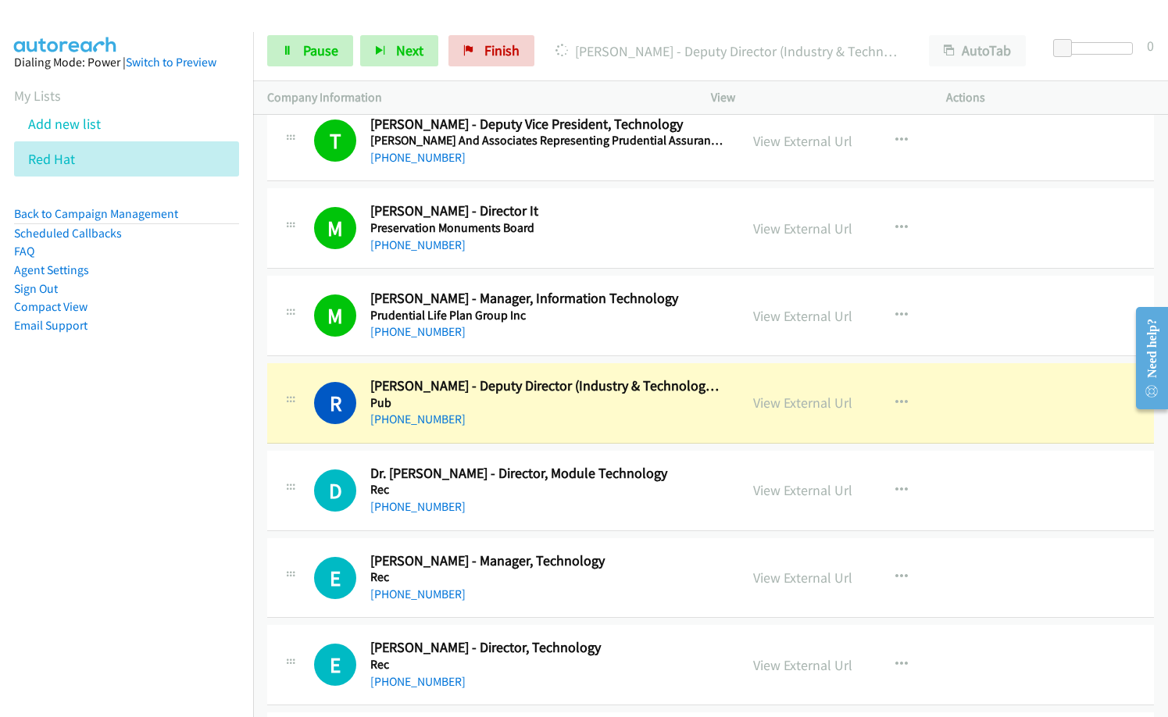
click at [502, 503] on div "[PHONE_NUMBER]" at bounding box center [547, 507] width 355 height 19
click at [331, 46] on span "Pause" at bounding box center [320, 50] width 35 height 18
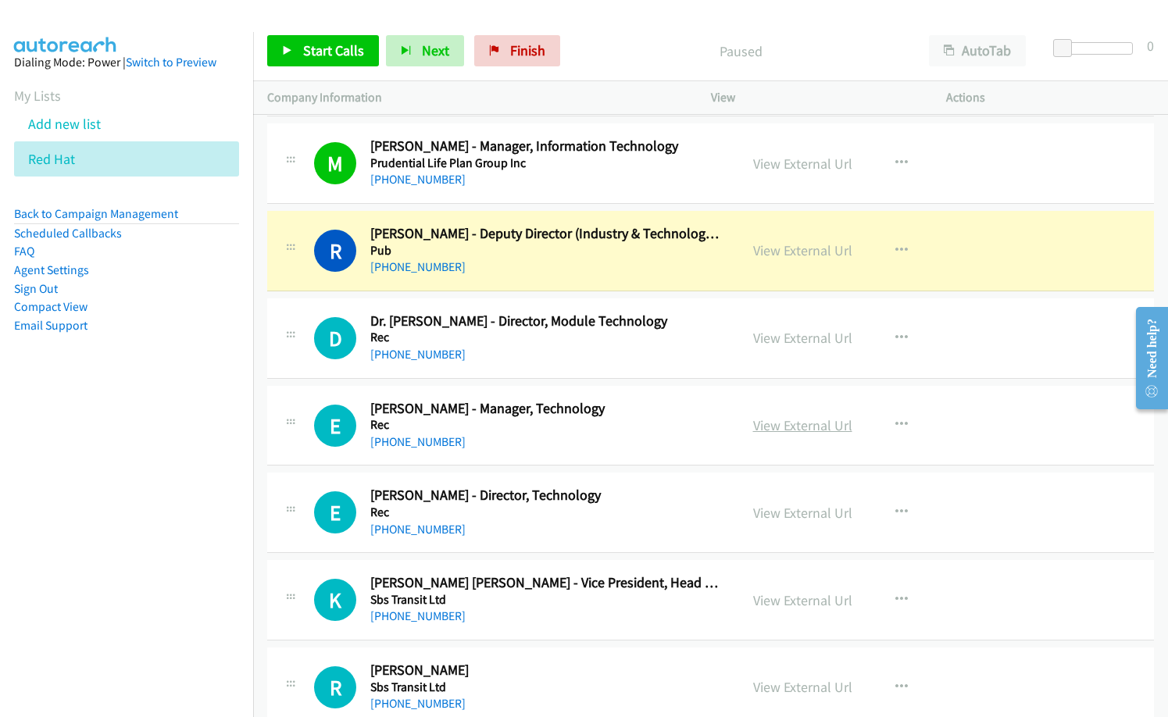
scroll to position [14068, 0]
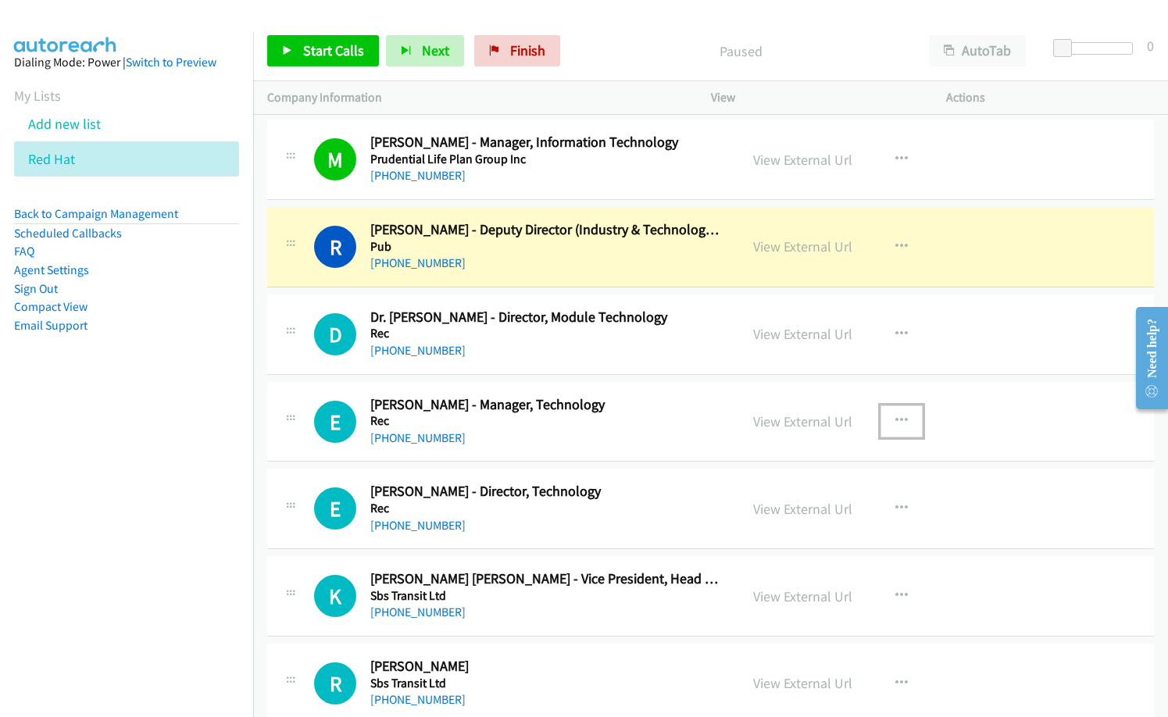
click at [896, 416] on icon "button" at bounding box center [902, 421] width 13 height 13
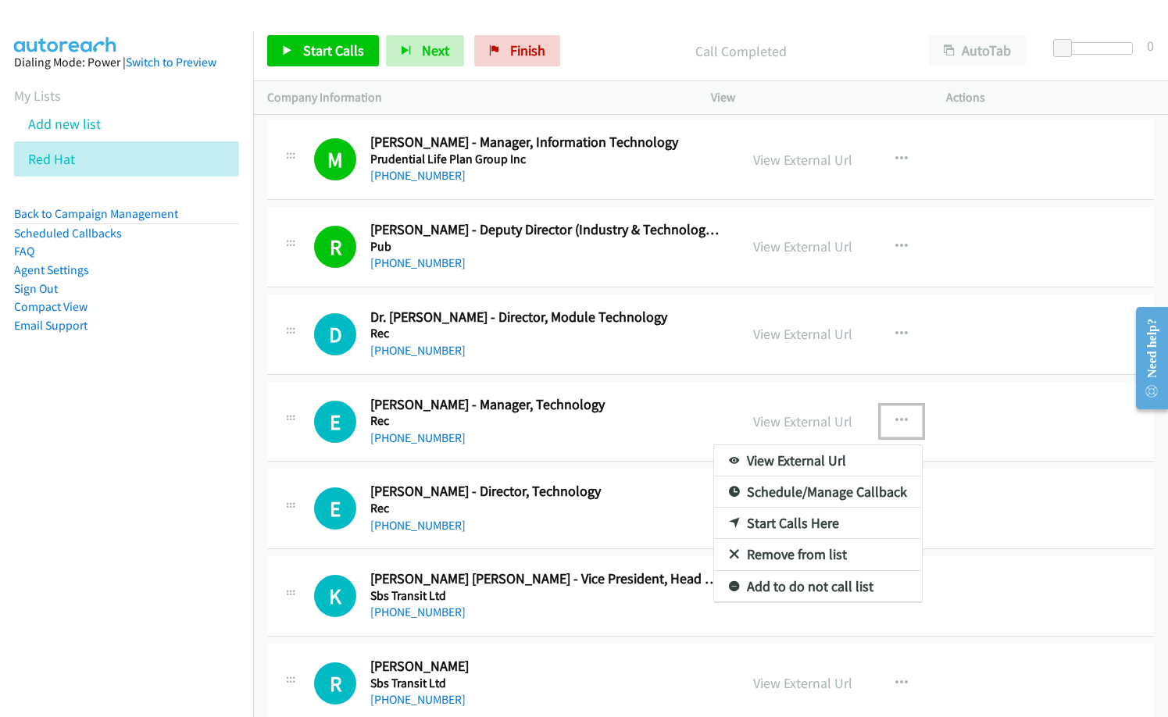
click at [791, 521] on link "Start Calls Here" at bounding box center [818, 523] width 208 height 31
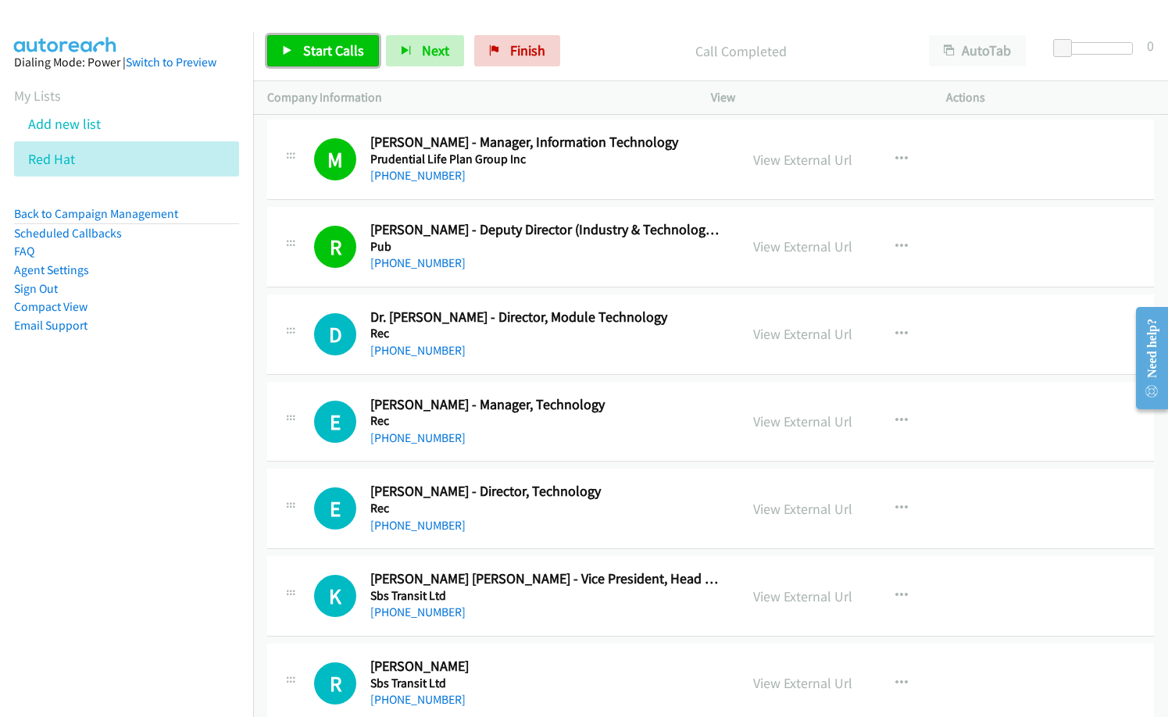
click at [339, 37] on link "Start Calls" at bounding box center [323, 50] width 112 height 31
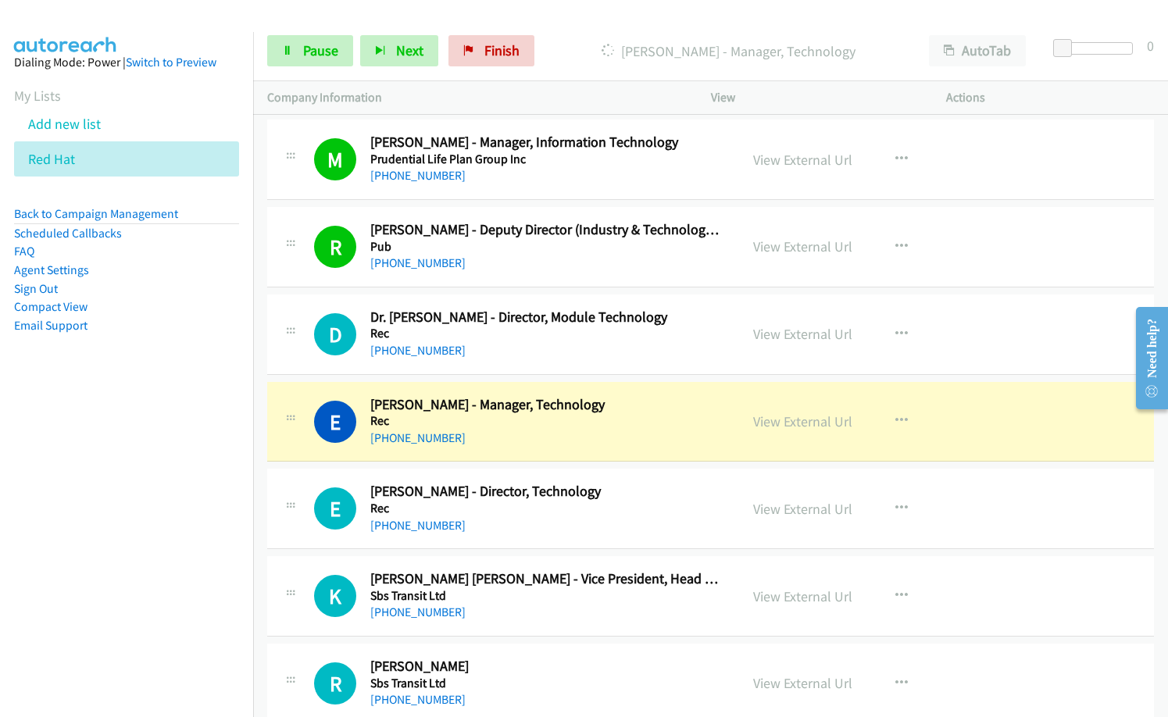
click at [630, 528] on div "[PHONE_NUMBER]" at bounding box center [547, 526] width 355 height 19
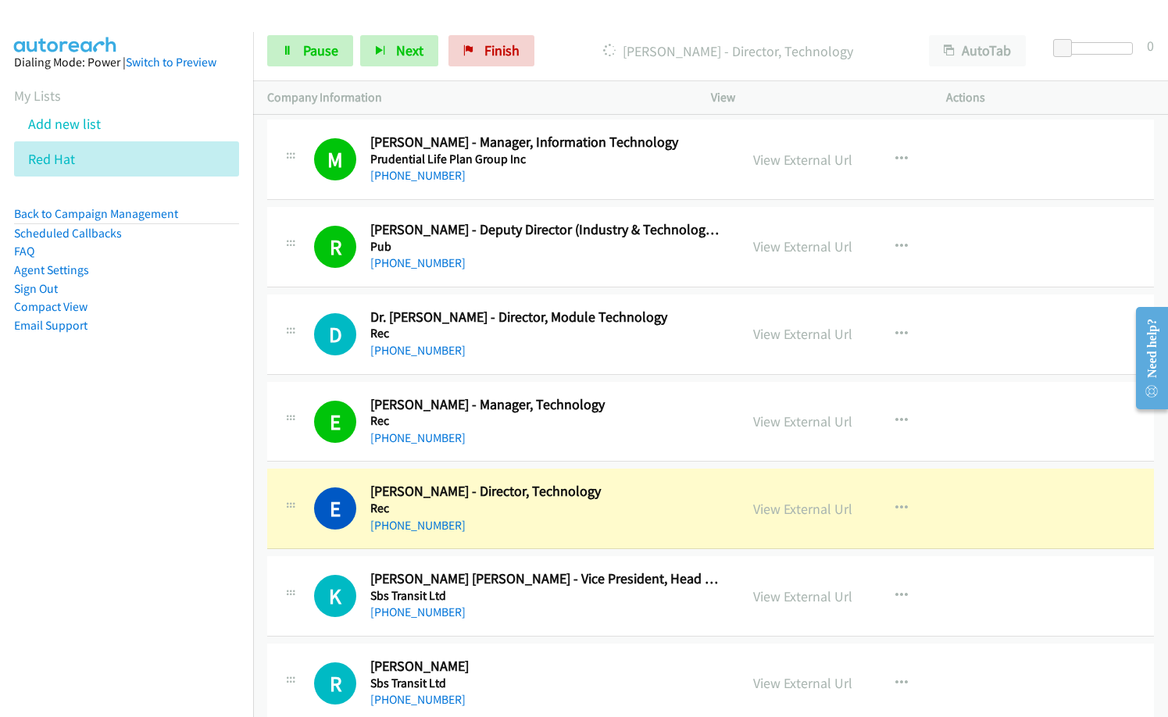
drag, startPoint x: 811, startPoint y: 514, endPoint x: 885, endPoint y: 571, distance: 92.5
click at [794, 505] on link "View External Url" at bounding box center [802, 509] width 99 height 18
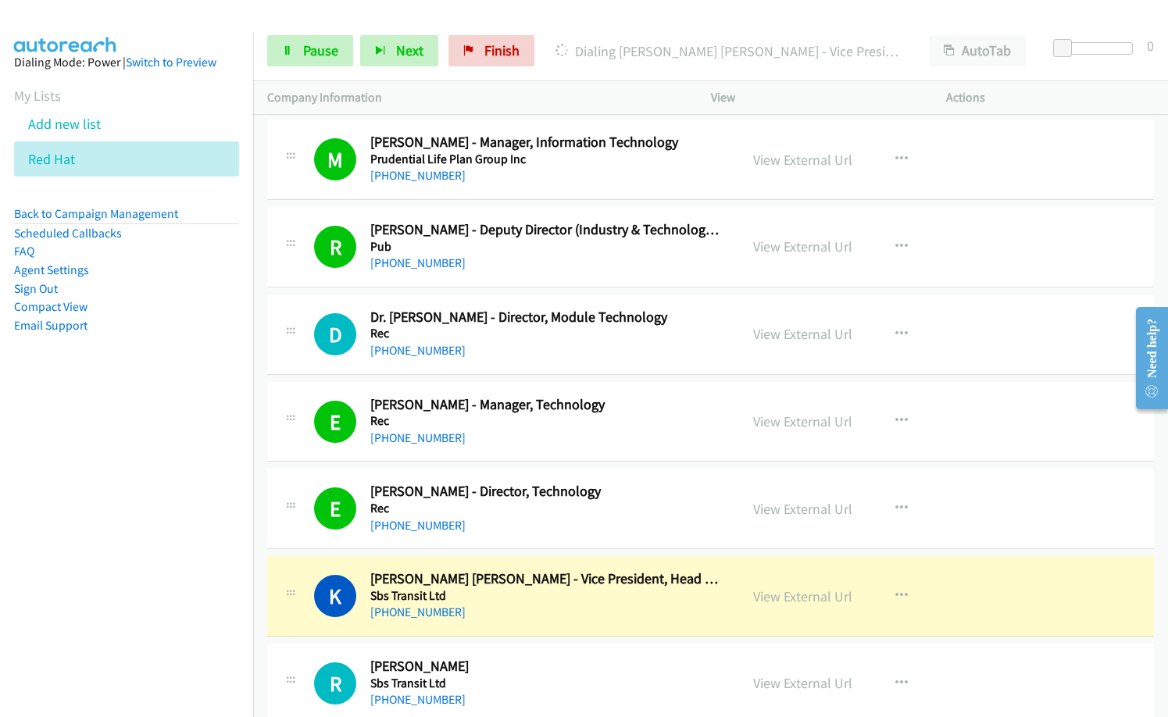
scroll to position [14303, 0]
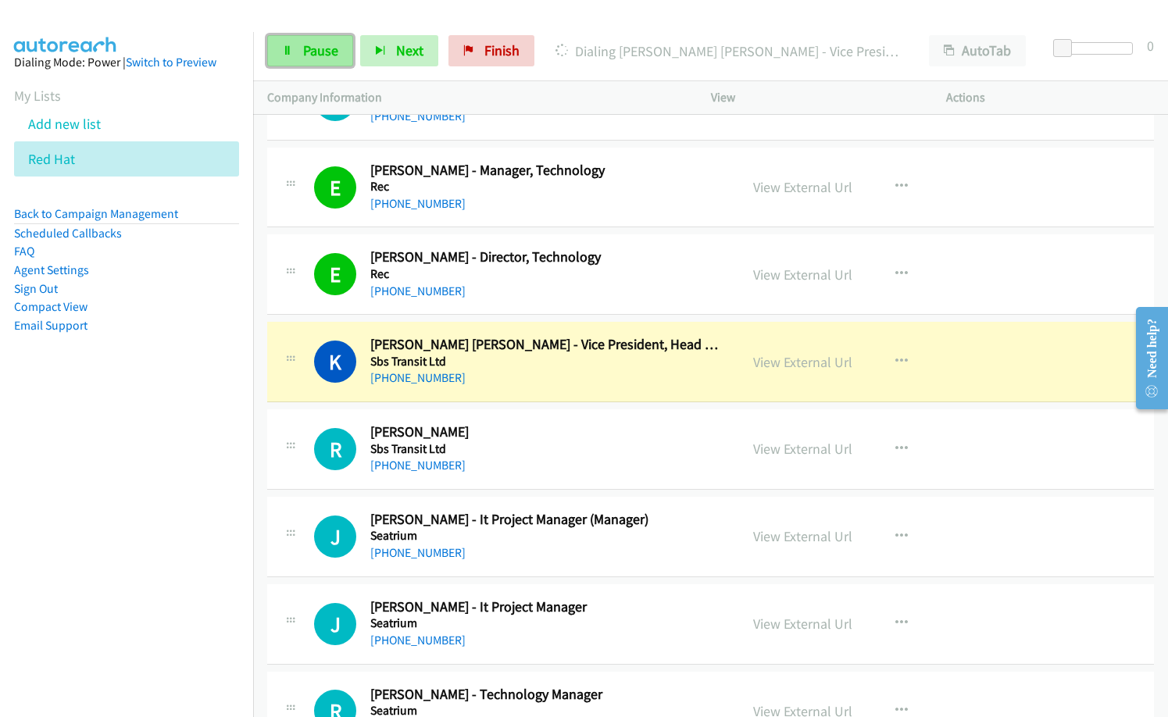
click at [321, 47] on span "Pause" at bounding box center [320, 50] width 35 height 18
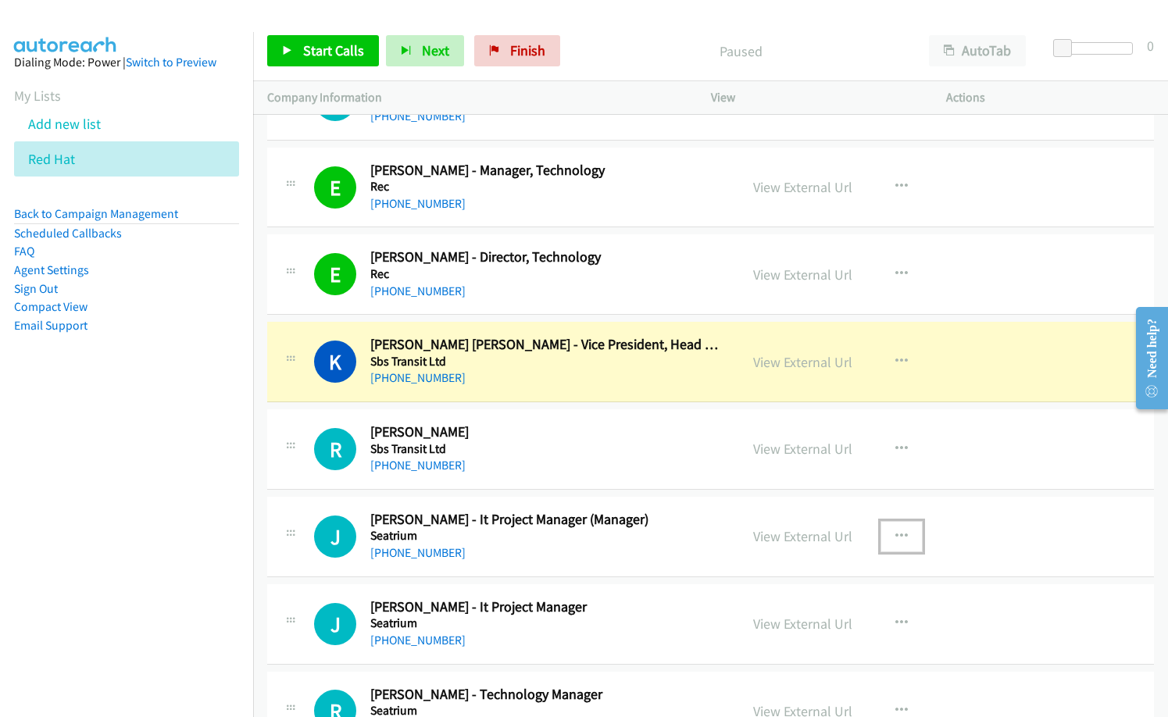
click at [896, 535] on icon "button" at bounding box center [902, 537] width 13 height 13
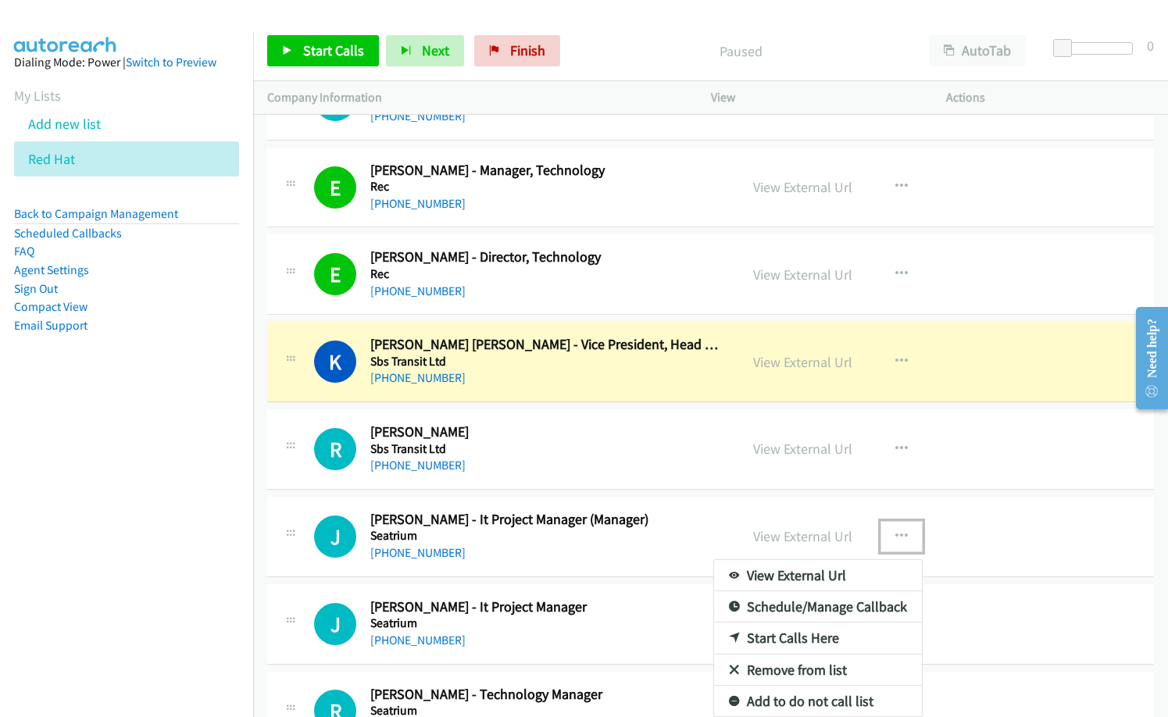
click at [749, 641] on link "Start Calls Here" at bounding box center [818, 638] width 208 height 31
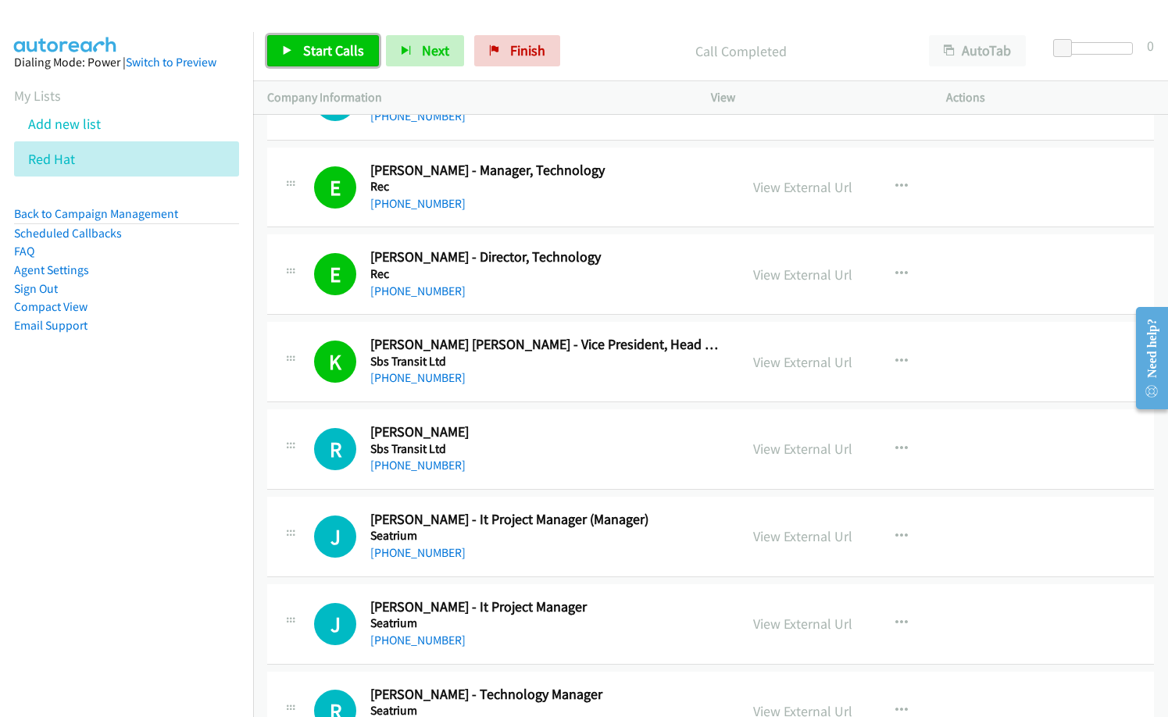
drag, startPoint x: 313, startPoint y: 59, endPoint x: 527, endPoint y: 114, distance: 220.3
click at [313, 59] on link "Start Calls" at bounding box center [323, 50] width 112 height 31
click at [574, 46] on p "Started" at bounding box center [728, 51] width 345 height 21
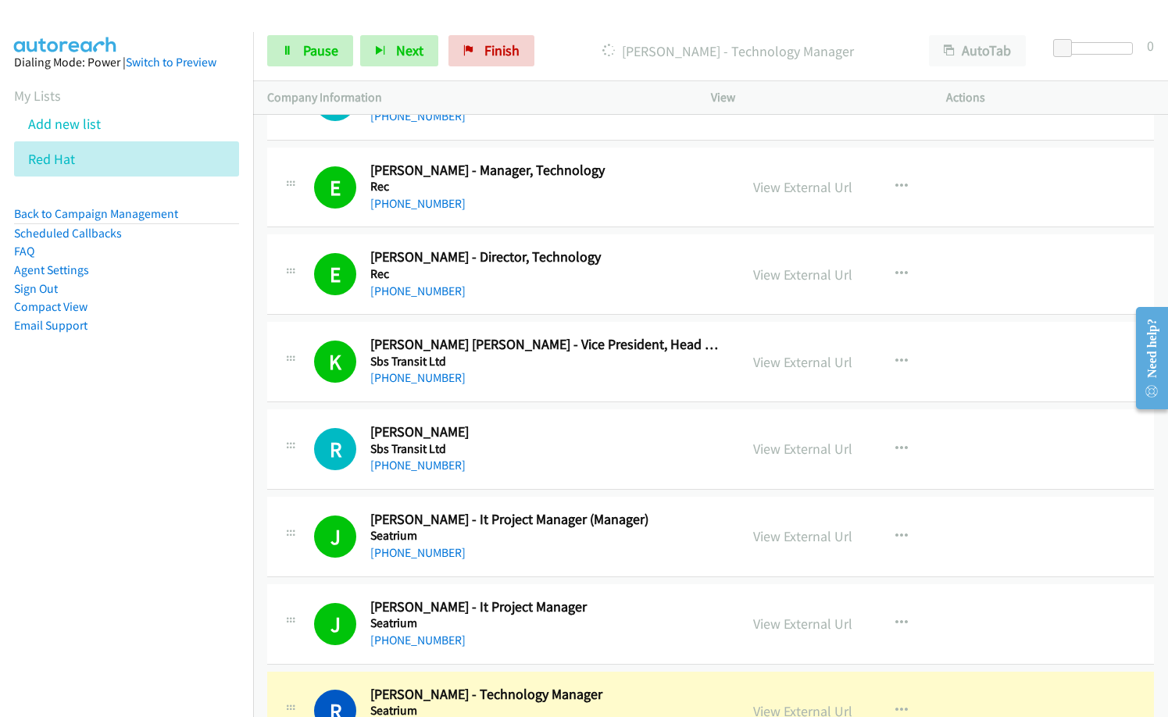
click at [542, 456] on div "[PHONE_NUMBER]" at bounding box center [547, 465] width 355 height 19
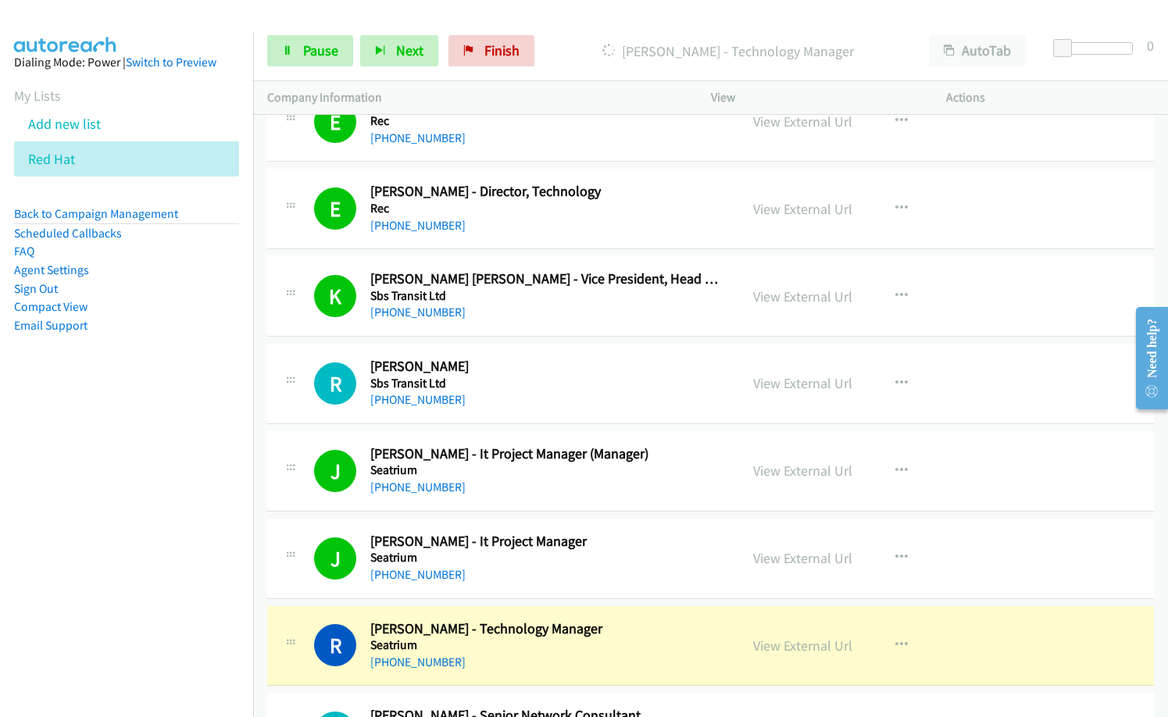
scroll to position [14459, 0]
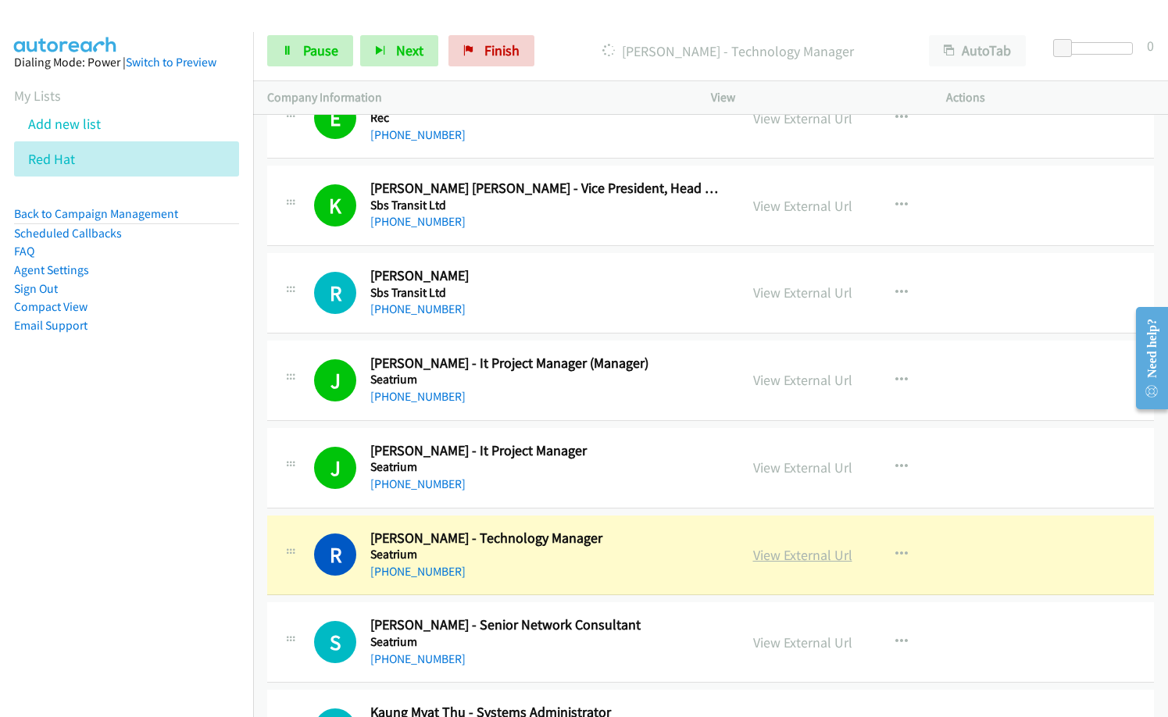
click at [805, 551] on link "View External Url" at bounding box center [802, 555] width 99 height 18
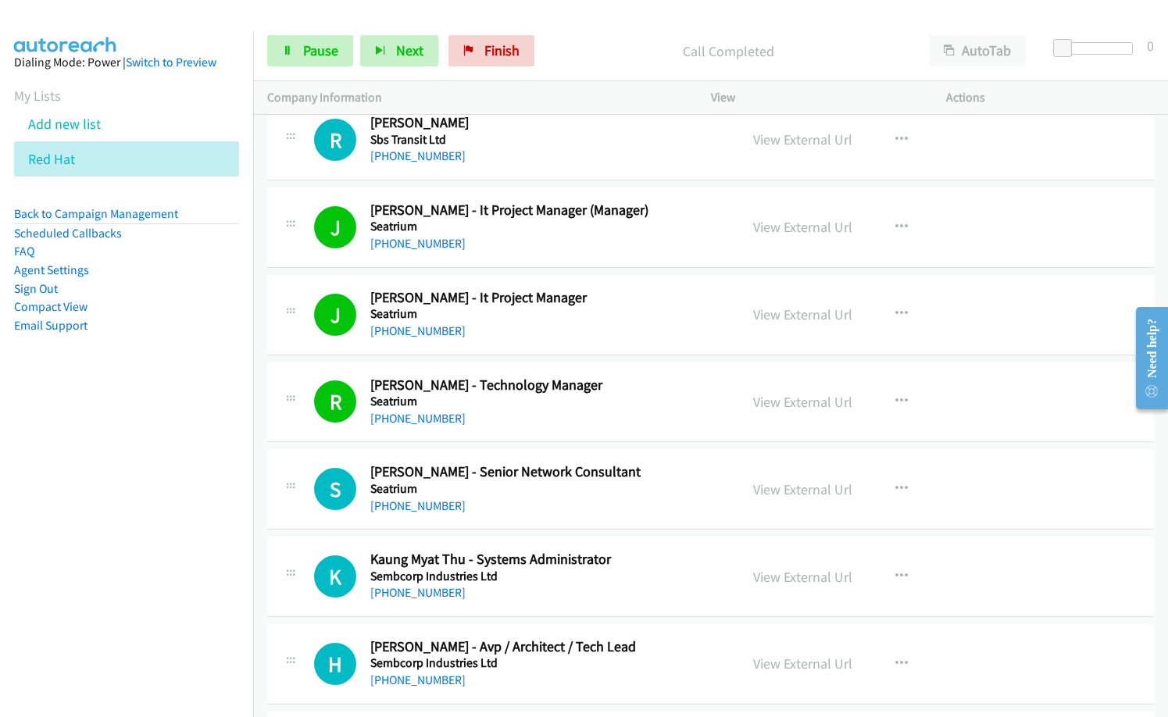
scroll to position [14694, 0]
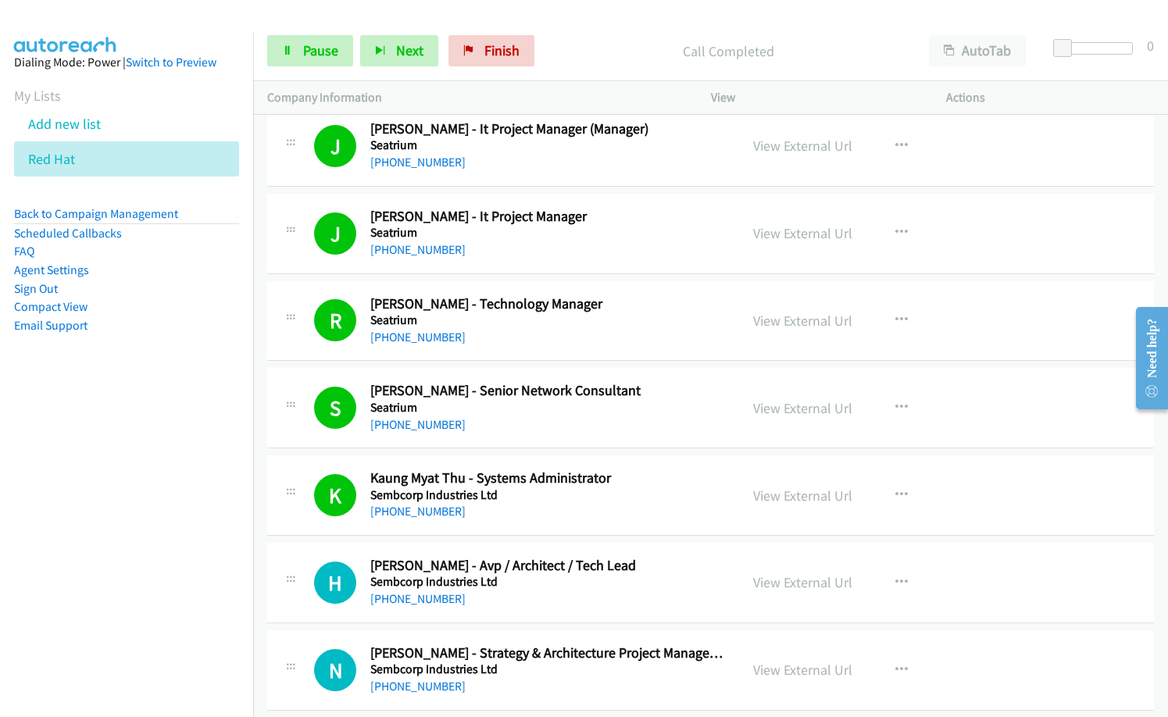
click at [15, 571] on nav "Dialing Mode: Power | Switch to Preview My Lists Add new list Red Hat Back to C…" at bounding box center [127, 390] width 254 height 717
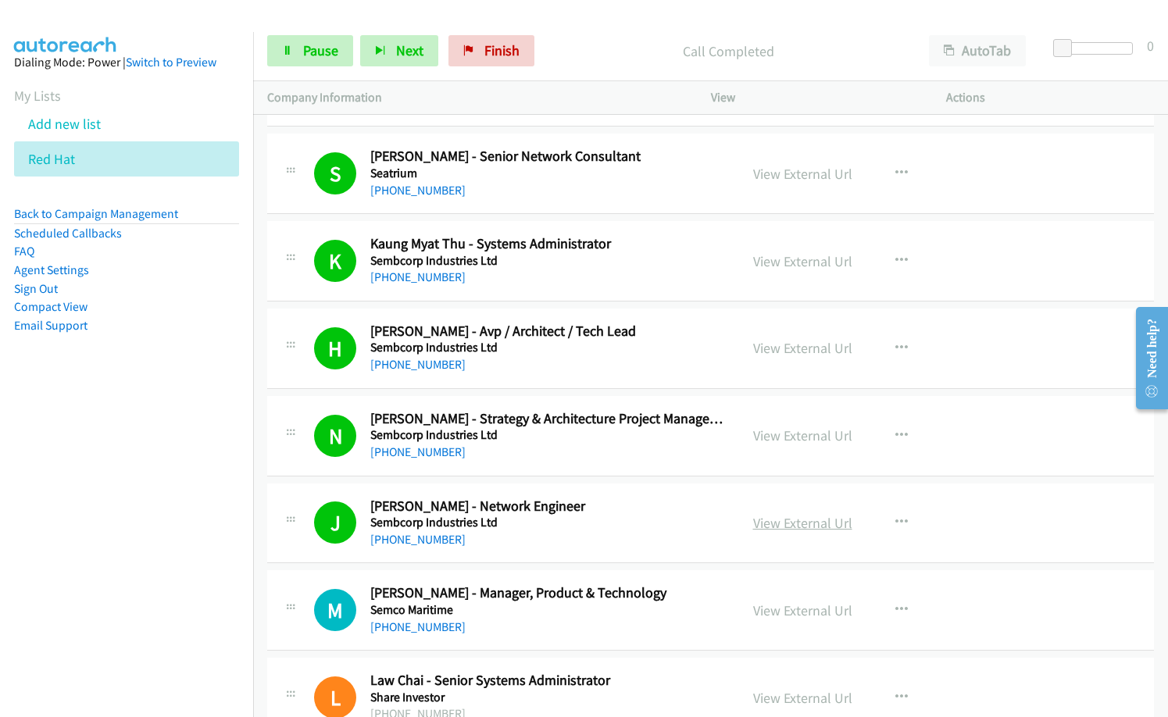
drag, startPoint x: 803, startPoint y: 521, endPoint x: 772, endPoint y: 521, distance: 31.3
click at [803, 521] on link "View External Url" at bounding box center [802, 523] width 99 height 18
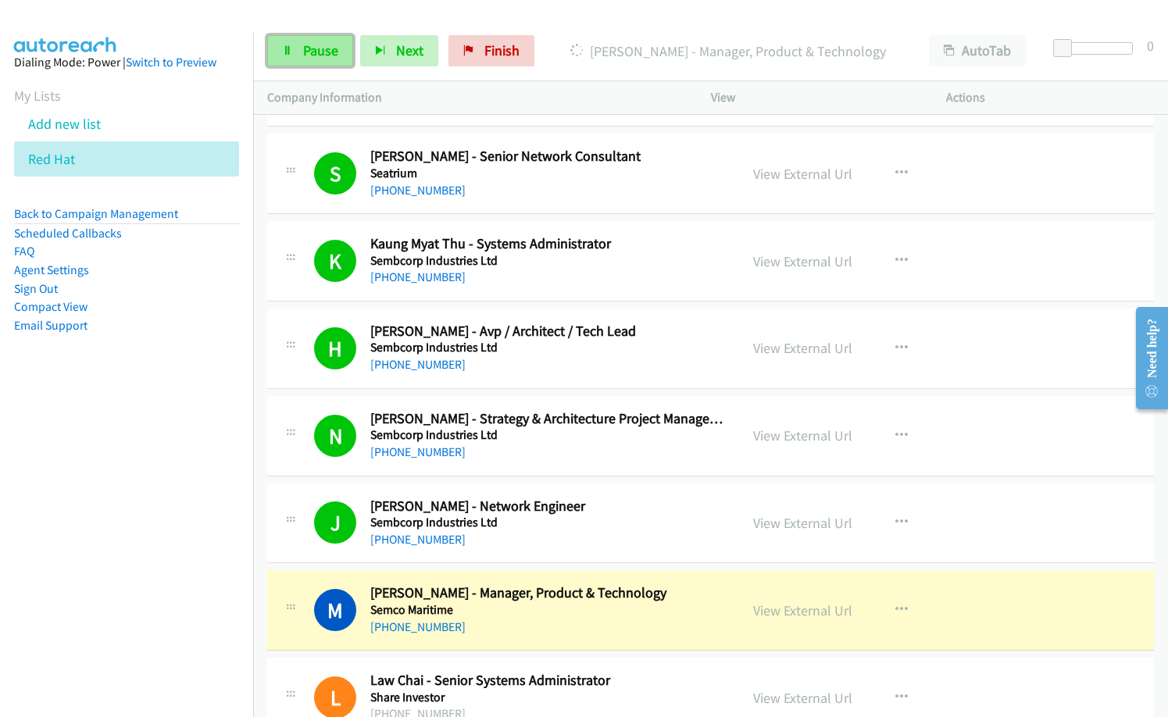
click at [306, 49] on span "Pause" at bounding box center [320, 50] width 35 height 18
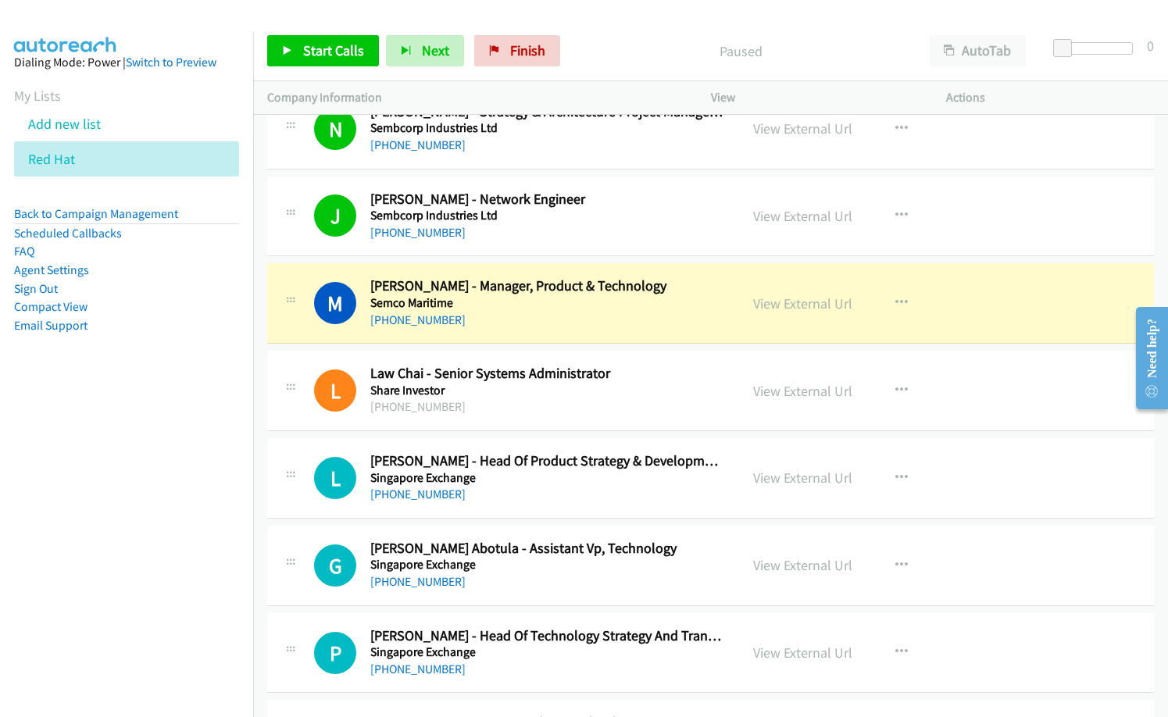
scroll to position [15241, 0]
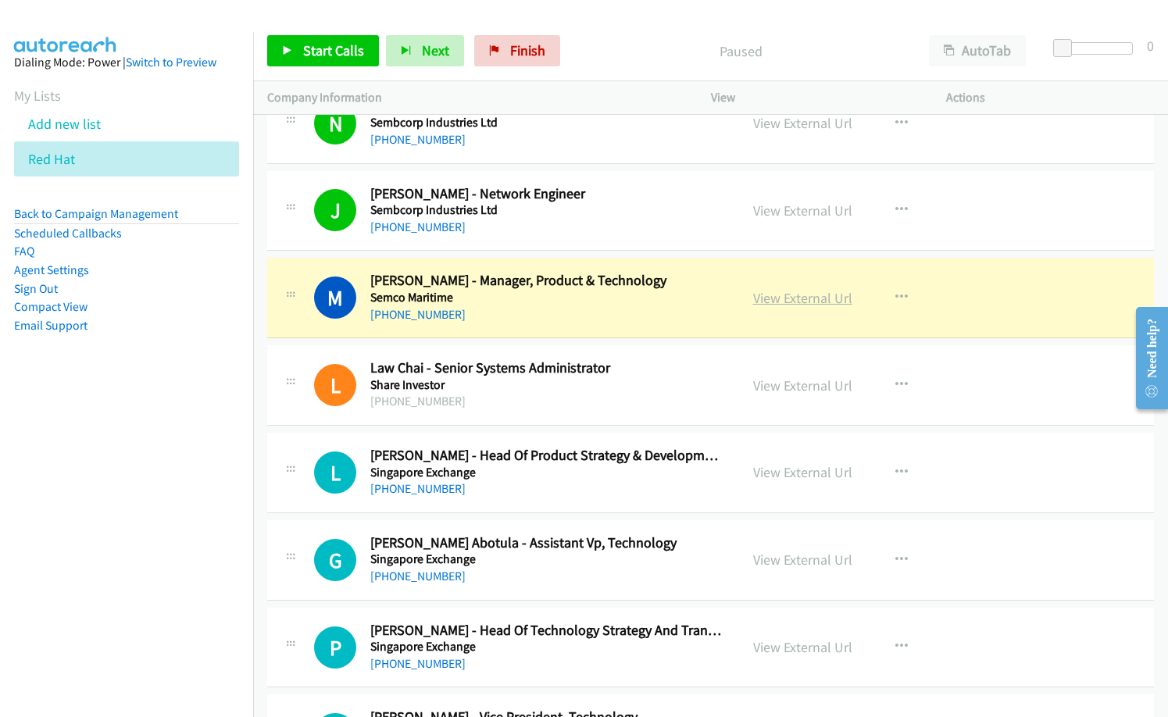
click at [792, 293] on link "View External Url" at bounding box center [802, 298] width 99 height 18
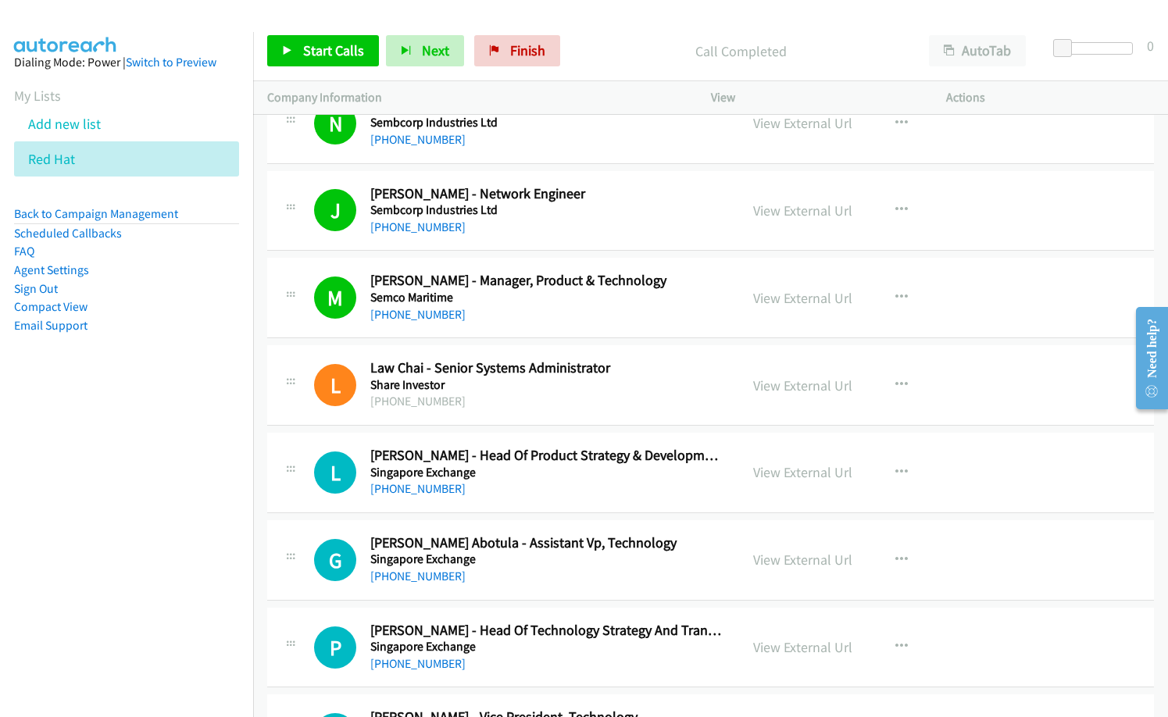
scroll to position [15397, 0]
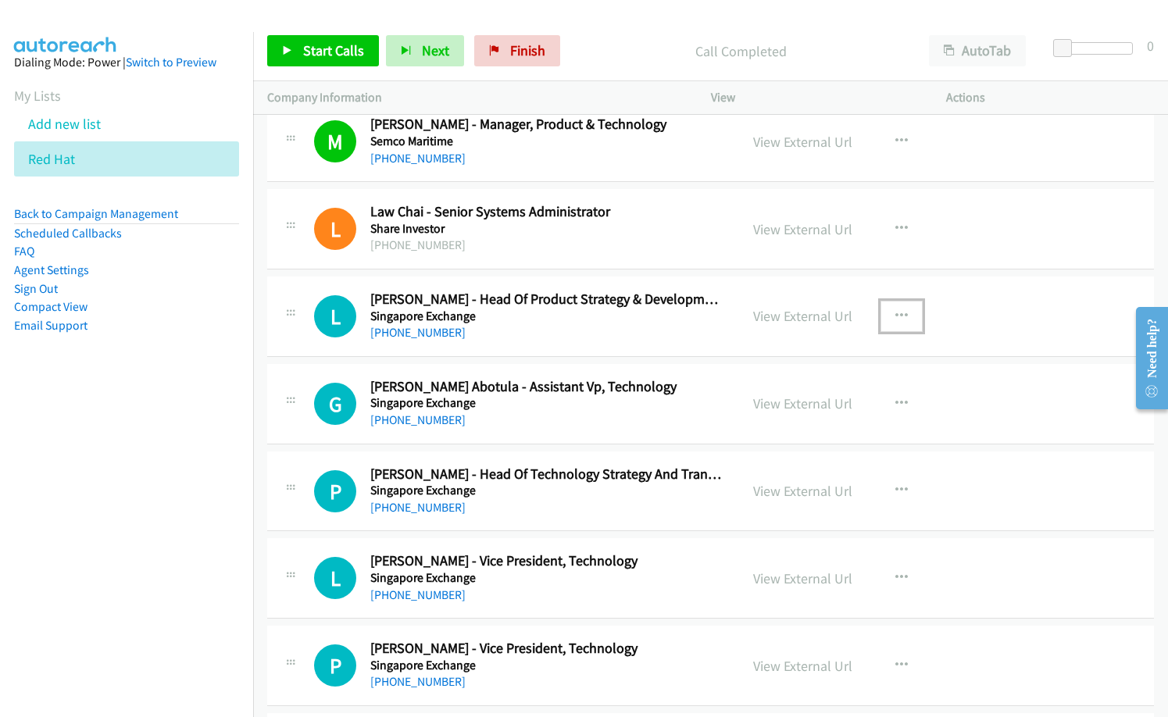
click at [896, 311] on icon "button" at bounding box center [902, 316] width 13 height 13
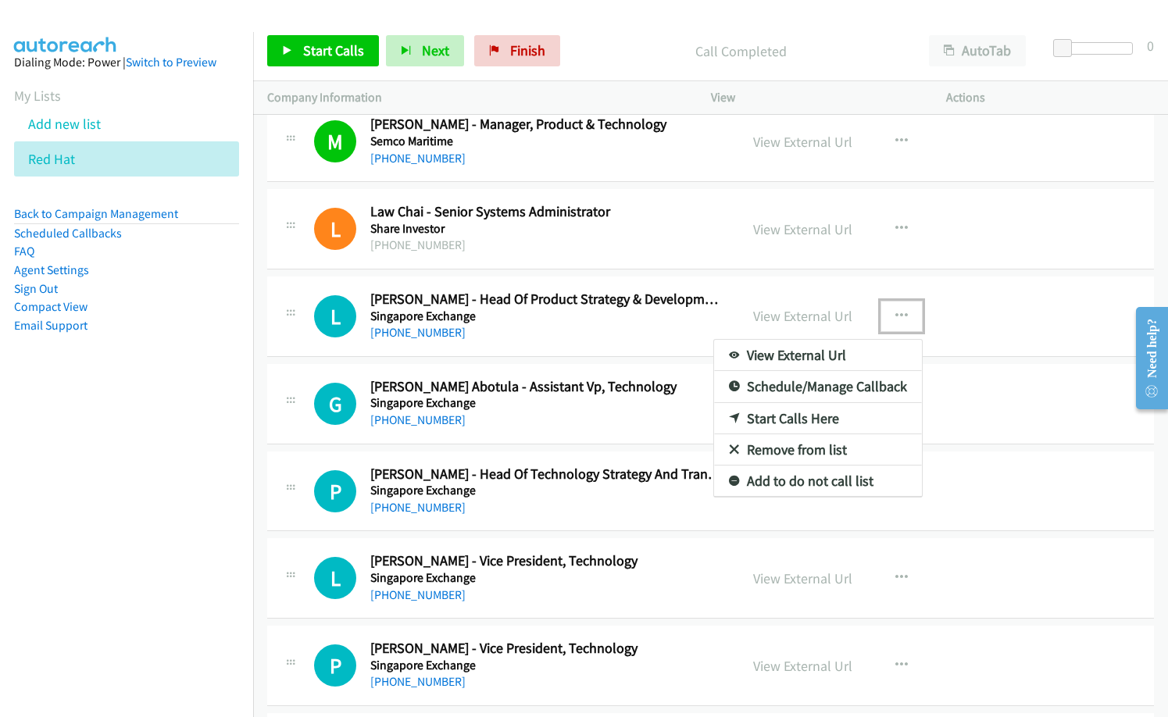
click at [317, 51] on div at bounding box center [584, 358] width 1168 height 717
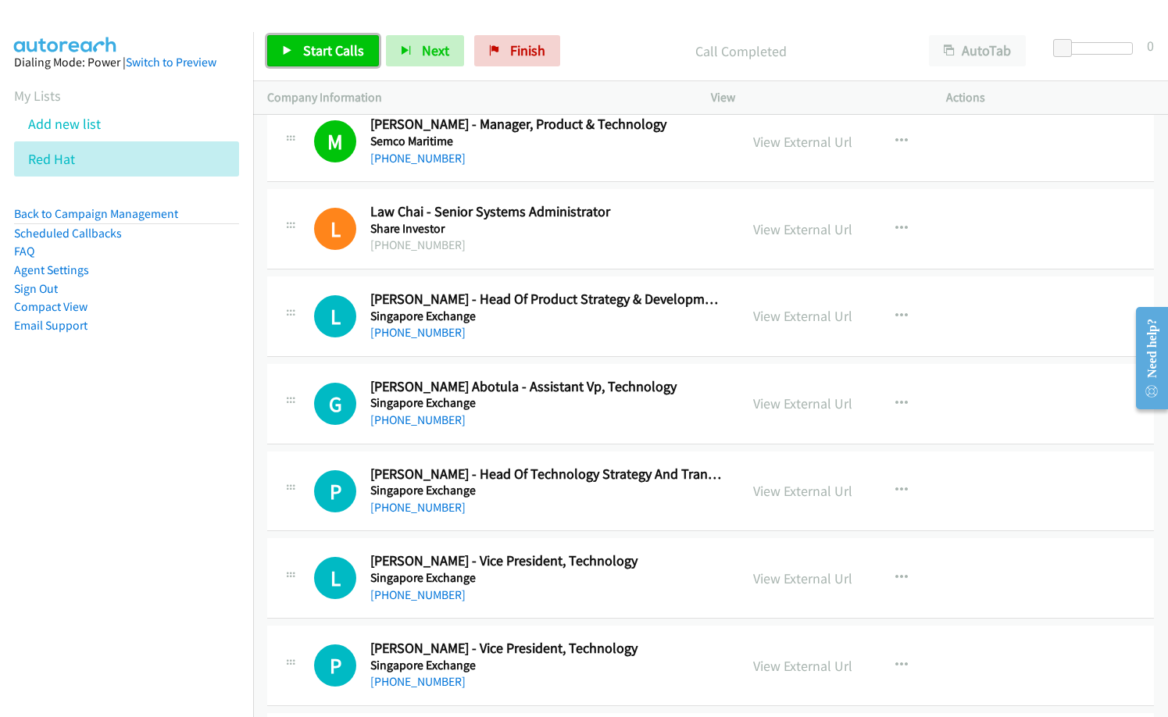
click at [350, 61] on link "Start Calls" at bounding box center [323, 50] width 112 height 31
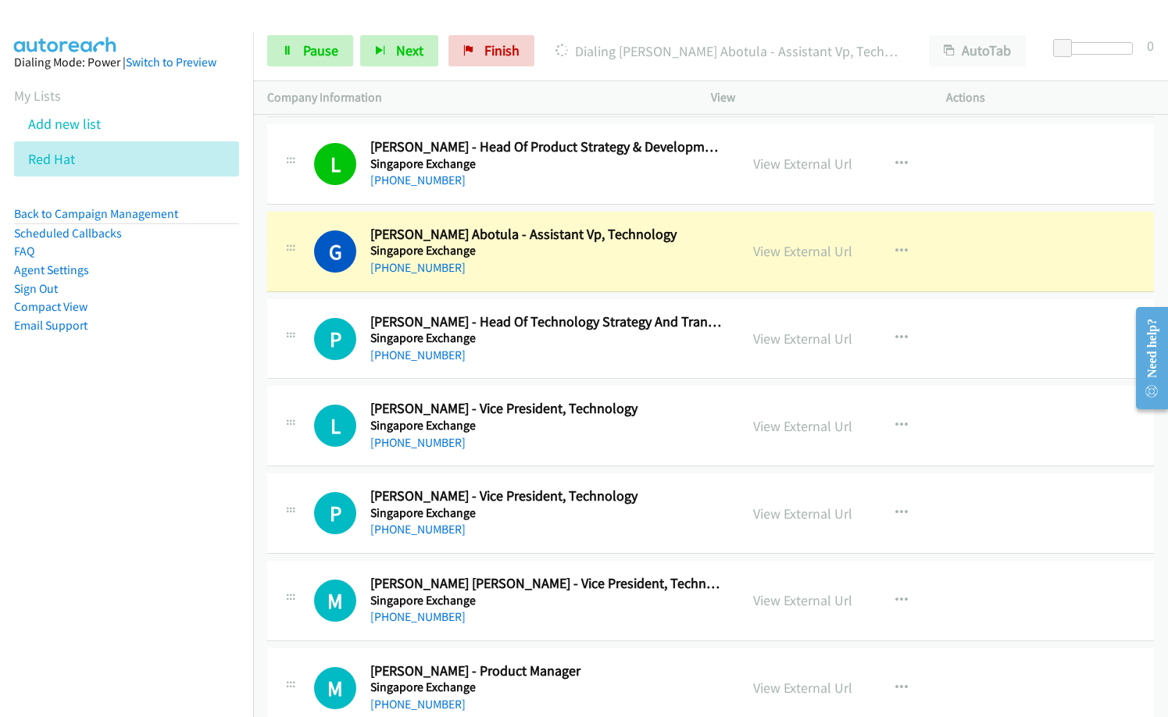
scroll to position [15553, 0]
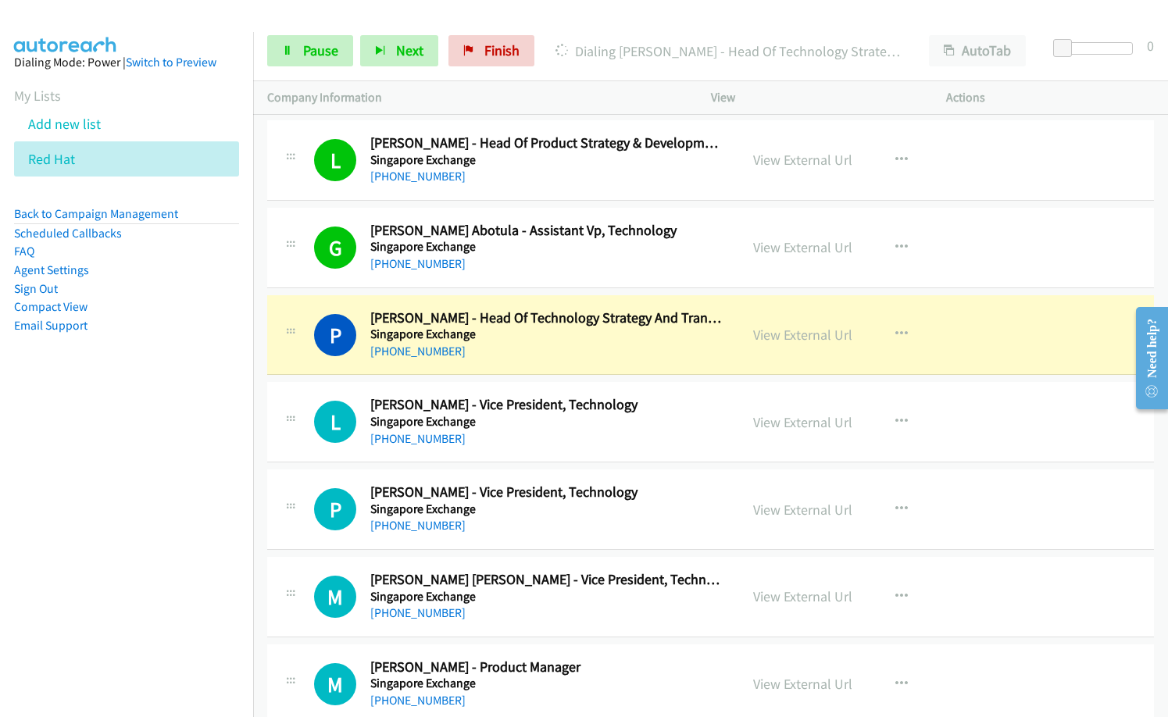
drag, startPoint x: 137, startPoint y: 487, endPoint x: 124, endPoint y: 487, distance: 12.5
click at [124, 487] on nav "Dialing Mode: Power | Switch to Preview My Lists Add new list Red Hat Back to C…" at bounding box center [127, 390] width 254 height 717
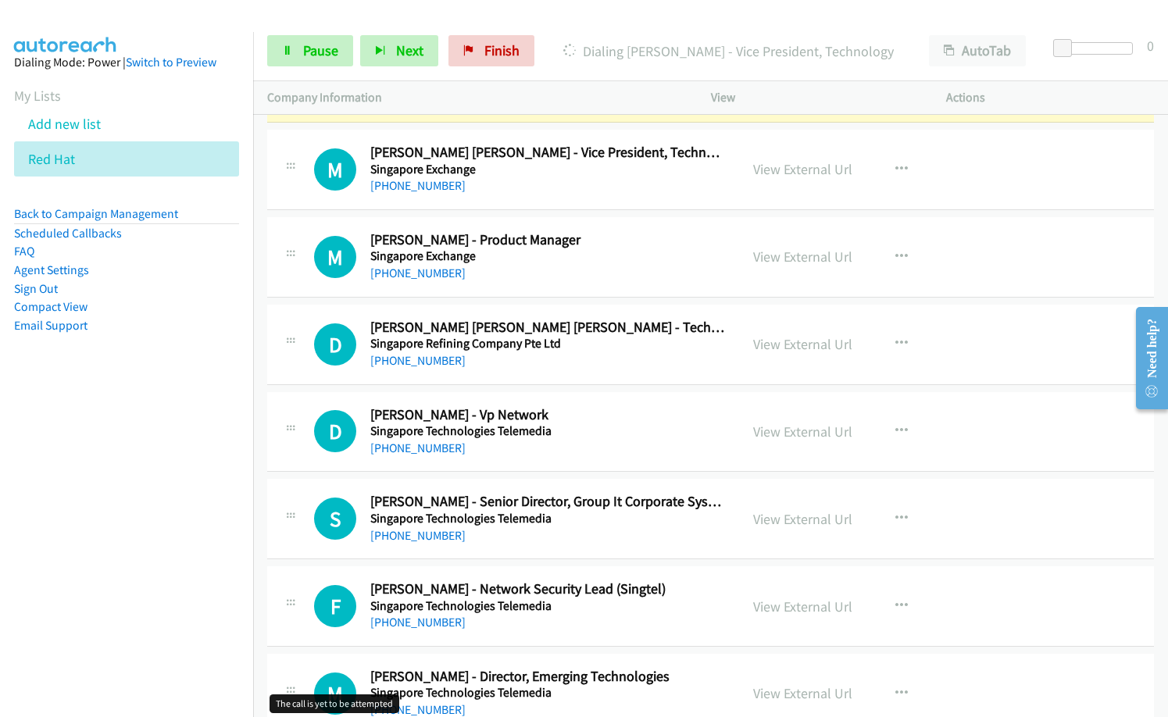
scroll to position [15866, 0]
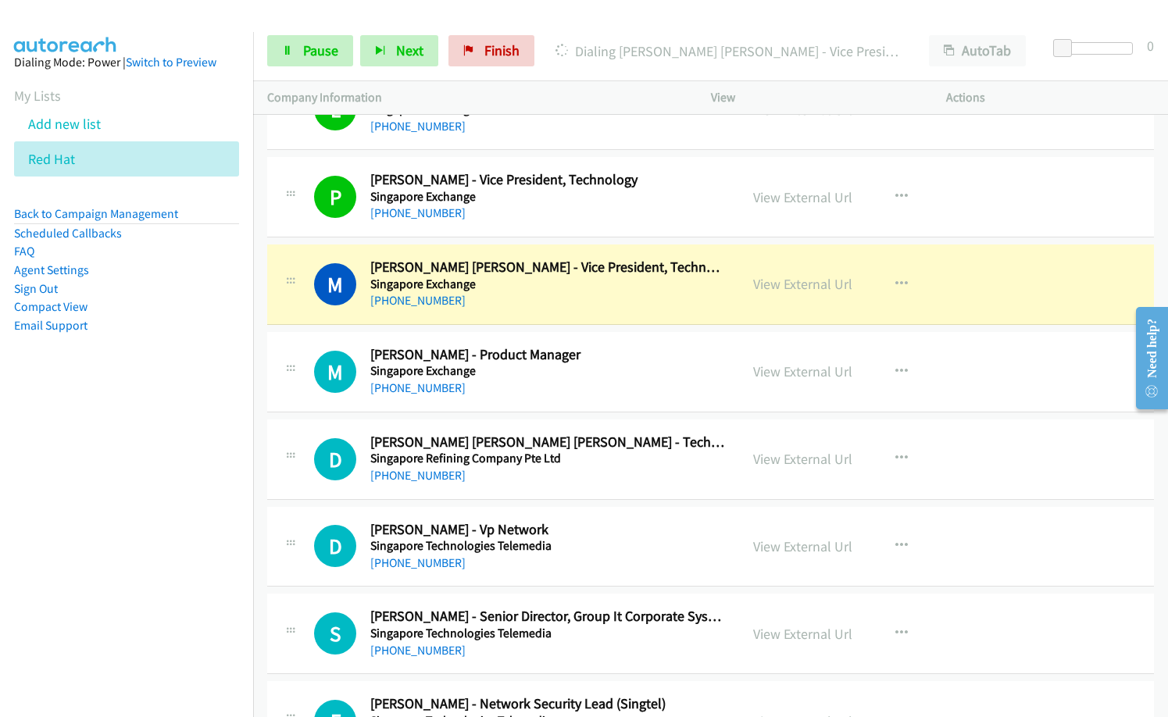
click at [585, 378] on h5 "Singapore Exchange" at bounding box center [547, 371] width 355 height 16
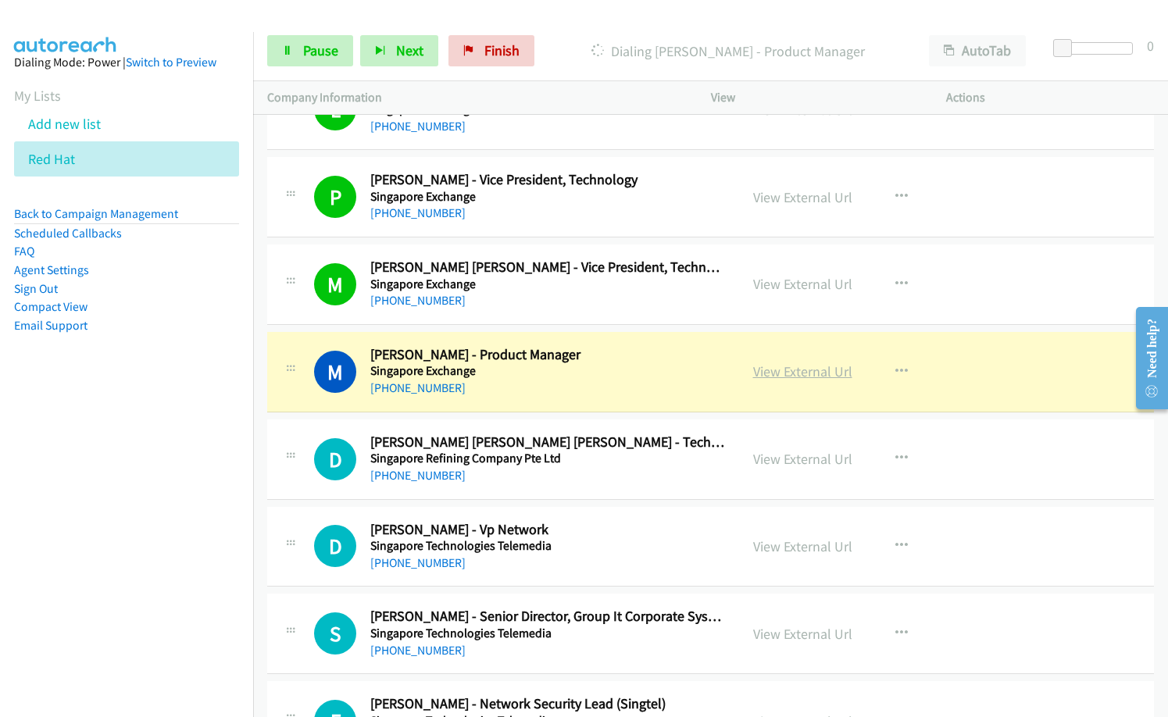
click at [814, 374] on link "View External Url" at bounding box center [802, 372] width 99 height 18
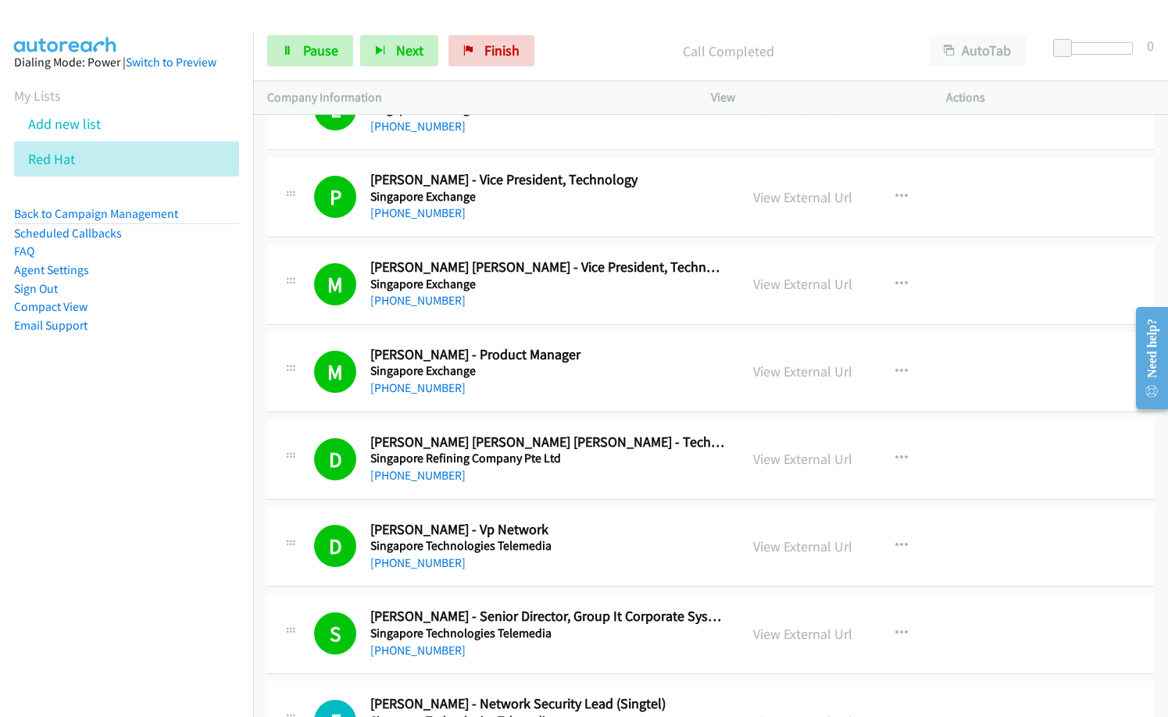
scroll to position [16179, 0]
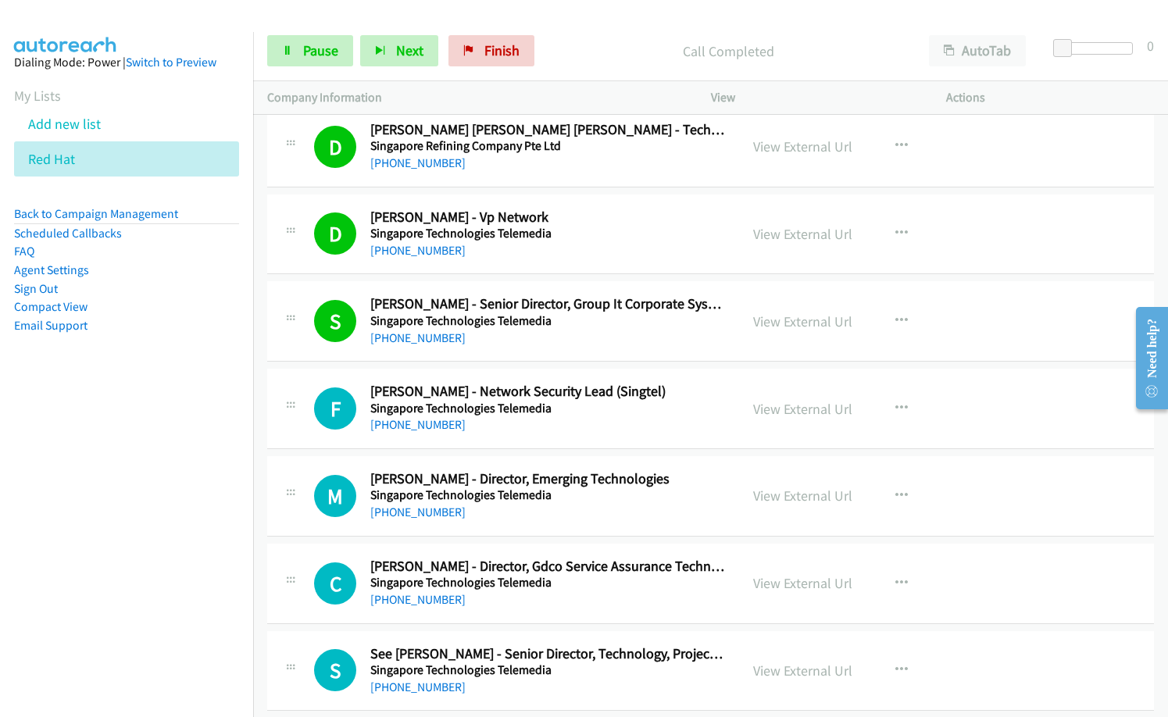
click at [494, 431] on div "[PHONE_NUMBER]" at bounding box center [547, 425] width 355 height 19
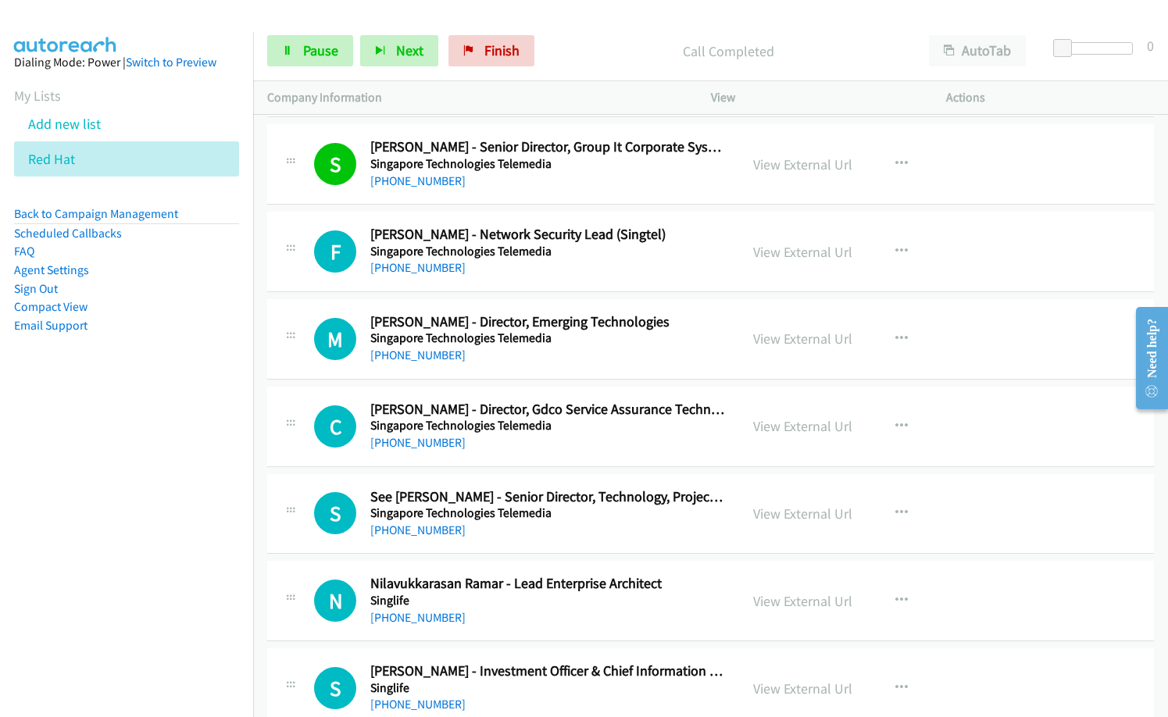
scroll to position [16335, 0]
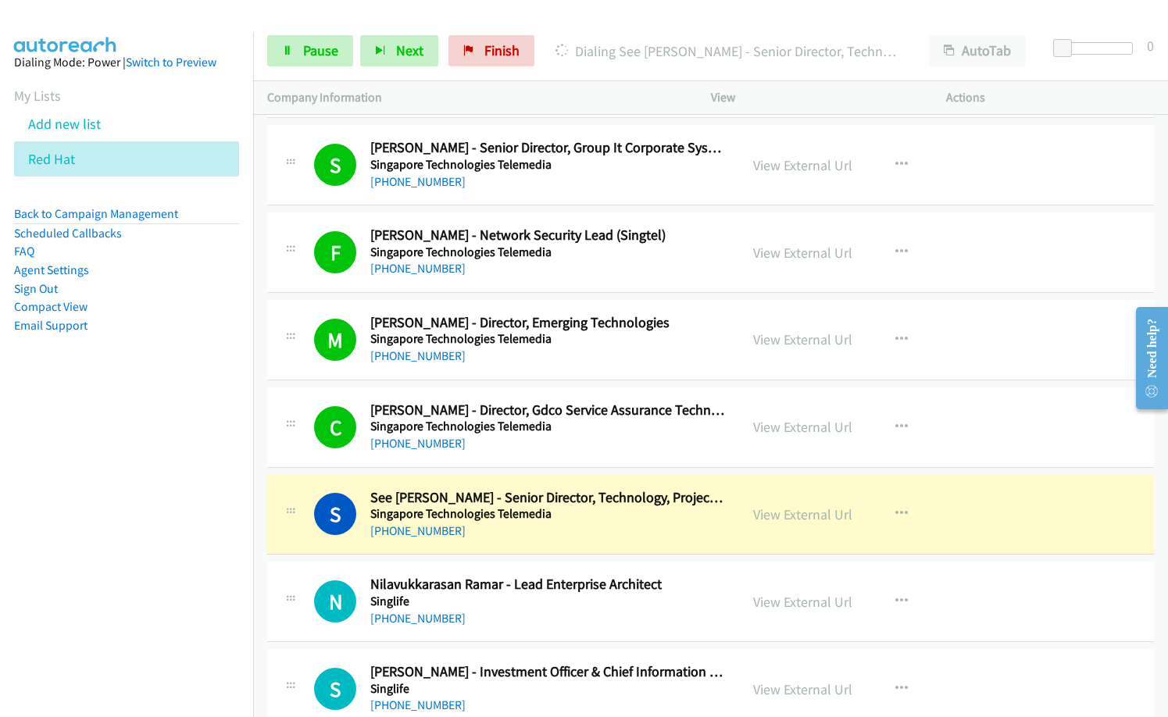
click at [710, 541] on div "S Callback Scheduled See [PERSON_NAME] - Senior Director, Technology, Projects,…" at bounding box center [710, 515] width 887 height 81
click at [811, 510] on link "View External Url" at bounding box center [802, 515] width 99 height 18
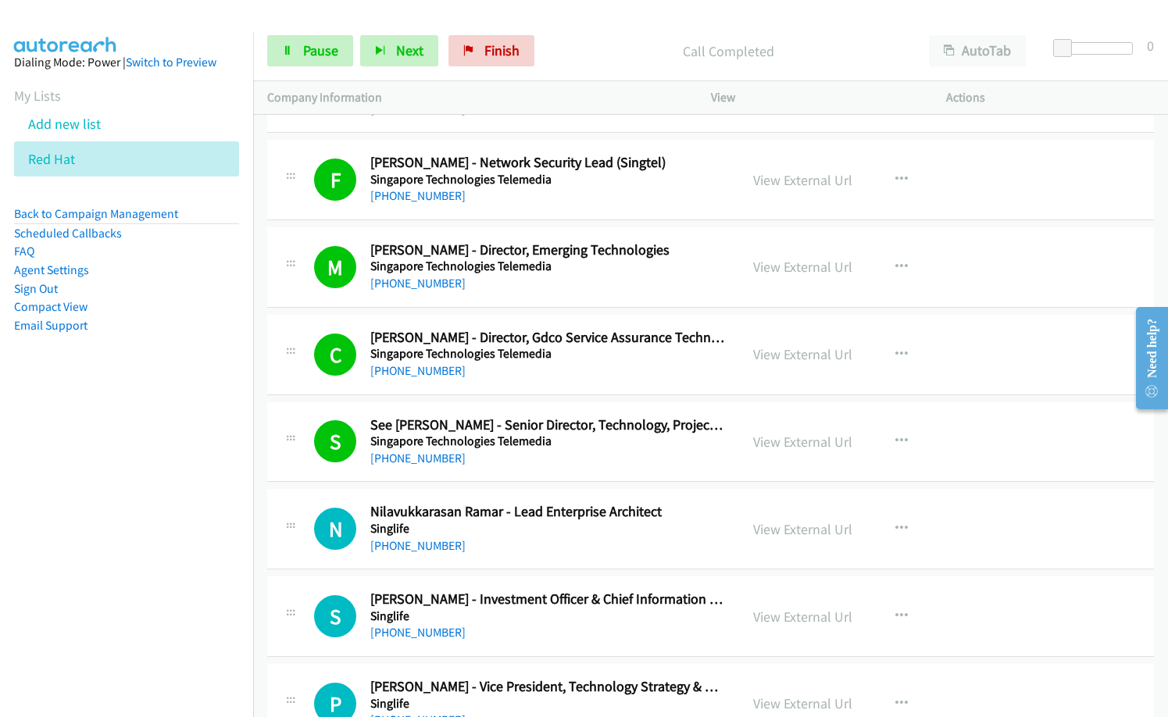
scroll to position [16491, 0]
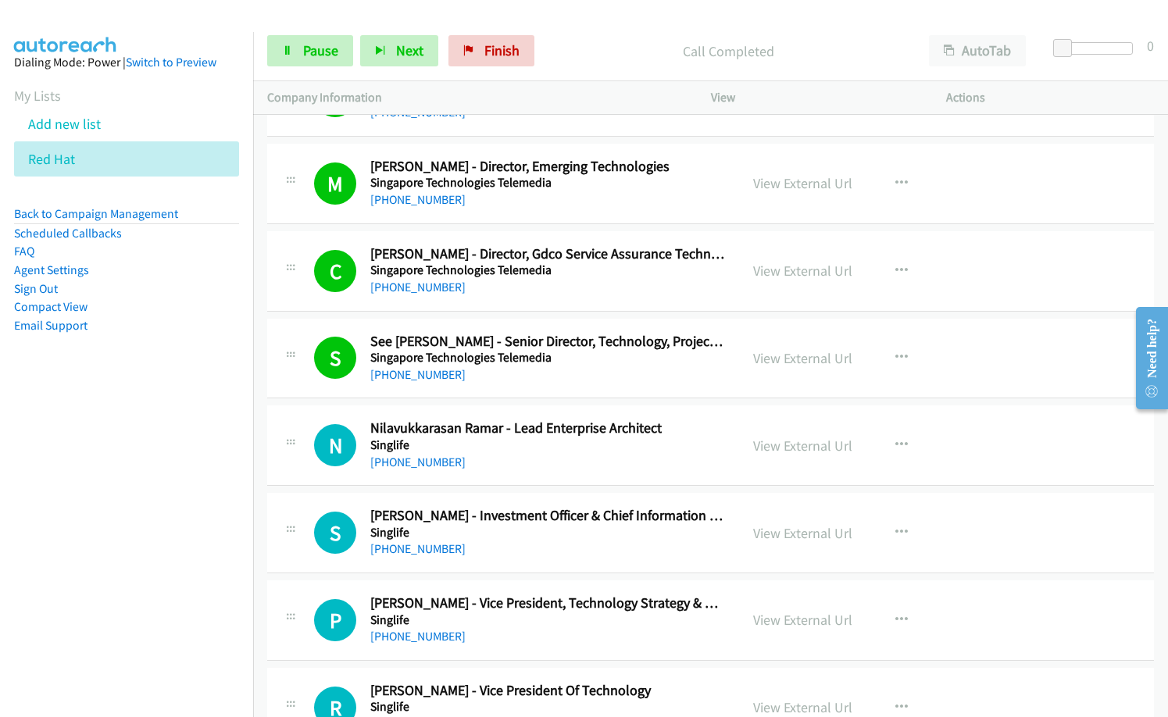
click at [492, 463] on div "[PHONE_NUMBER]" at bounding box center [547, 462] width 355 height 19
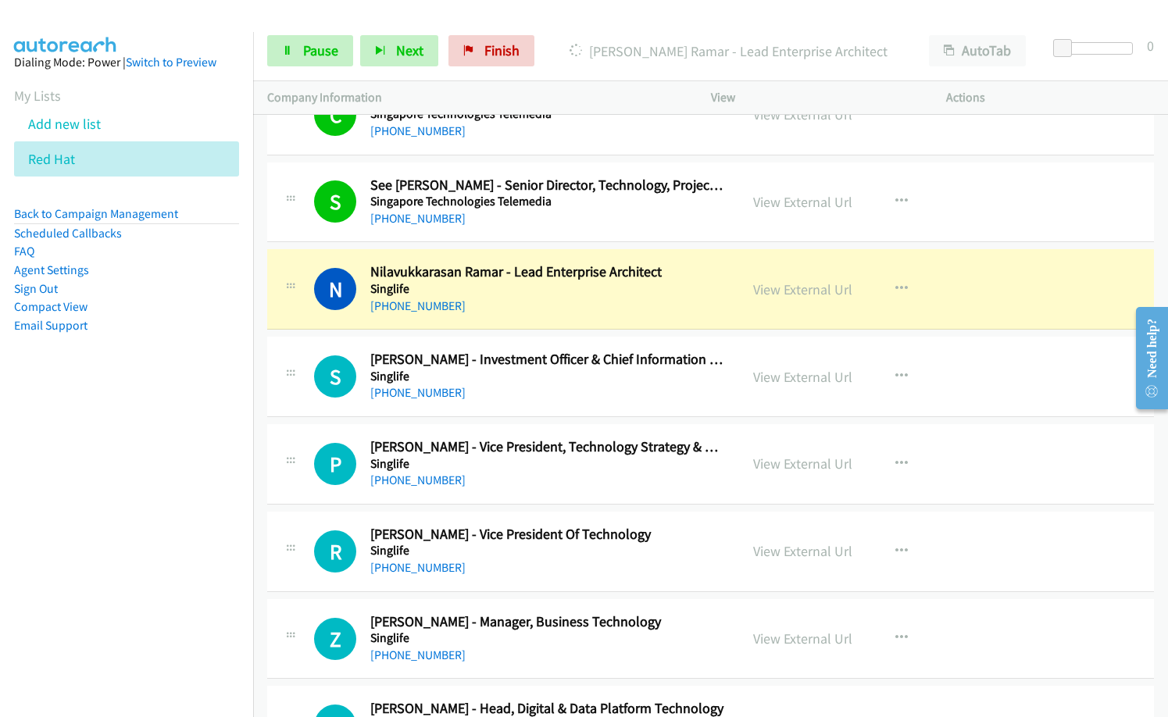
scroll to position [16726, 0]
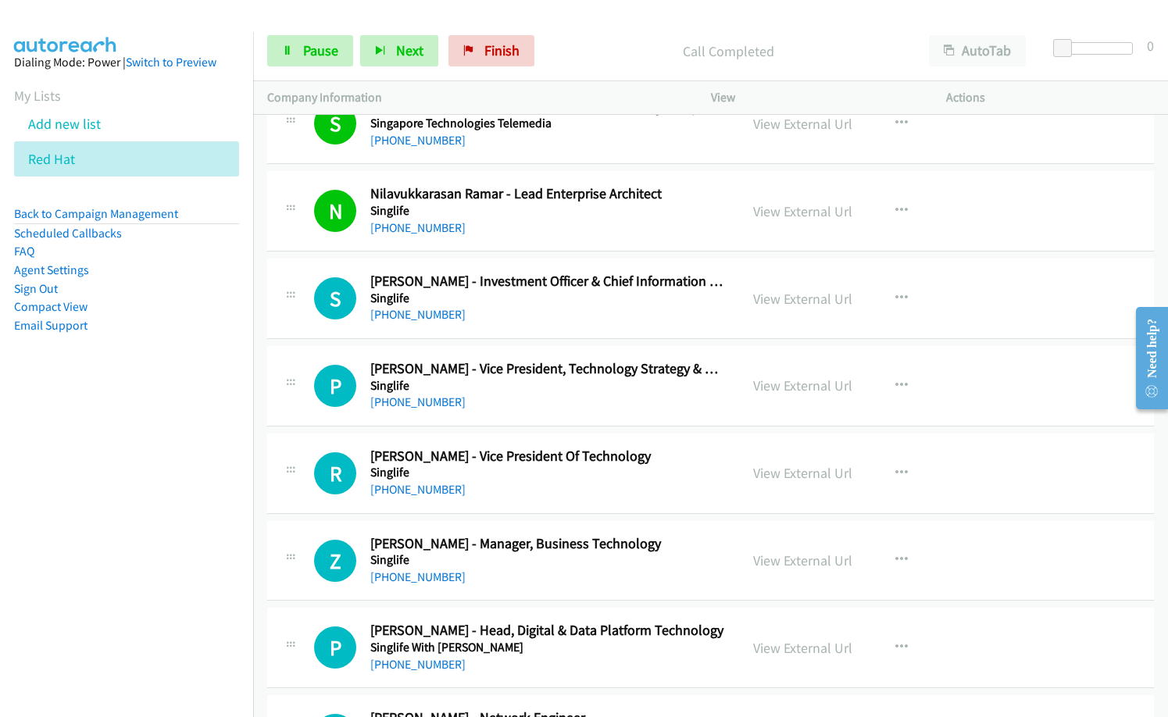
click at [517, 317] on div "[PHONE_NUMBER]" at bounding box center [547, 315] width 355 height 19
click at [513, 333] on div "S Callback Scheduled [PERSON_NAME] - Investment Officer & Chief Information Off…" at bounding box center [710, 299] width 887 height 81
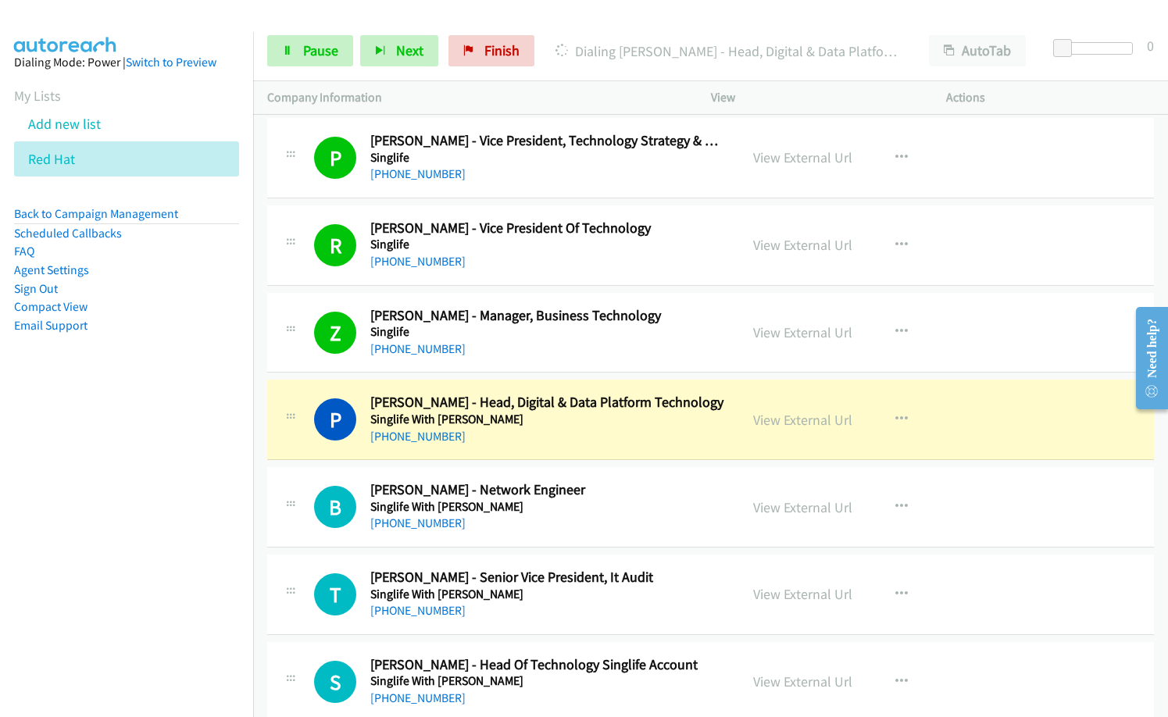
scroll to position [16960, 0]
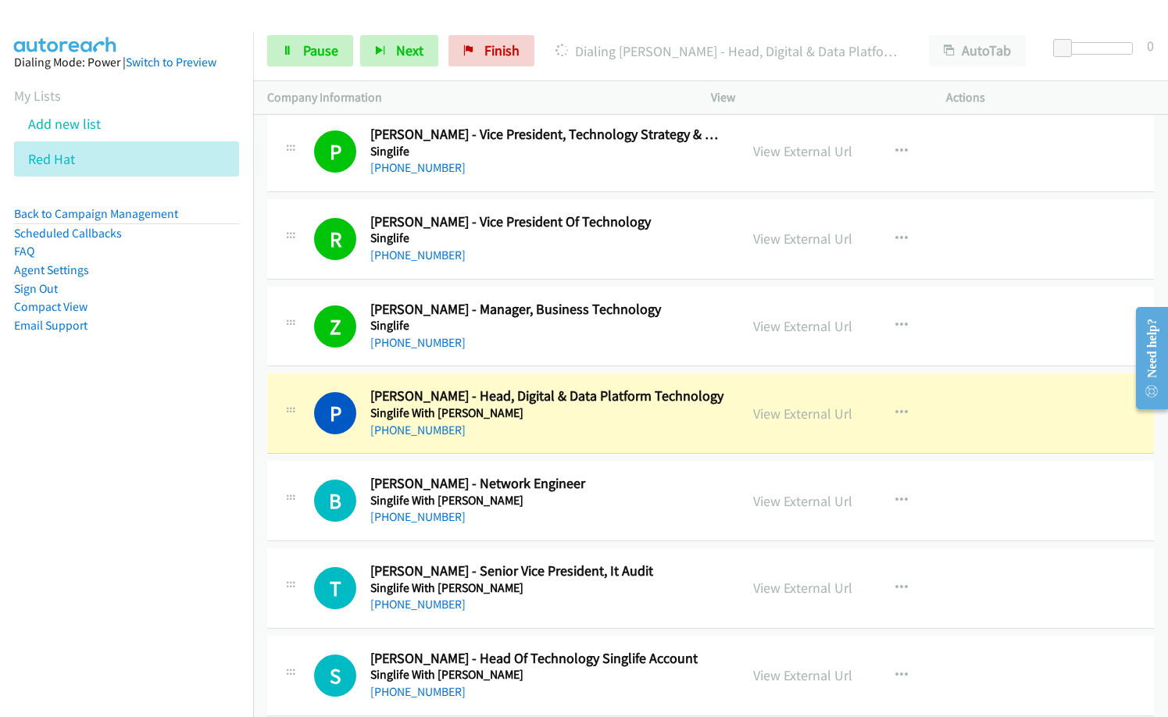
click at [1, 581] on nav "Dialing Mode: Power | Switch to Preview My Lists Add new list Red Hat Back to C…" at bounding box center [127, 390] width 254 height 717
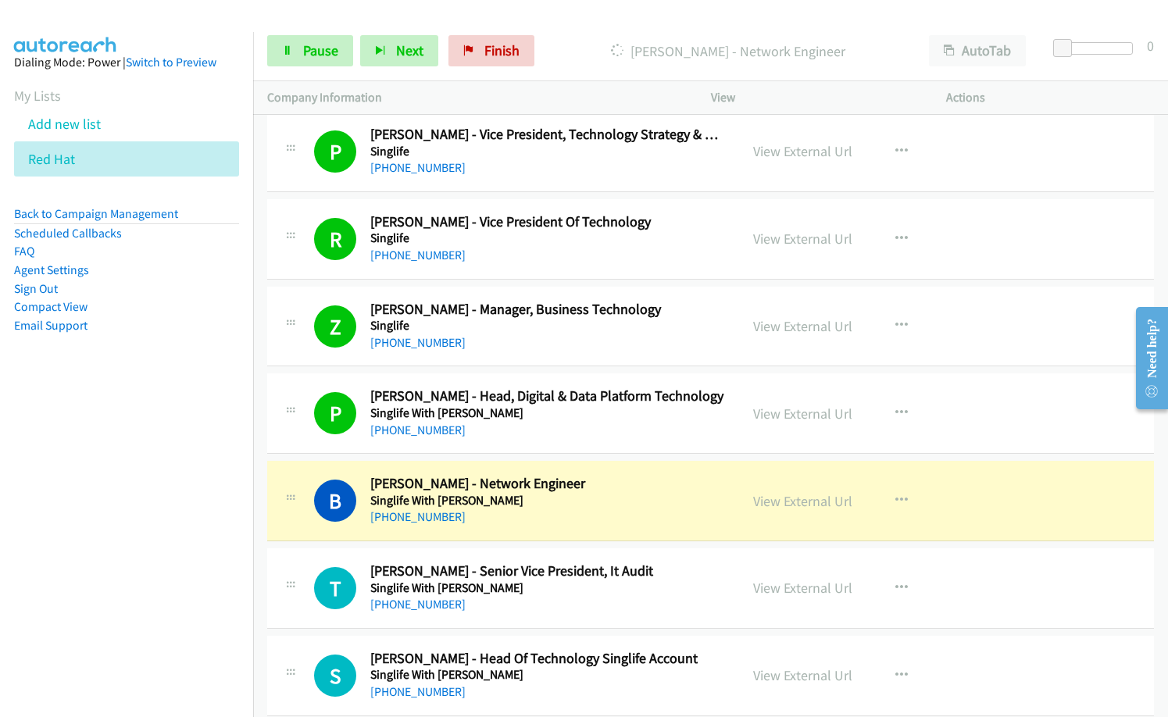
click at [678, 517] on div "[PHONE_NUMBER]" at bounding box center [547, 517] width 355 height 19
drag, startPoint x: 560, startPoint y: 508, endPoint x: 571, endPoint y: 508, distance: 10.9
click at [560, 508] on div "[PHONE_NUMBER]" at bounding box center [547, 517] width 355 height 19
click at [791, 498] on link "View External Url" at bounding box center [802, 501] width 99 height 18
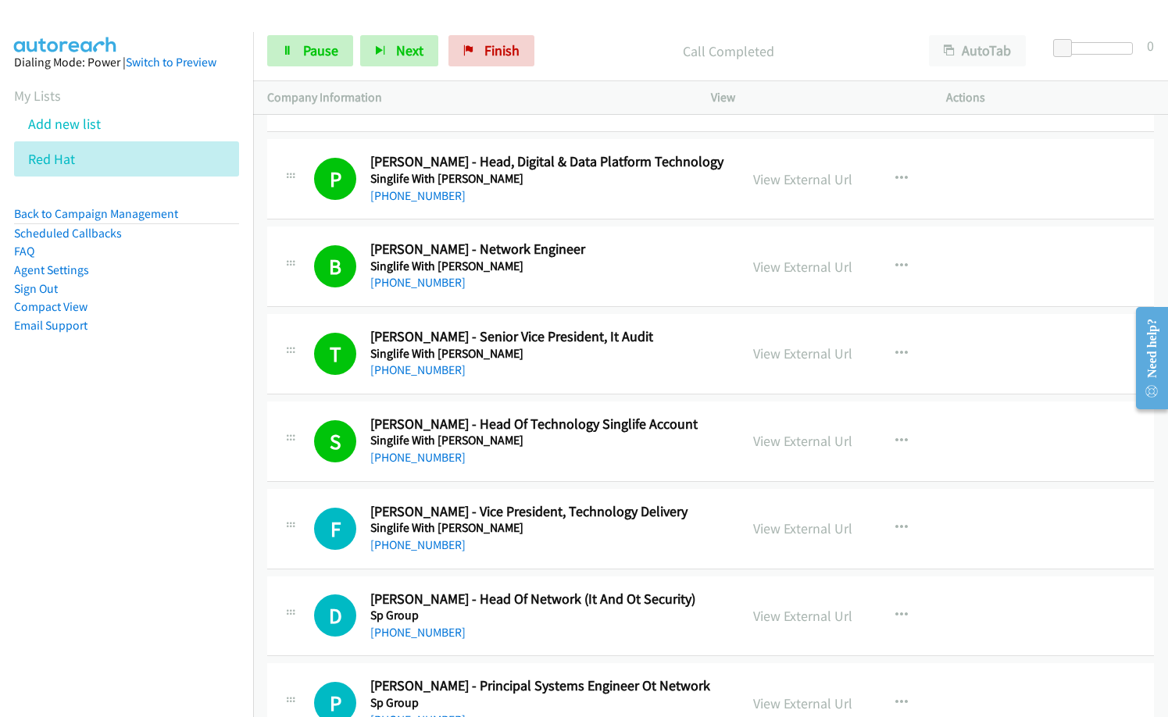
scroll to position [17273, 0]
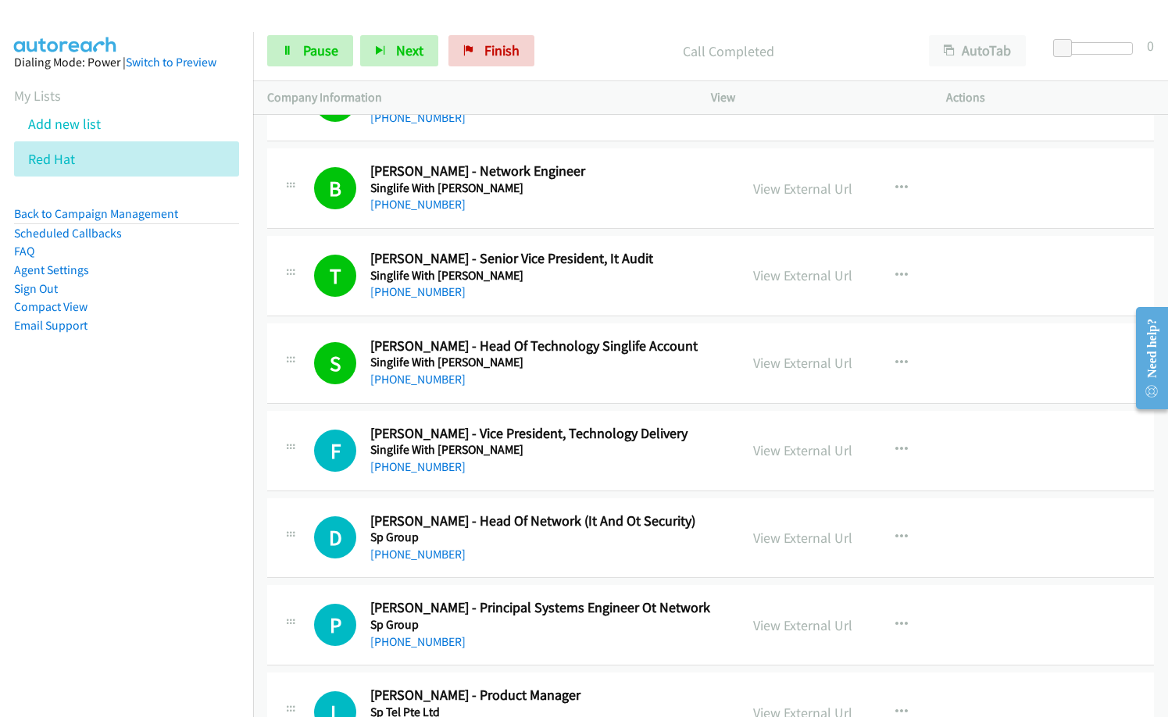
click at [84, 496] on nav "Dialing Mode: Power | Switch to Preview My Lists Add new list Red Hat Back to C…" at bounding box center [127, 390] width 254 height 717
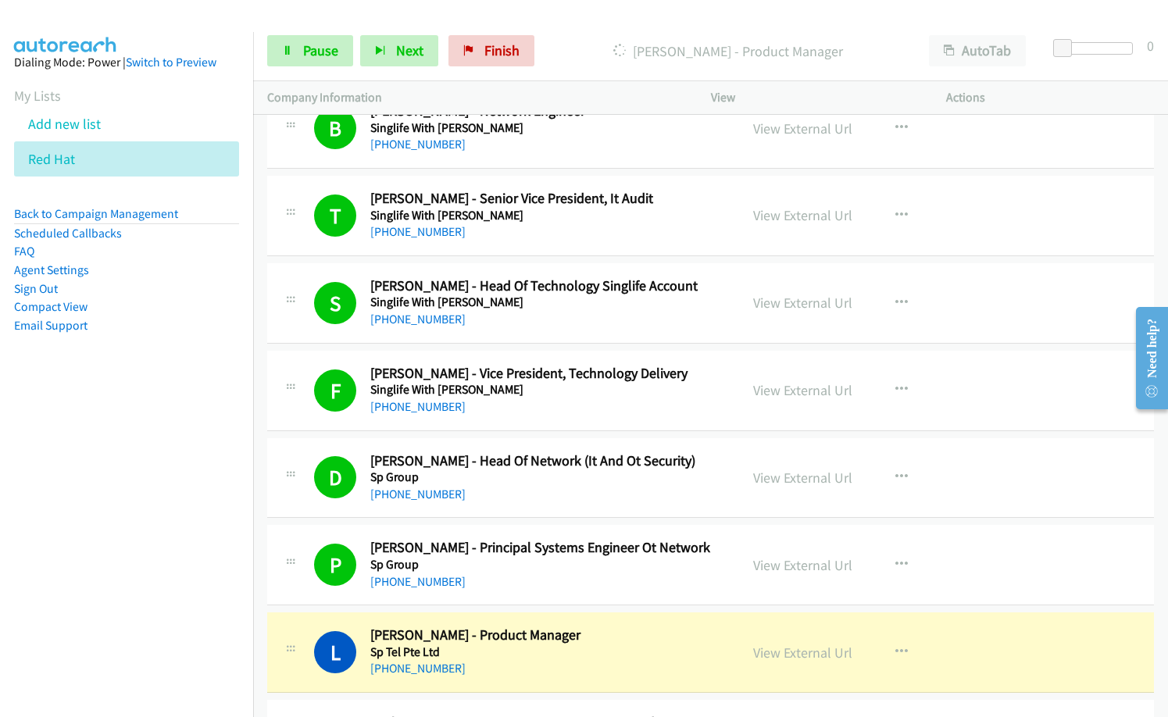
scroll to position [17351, 0]
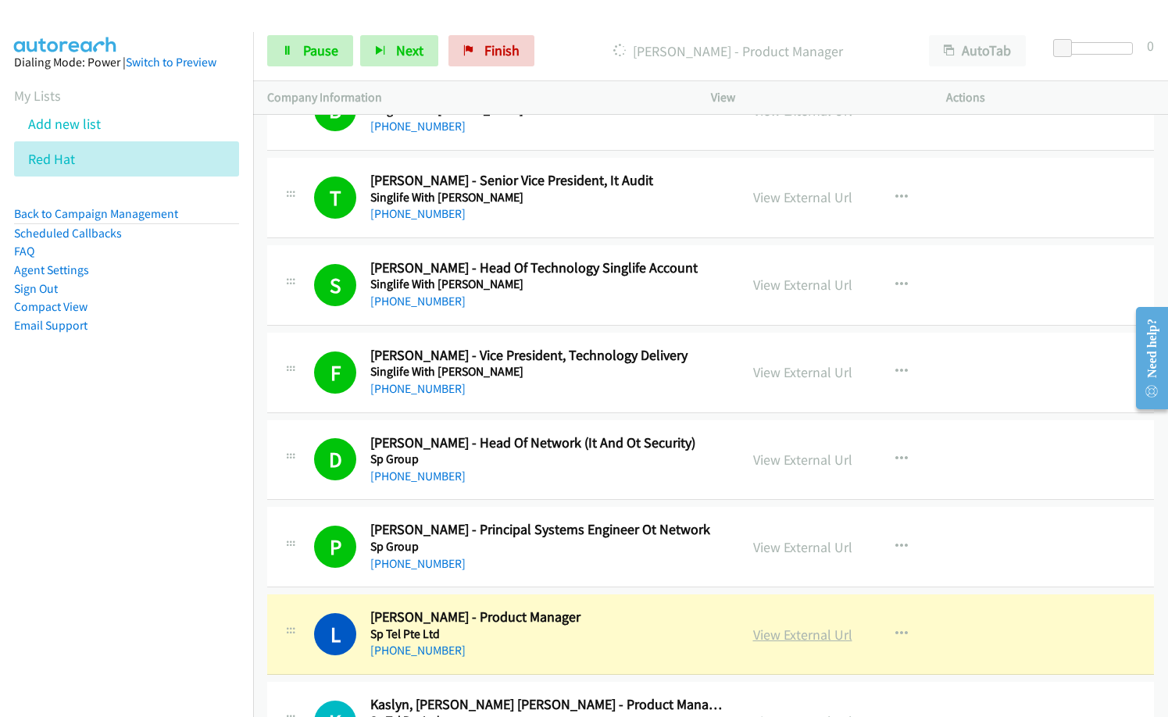
click at [814, 641] on link "View External Url" at bounding box center [802, 635] width 99 height 18
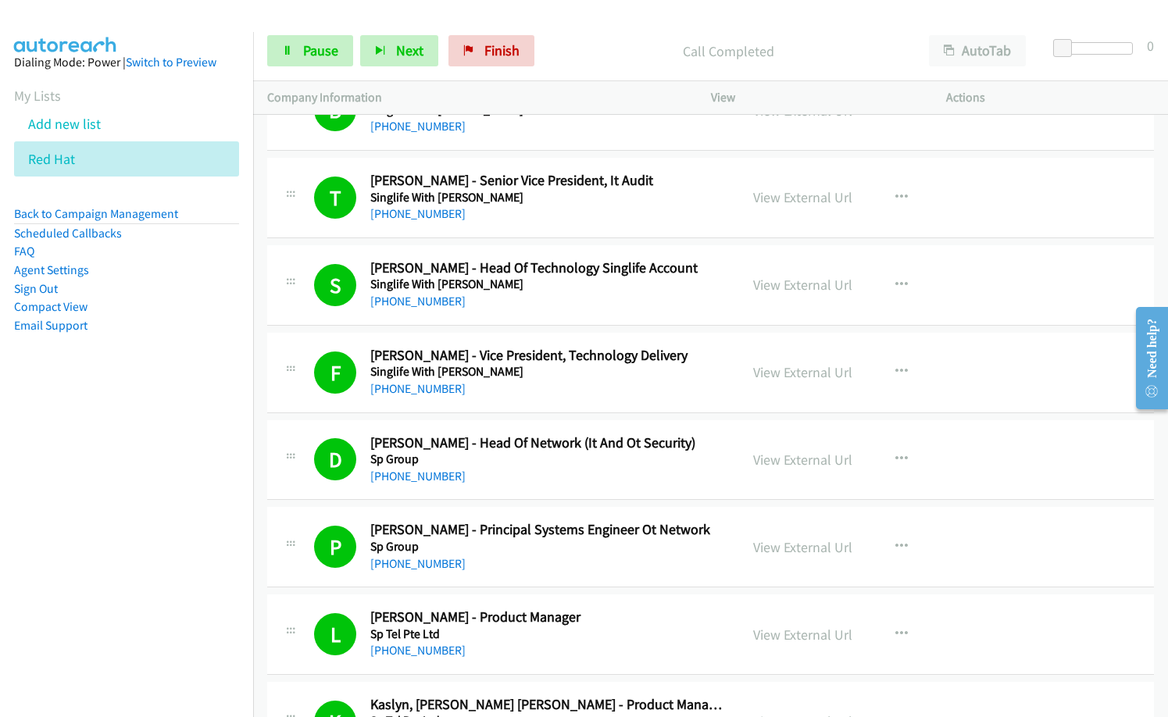
scroll to position [17664, 0]
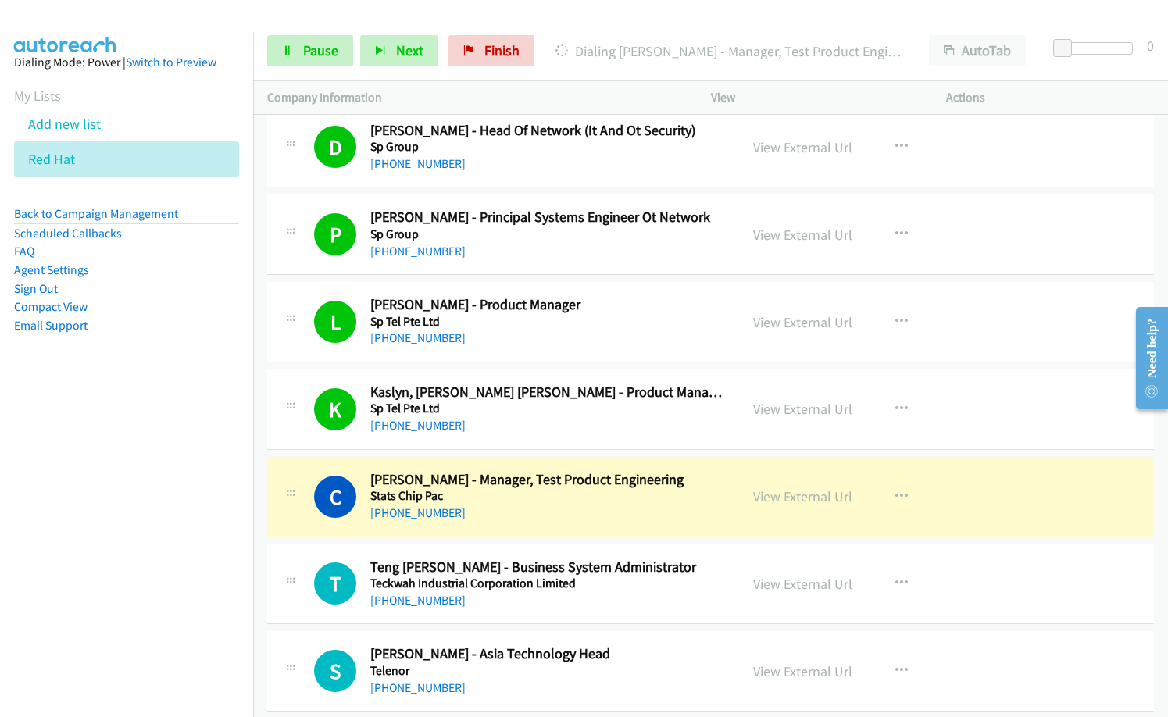
click at [514, 420] on div "[PHONE_NUMBER]" at bounding box center [547, 426] width 355 height 19
click at [66, 571] on nav "Dialing Mode: Power | Switch to Preview My Lists Add new list Red Hat Back to C…" at bounding box center [127, 390] width 254 height 717
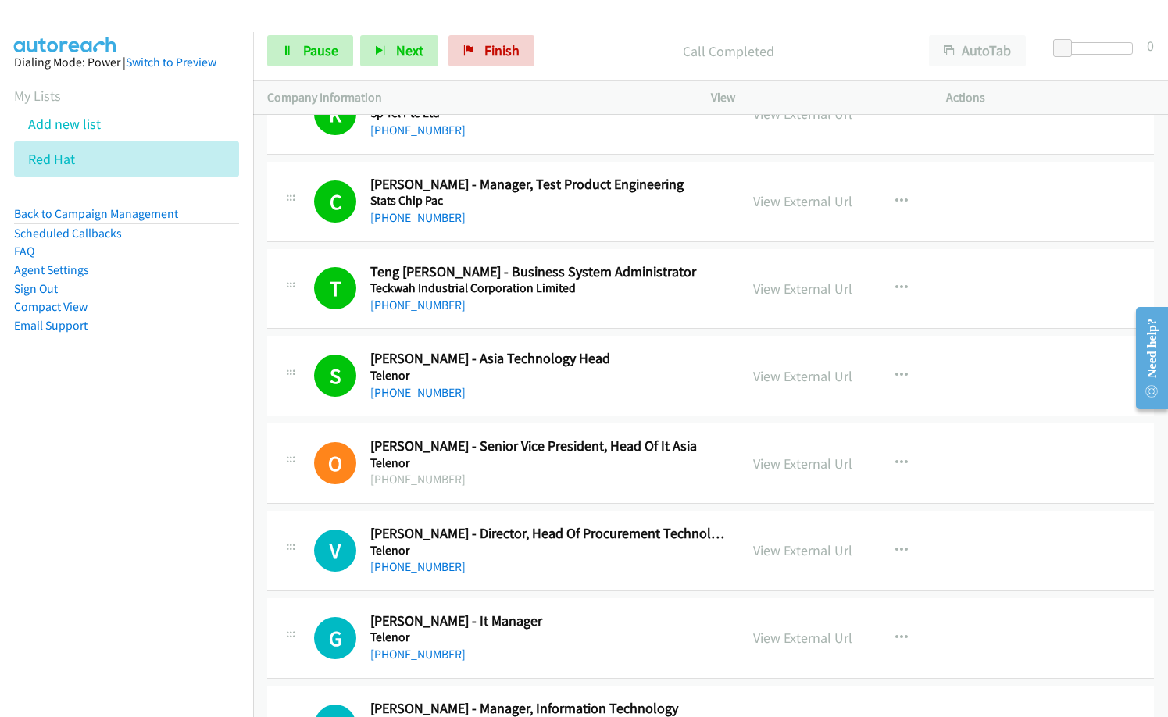
scroll to position [17976, 0]
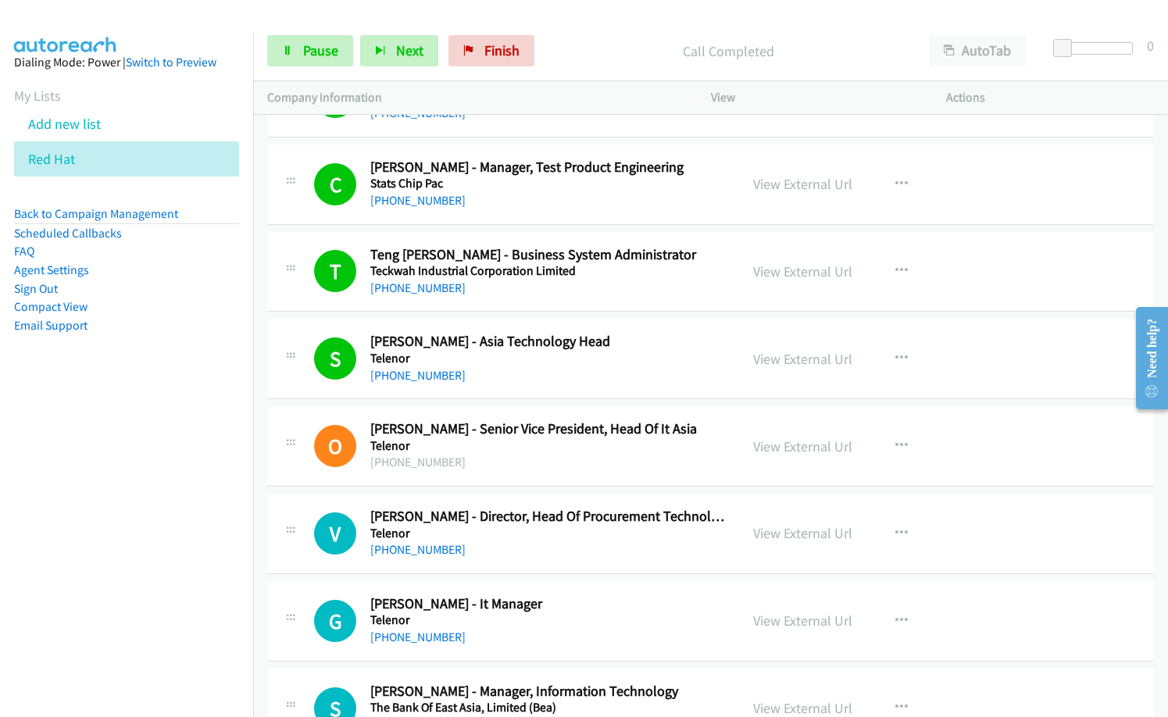
click at [574, 485] on div "O Callback Scheduled [PERSON_NAME] - Senior Vice President, Head Of It Asia Tel…" at bounding box center [710, 446] width 887 height 81
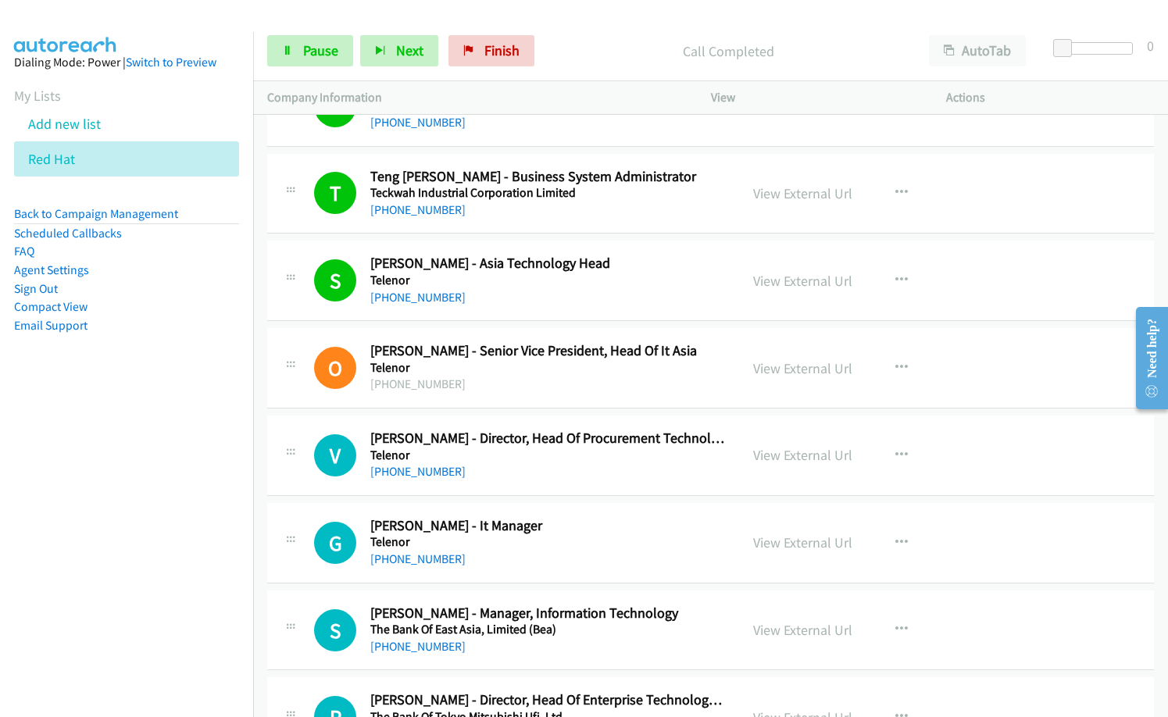
click at [613, 547] on h5 "Telenor" at bounding box center [547, 543] width 355 height 16
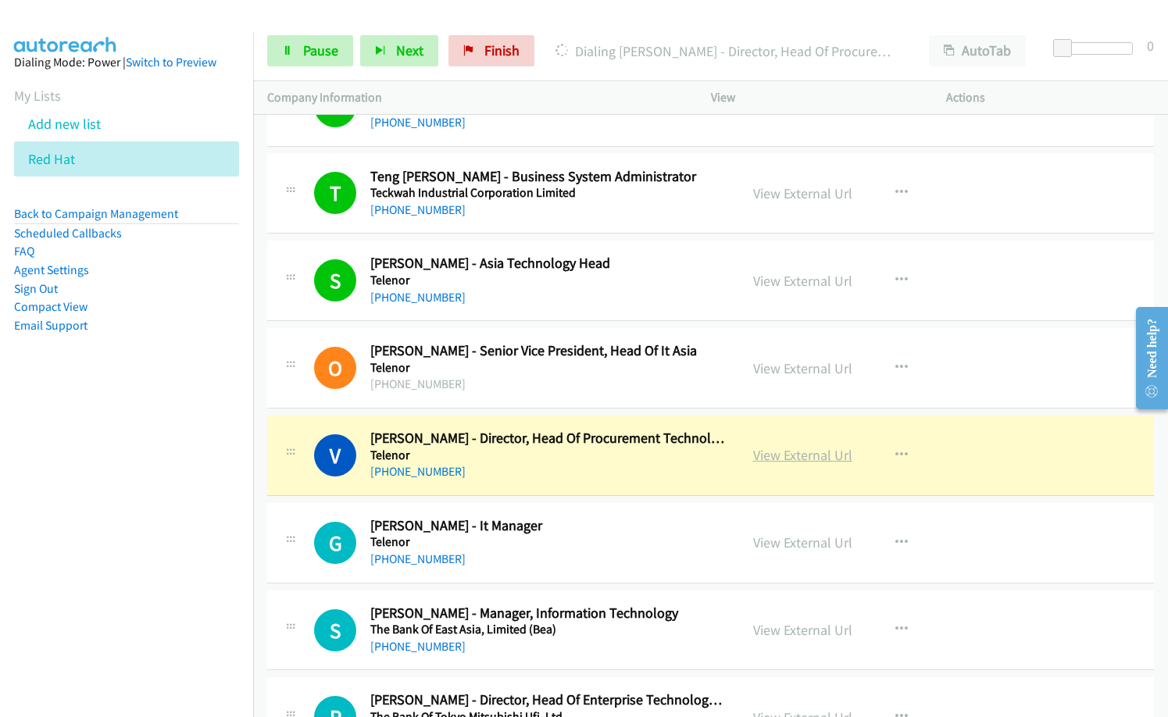
click at [810, 446] on link "View External Url" at bounding box center [802, 455] width 99 height 18
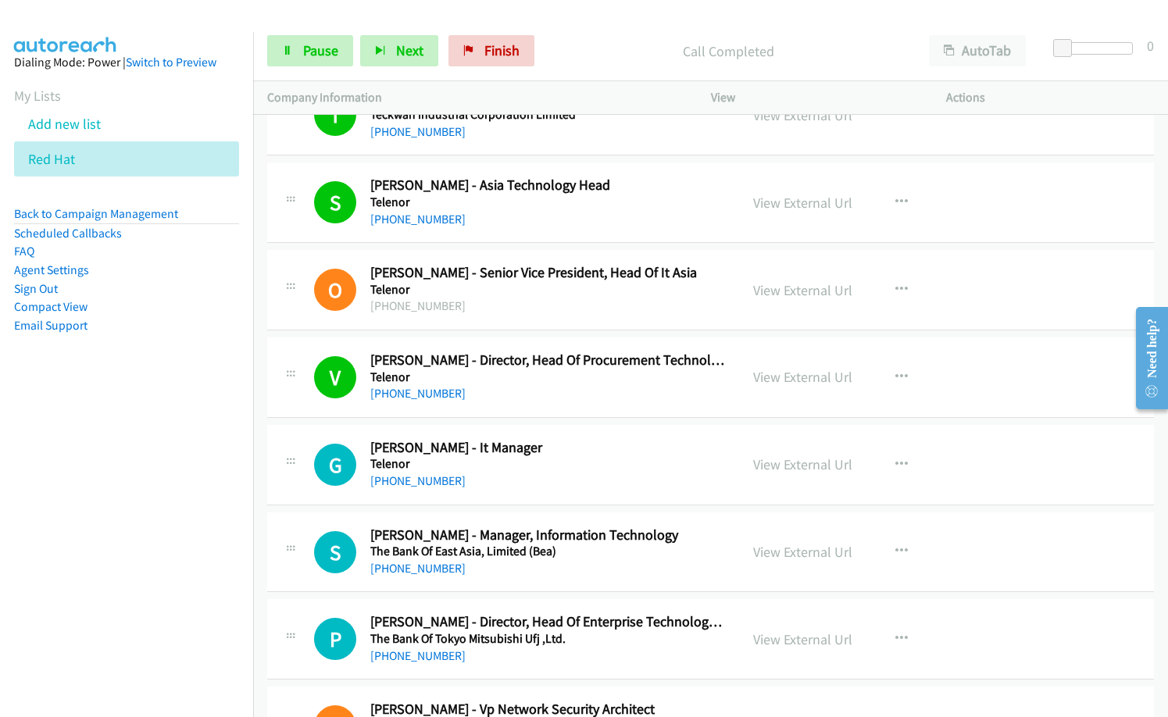
click at [597, 63] on div "Start Calls Pause Next Finish Call Completed AutoTab AutoTab 0" at bounding box center [710, 51] width 915 height 60
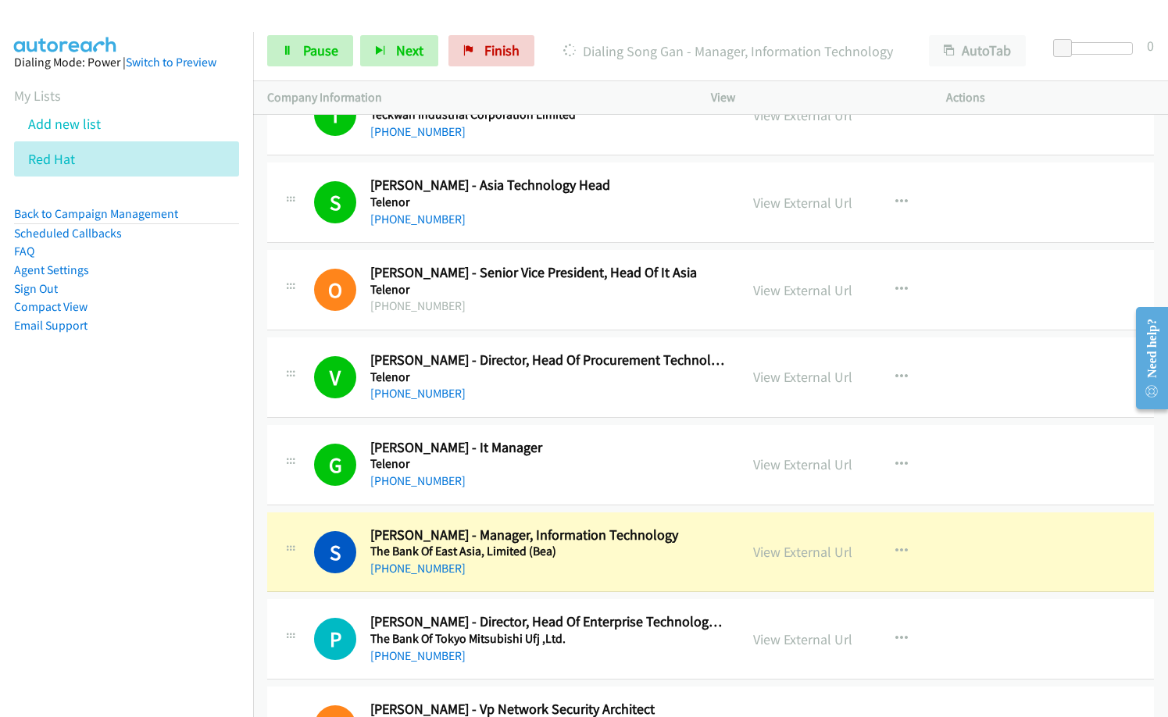
scroll to position [18289, 0]
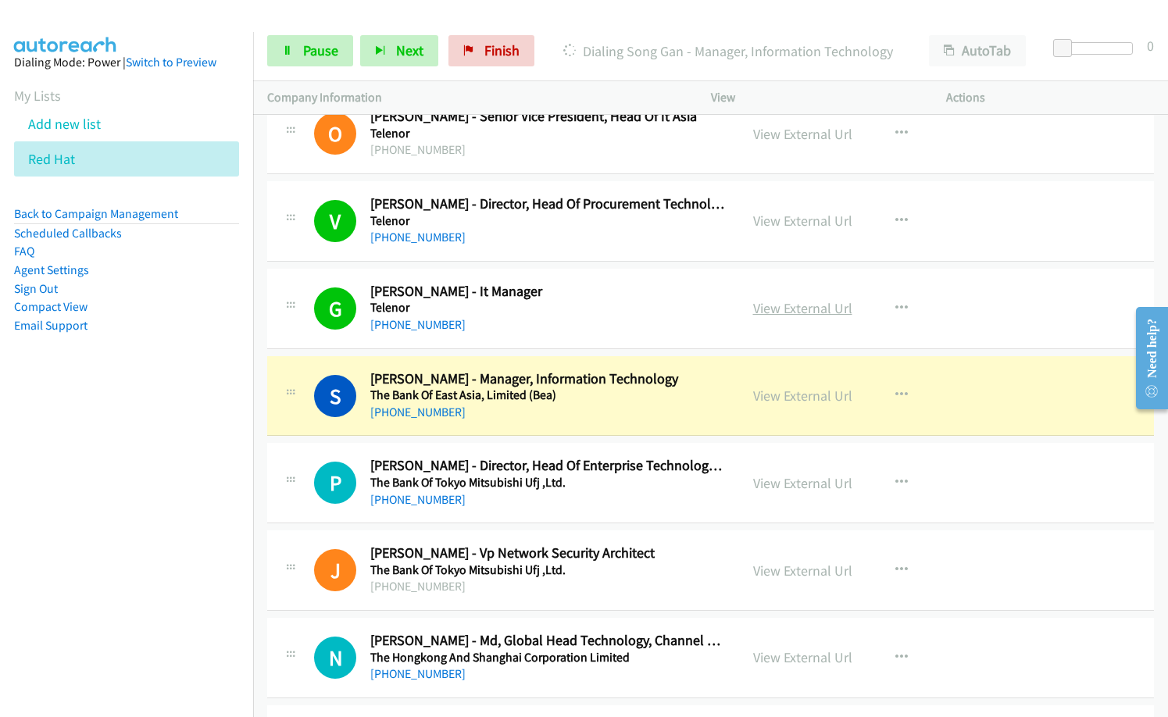
click at [820, 313] on link "View External Url" at bounding box center [802, 308] width 99 height 18
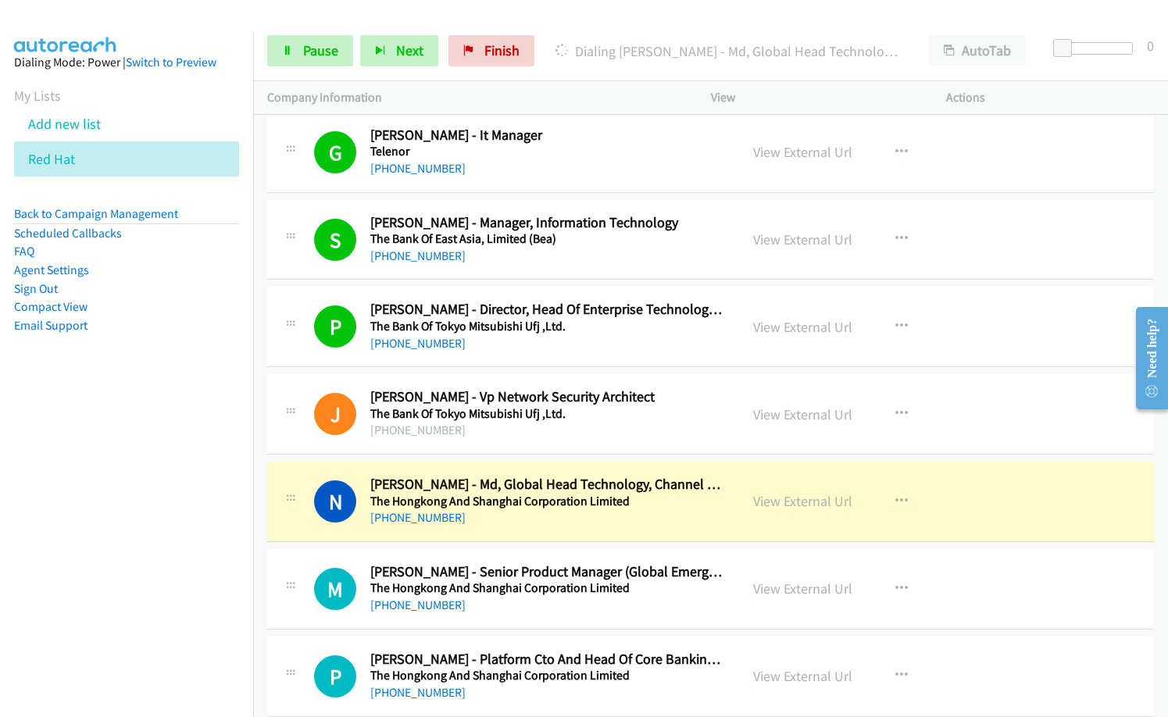
scroll to position [18524, 0]
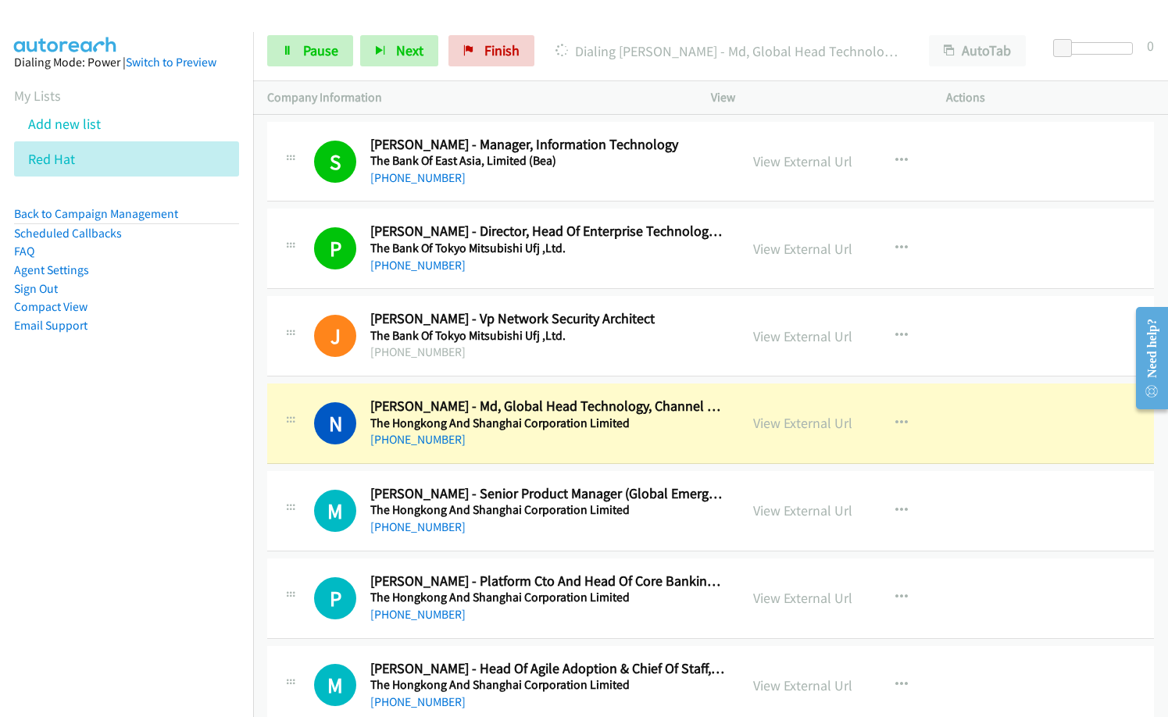
click at [108, 496] on nav "Dialing Mode: Power | Switch to Preview My Lists Add new list Red Hat Back to C…" at bounding box center [127, 390] width 254 height 717
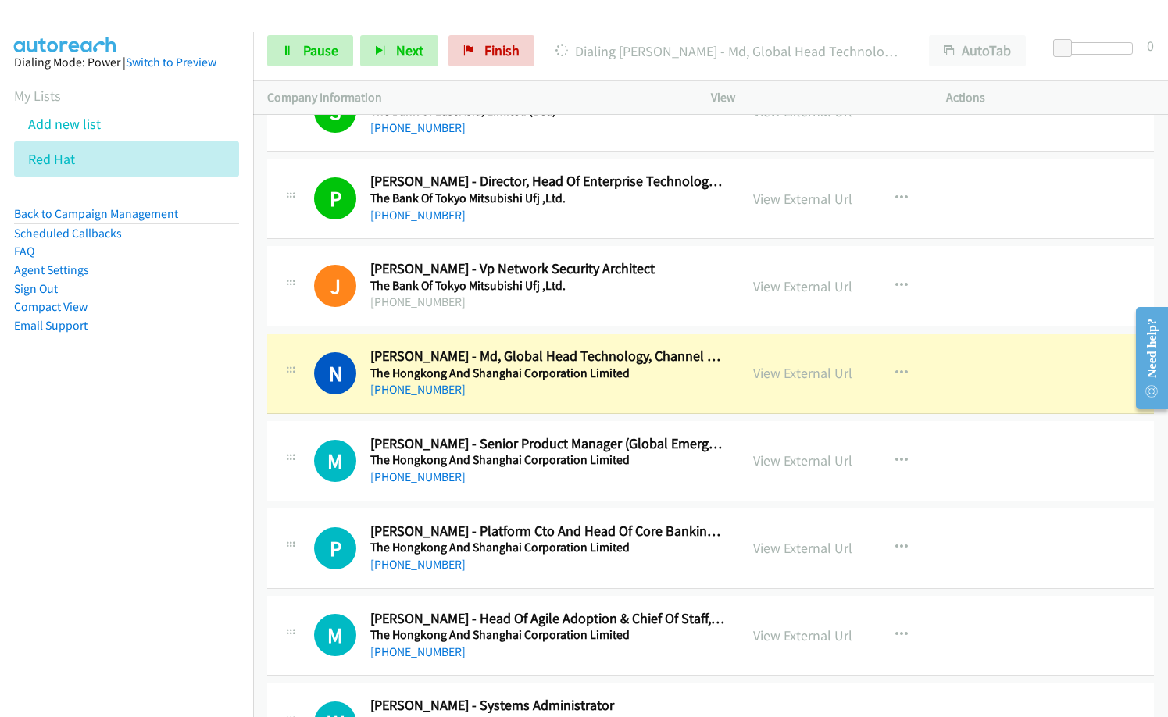
scroll to position [18602, 0]
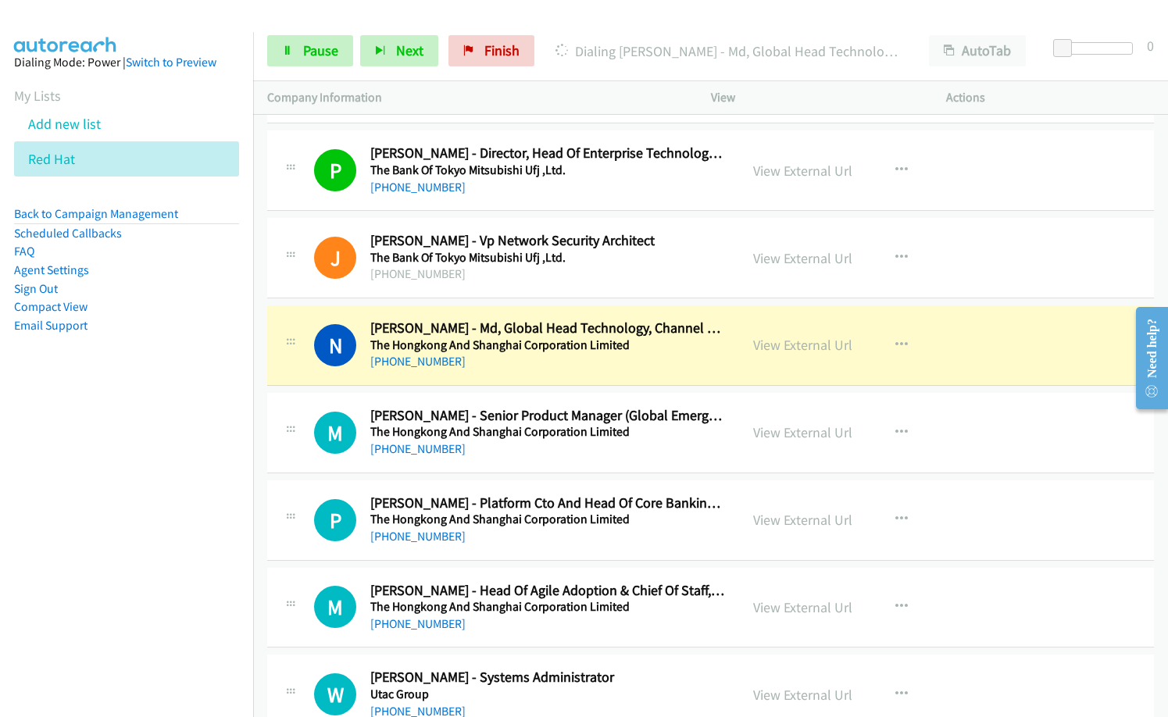
click at [547, 476] on td "M Callback Scheduled [PERSON_NAME] - Senior Product Manager (Global Emerging Te…" at bounding box center [710, 433] width 915 height 88
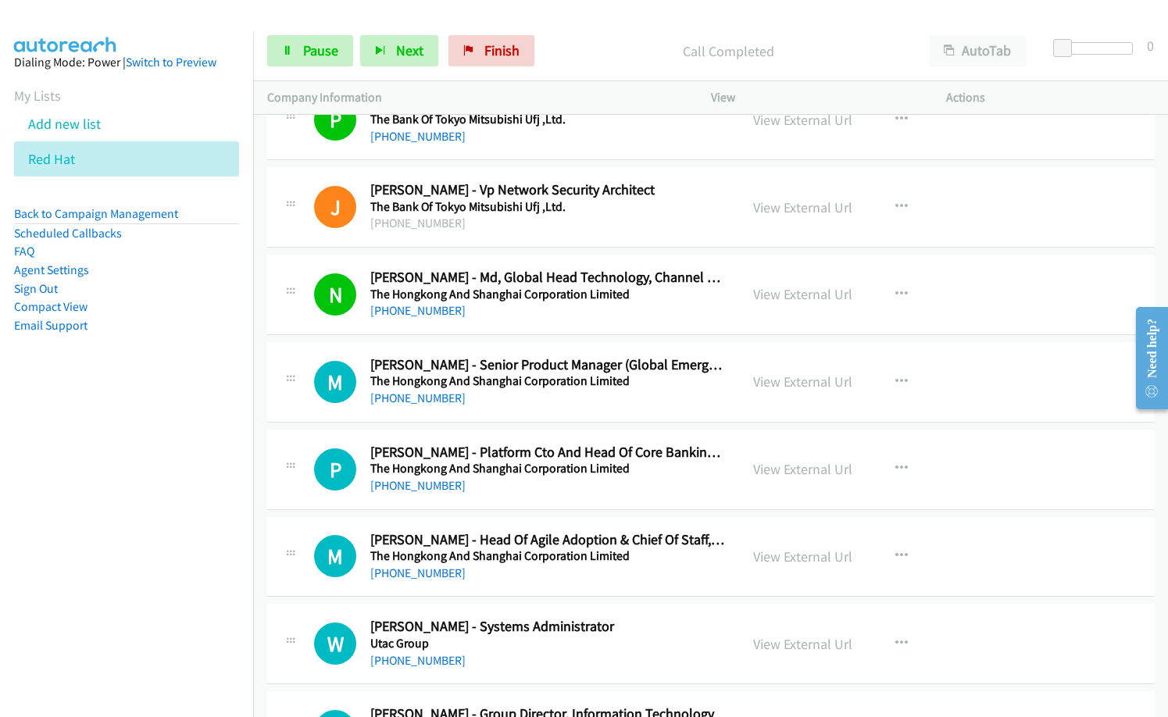
scroll to position [18680, 0]
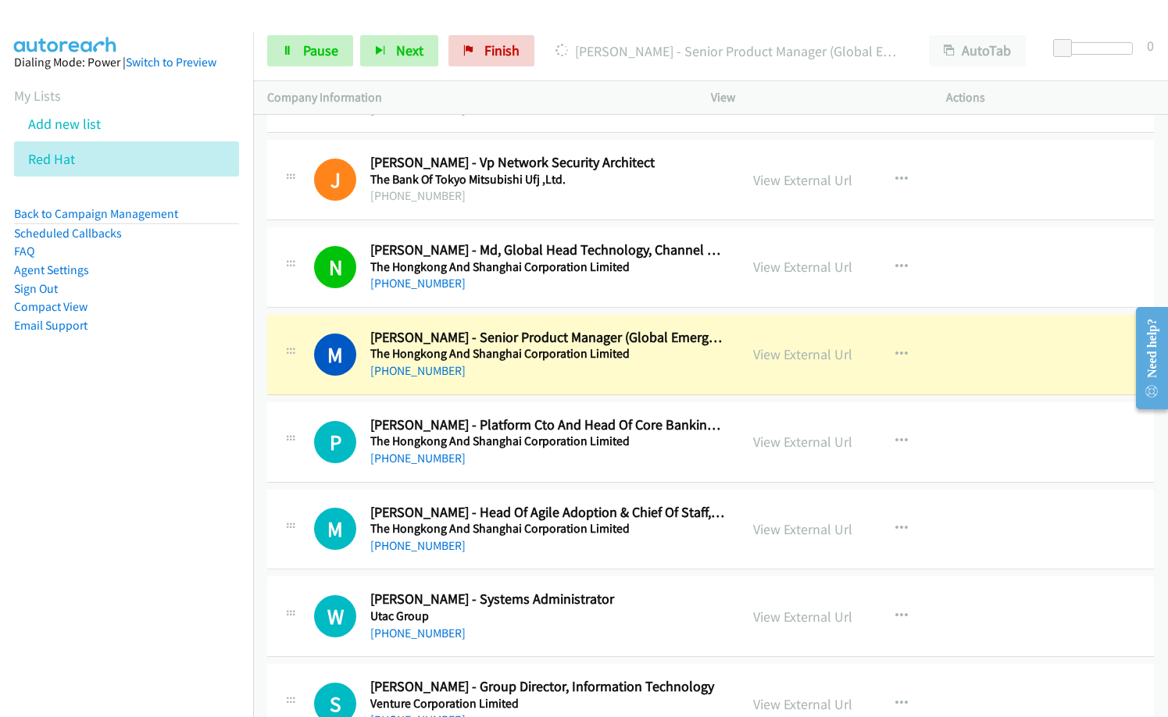
click at [481, 463] on div "[PHONE_NUMBER]" at bounding box center [547, 458] width 355 height 19
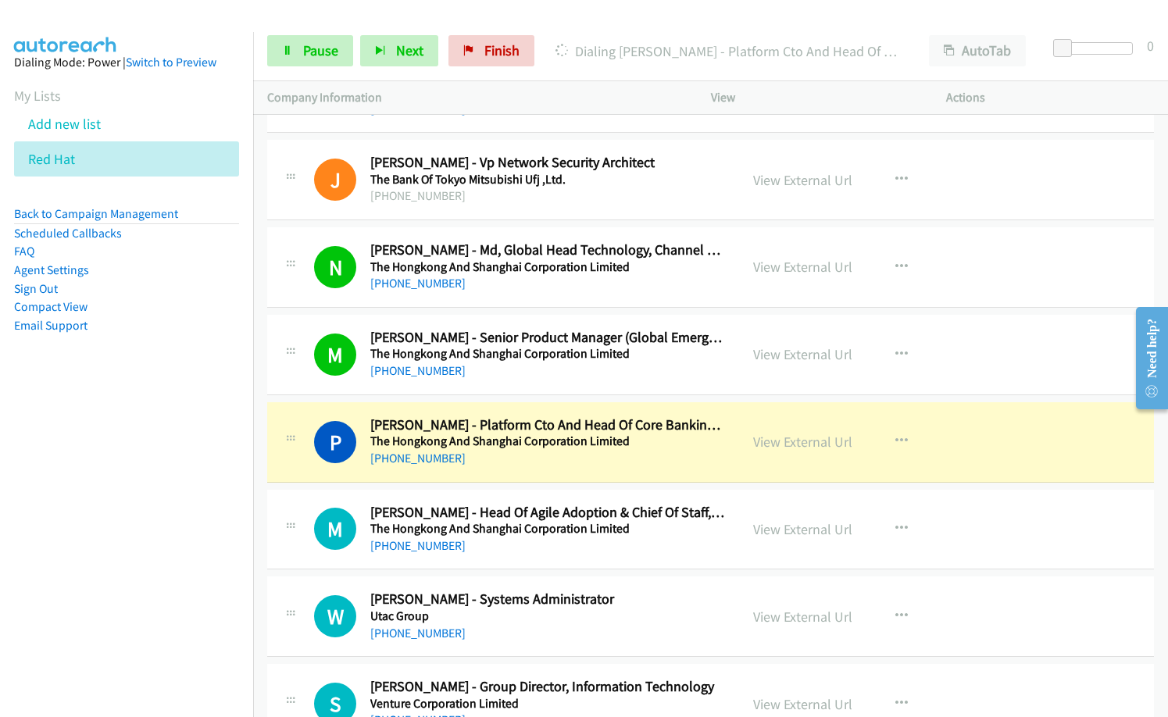
click at [442, 467] on div "[PHONE_NUMBER]" at bounding box center [547, 458] width 355 height 19
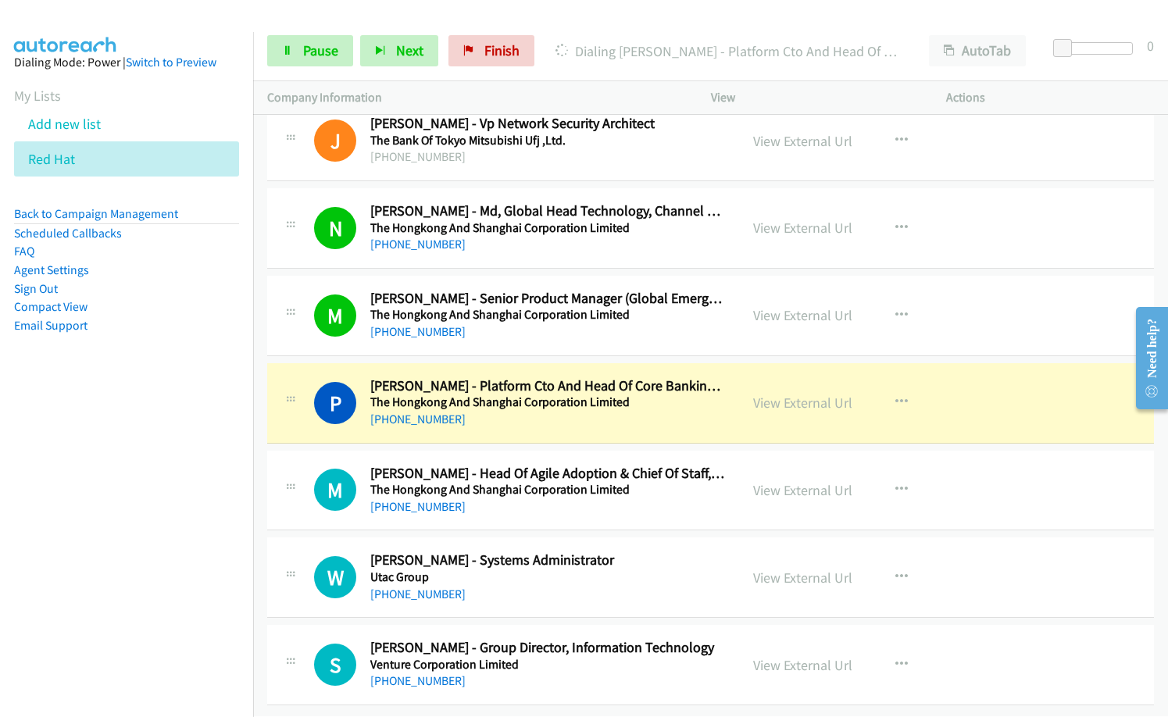
scroll to position [18730, 0]
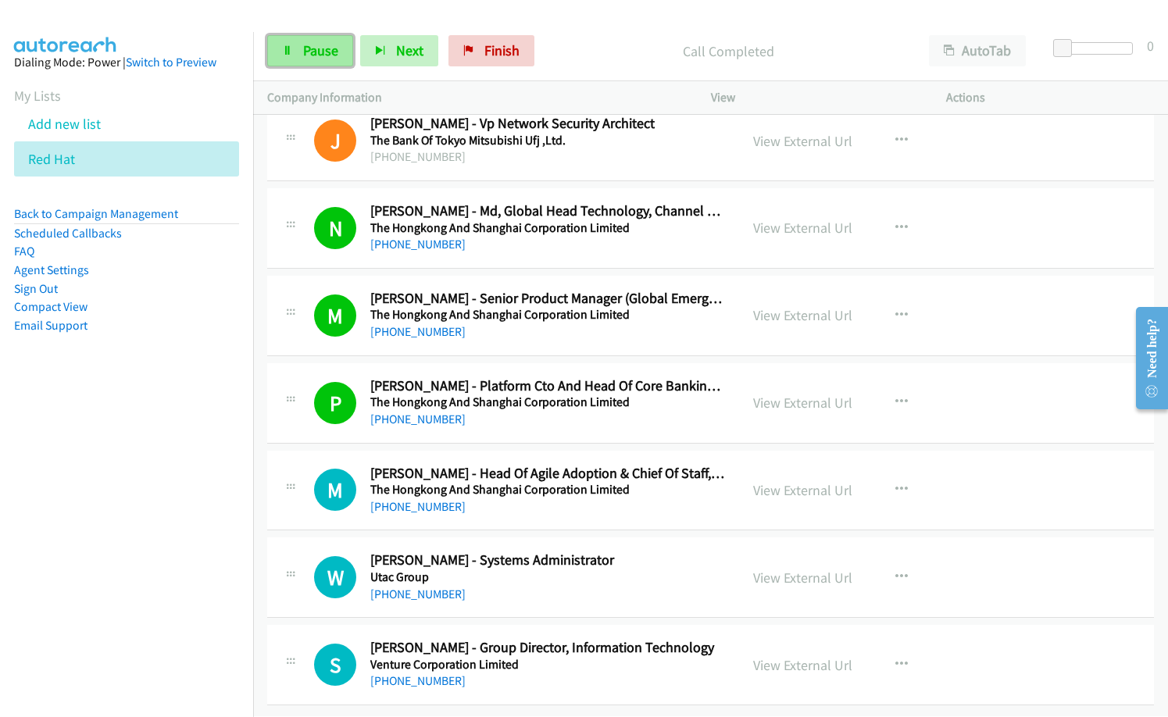
click at [306, 52] on span "Pause" at bounding box center [320, 50] width 35 height 18
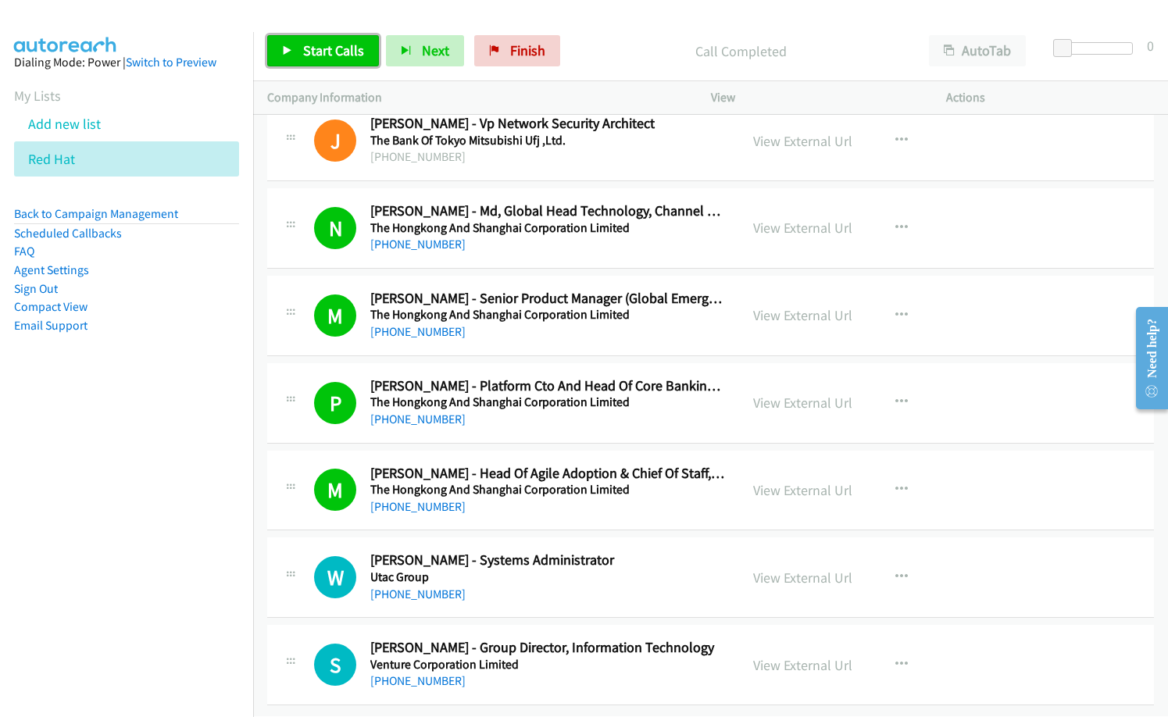
drag, startPoint x: 331, startPoint y: 52, endPoint x: 337, endPoint y: 73, distance: 21.0
click at [331, 52] on span "Start Calls" at bounding box center [333, 50] width 61 height 18
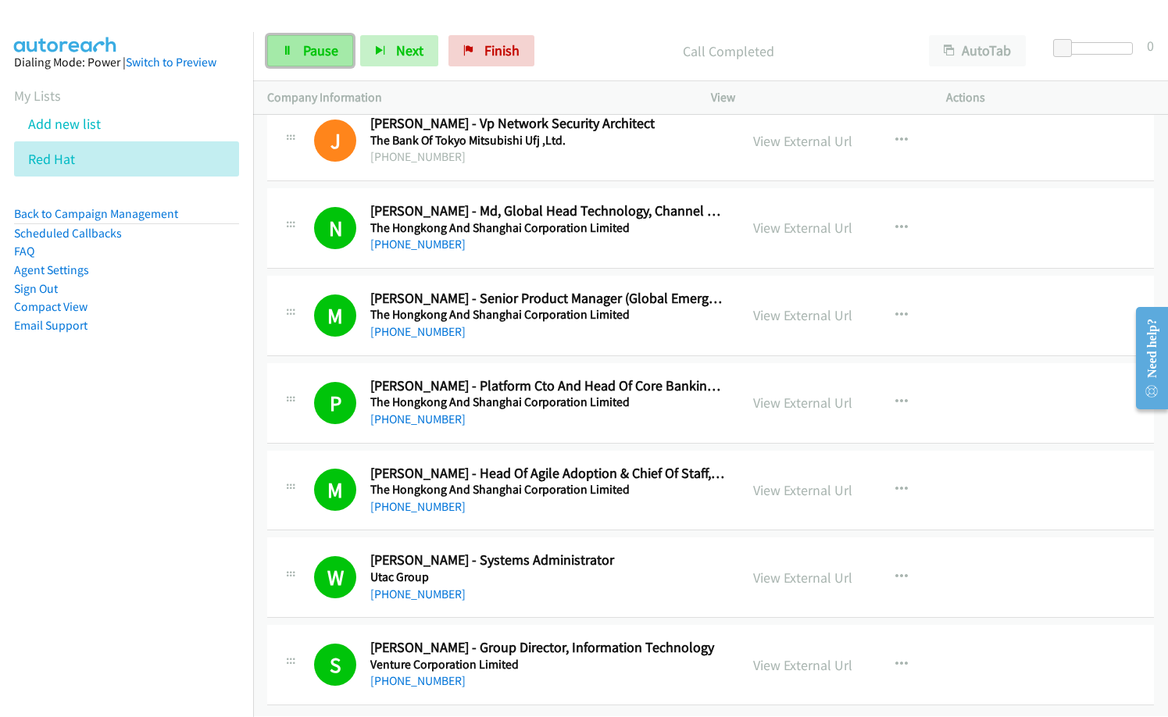
click at [316, 45] on span "Pause" at bounding box center [320, 50] width 35 height 18
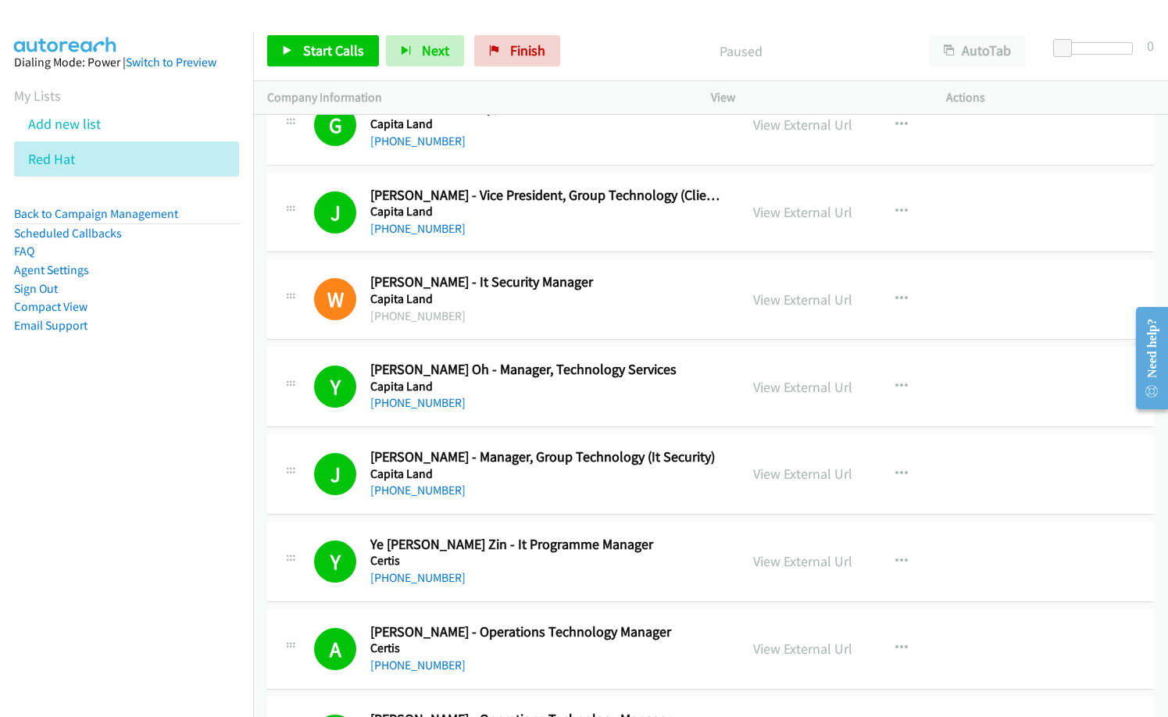
scroll to position [0, 0]
